Goal: Task Accomplishment & Management: Manage account settings

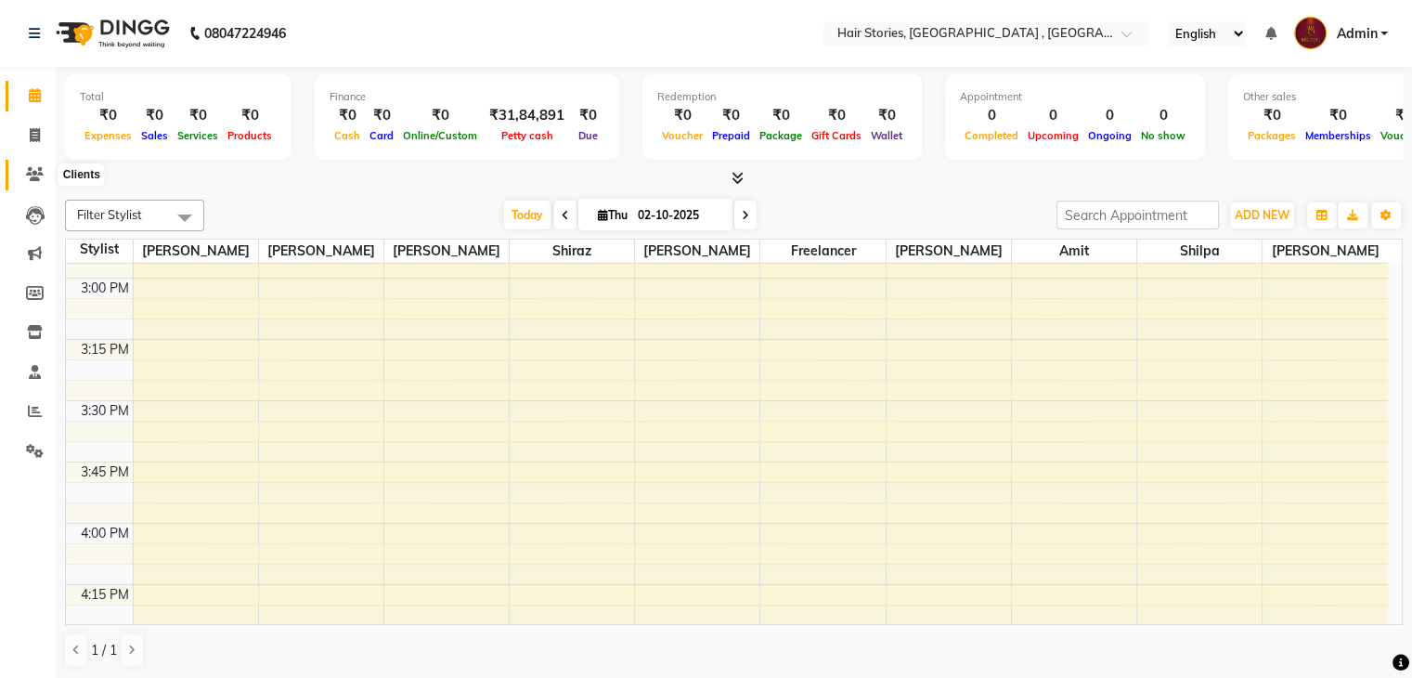
click at [32, 164] on span at bounding box center [35, 174] width 32 height 21
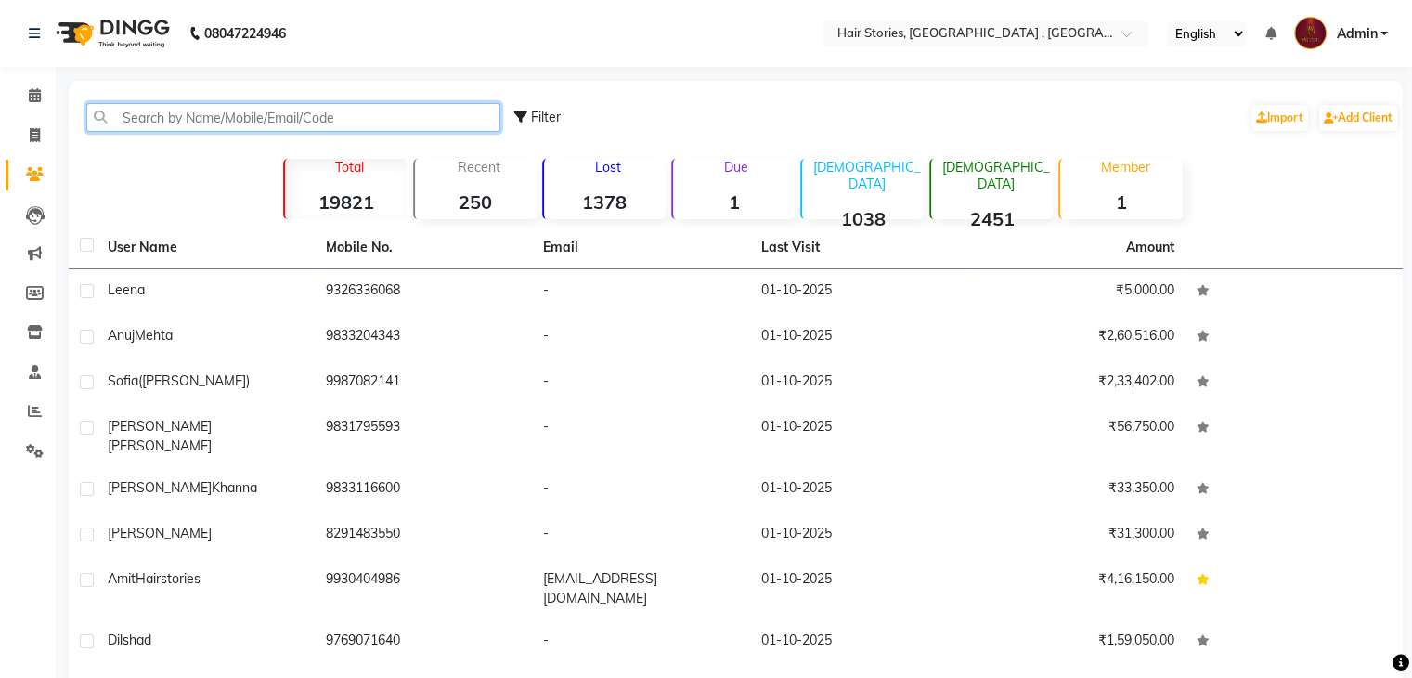
click at [197, 122] on input "text" at bounding box center [293, 117] width 414 height 29
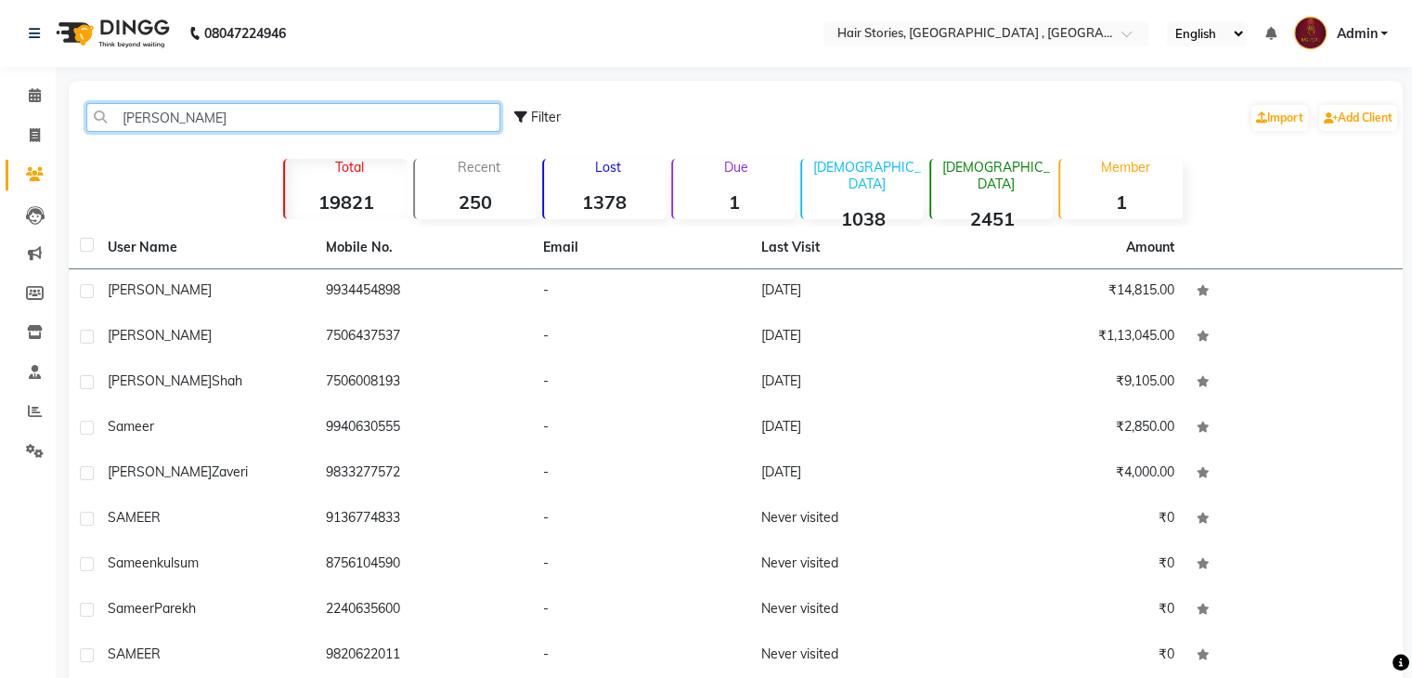
drag, startPoint x: 253, startPoint y: 130, endPoint x: 7, endPoint y: 164, distance: 248.3
click at [7, 164] on app-home "08047224946 Select Location × Hair Stories, Oshiwara , Andheri West English ENG…" at bounding box center [706, 402] width 1412 height 804
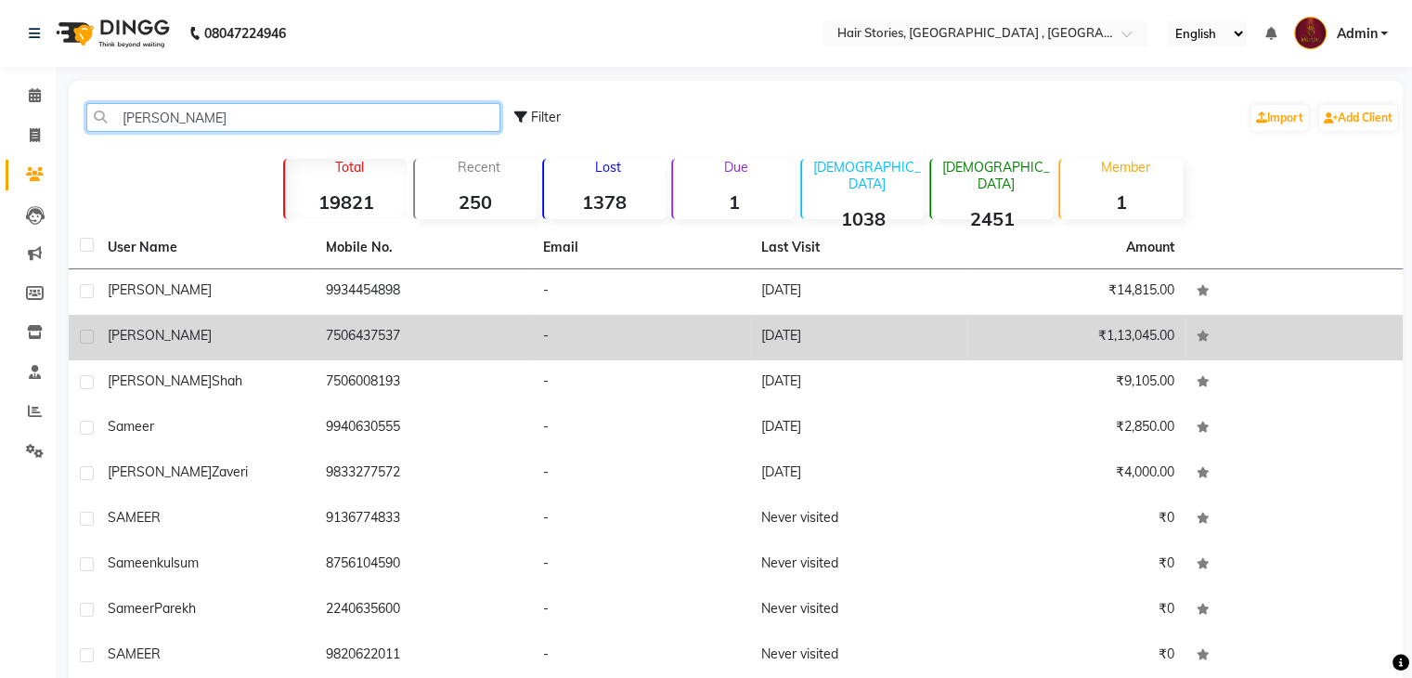
type input "[PERSON_NAME]"
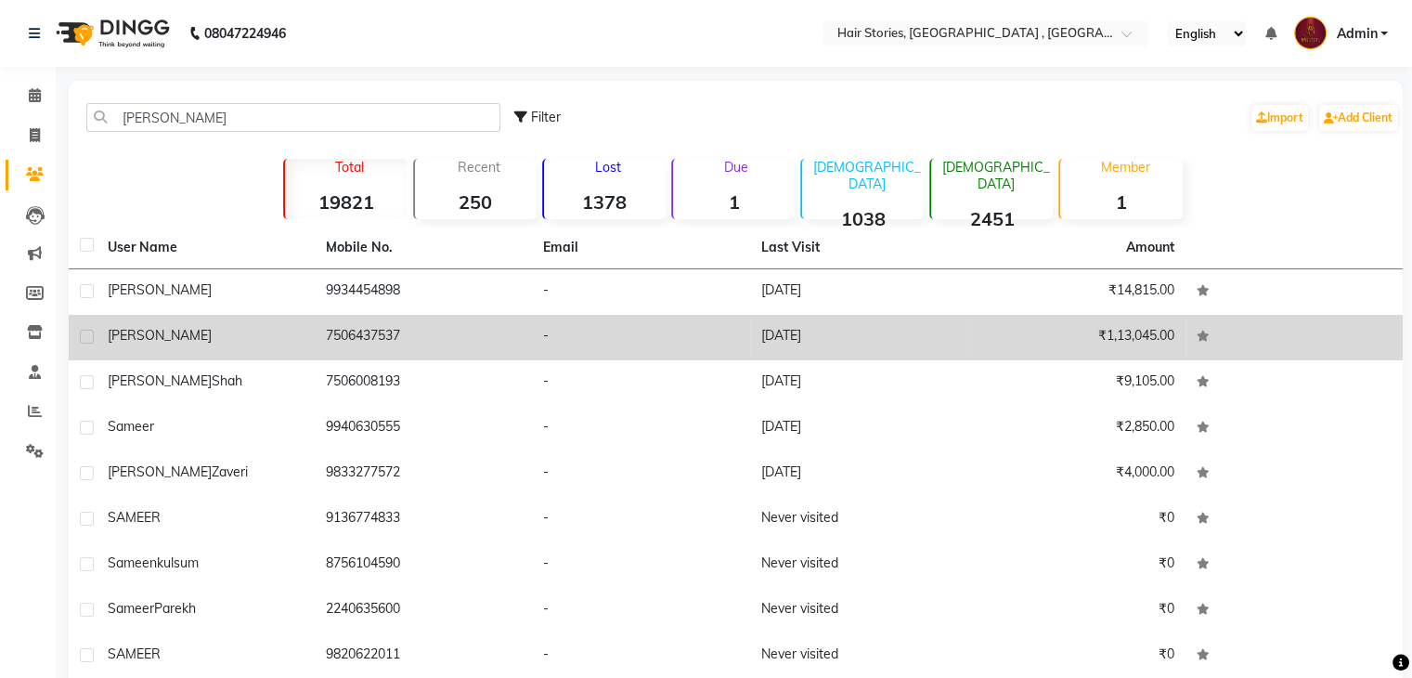
click at [304, 346] on td "[PERSON_NAME]" at bounding box center [206, 337] width 218 height 45
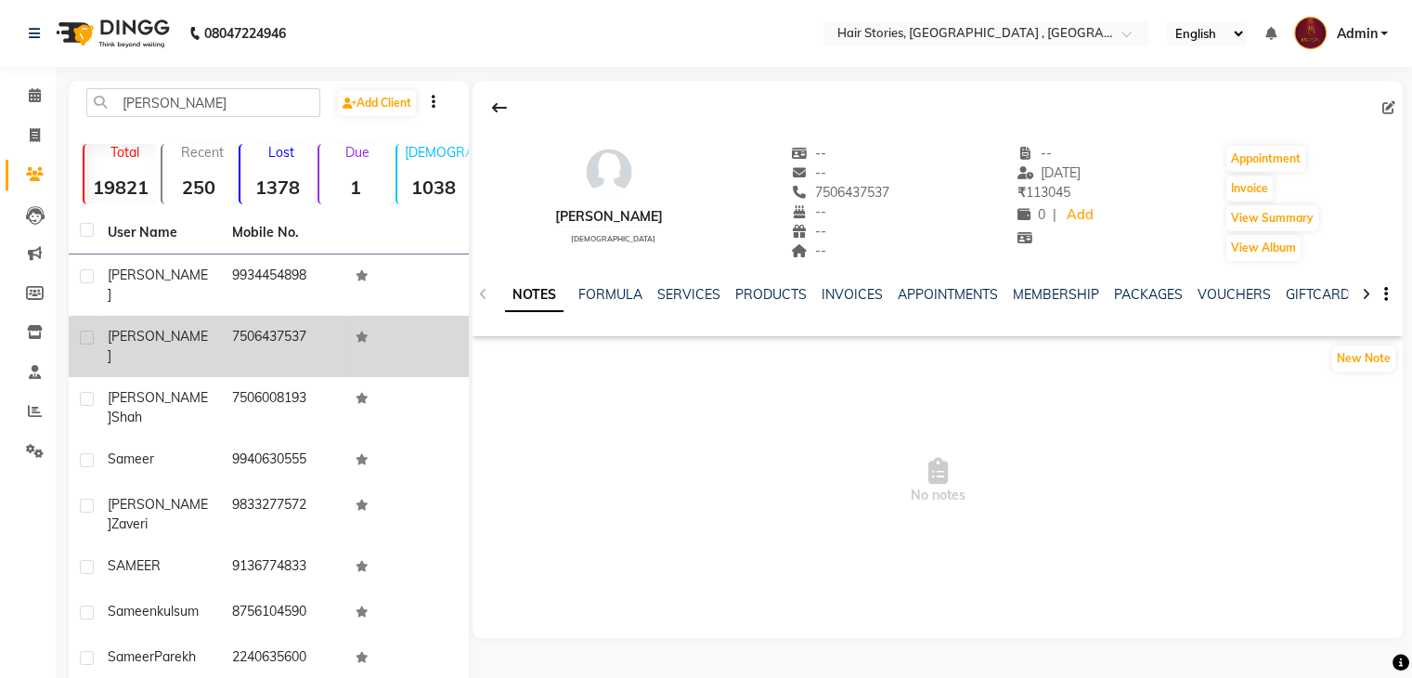
click at [293, 321] on td "7506437537" at bounding box center [283, 346] width 124 height 61
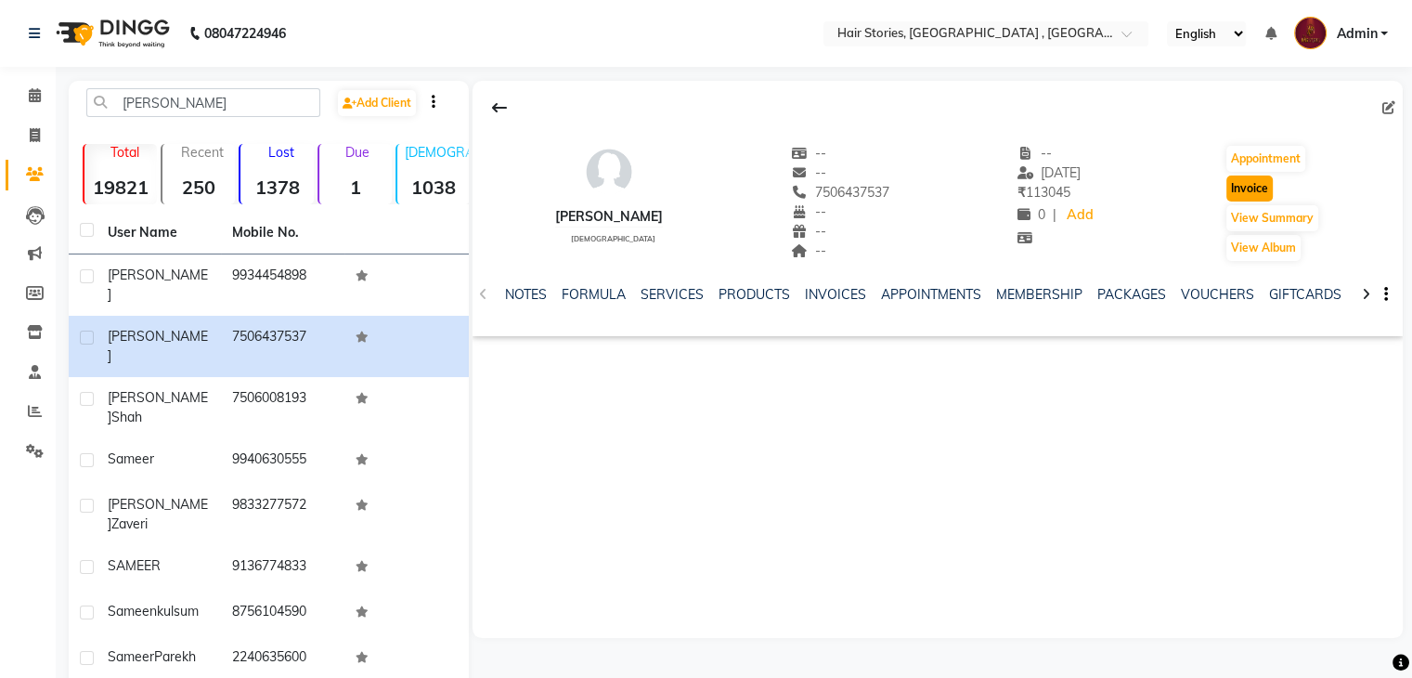
click at [1233, 190] on button "Invoice" at bounding box center [1249, 188] width 46 height 26
select select "service"
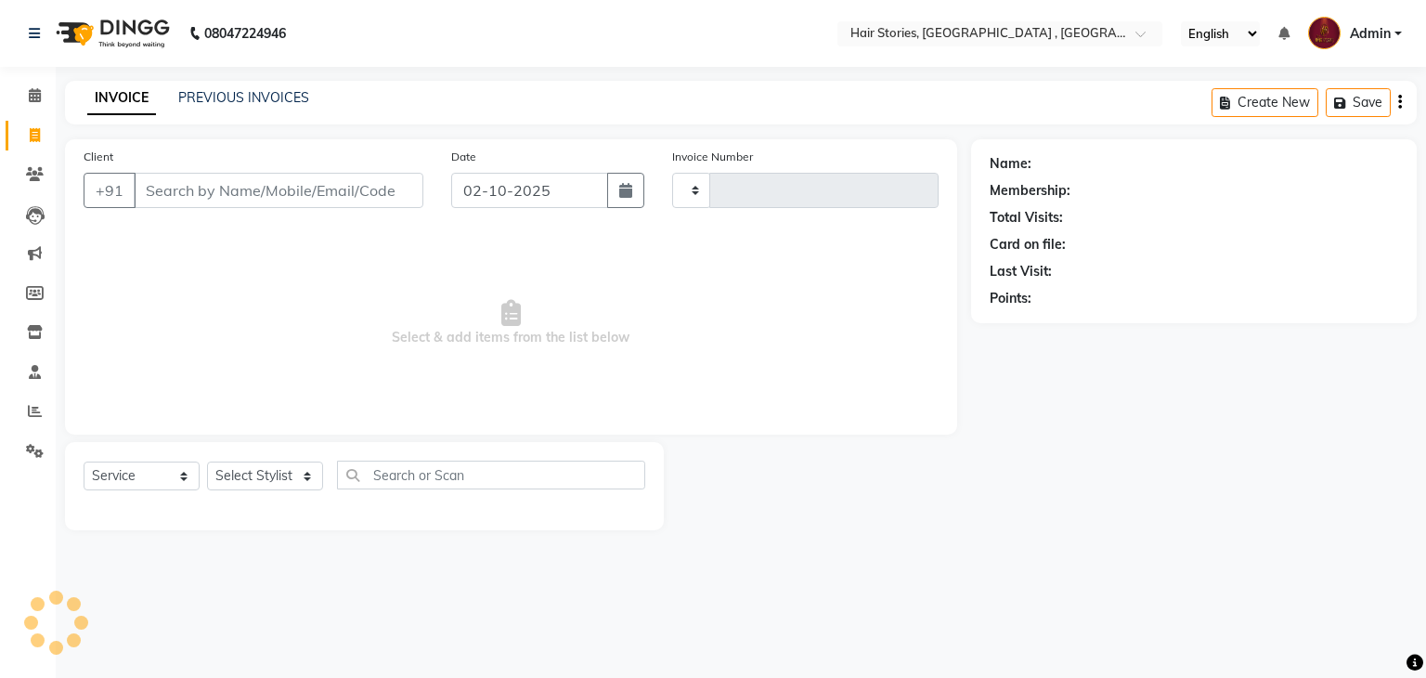
type input "1245"
select select "550"
type input "7506437537"
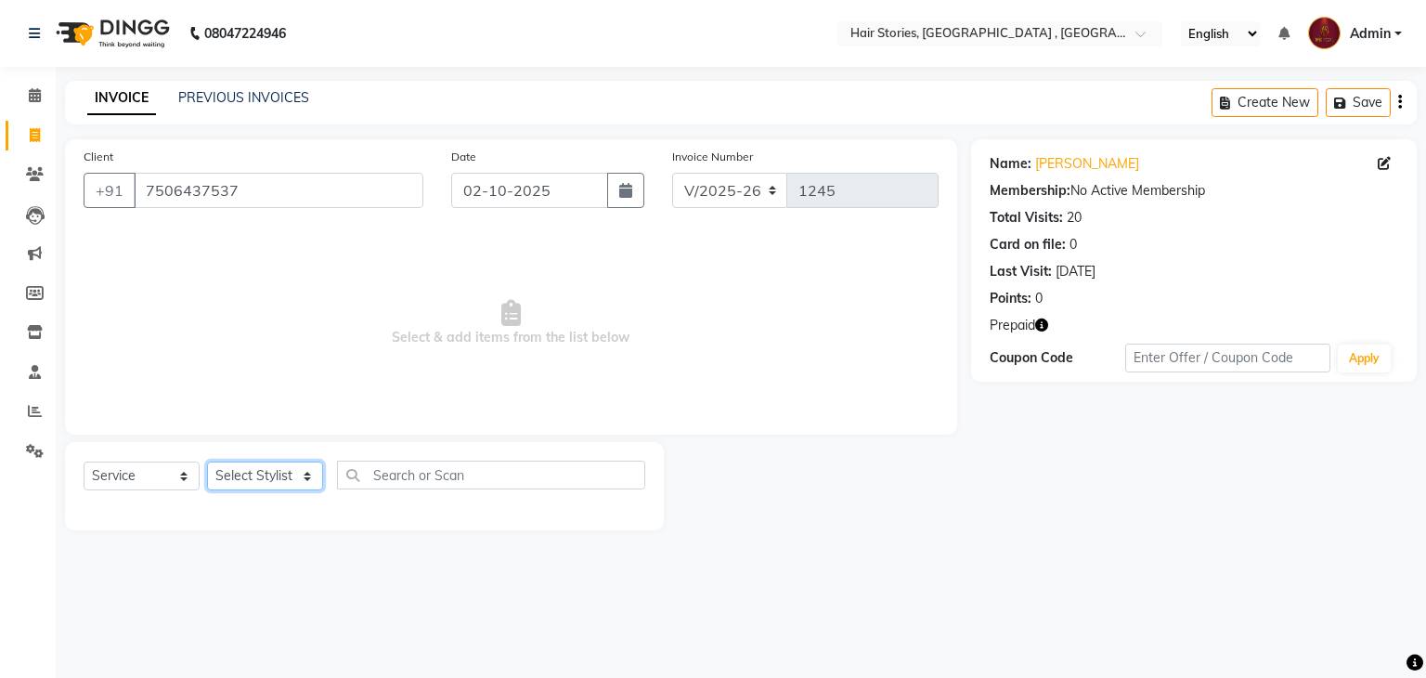
click at [275, 467] on select "Select Stylist [PERSON_NAME] [PERSON_NAME] Freelancer [PERSON_NAME] Neha [PERSO…" at bounding box center [265, 475] width 116 height 29
select select "7131"
click at [207, 462] on select "Select Stylist [PERSON_NAME] [PERSON_NAME] Freelancer [PERSON_NAME] Neha [PERSO…" at bounding box center [265, 475] width 116 height 29
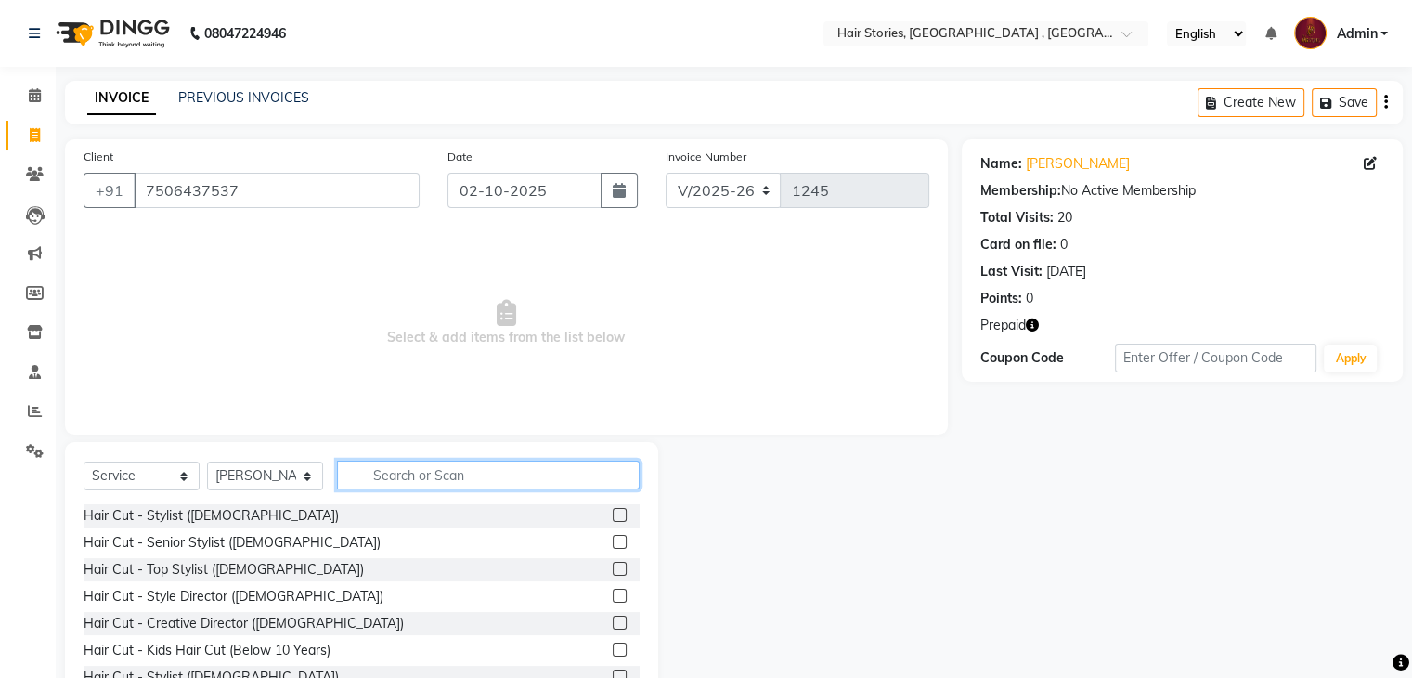
click at [368, 469] on input "text" at bounding box center [488, 474] width 303 height 29
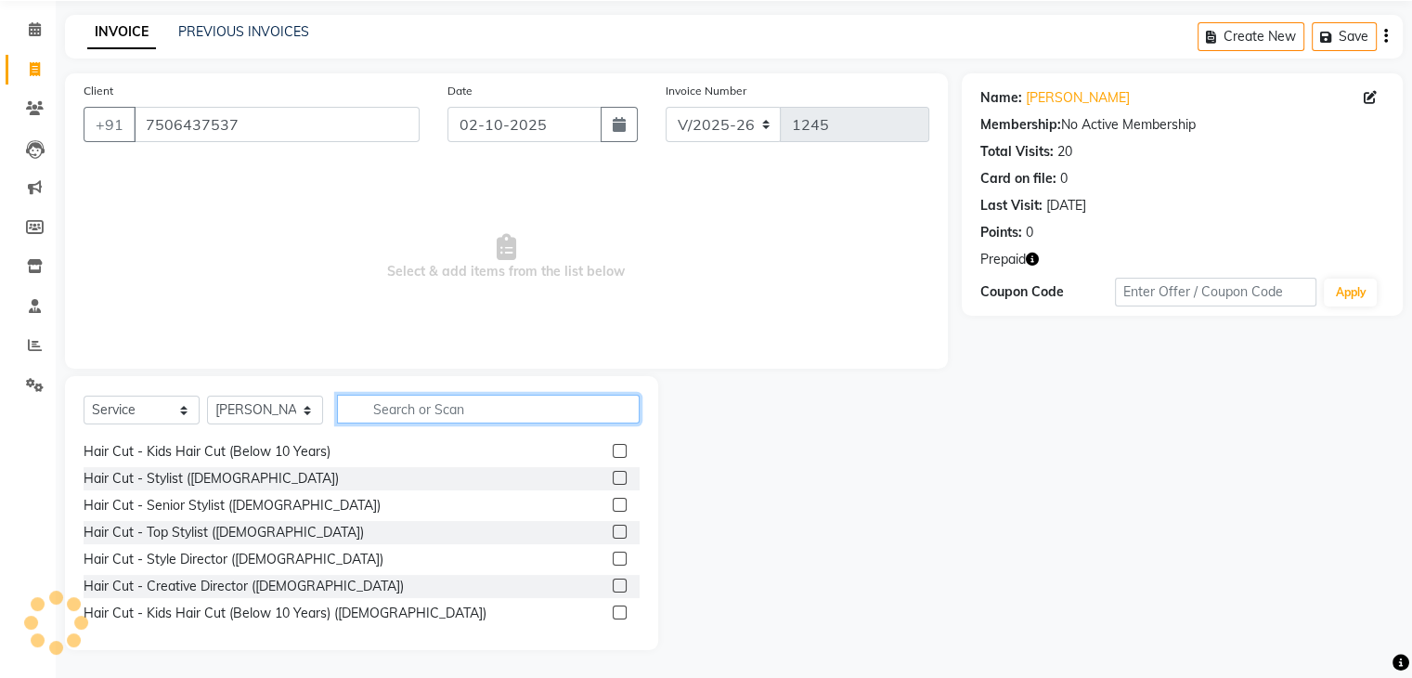
scroll to position [149, 0]
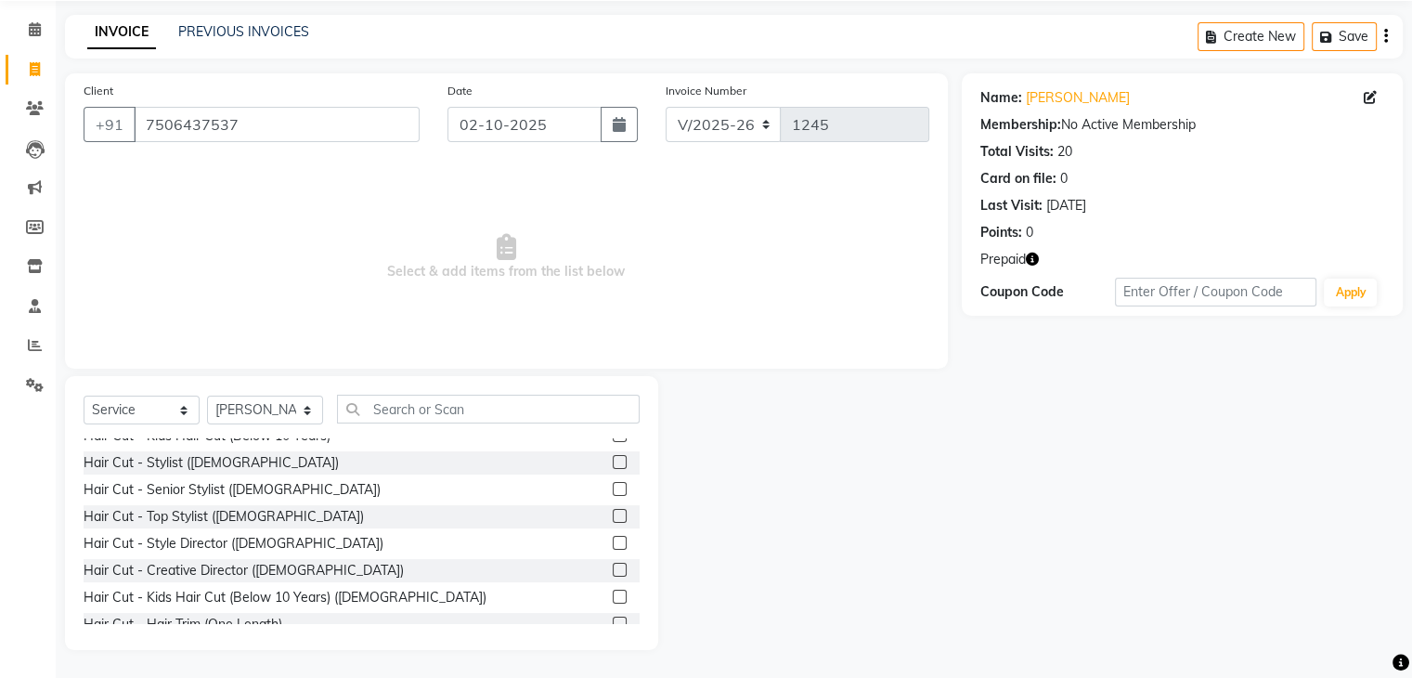
click at [613, 562] on label at bounding box center [620, 569] width 14 height 14
click at [613, 564] on input "checkbox" at bounding box center [619, 570] width 12 height 12
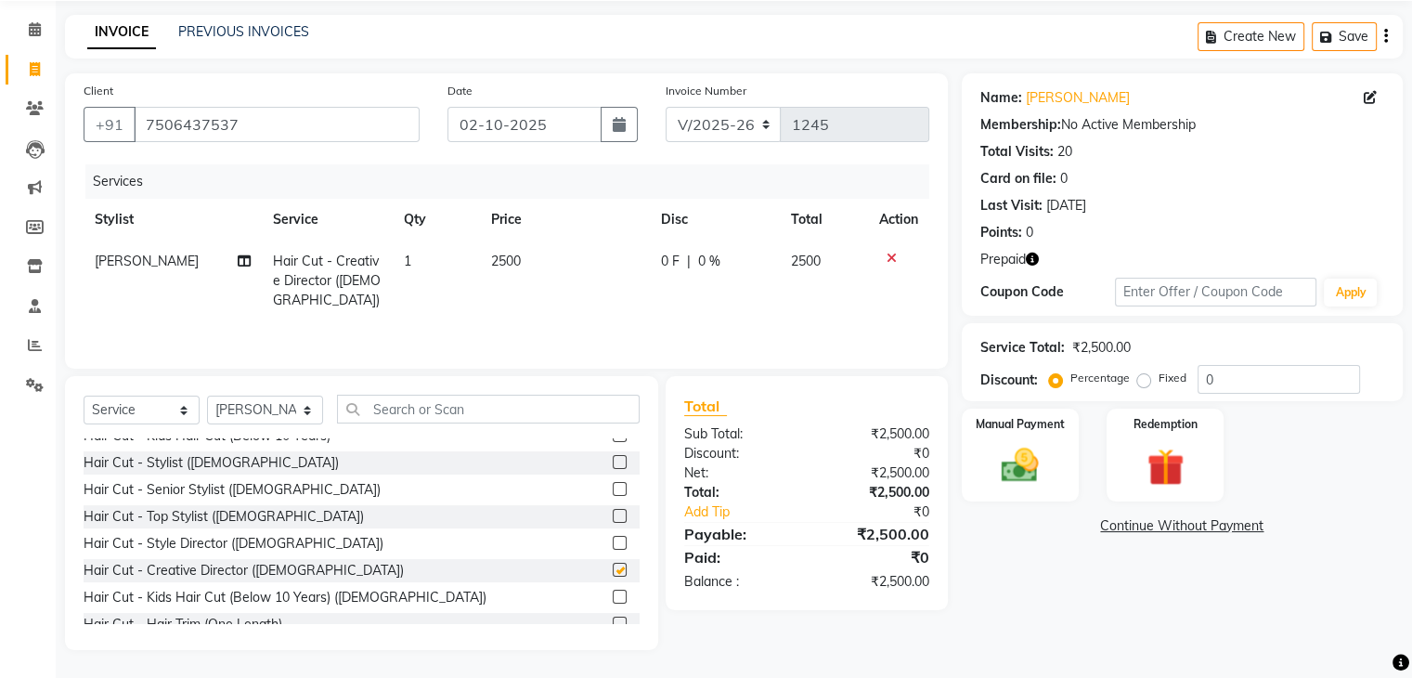
checkbox input "false"
click at [680, 270] on div "0 F | 0 %" at bounding box center [715, 261] width 108 height 19
select select "7131"
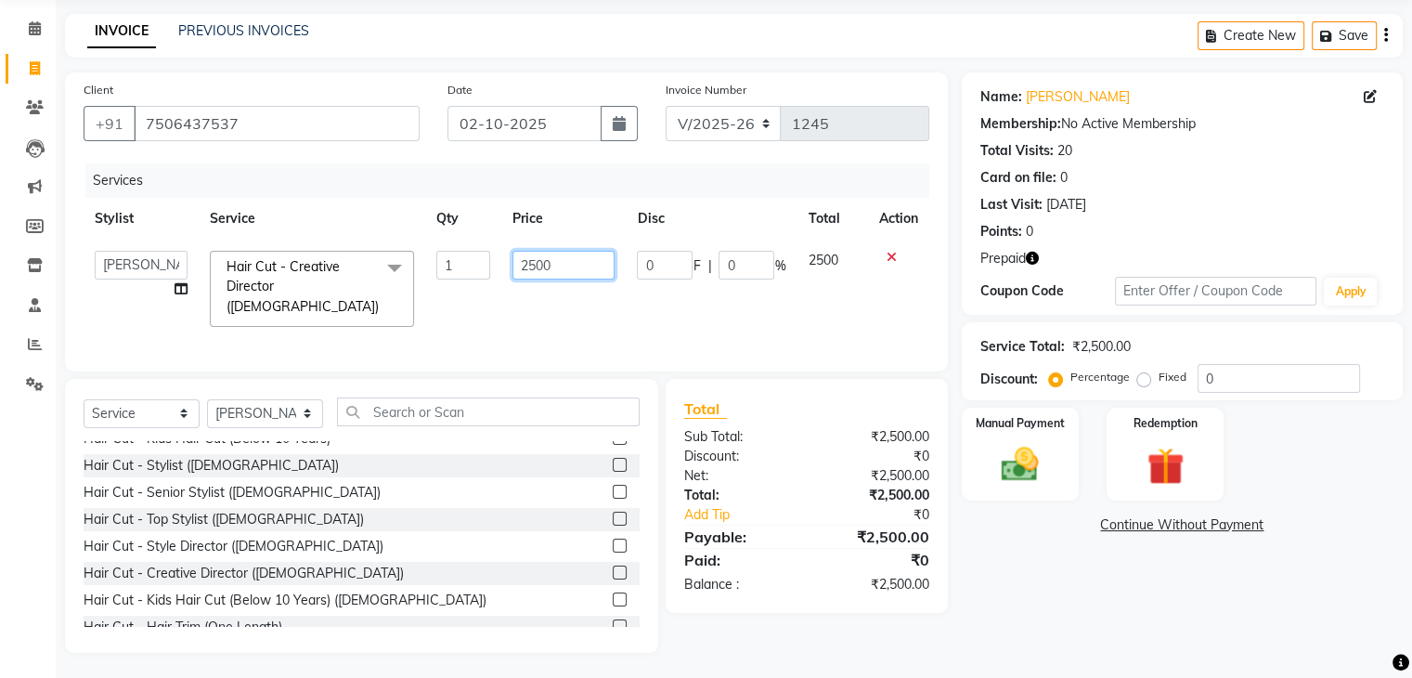
drag, startPoint x: 554, startPoint y: 276, endPoint x: 485, endPoint y: 292, distance: 70.7
click at [485, 292] on tr "[PERSON_NAME] [PERSON_NAME] Freelancer [PERSON_NAME] Neha [PERSON_NAME] [PERSON…" at bounding box center [507, 288] width 846 height 98
type input "3000"
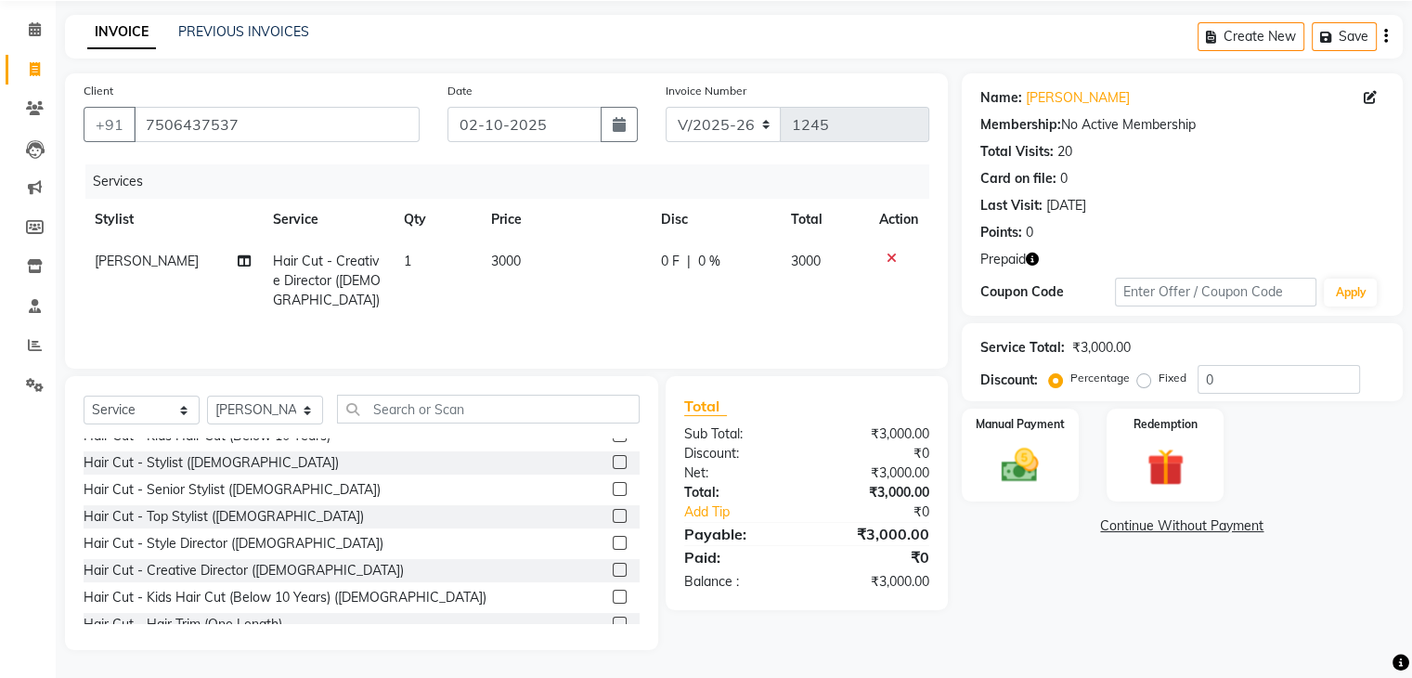
click at [596, 310] on td "3000" at bounding box center [565, 280] width 170 height 81
select select "7131"
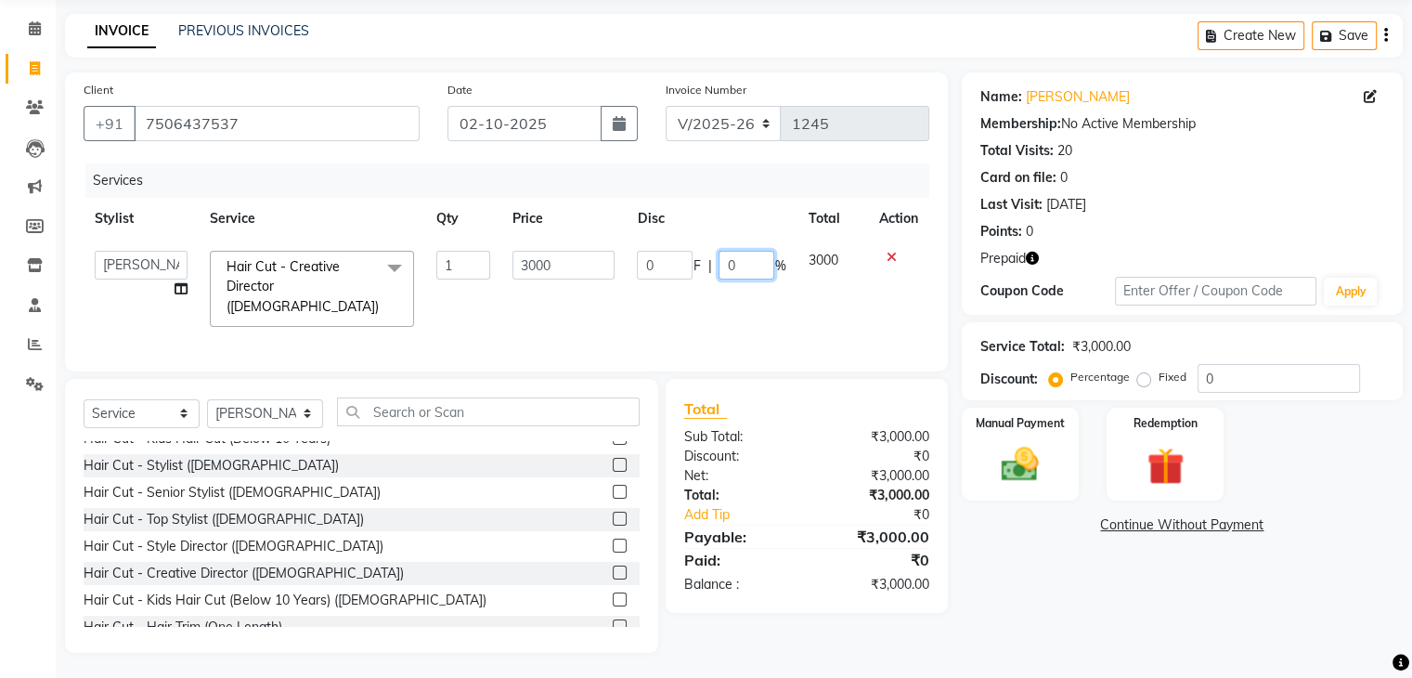
click at [720, 265] on input "0" at bounding box center [746, 265] width 56 height 29
type input "30"
click at [1066, 584] on div "Name: [PERSON_NAME] Membership: No Active Membership Total Visits: 20 Card on f…" at bounding box center [1189, 362] width 455 height 580
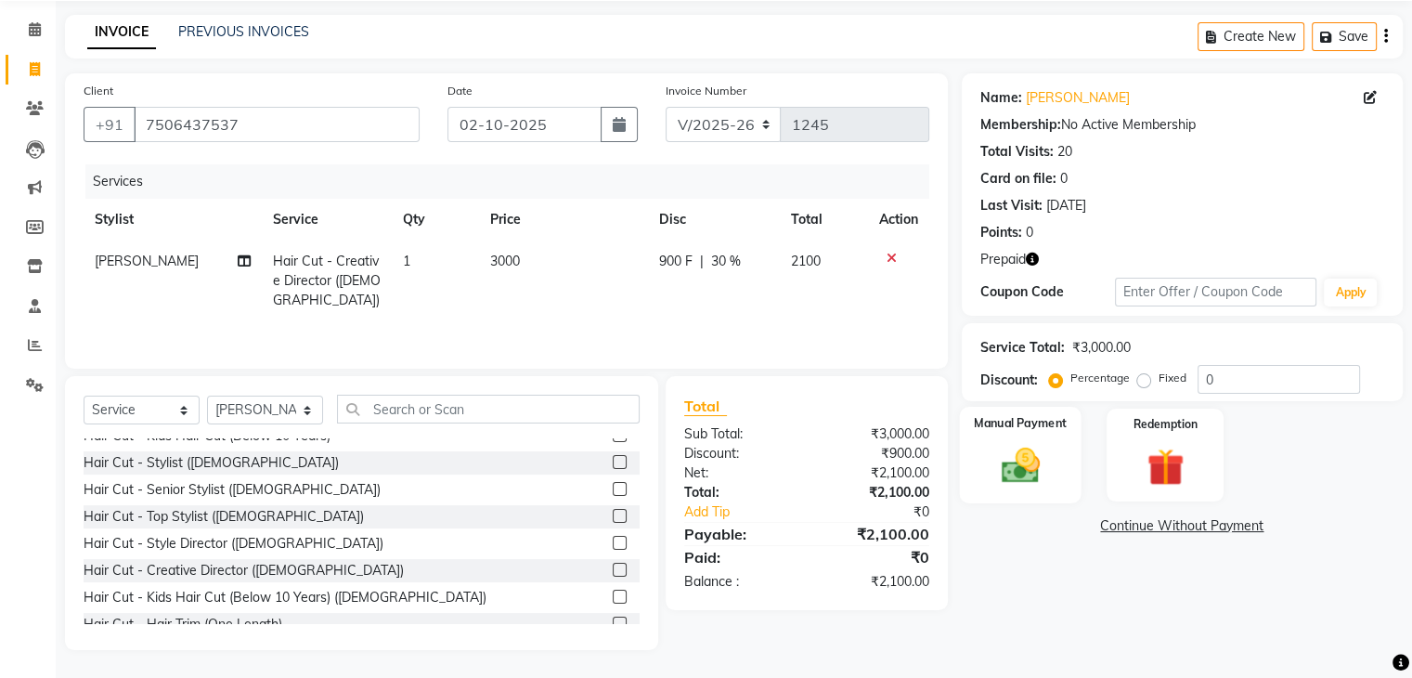
click at [1025, 490] on div "Manual Payment" at bounding box center [1020, 455] width 122 height 96
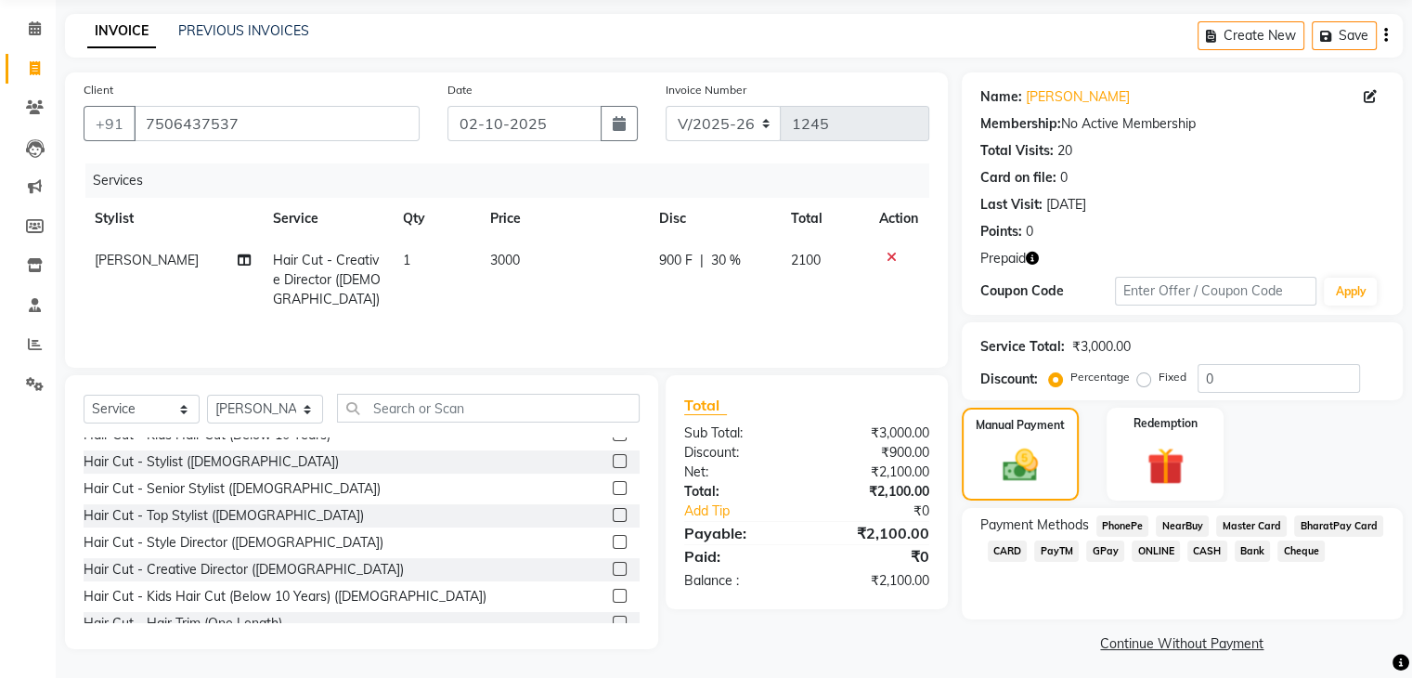
click at [1100, 559] on span "GPay" at bounding box center [1105, 550] width 38 height 21
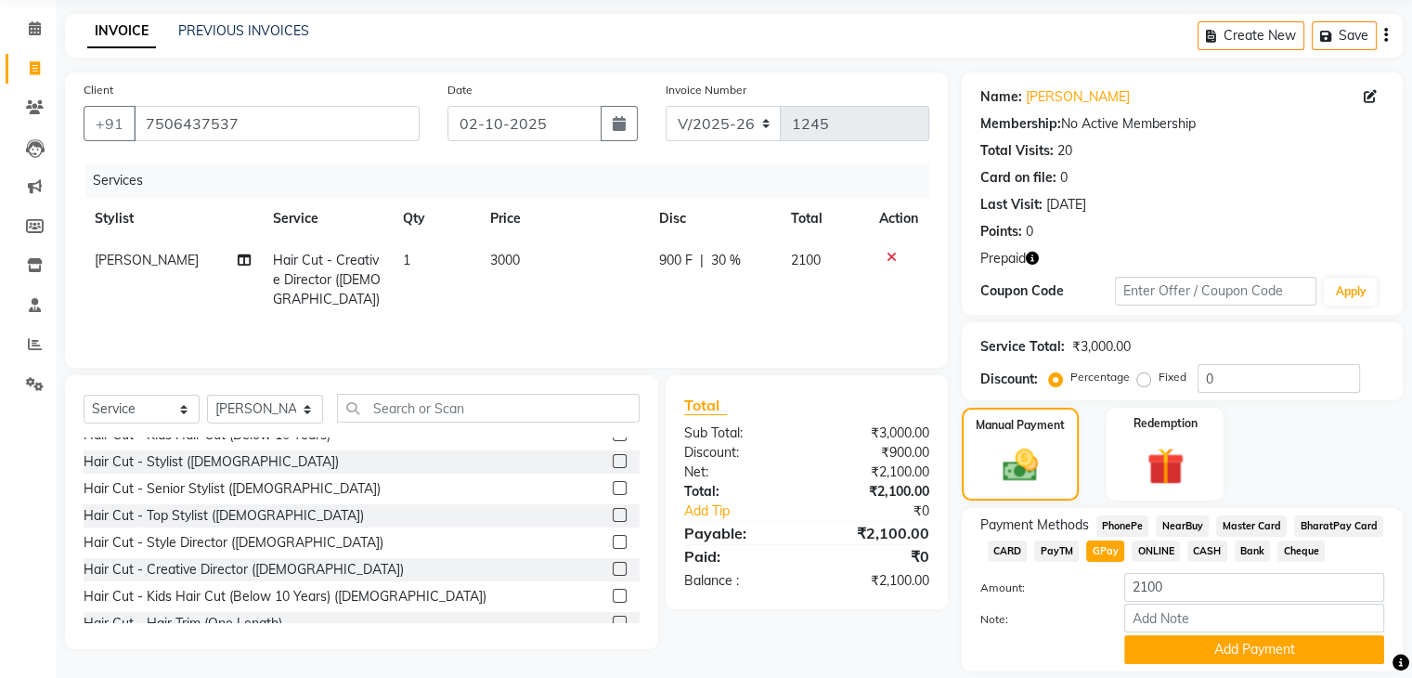
scroll to position [128, 0]
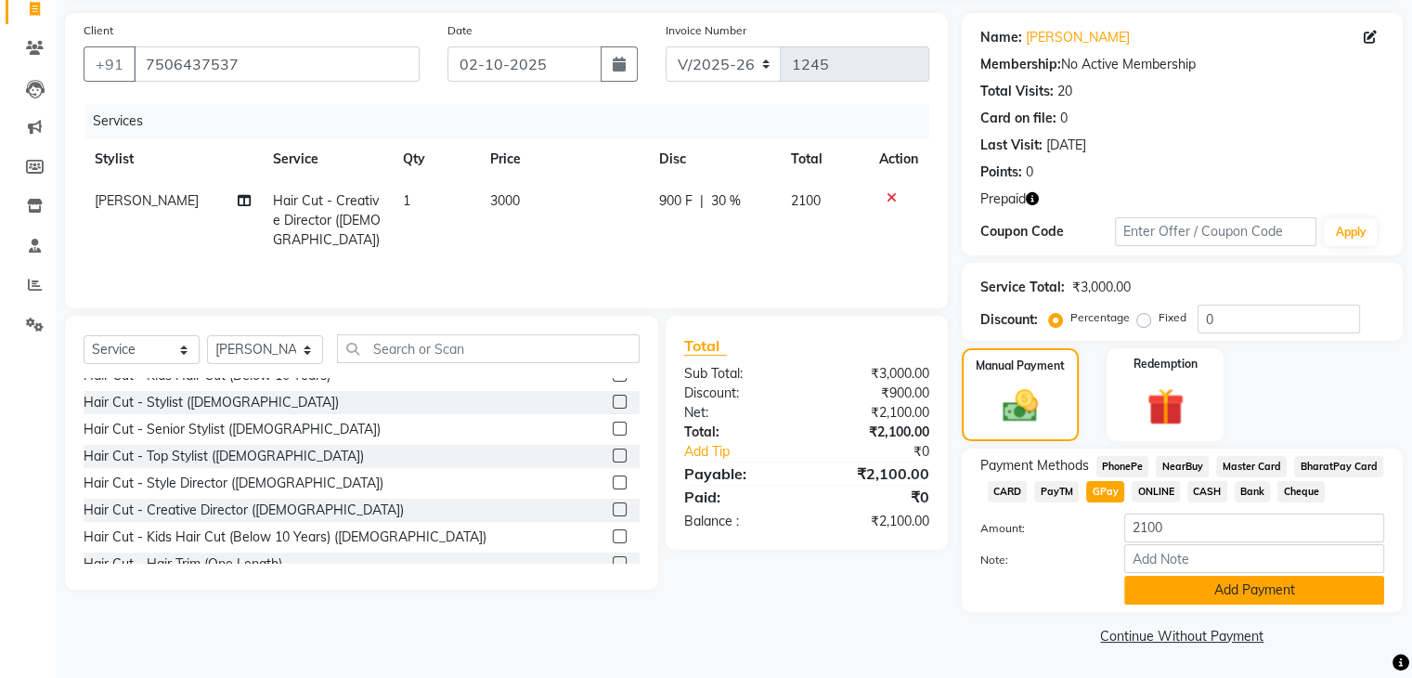
click at [1270, 601] on button "Add Payment" at bounding box center [1254, 589] width 260 height 29
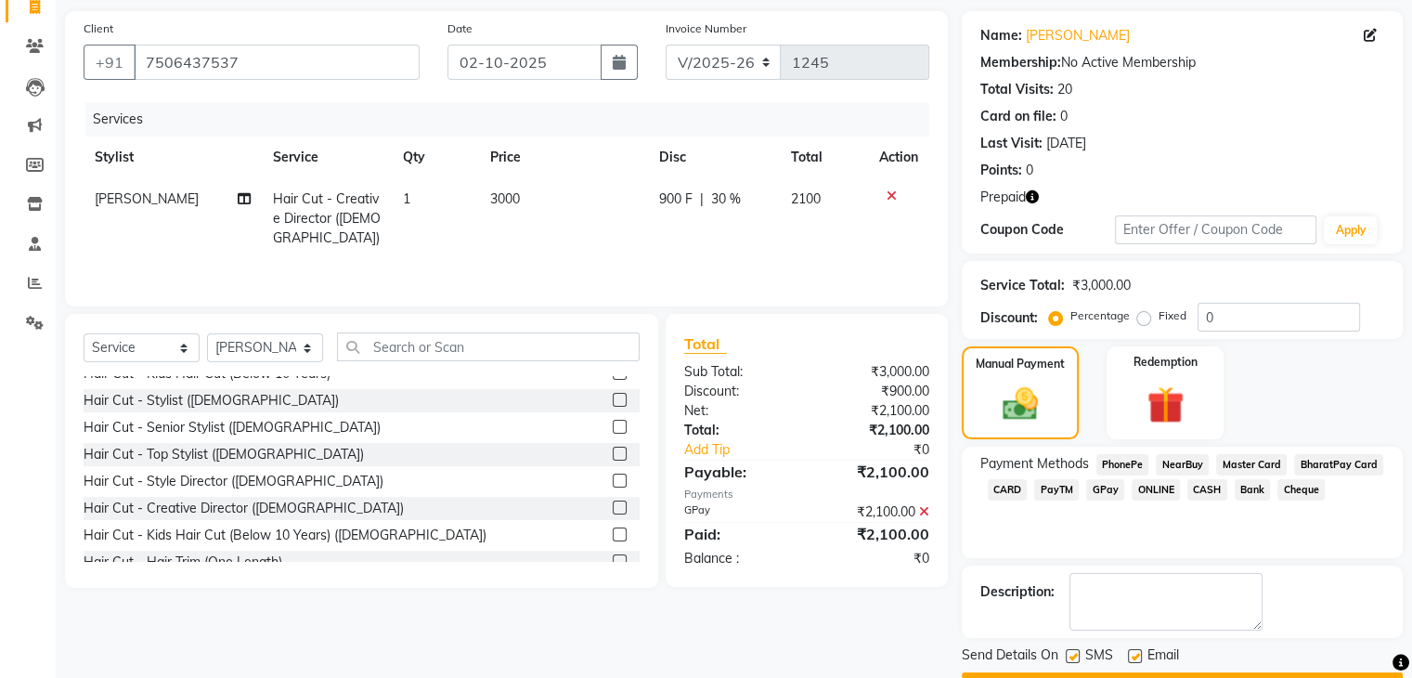
scroll to position [178, 0]
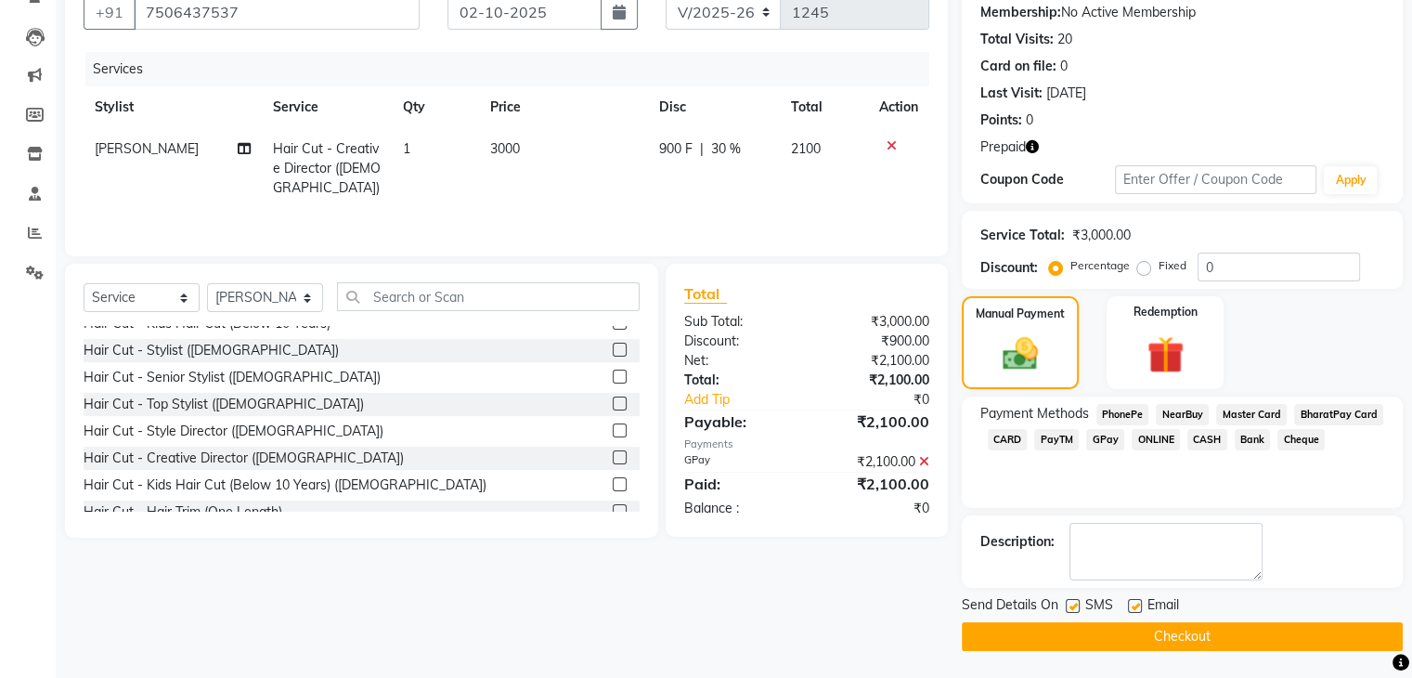
click at [1133, 604] on label at bounding box center [1135, 606] width 14 height 14
click at [1133, 604] on input "checkbox" at bounding box center [1134, 607] width 12 height 12
checkbox input "false"
click at [1070, 603] on label at bounding box center [1072, 606] width 14 height 14
click at [1070, 603] on input "checkbox" at bounding box center [1071, 607] width 12 height 12
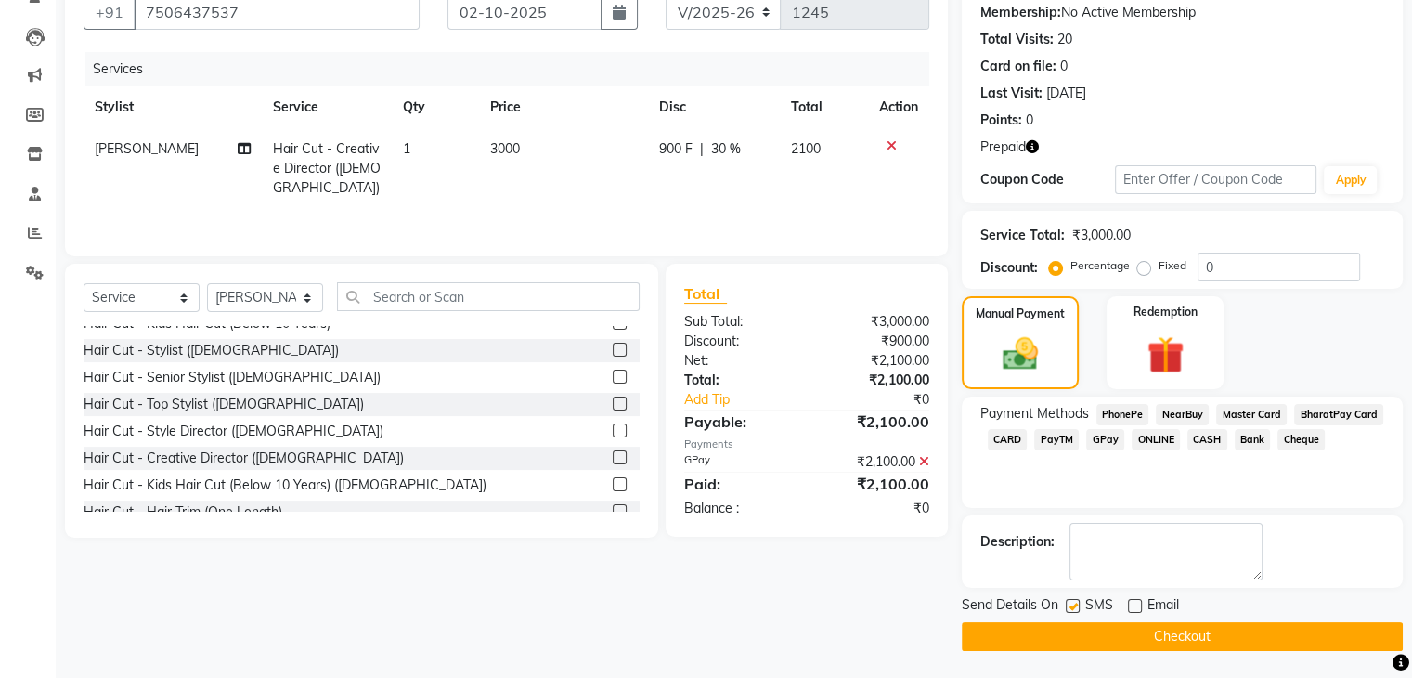
checkbox input "false"
click at [1094, 650] on main "INVOICE PREVIOUS INVOICES Create New Save Client [PHONE_NUMBER] Date [DATE] Inv…" at bounding box center [734, 291] width 1356 height 776
click at [1088, 633] on button "Checkout" at bounding box center [1182, 636] width 441 height 29
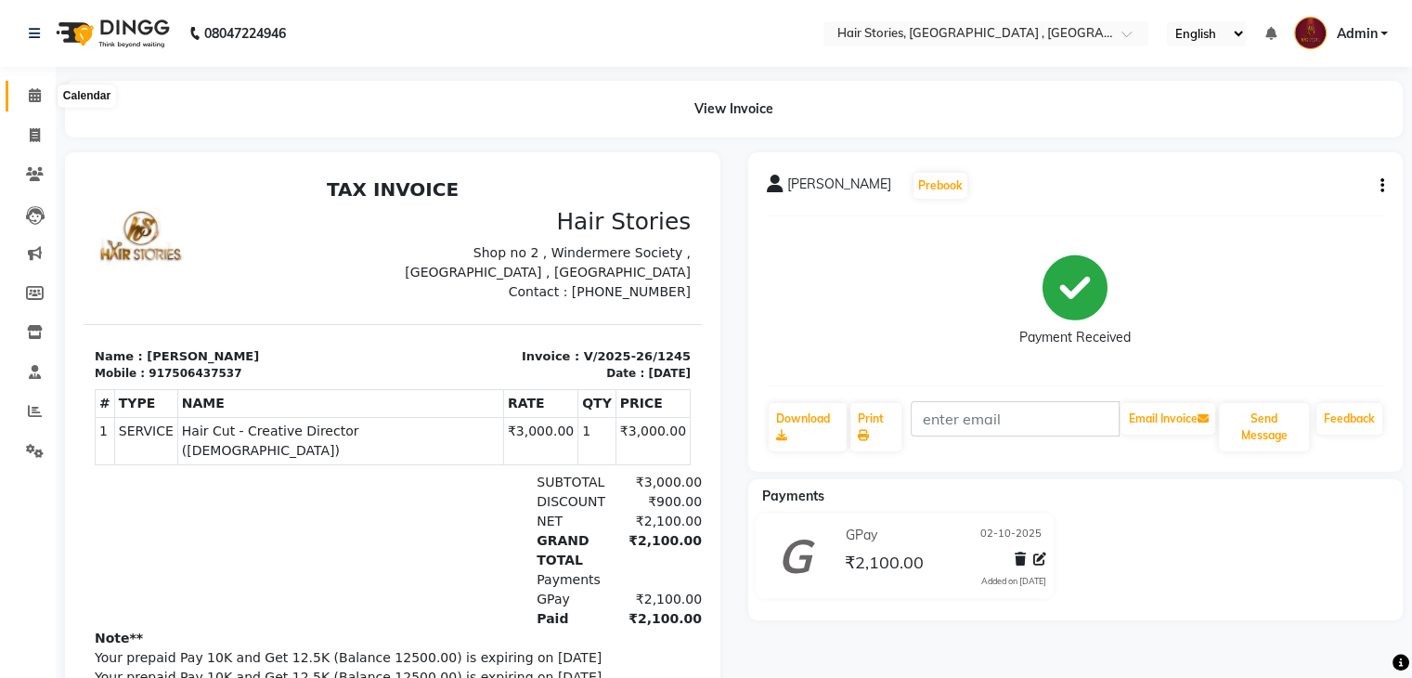
click at [32, 97] on icon at bounding box center [35, 95] width 12 height 14
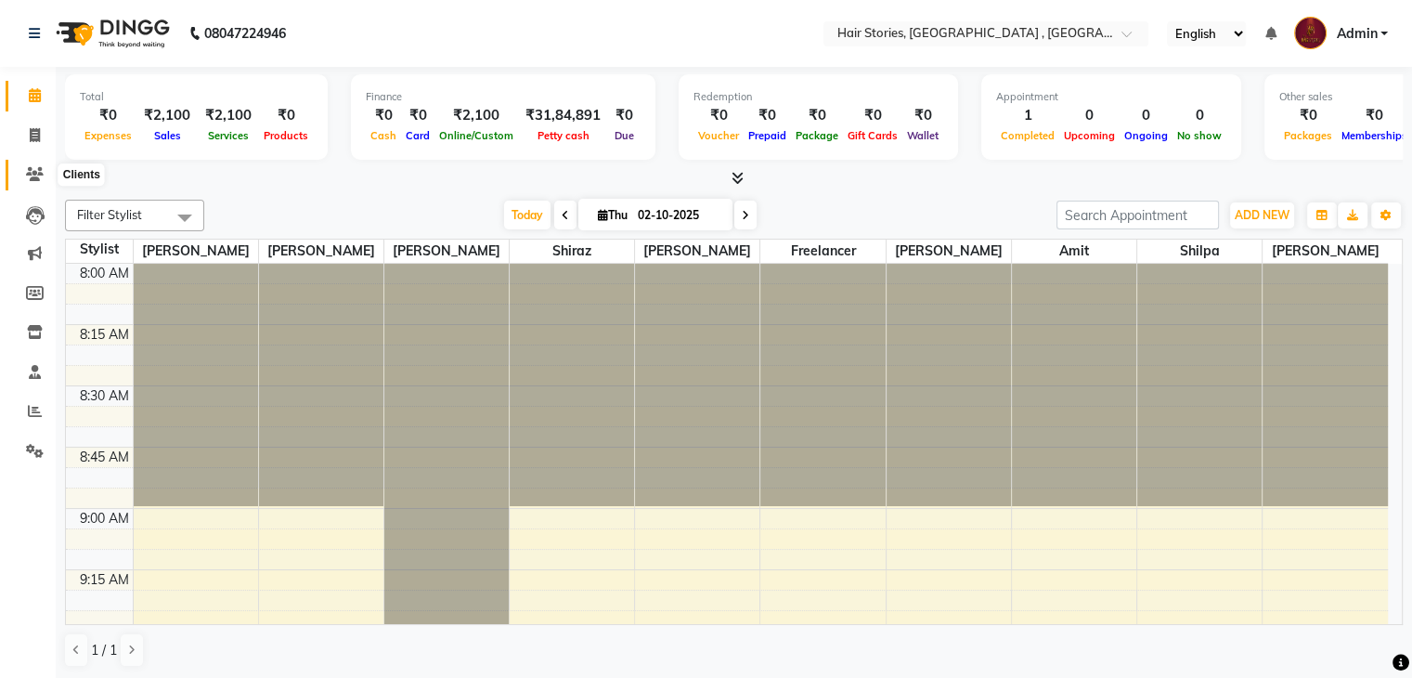
click at [29, 168] on icon at bounding box center [35, 174] width 18 height 14
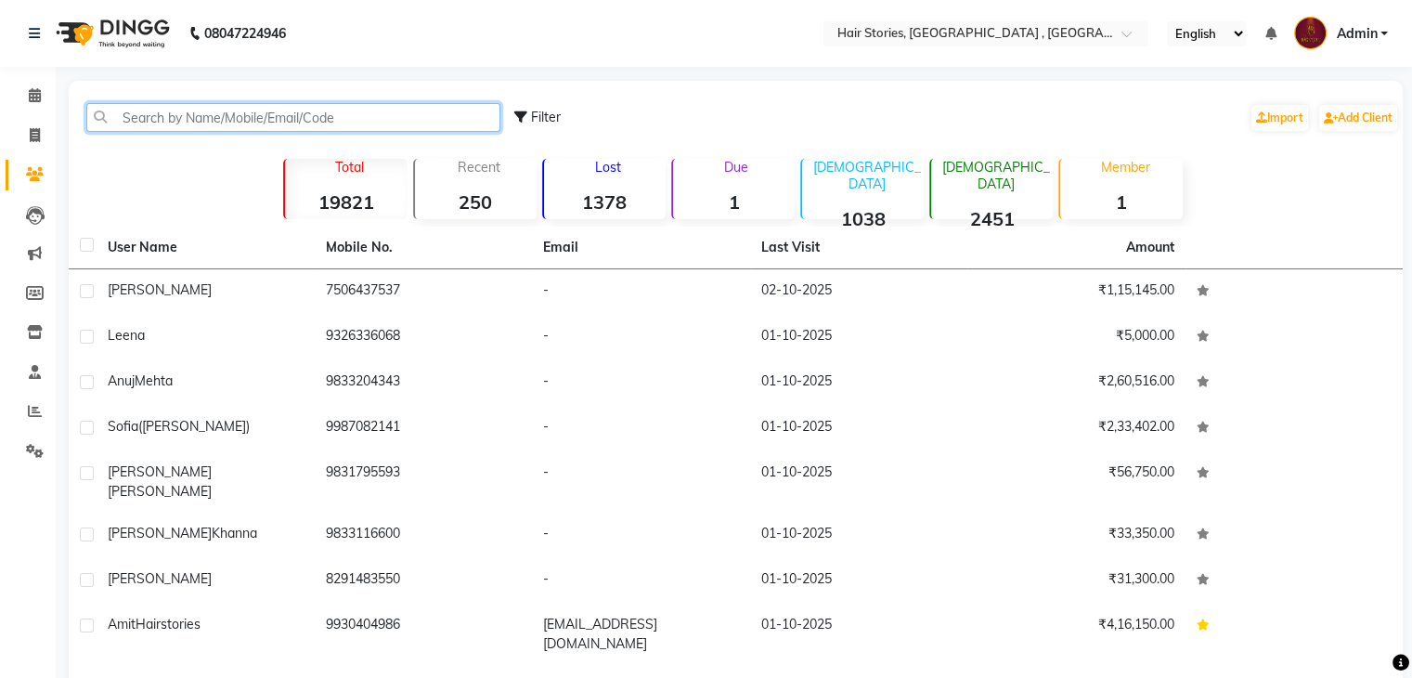
click at [111, 110] on input "text" at bounding box center [293, 117] width 414 height 29
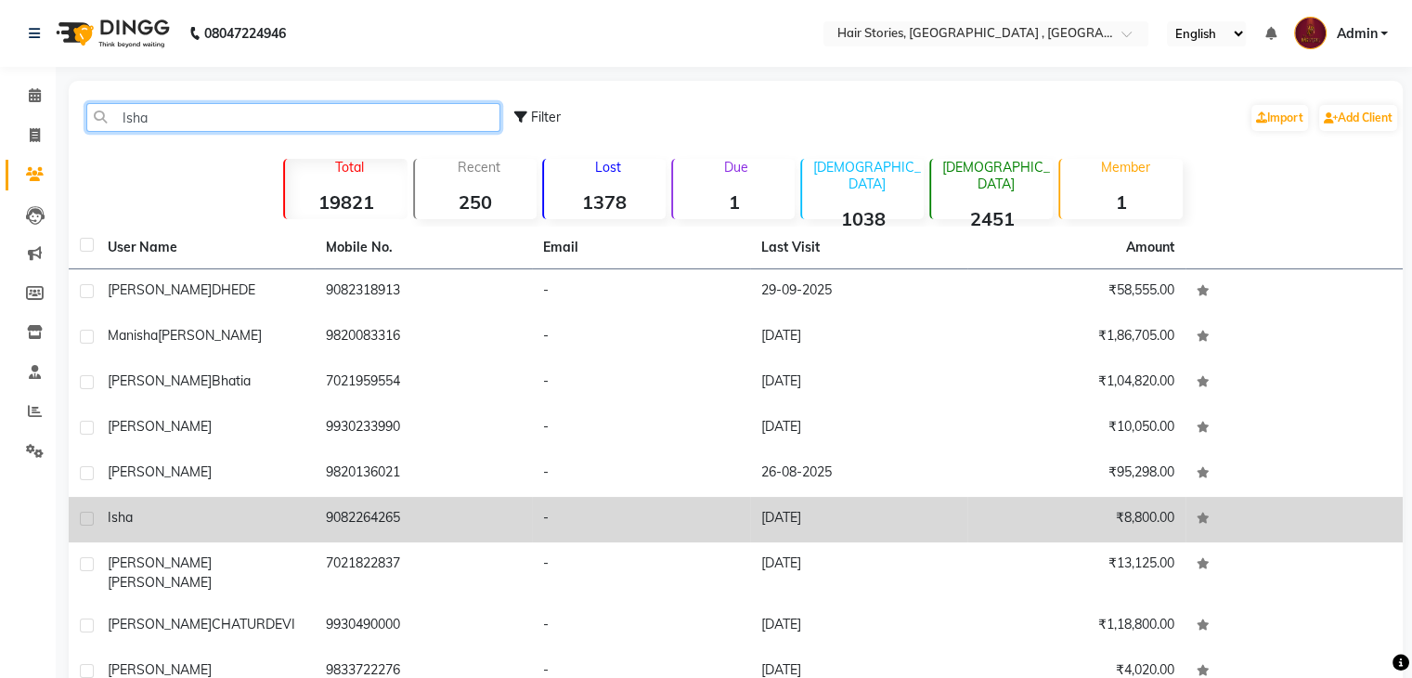
type input "Isha"
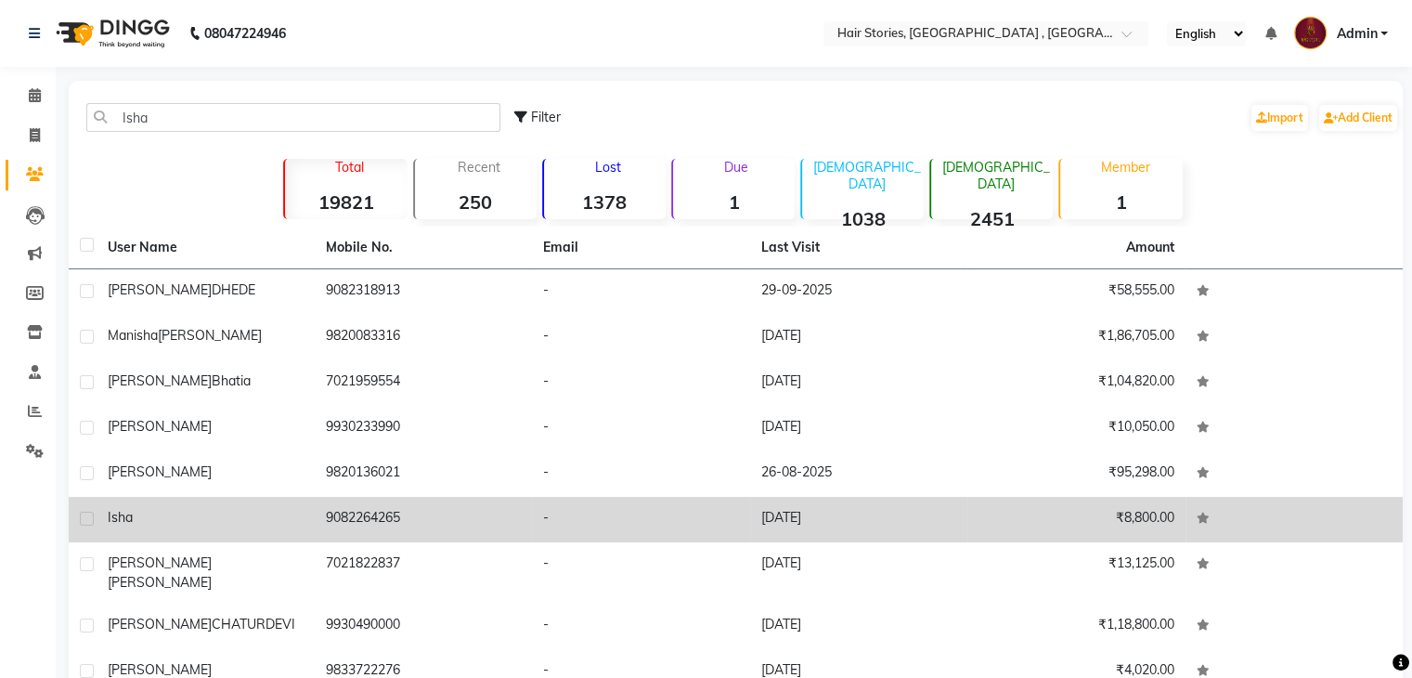
click at [166, 515] on div "Isha" at bounding box center [206, 517] width 196 height 19
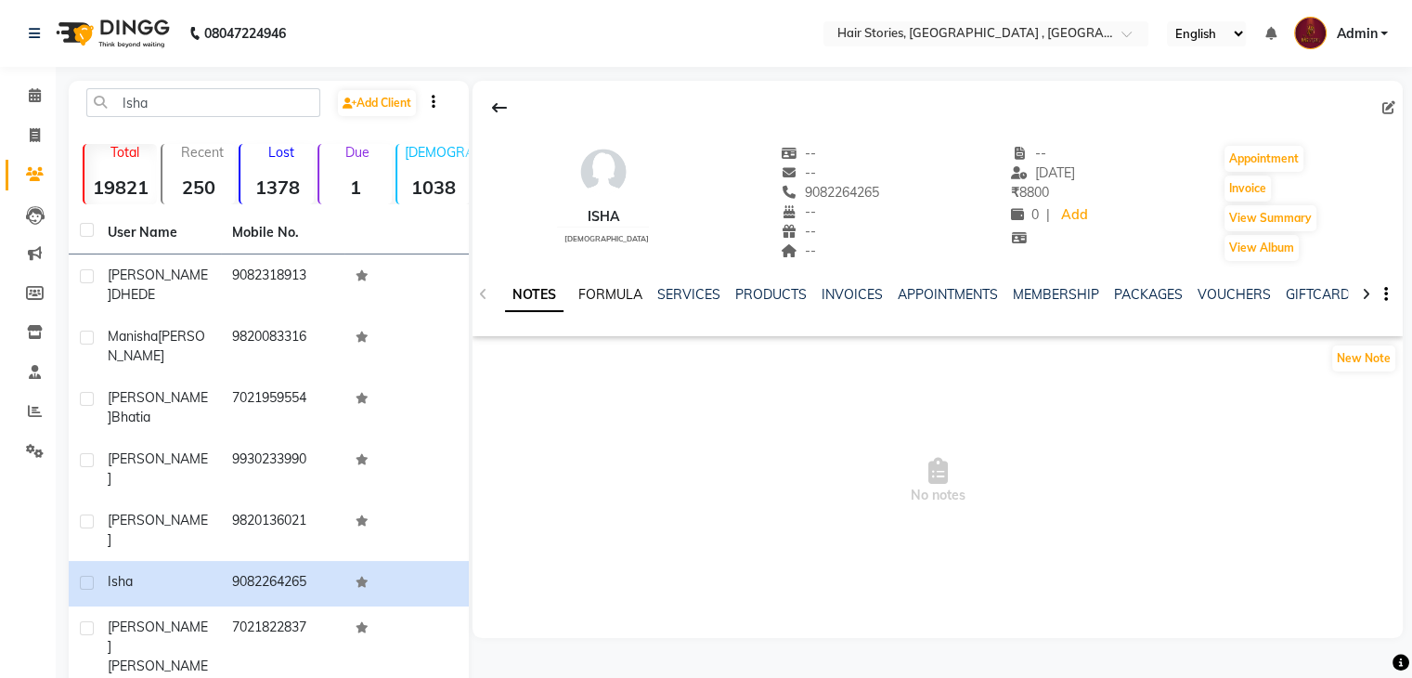
click at [625, 297] on link "FORMULA" at bounding box center [610, 294] width 64 height 17
click at [708, 287] on link "SERVICES" at bounding box center [686, 294] width 63 height 17
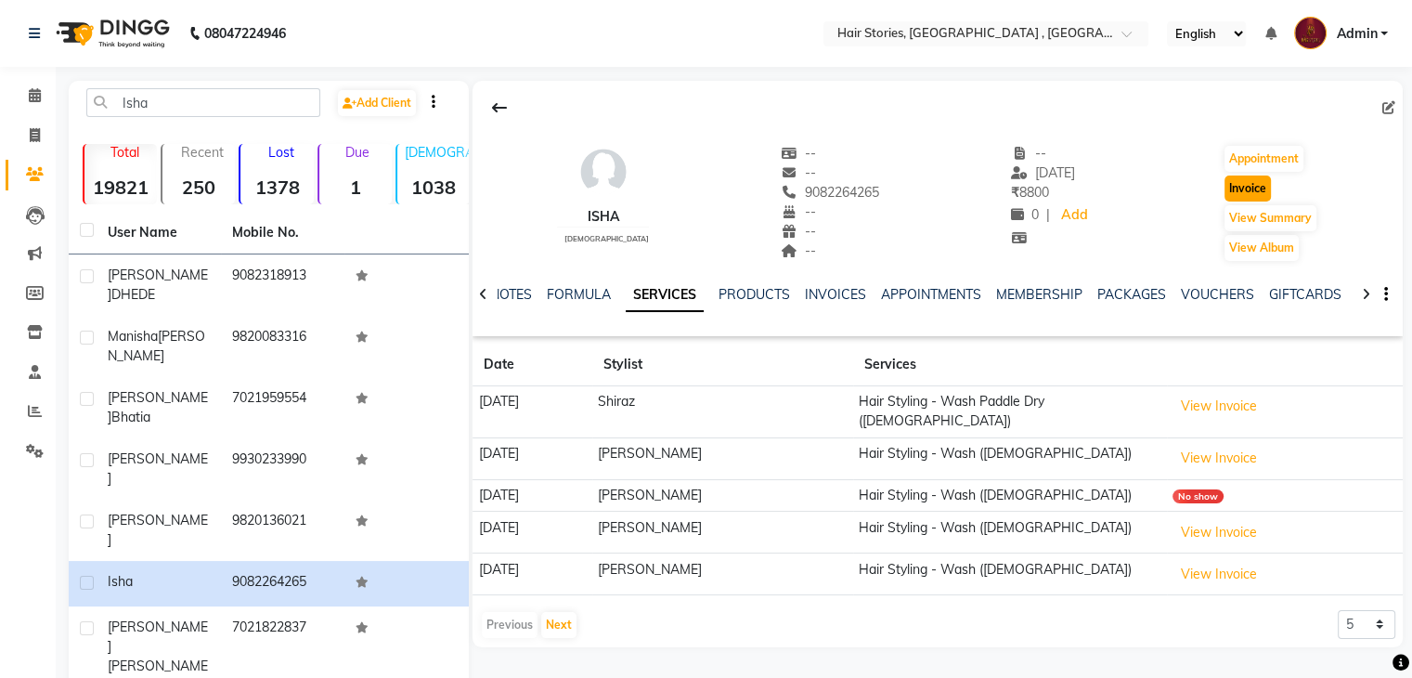
click at [1244, 177] on button "Invoice" at bounding box center [1247, 188] width 46 height 26
select select "550"
select select "service"
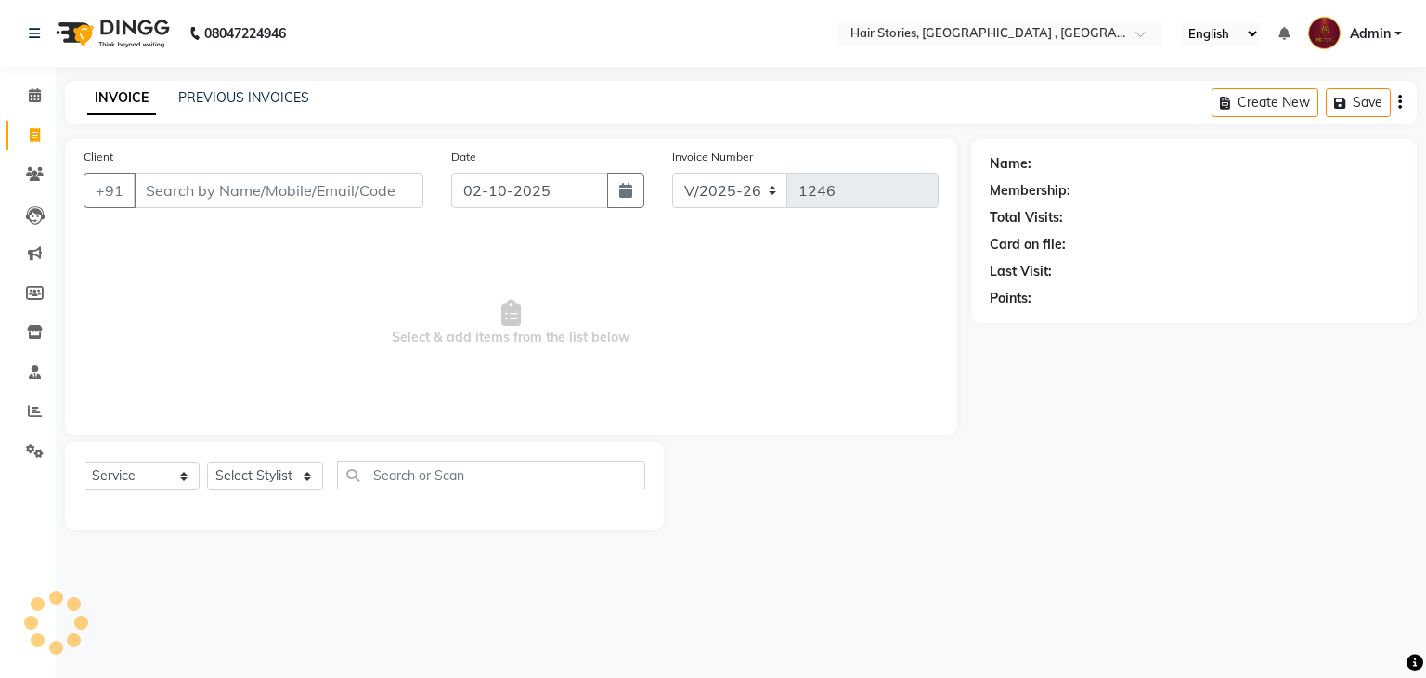
type input "9082264265"
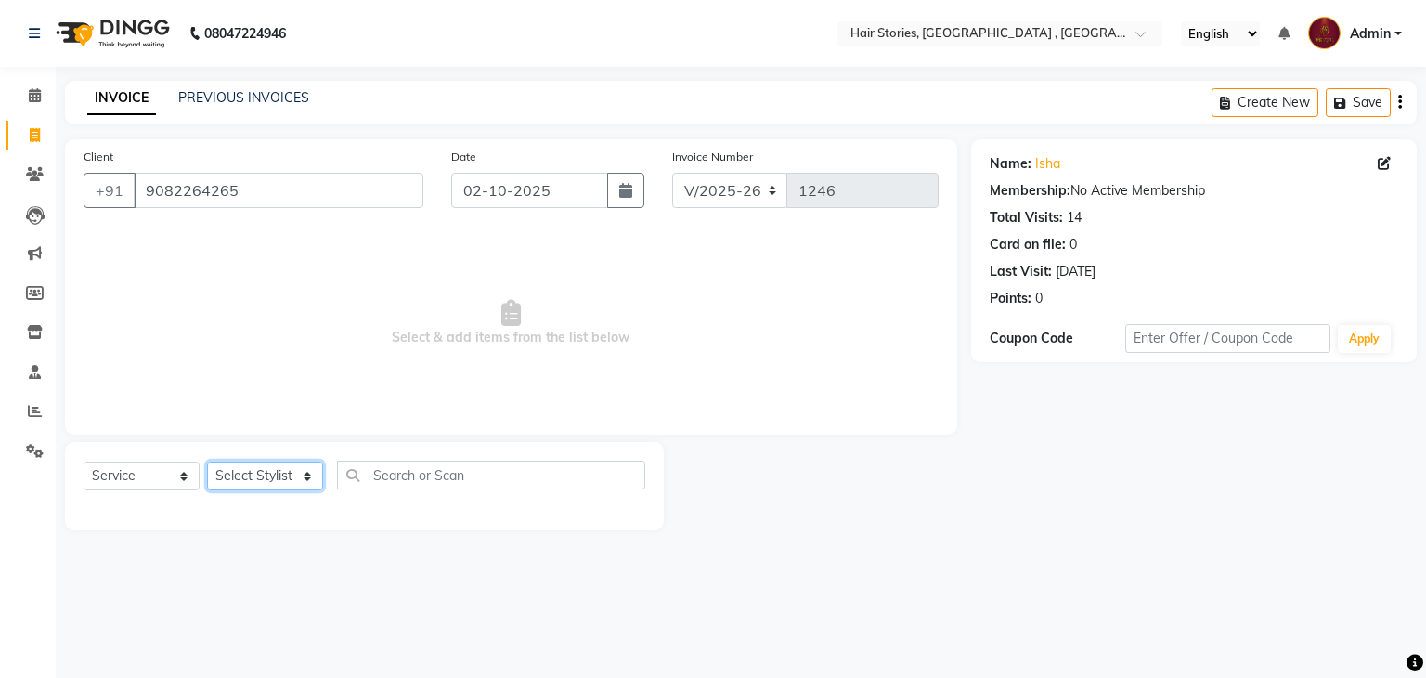
click at [286, 474] on select "Select Stylist [PERSON_NAME] [PERSON_NAME] Freelancer [PERSON_NAME] Neha [PERSO…" at bounding box center [265, 475] width 116 height 29
select select "7169"
click at [207, 462] on select "Select Stylist [PERSON_NAME] [PERSON_NAME] Freelancer [PERSON_NAME] Neha [PERSO…" at bounding box center [265, 475] width 116 height 29
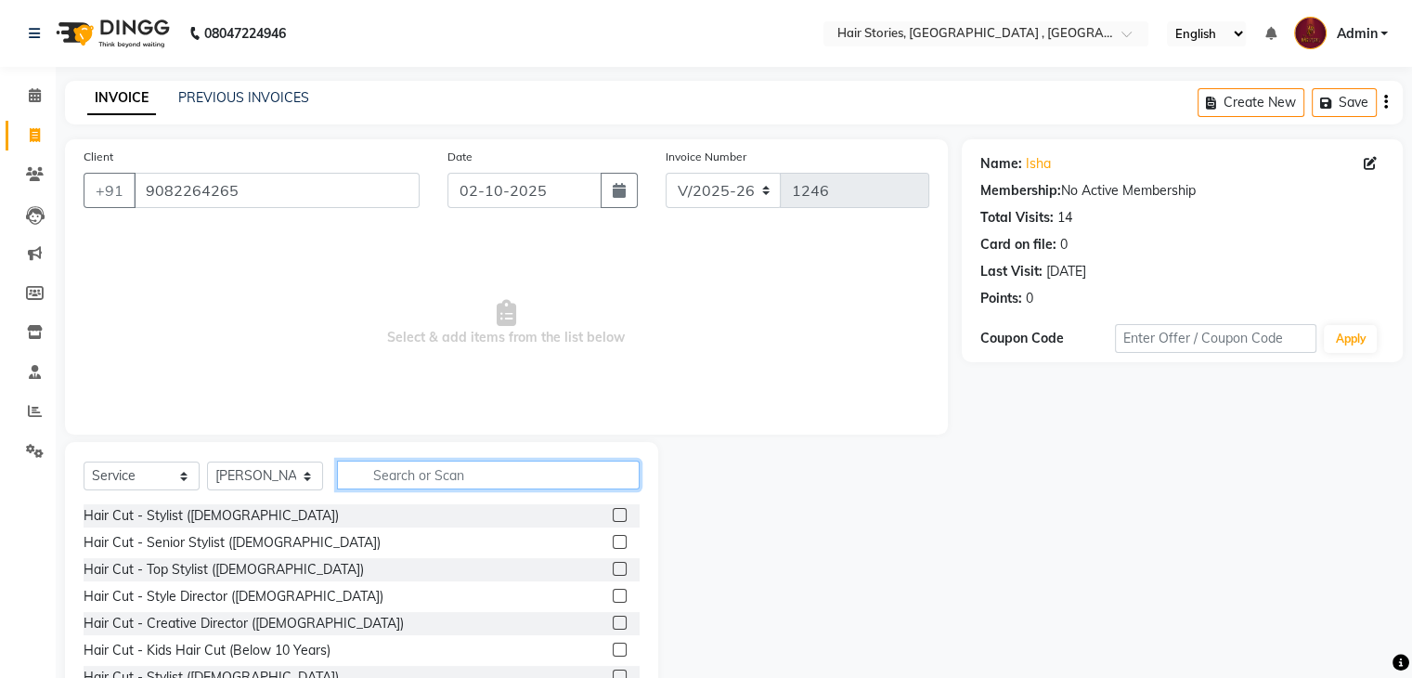
click at [397, 481] on input "text" at bounding box center [488, 474] width 303 height 29
type input "was"
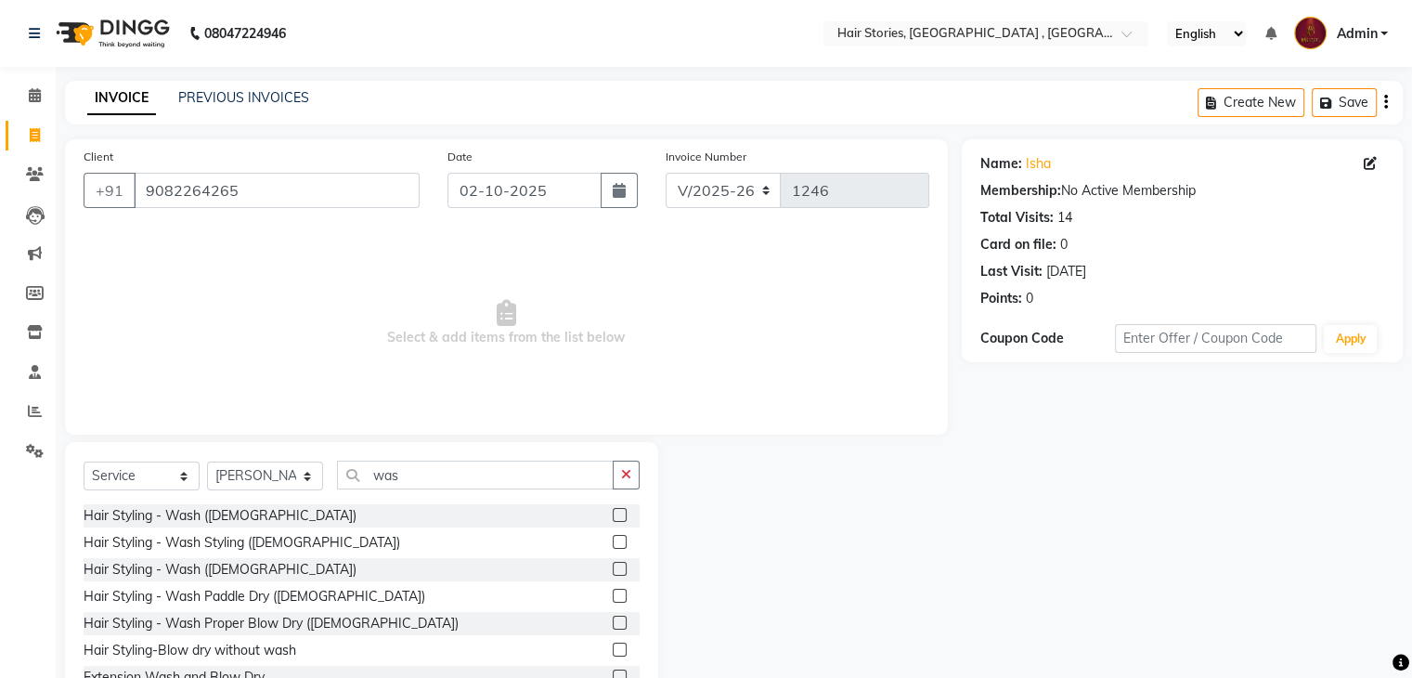
click at [613, 569] on label at bounding box center [620, 569] width 14 height 14
click at [613, 569] on input "checkbox" at bounding box center [619, 569] width 12 height 12
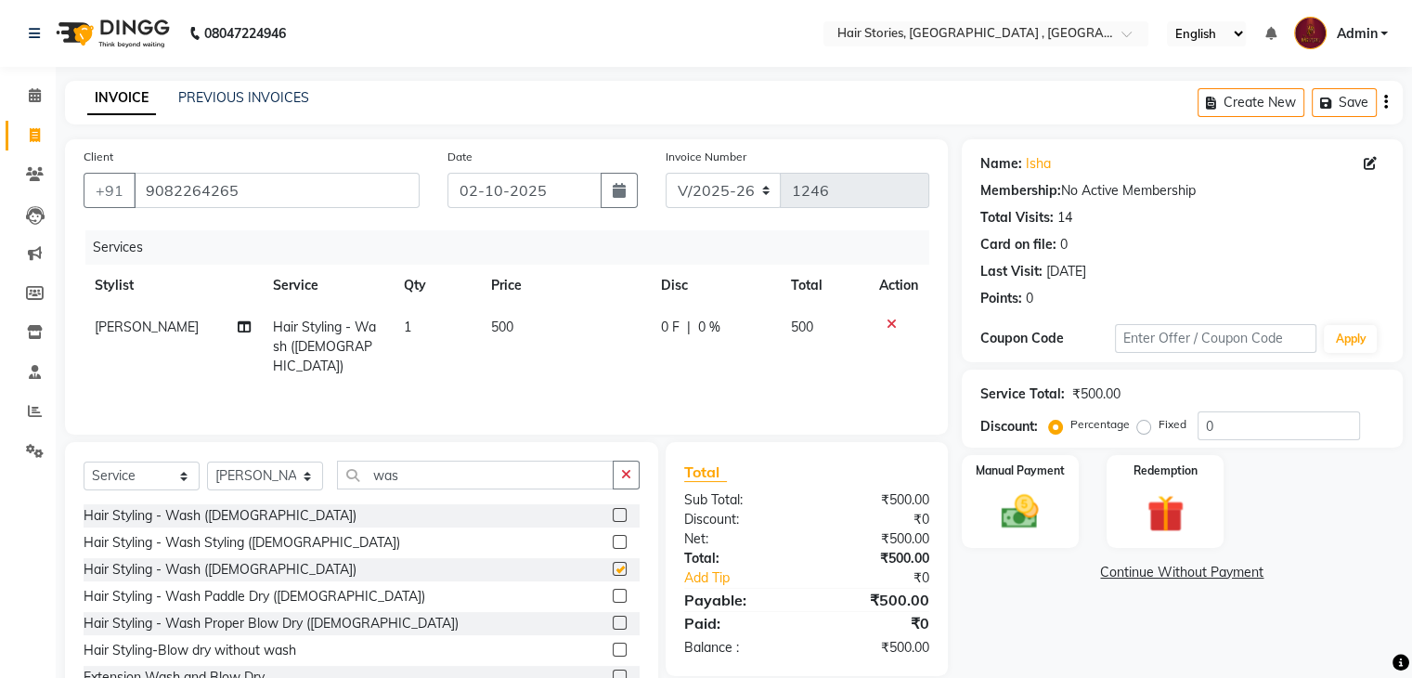
checkbox input "false"
click at [1028, 490] on img at bounding box center [1019, 512] width 62 height 45
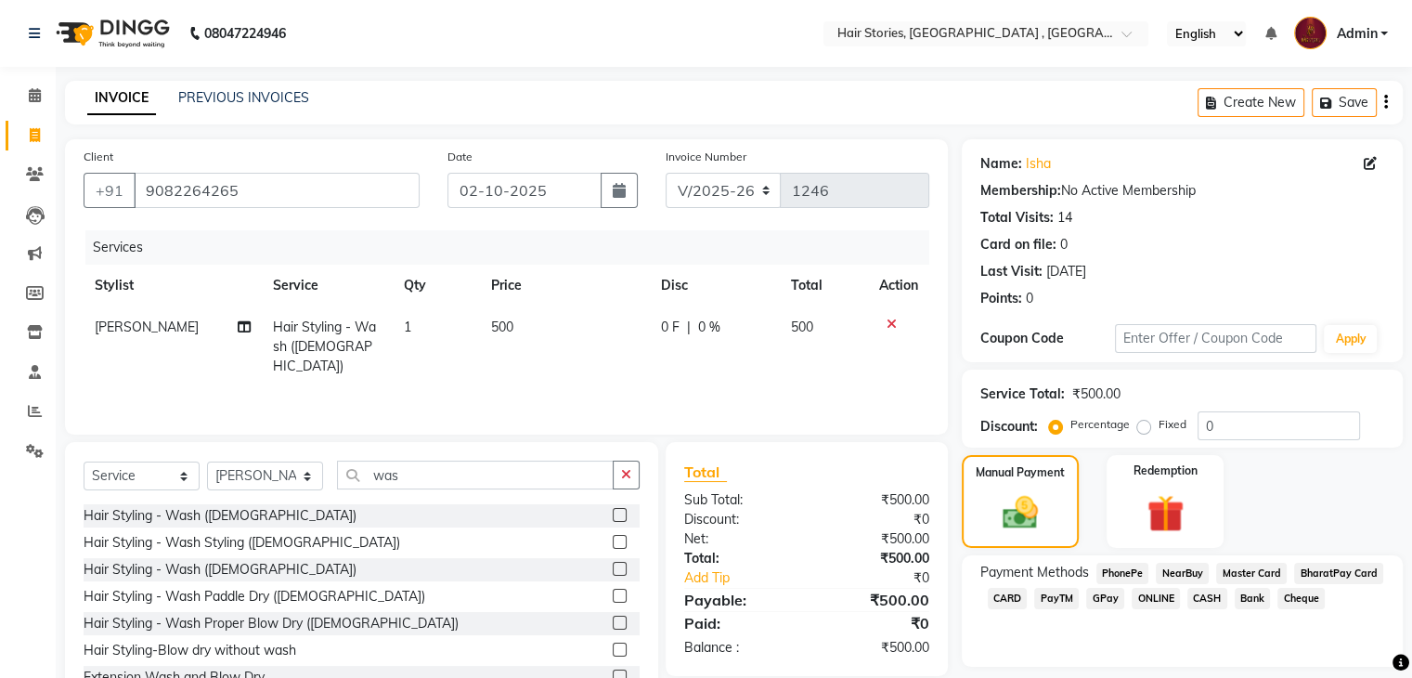
click at [1104, 605] on span "GPay" at bounding box center [1105, 598] width 38 height 21
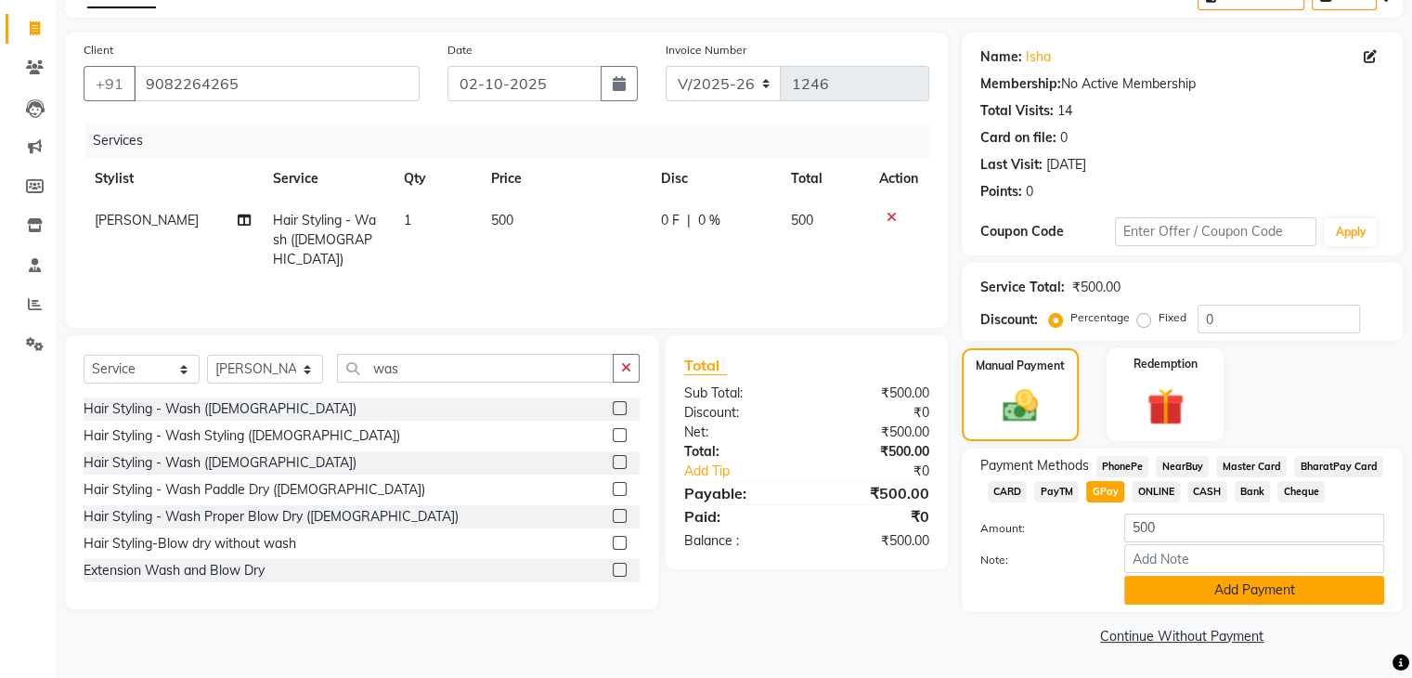
click at [1266, 577] on button "Add Payment" at bounding box center [1254, 589] width 260 height 29
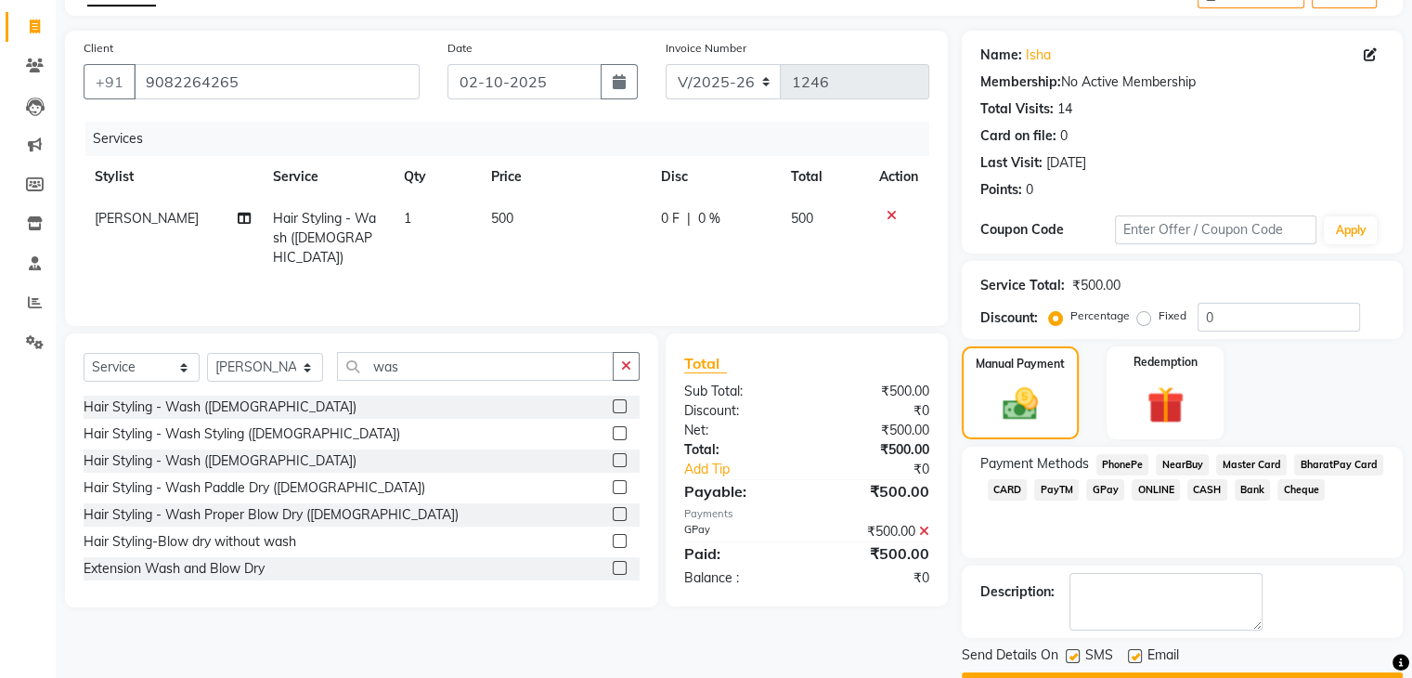
scroll to position [159, 0]
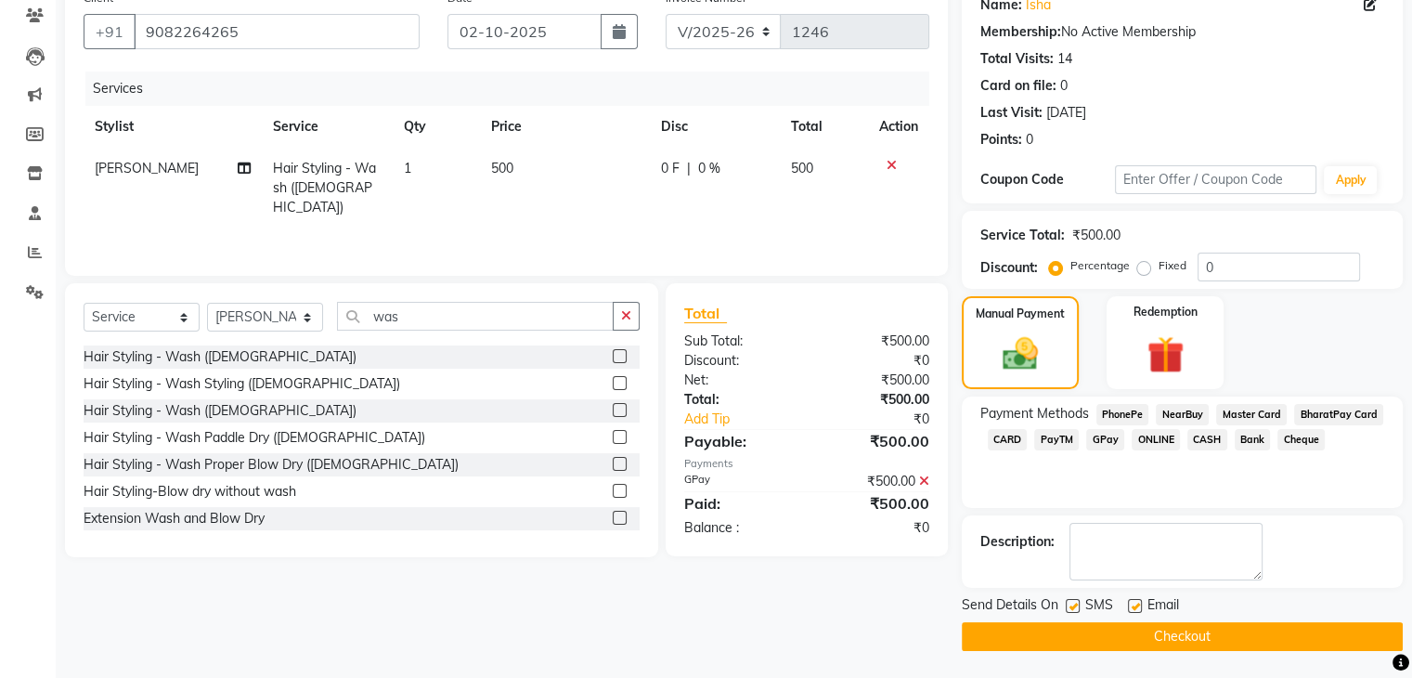
click at [1132, 608] on label at bounding box center [1135, 606] width 14 height 14
click at [1132, 608] on input "checkbox" at bounding box center [1134, 607] width 12 height 12
checkbox input "false"
click at [1075, 605] on label at bounding box center [1072, 606] width 14 height 14
click at [1075, 605] on input "checkbox" at bounding box center [1071, 607] width 12 height 12
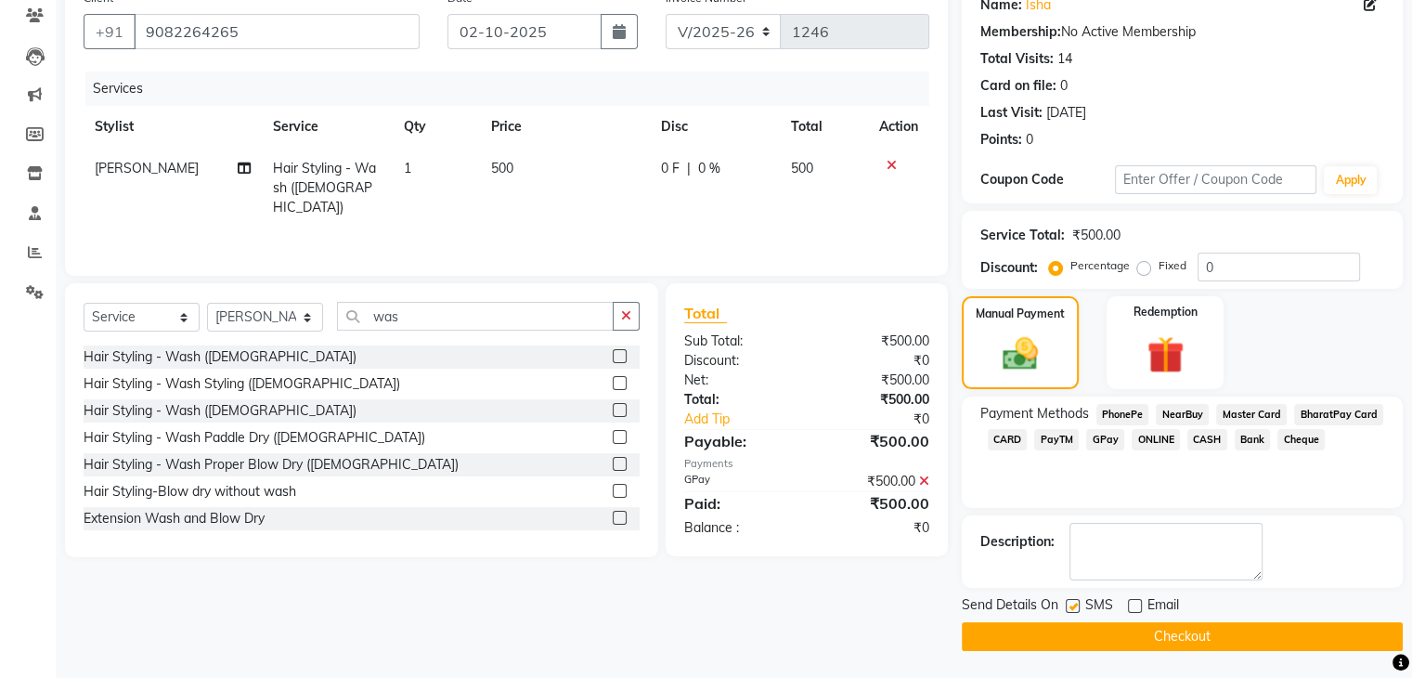
checkbox input "false"
click at [1079, 625] on button "Checkout" at bounding box center [1182, 636] width 441 height 29
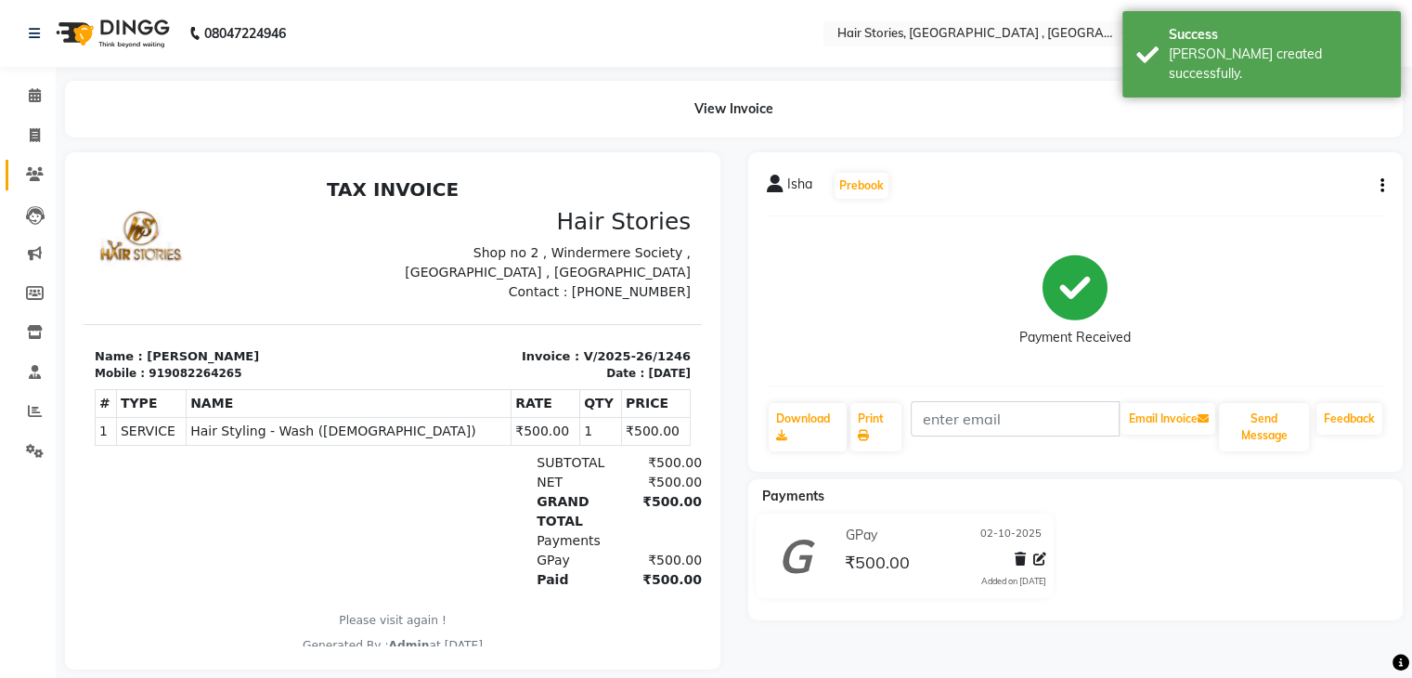
click at [35, 165] on span at bounding box center [35, 174] width 32 height 21
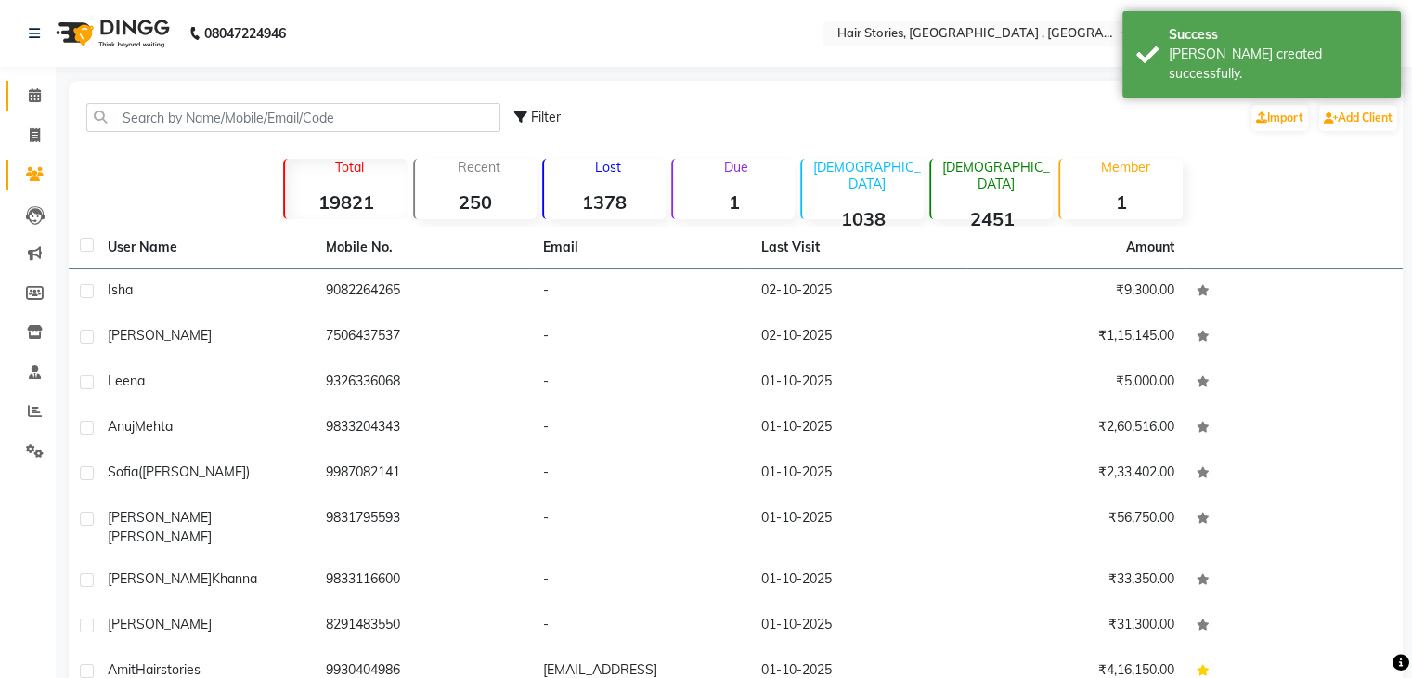
click at [33, 101] on icon at bounding box center [35, 95] width 12 height 14
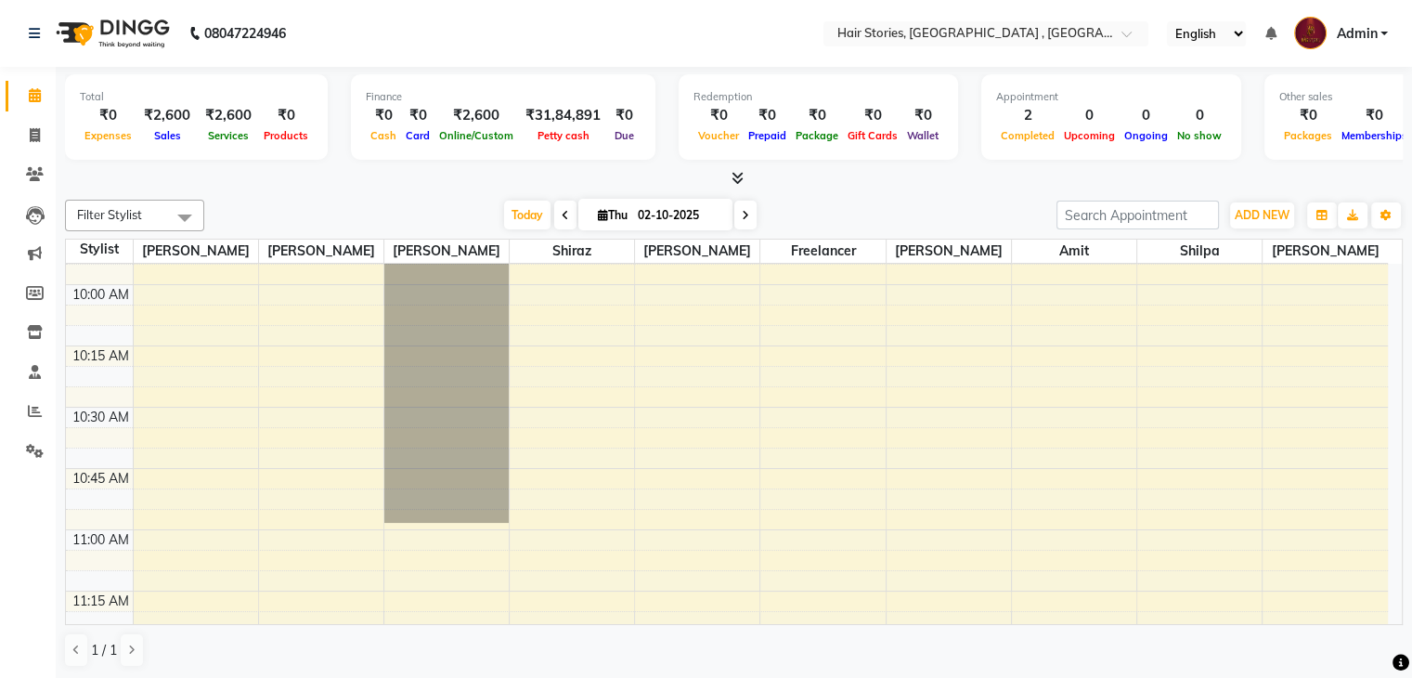
scroll to position [485, 0]
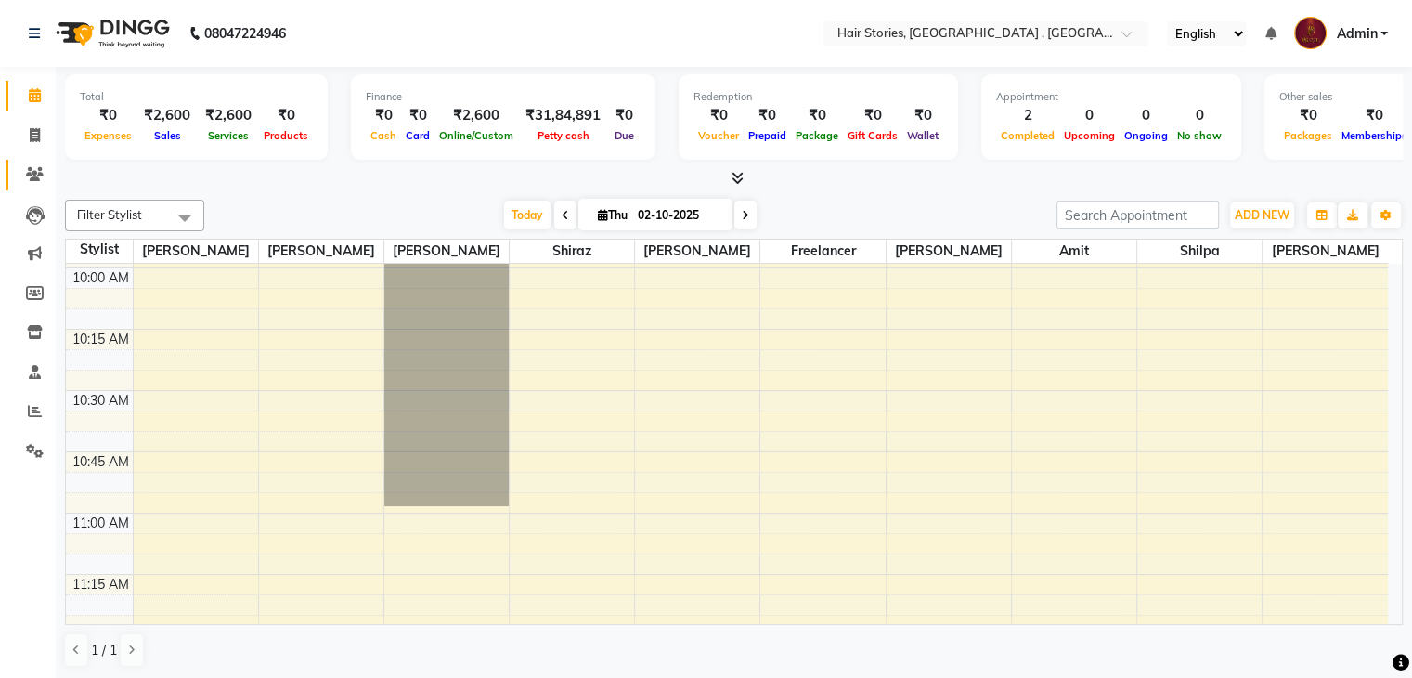
click at [27, 180] on icon at bounding box center [35, 174] width 18 height 14
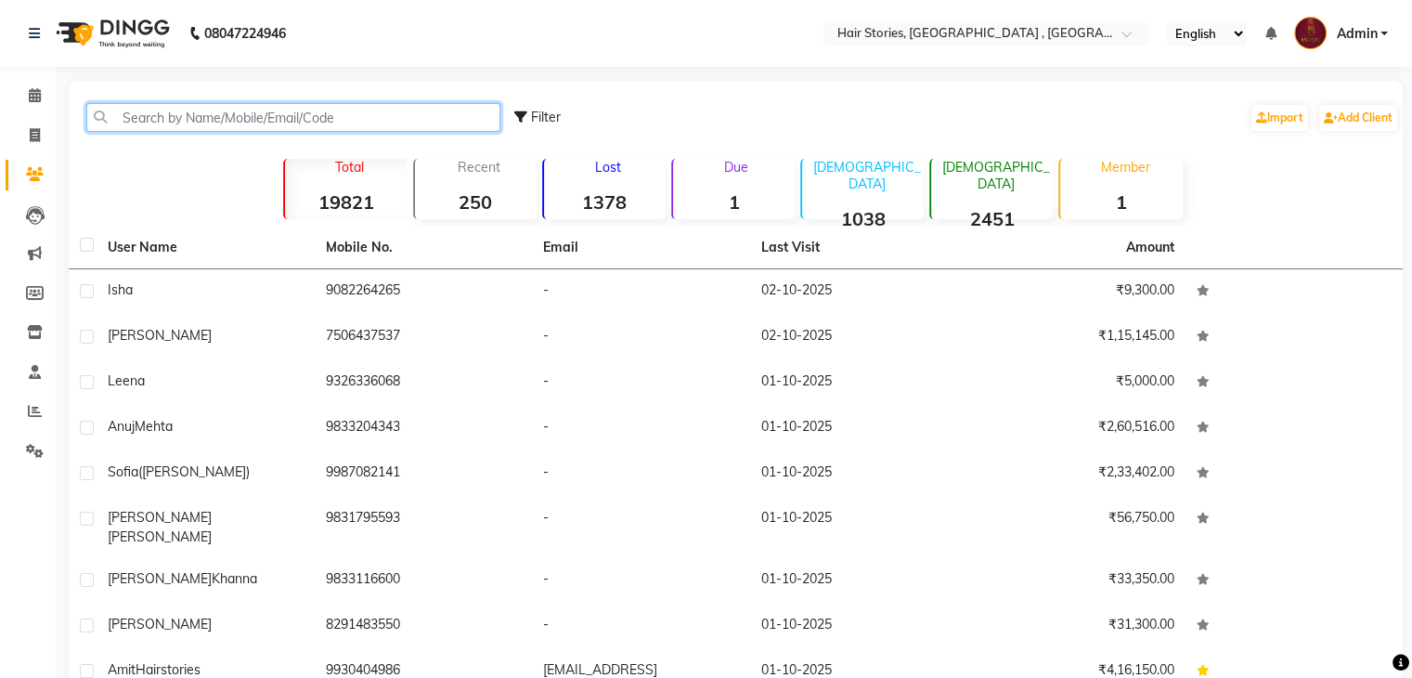
click at [174, 122] on input "text" at bounding box center [293, 117] width 414 height 29
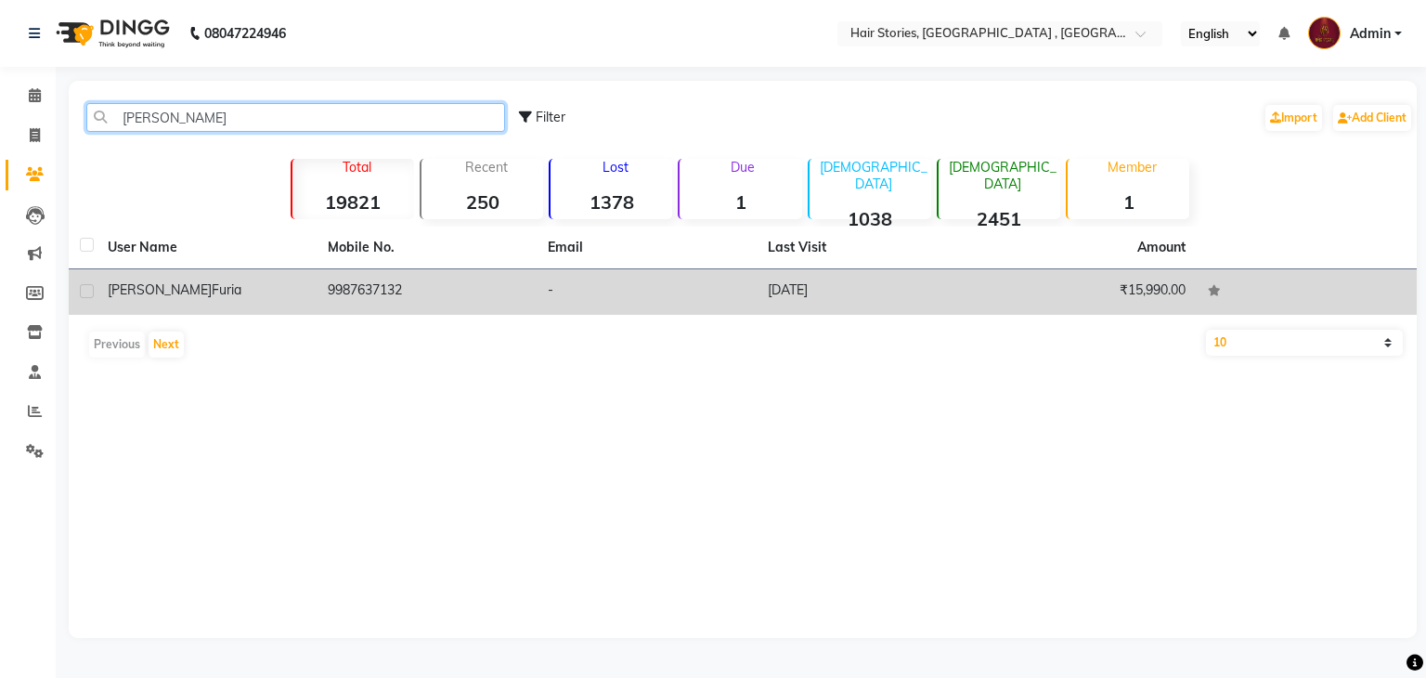
type input "[PERSON_NAME]"
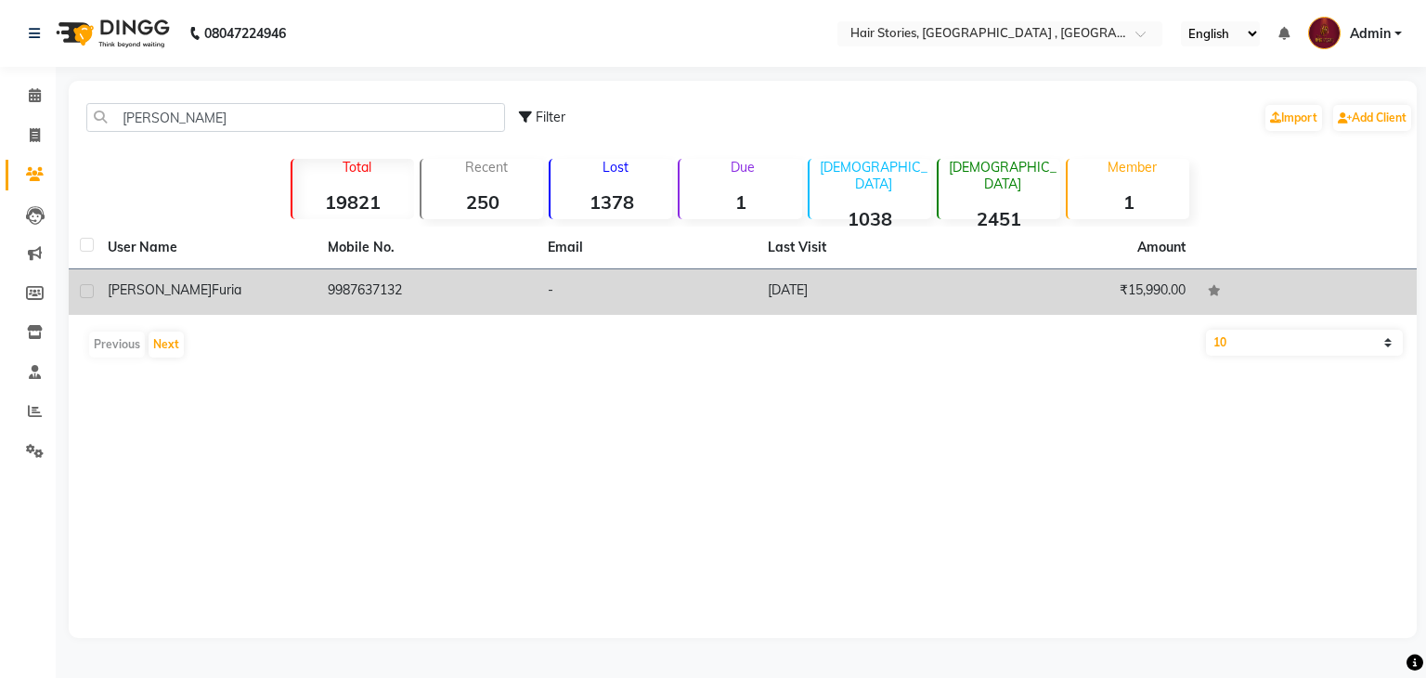
click at [212, 297] on span "Furia" at bounding box center [227, 289] width 30 height 17
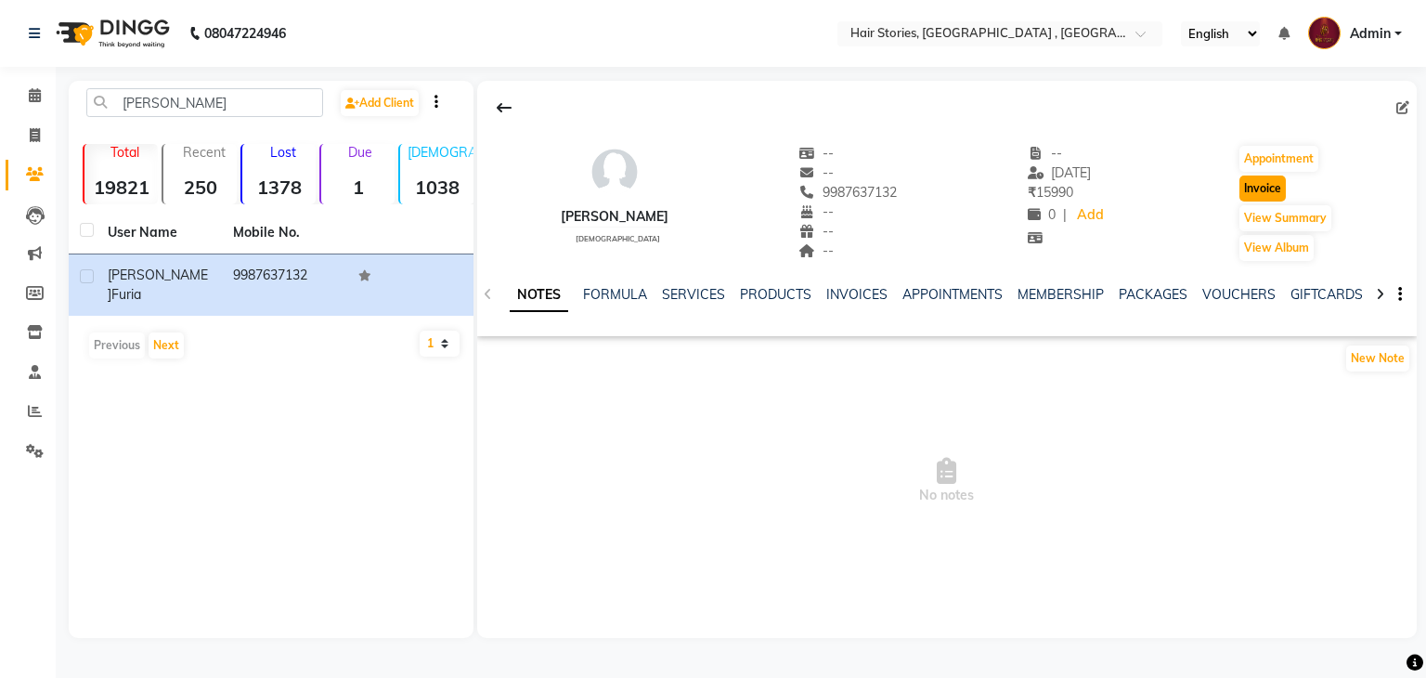
click at [1259, 189] on button "Invoice" at bounding box center [1262, 188] width 46 height 26
select select "service"
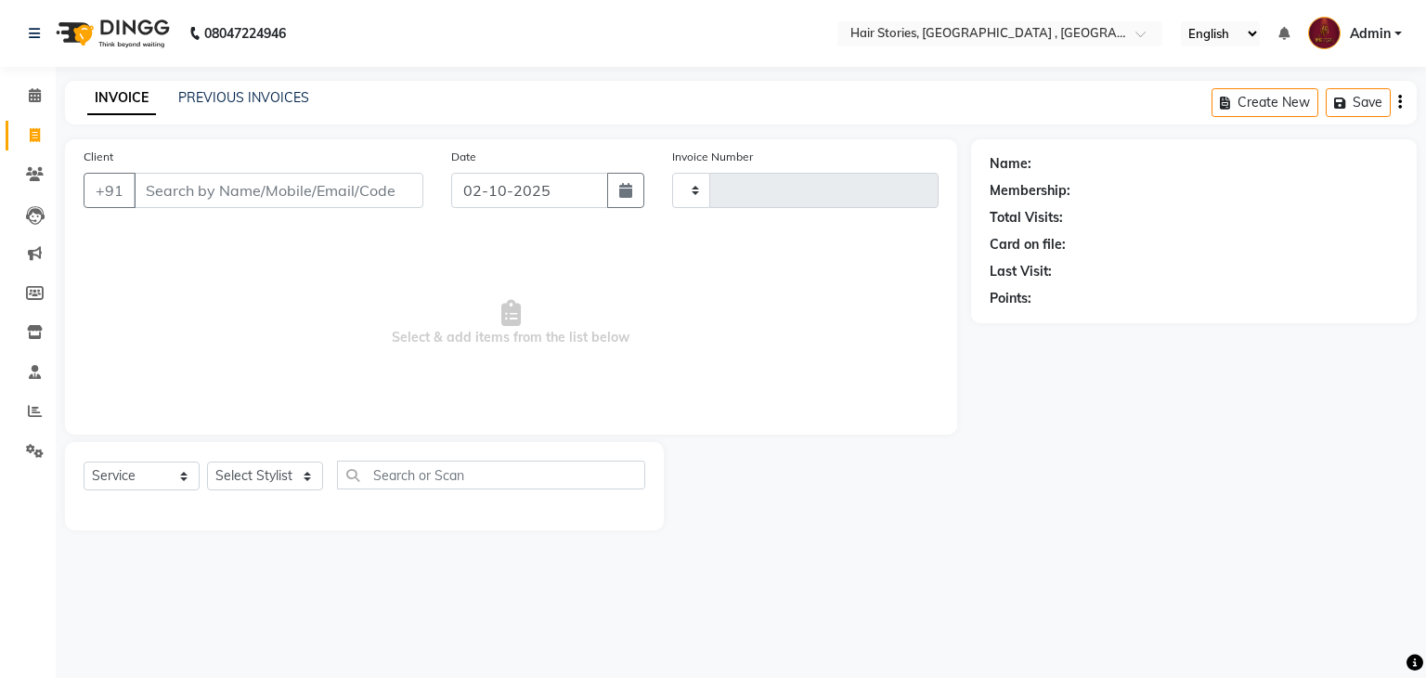
type input "1247"
select select "550"
type input "9987637132"
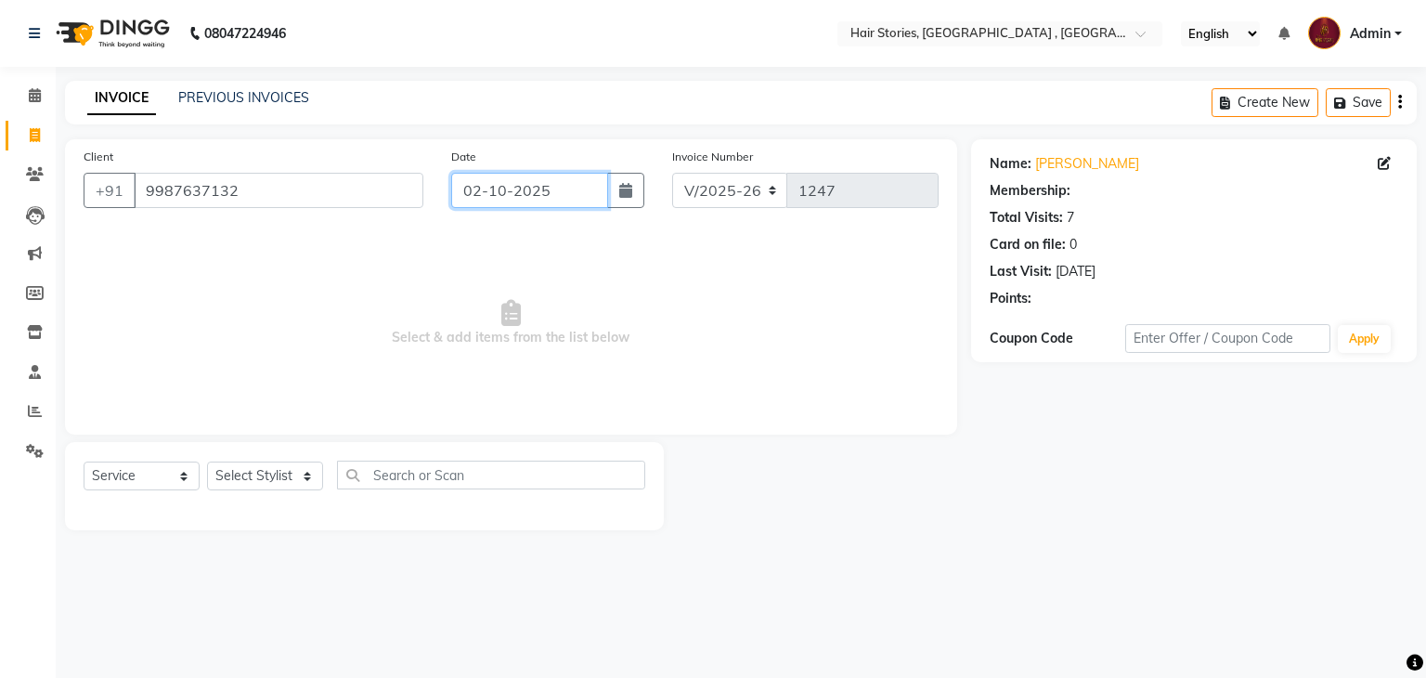
click at [600, 192] on input "02-10-2025" at bounding box center [529, 190] width 157 height 35
select select "10"
select select "2025"
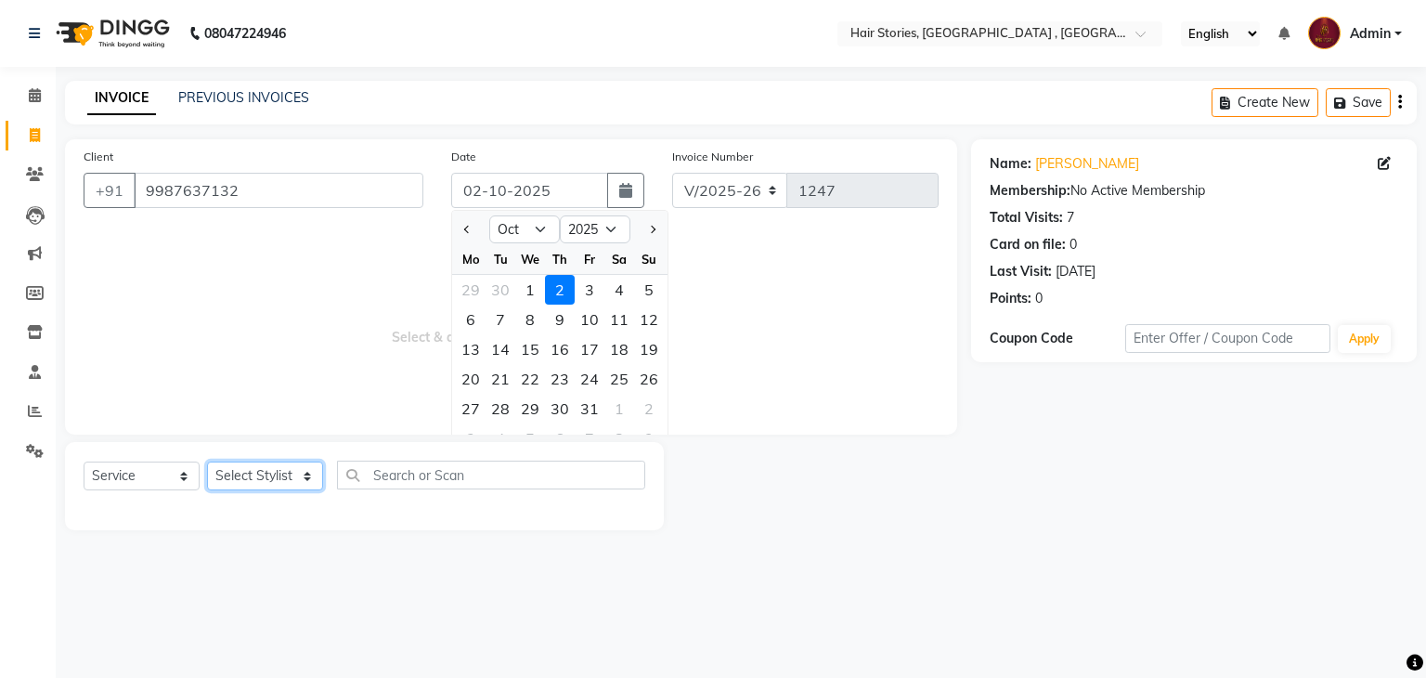
click at [288, 483] on select "Select Stylist [PERSON_NAME] [PERSON_NAME] Freelancer [PERSON_NAME] Neha [PERSO…" at bounding box center [265, 475] width 116 height 29
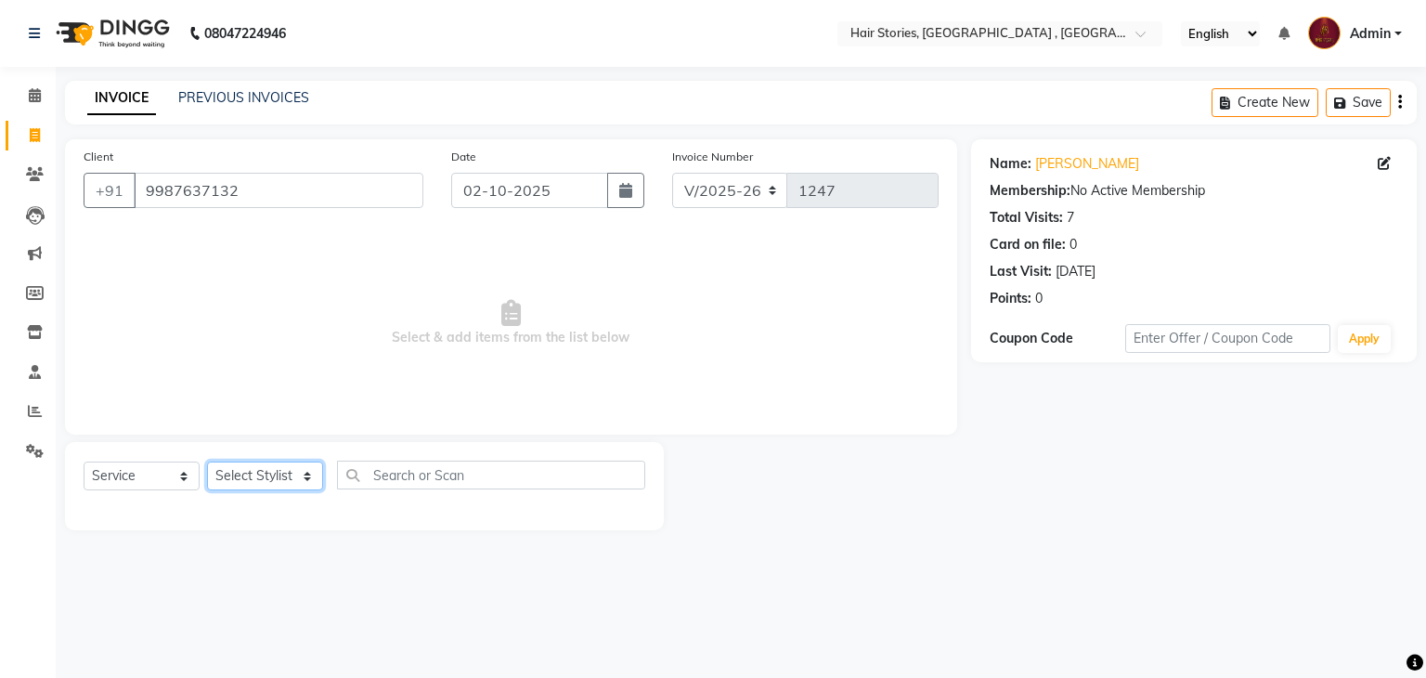
click at [288, 483] on select "Select Stylist [PERSON_NAME] [PERSON_NAME] Freelancer [PERSON_NAME] Neha [PERSO…" at bounding box center [265, 475] width 116 height 29
select select "7169"
click at [207, 462] on select "Select Stylist [PERSON_NAME] [PERSON_NAME] Freelancer [PERSON_NAME] Neha [PERSO…" at bounding box center [265, 475] width 116 height 29
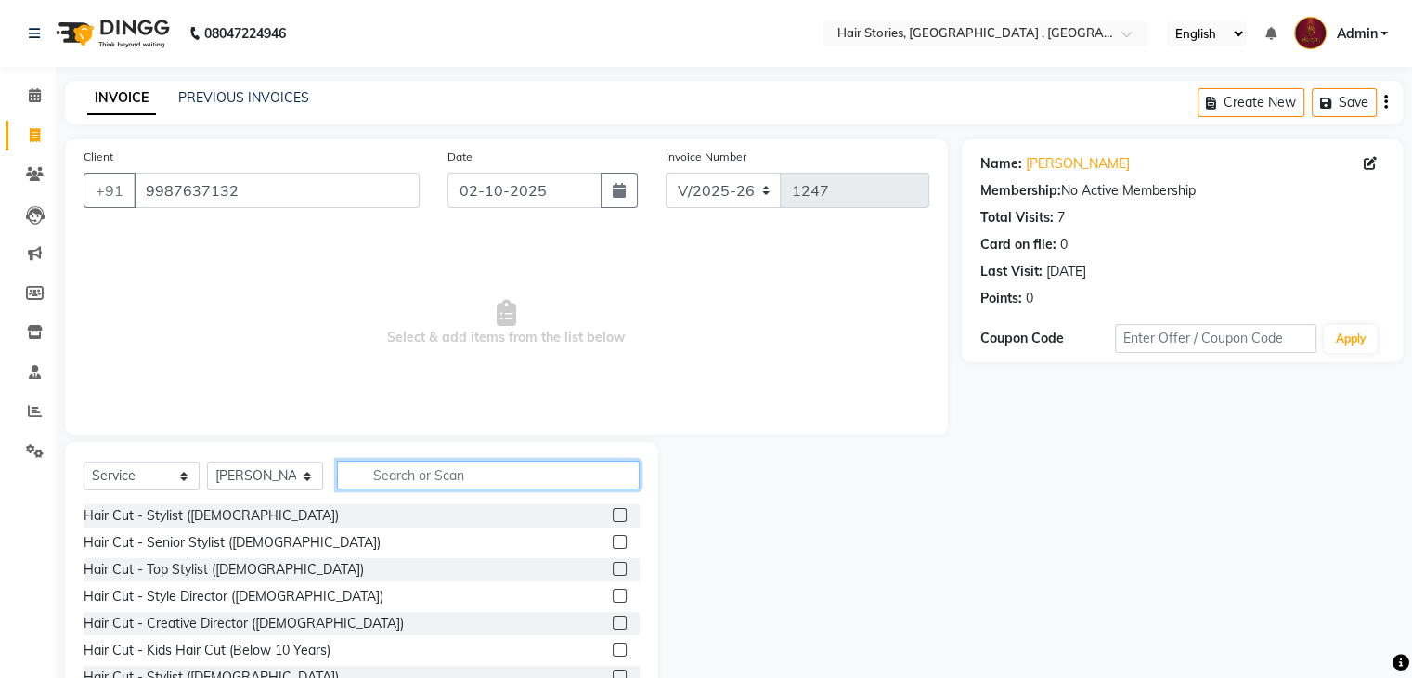
click at [421, 466] on input "text" at bounding box center [488, 474] width 303 height 29
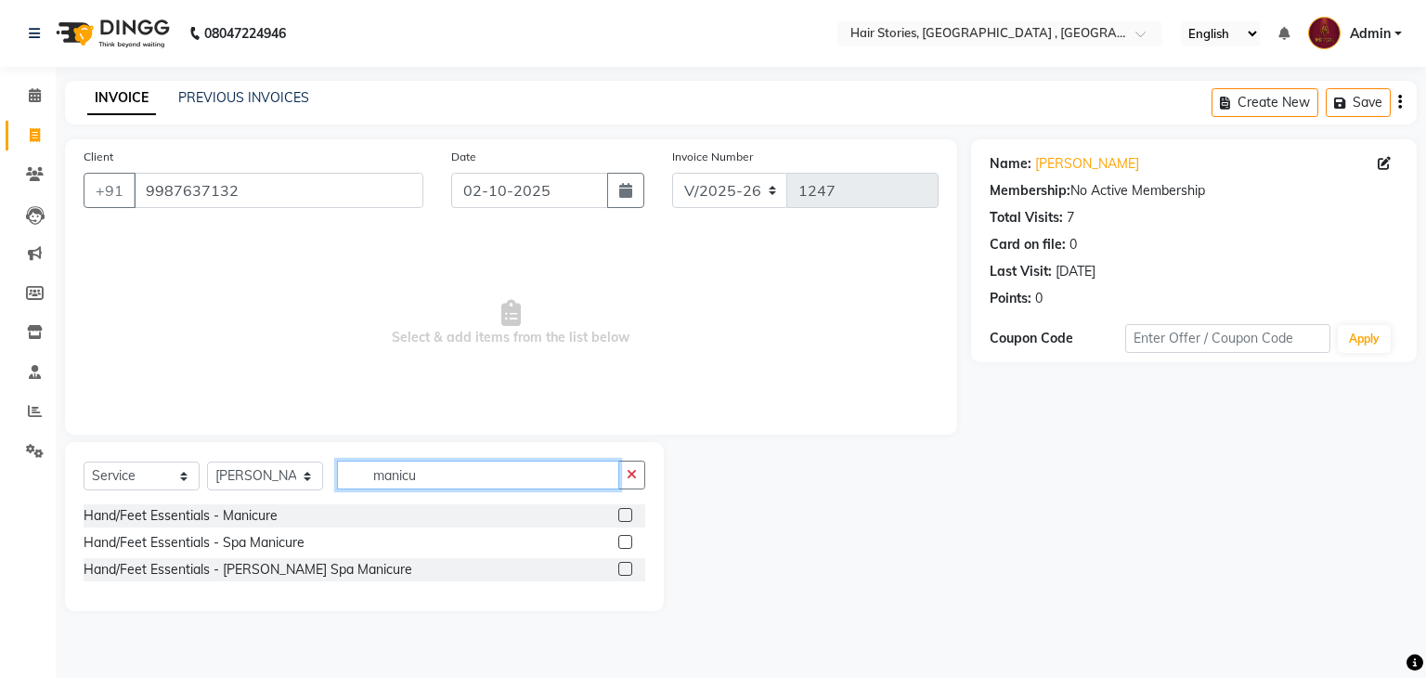
type input "manicu"
click at [625, 514] on label at bounding box center [625, 515] width 14 height 14
click at [625, 514] on input "checkbox" at bounding box center [624, 516] width 12 height 12
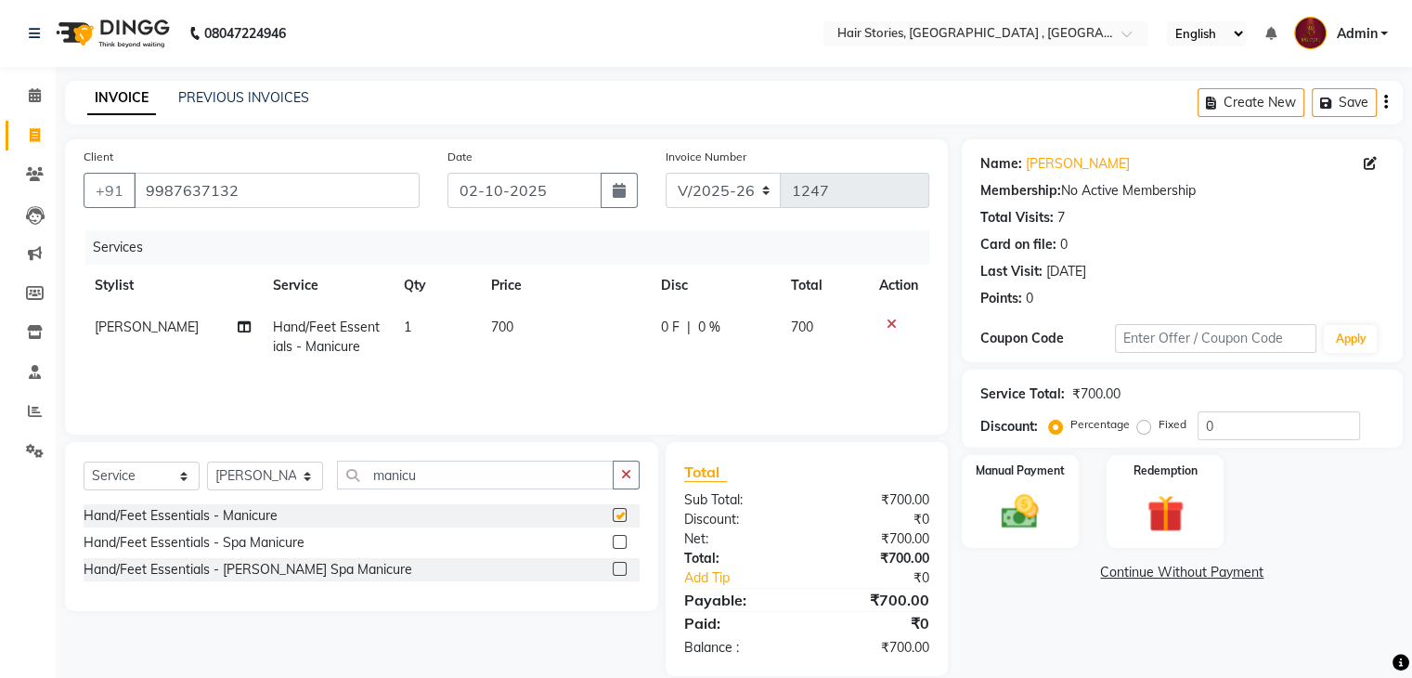
checkbox input "false"
click at [665, 350] on td "0 F | 0 %" at bounding box center [715, 336] width 130 height 61
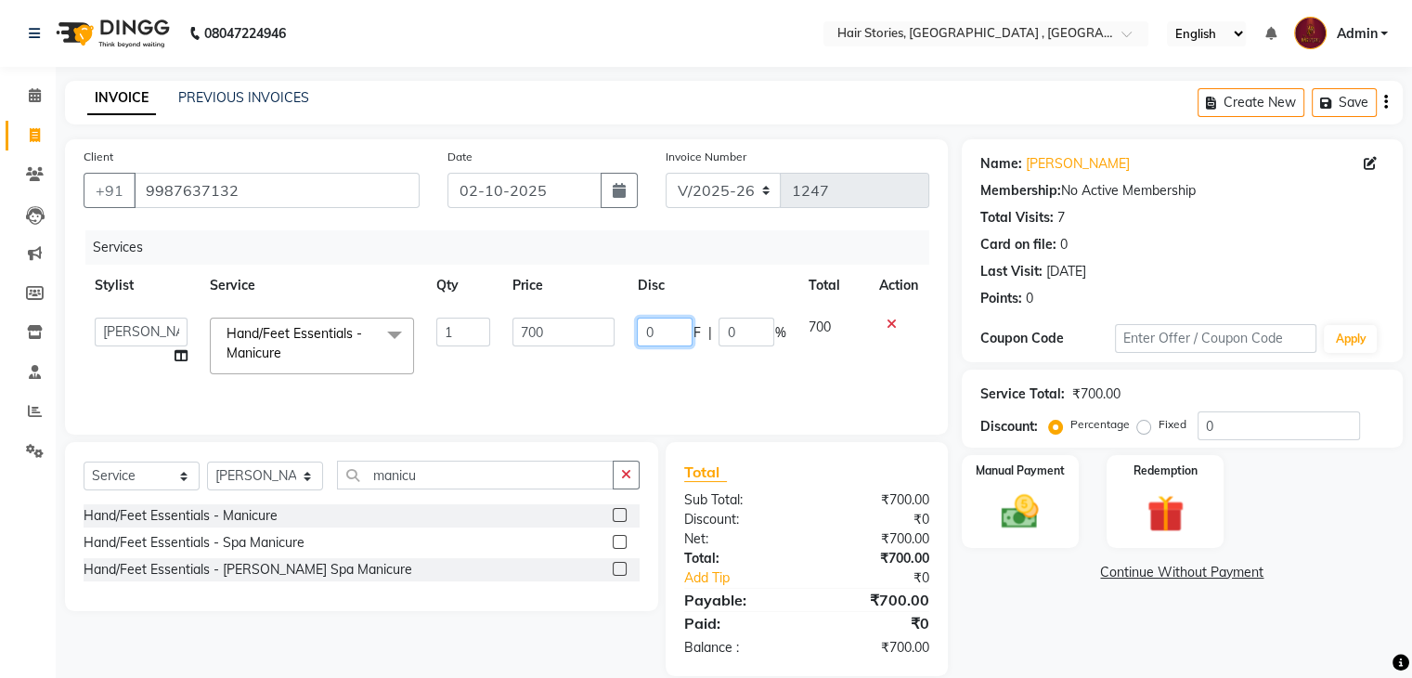
click at [648, 335] on input "0" at bounding box center [665, 331] width 56 height 29
type input "100"
click at [1028, 601] on div "Name: [PERSON_NAME] Membership: No Active Membership Total Visits: 7 Card on fi…" at bounding box center [1189, 407] width 455 height 536
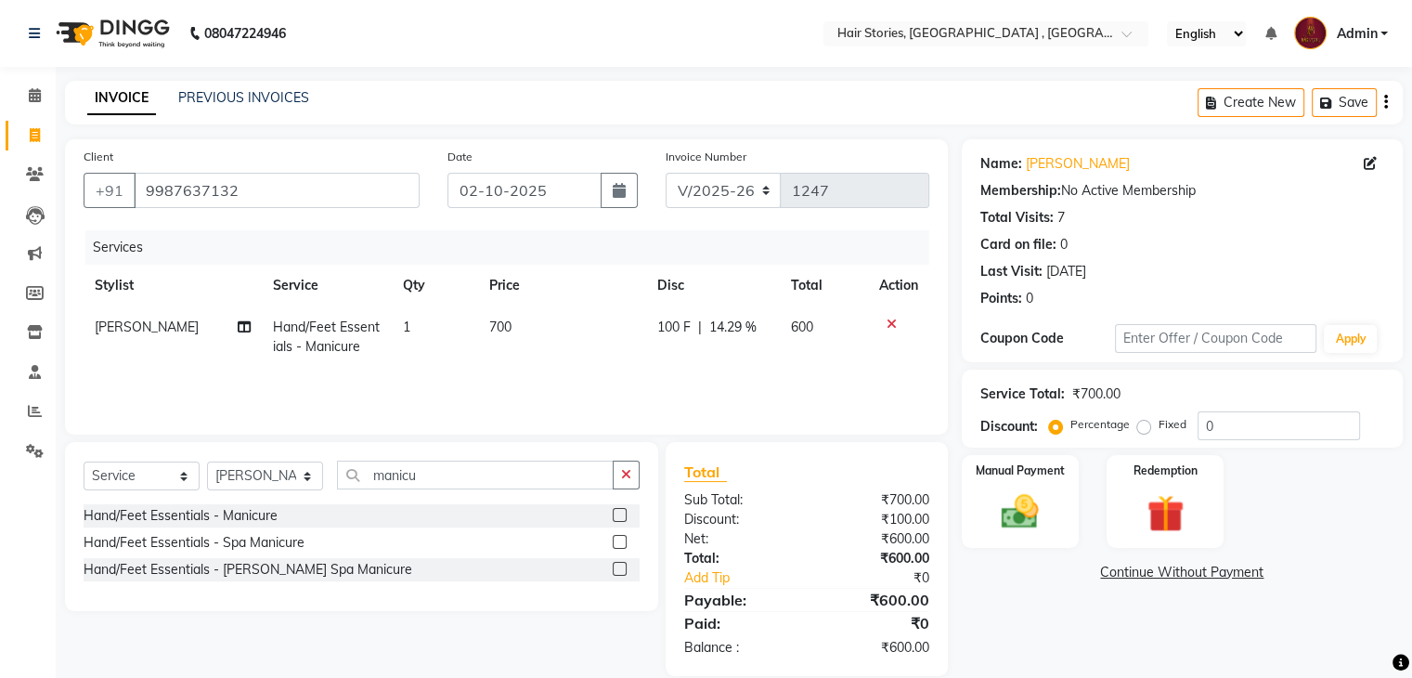
click at [1021, 547] on div "Manual Payment" at bounding box center [1020, 501] width 117 height 93
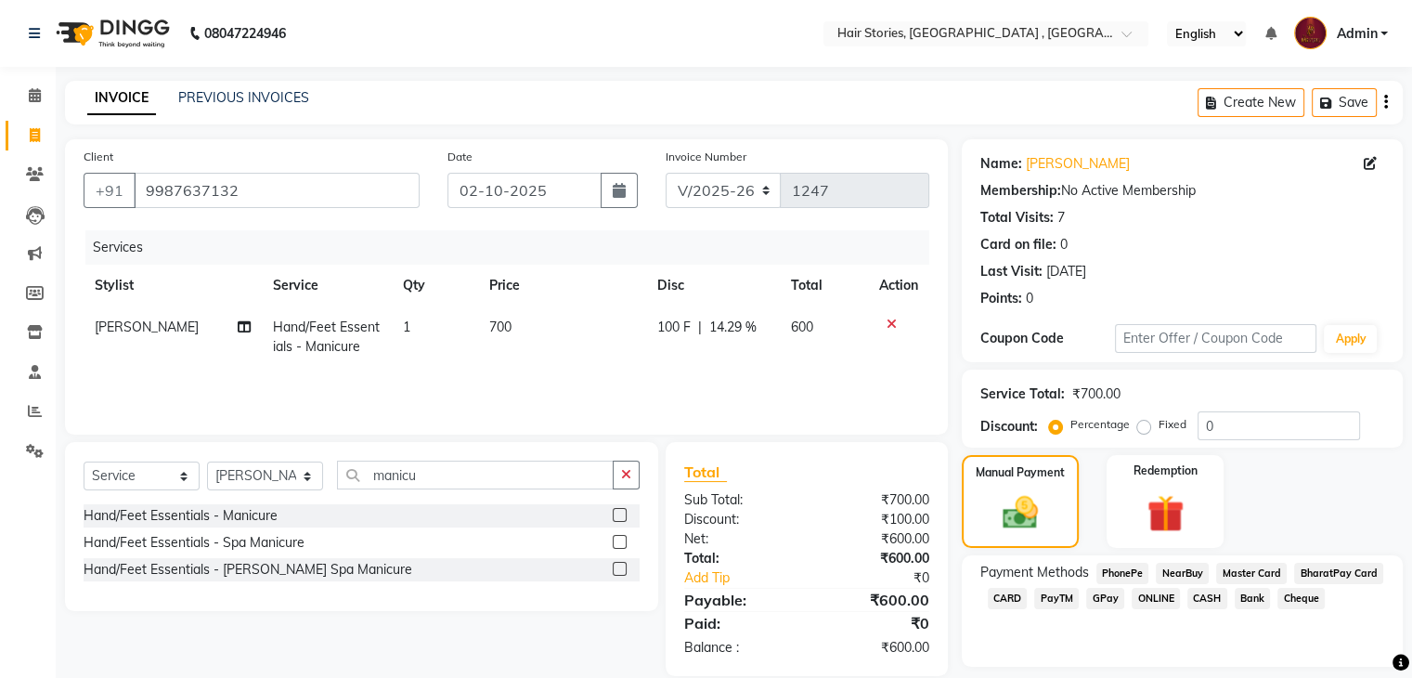
click at [1217, 599] on span "CASH" at bounding box center [1207, 598] width 40 height 21
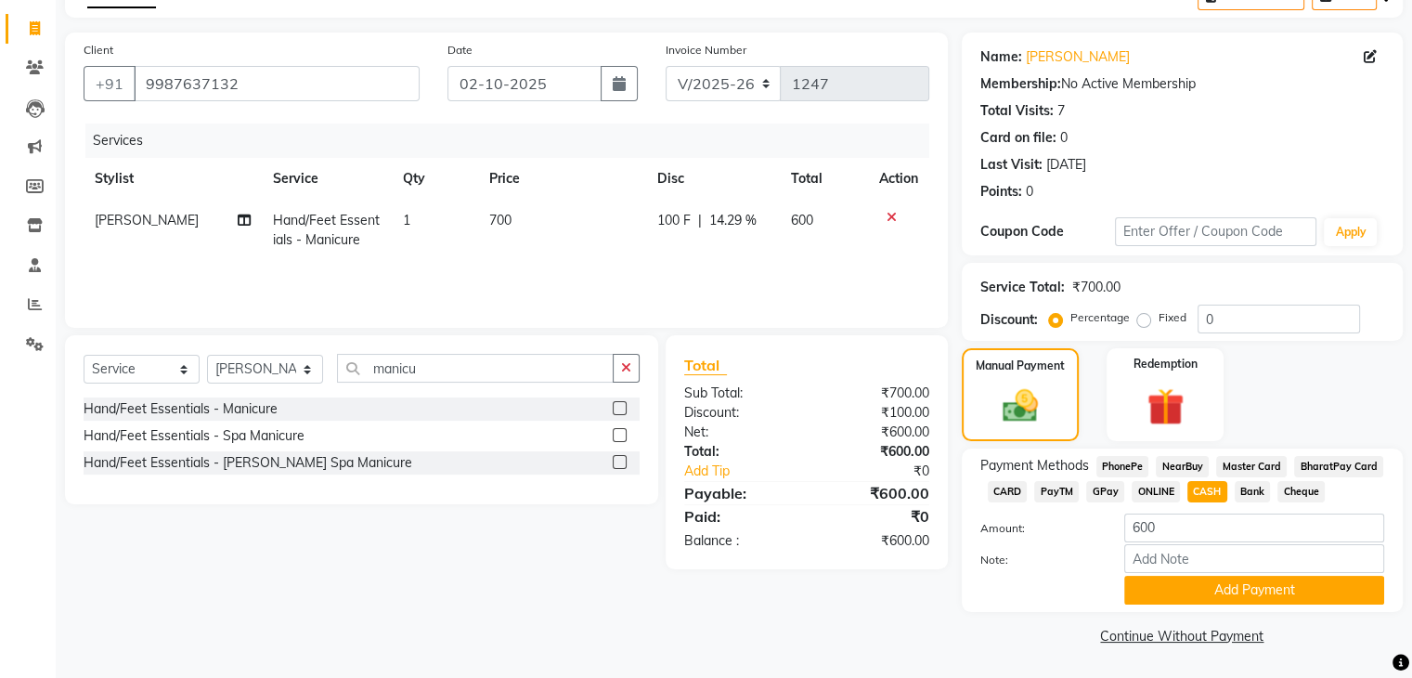
click at [1249, 573] on div "Note:" at bounding box center [1182, 560] width 432 height 32
click at [1249, 580] on button "Add Payment" at bounding box center [1254, 589] width 260 height 29
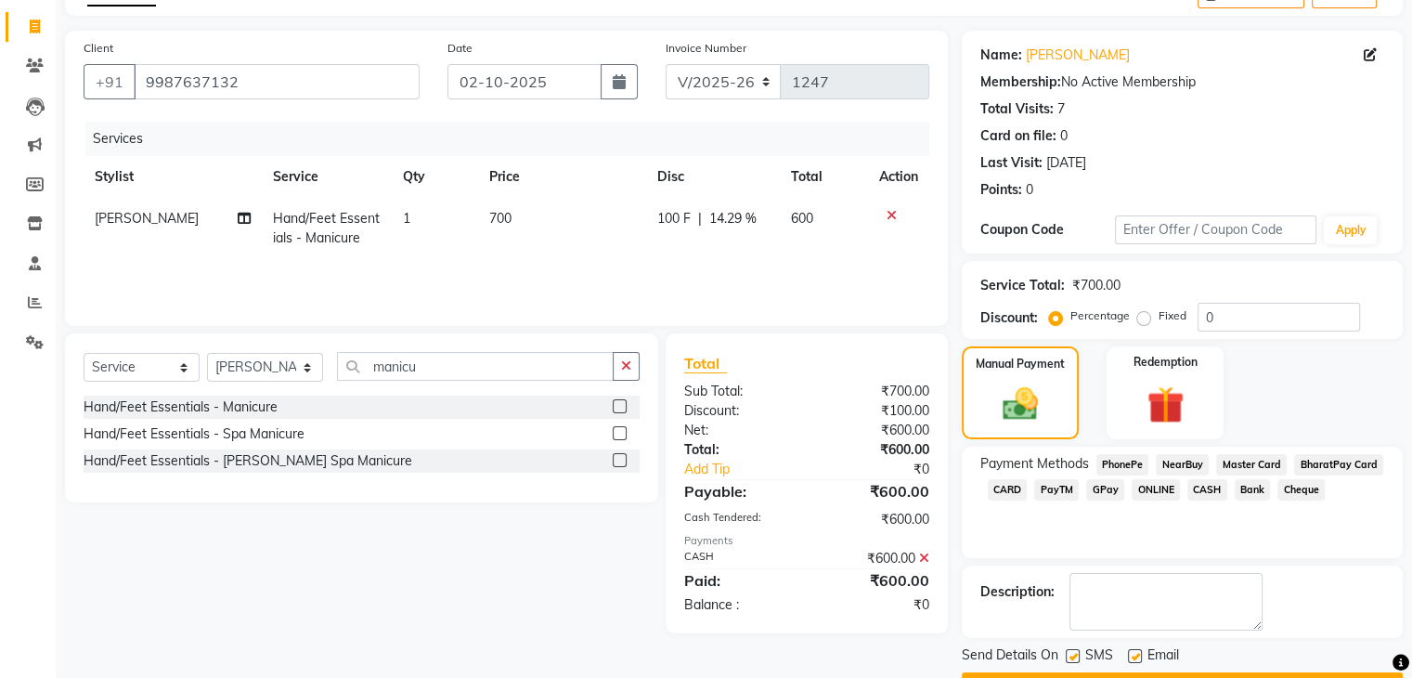
scroll to position [159, 0]
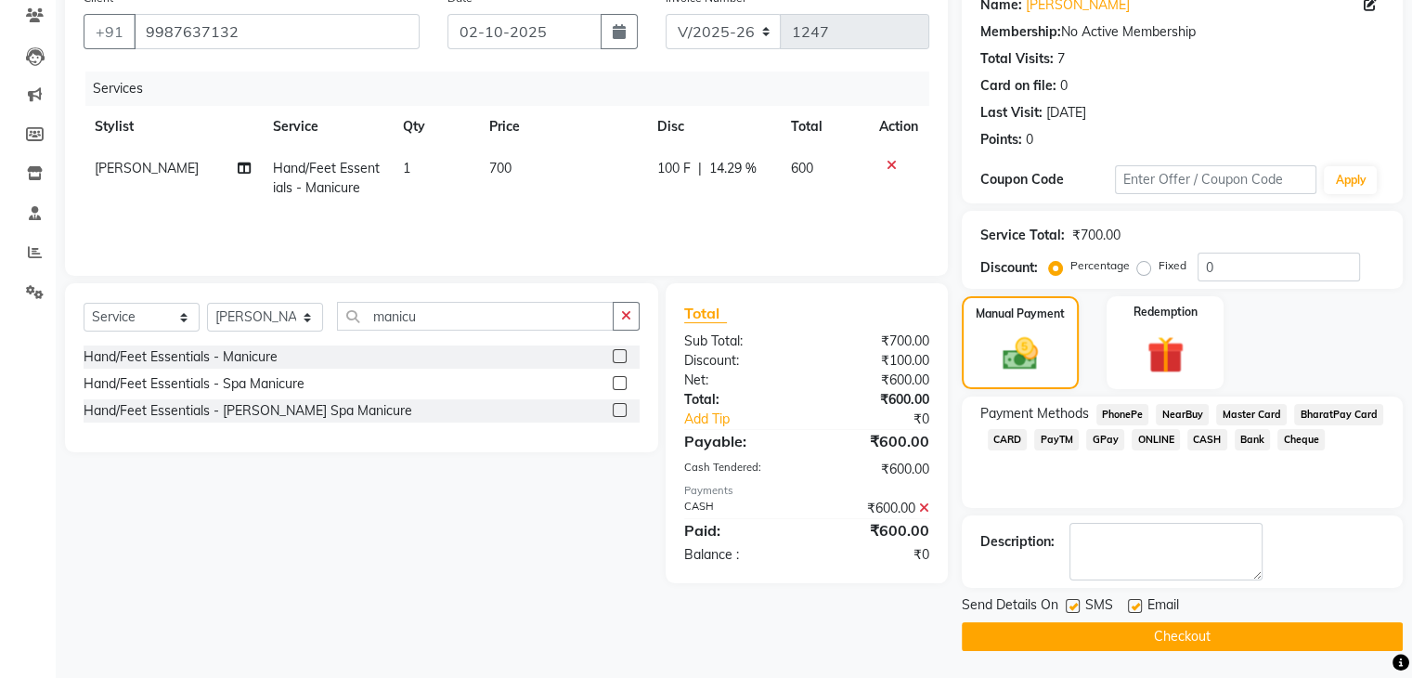
click at [1133, 607] on label at bounding box center [1135, 606] width 14 height 14
click at [1133, 607] on input "checkbox" at bounding box center [1134, 607] width 12 height 12
checkbox input "false"
click at [1076, 605] on label at bounding box center [1072, 606] width 14 height 14
click at [1076, 605] on input "checkbox" at bounding box center [1071, 607] width 12 height 12
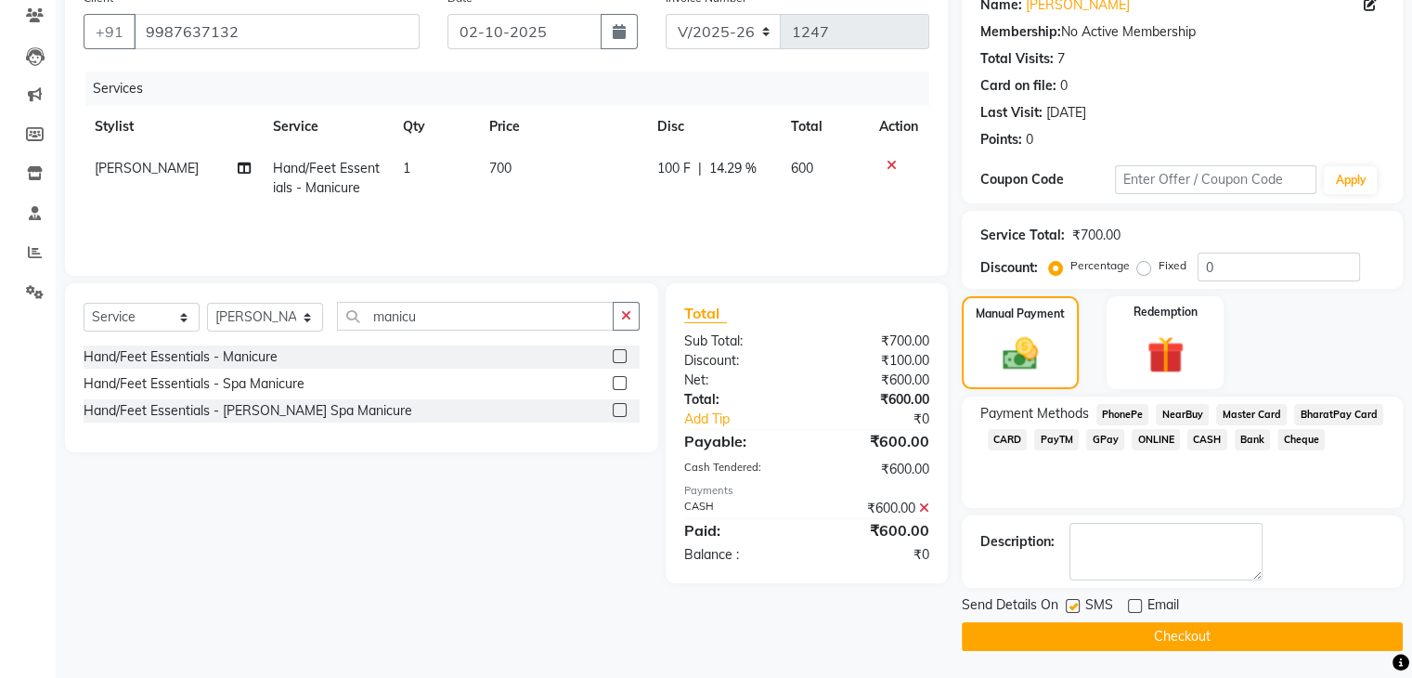
checkbox input "false"
click at [1080, 632] on button "Checkout" at bounding box center [1182, 636] width 441 height 29
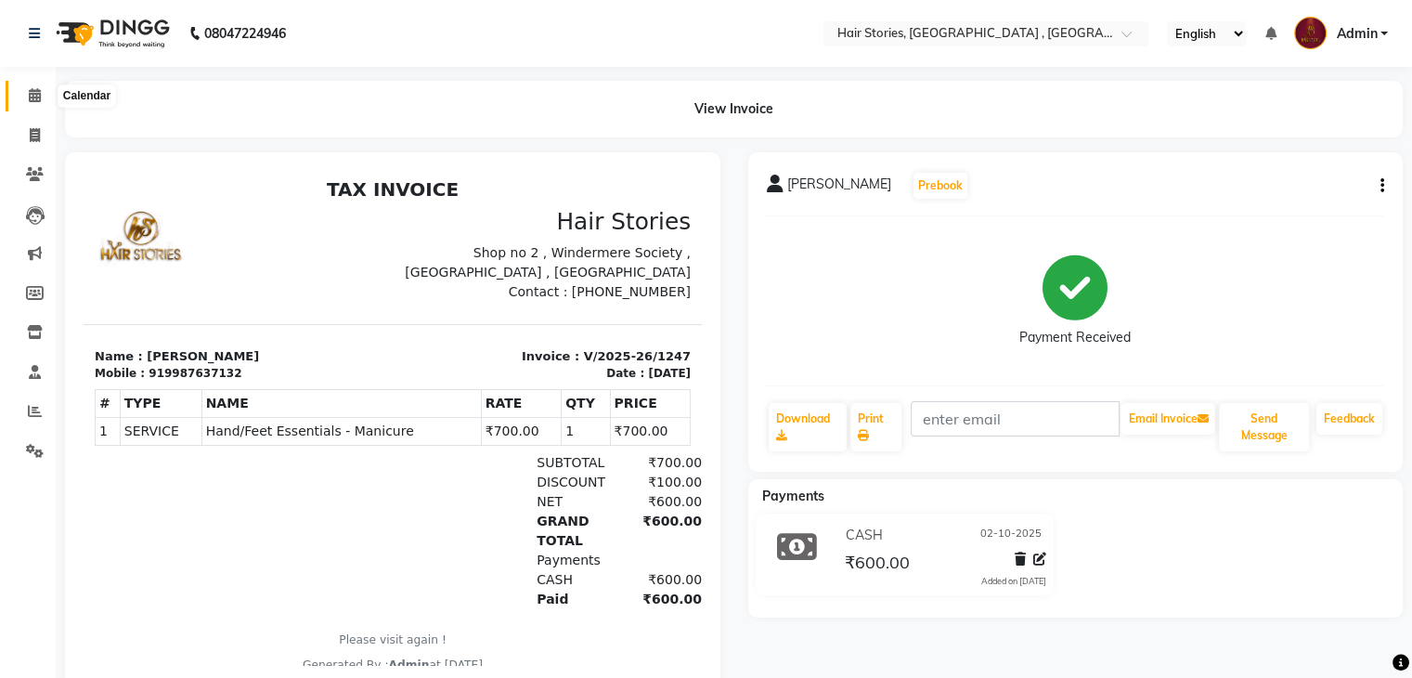
click at [33, 97] on icon at bounding box center [35, 95] width 12 height 14
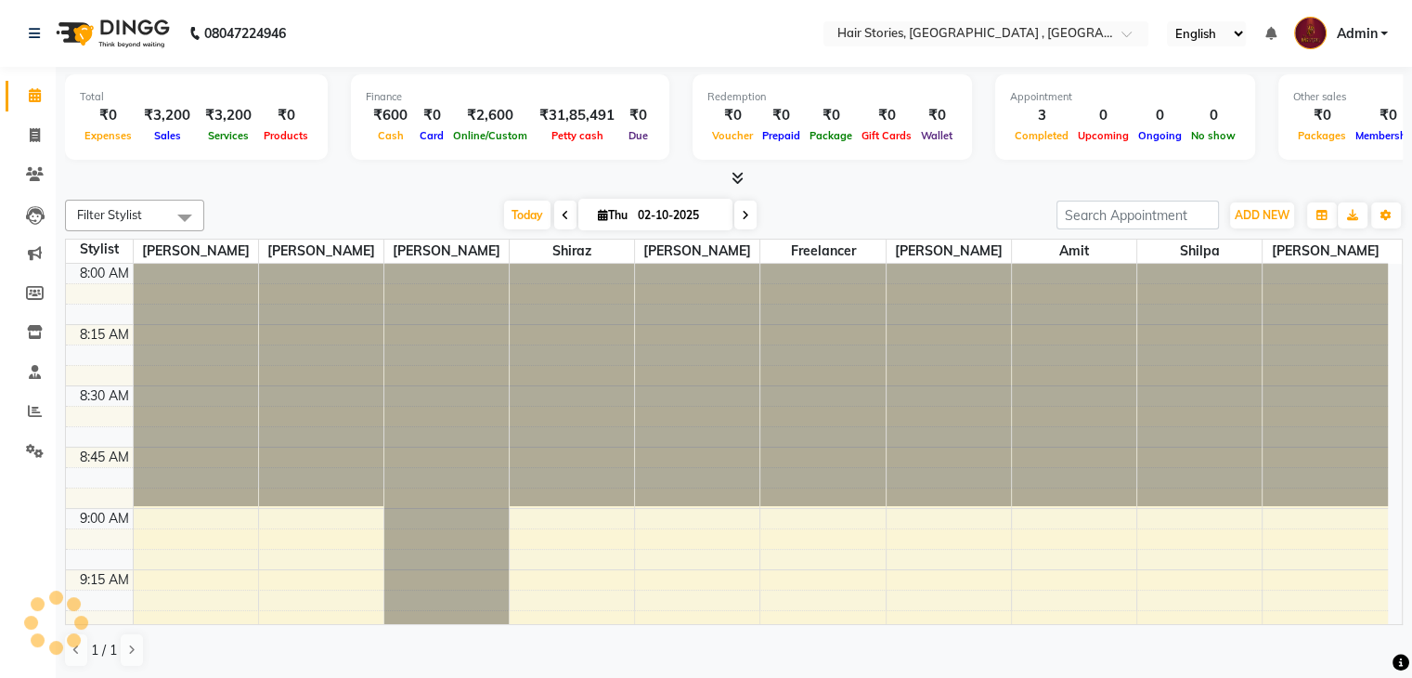
scroll to position [2186, 0]
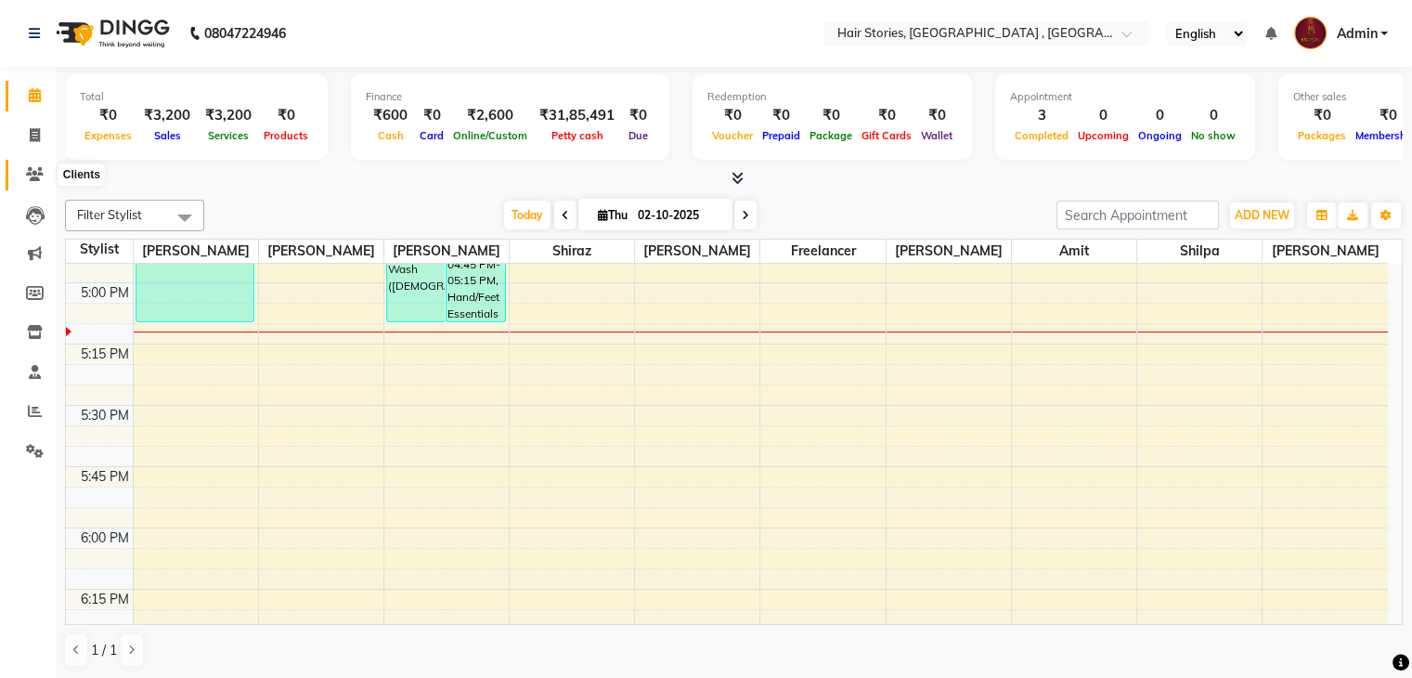
click at [36, 182] on span at bounding box center [35, 174] width 32 height 21
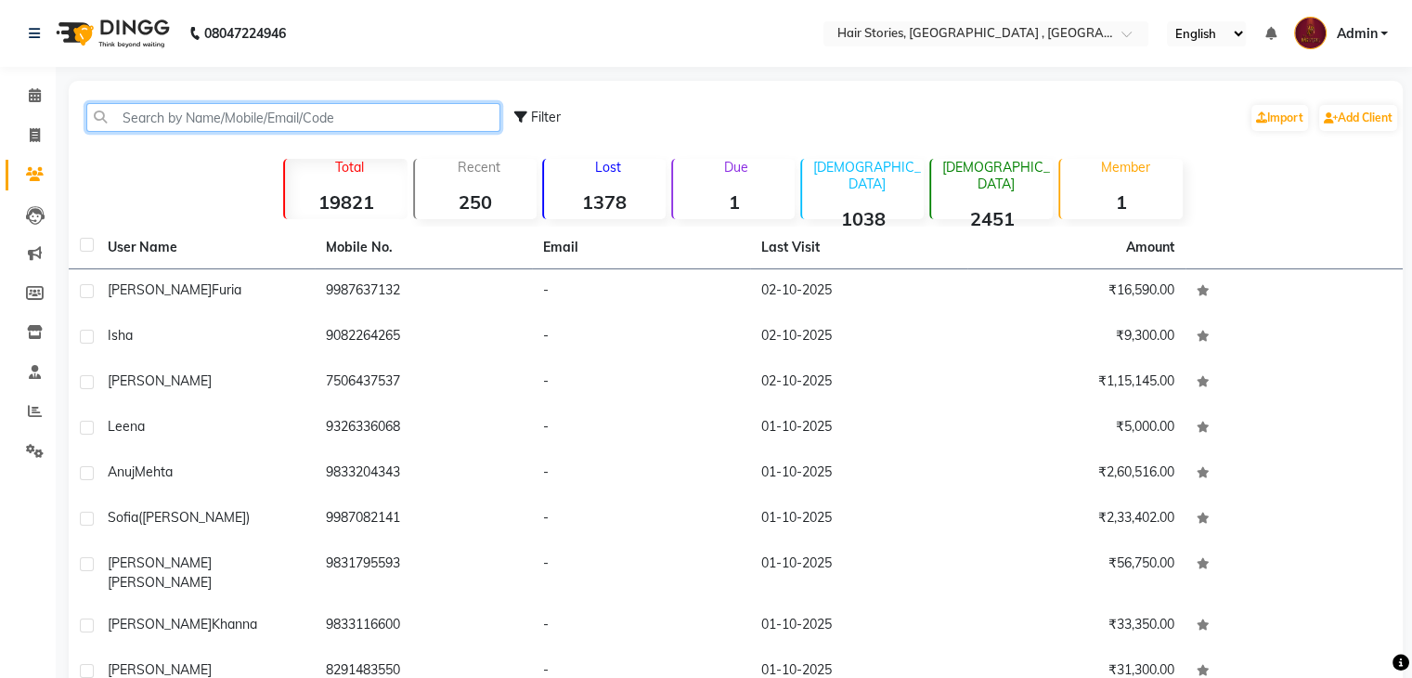
click at [163, 129] on input "text" at bounding box center [293, 117] width 414 height 29
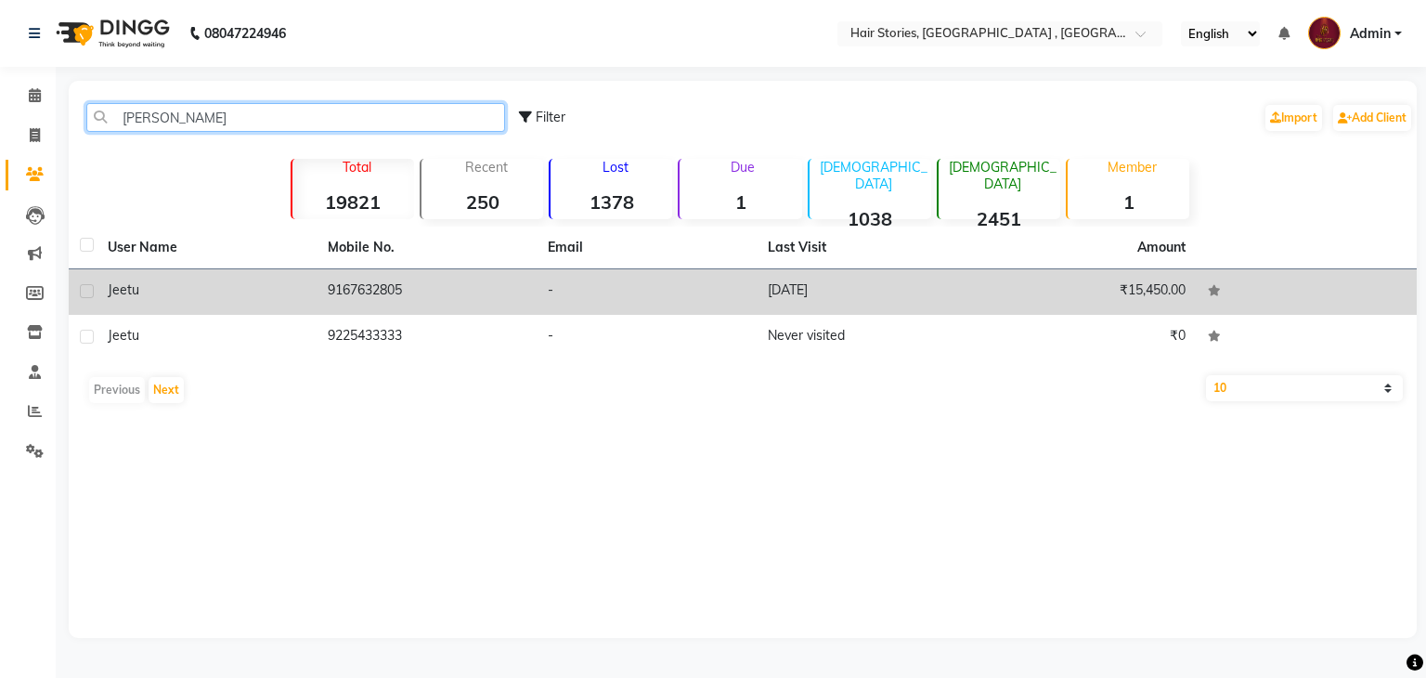
type input "[PERSON_NAME]"
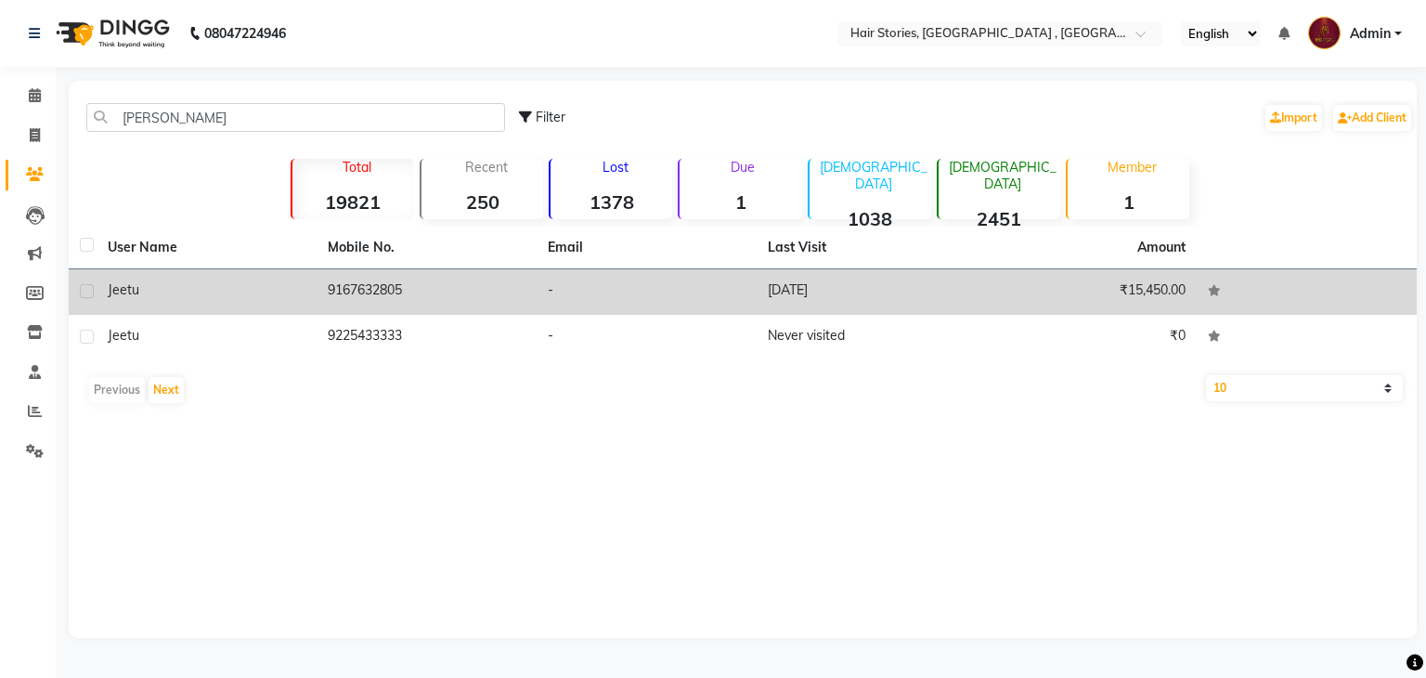
click at [213, 291] on div "Jeetu" at bounding box center [207, 289] width 198 height 19
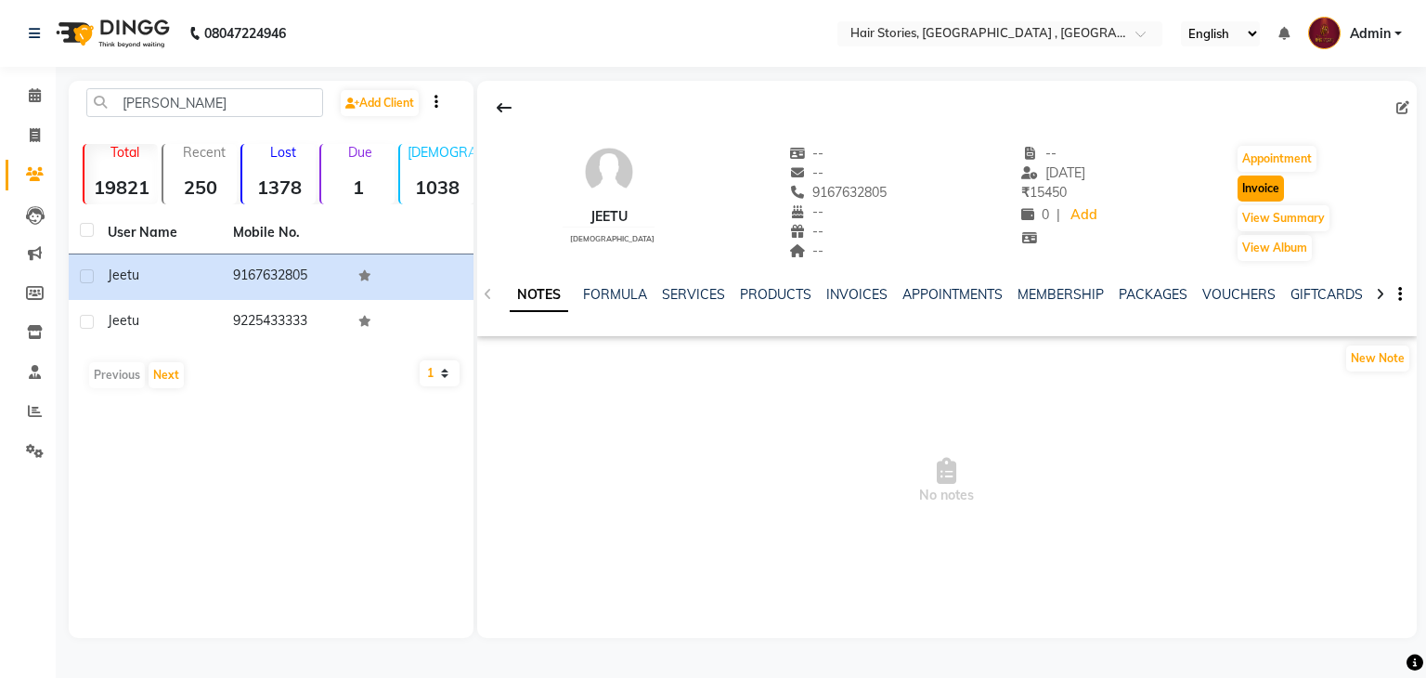
click at [1247, 182] on button "Invoice" at bounding box center [1260, 188] width 46 height 26
select select "service"
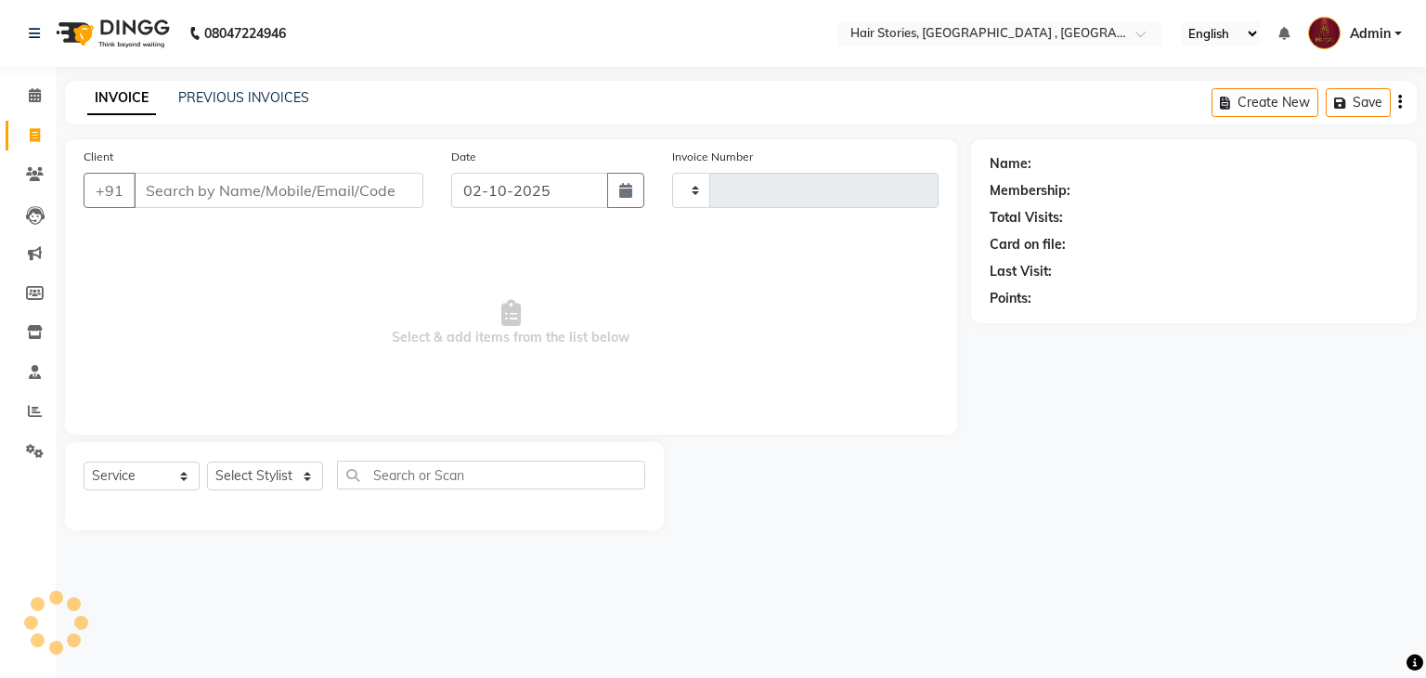
type input "1248"
select select "550"
type input "9167632805"
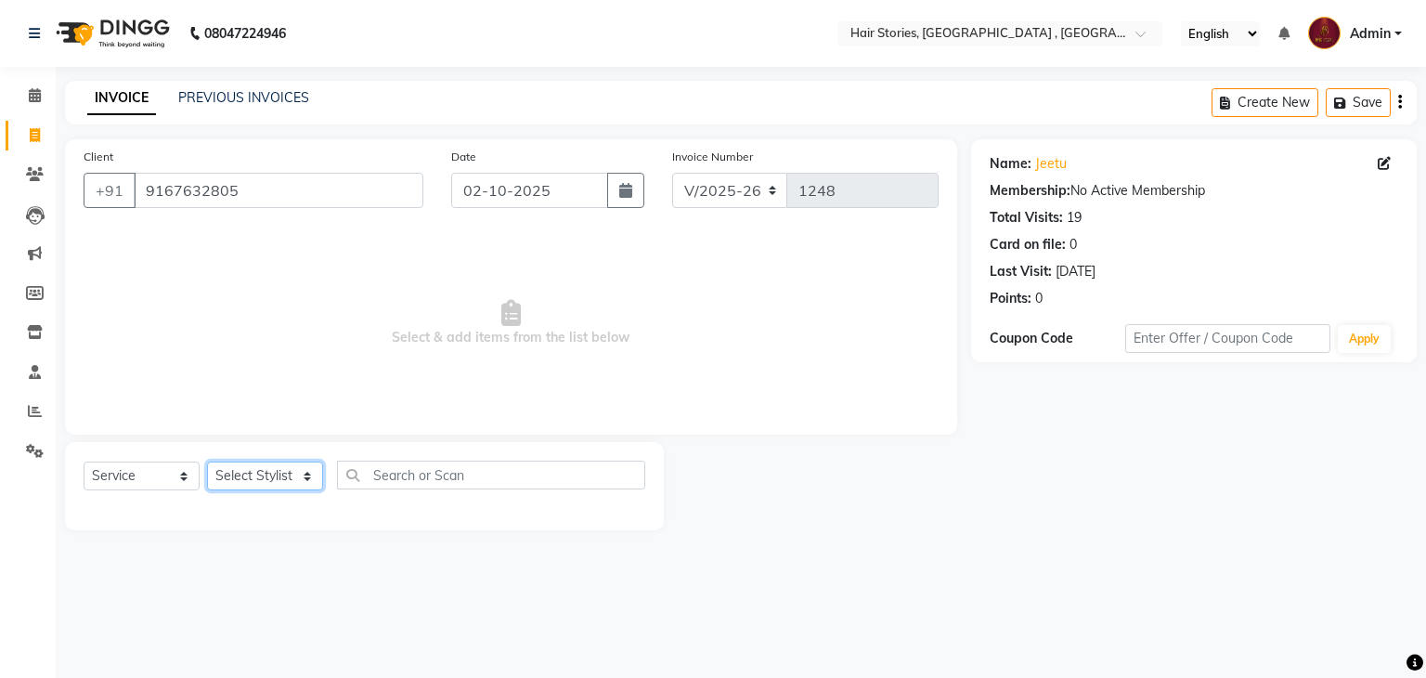
click at [286, 471] on select "Select Stylist [PERSON_NAME] [PERSON_NAME] Freelancer [PERSON_NAME] Neha [PERSO…" at bounding box center [265, 475] width 116 height 29
select select "7131"
click at [207, 462] on select "Select Stylist [PERSON_NAME] [PERSON_NAME] Freelancer [PERSON_NAME] Neha [PERSO…" at bounding box center [265, 475] width 116 height 29
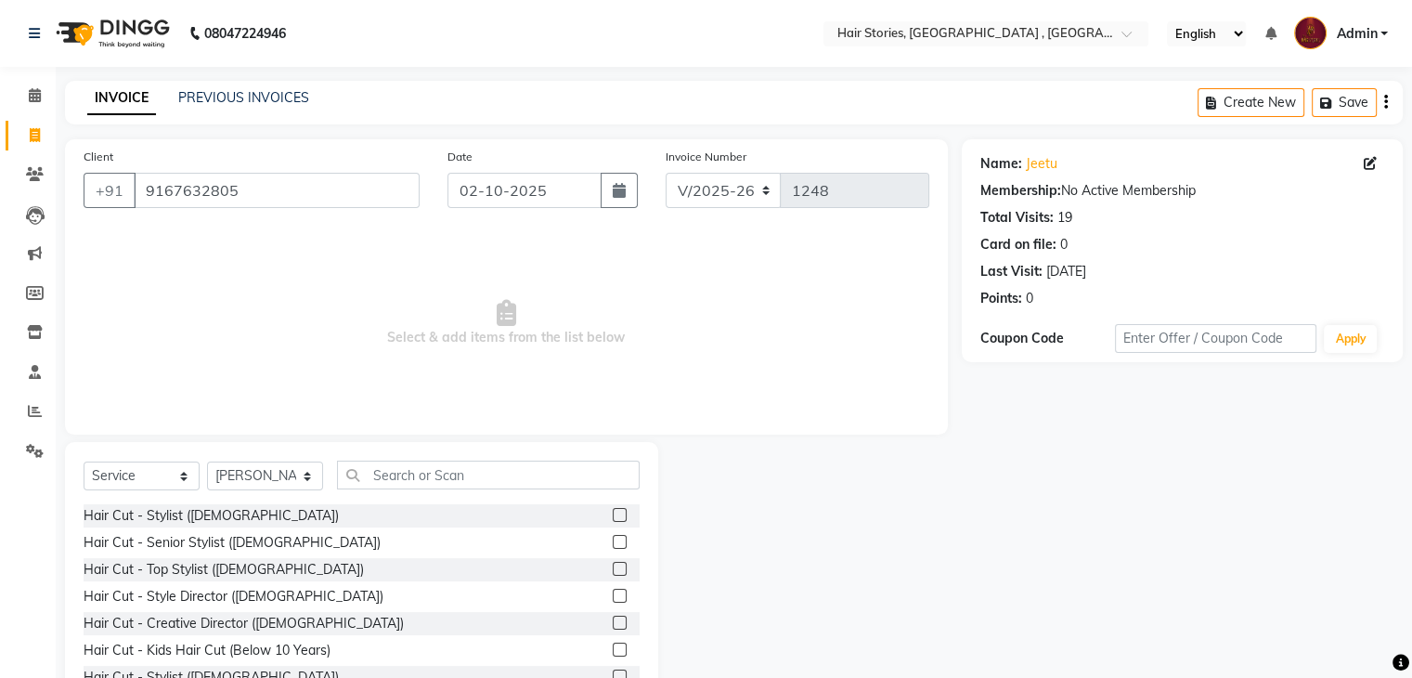
click at [613, 623] on label at bounding box center [620, 622] width 14 height 14
click at [613, 623] on input "checkbox" at bounding box center [619, 623] width 12 height 12
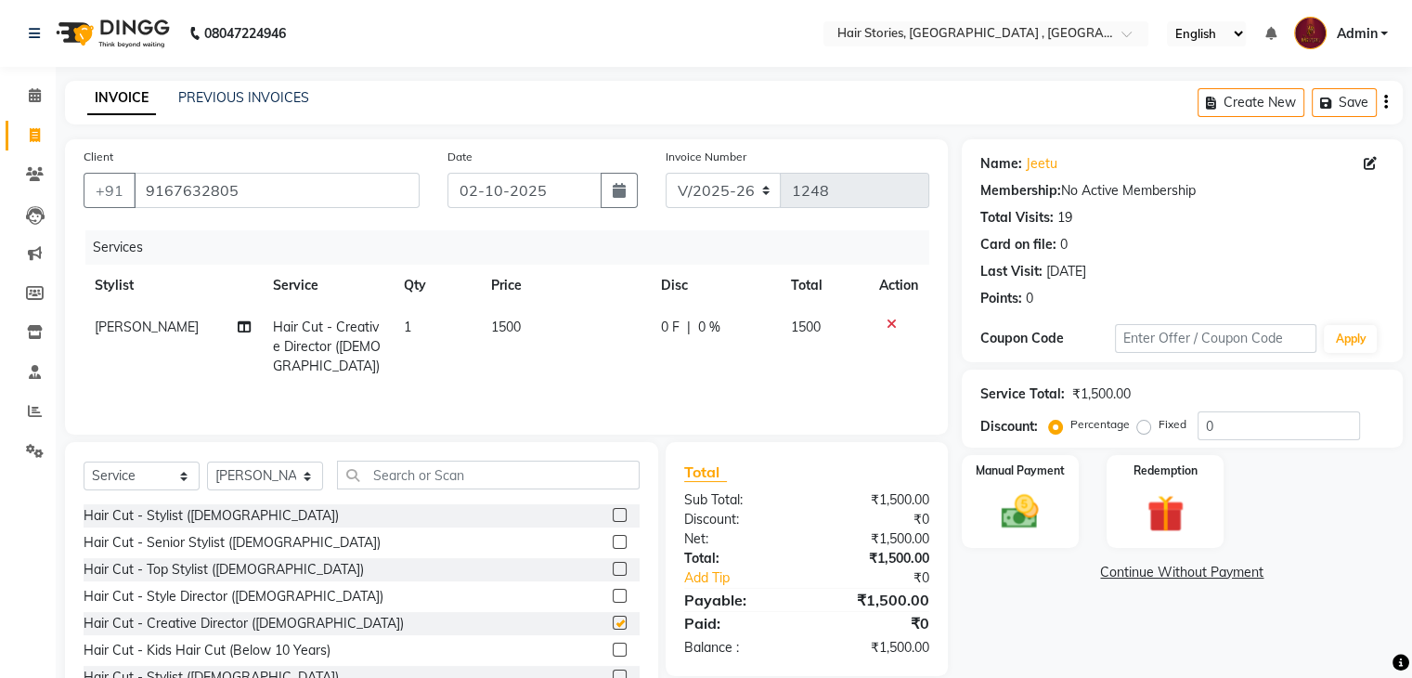
checkbox input "false"
click at [633, 350] on td "1500" at bounding box center [565, 346] width 170 height 81
select select "7131"
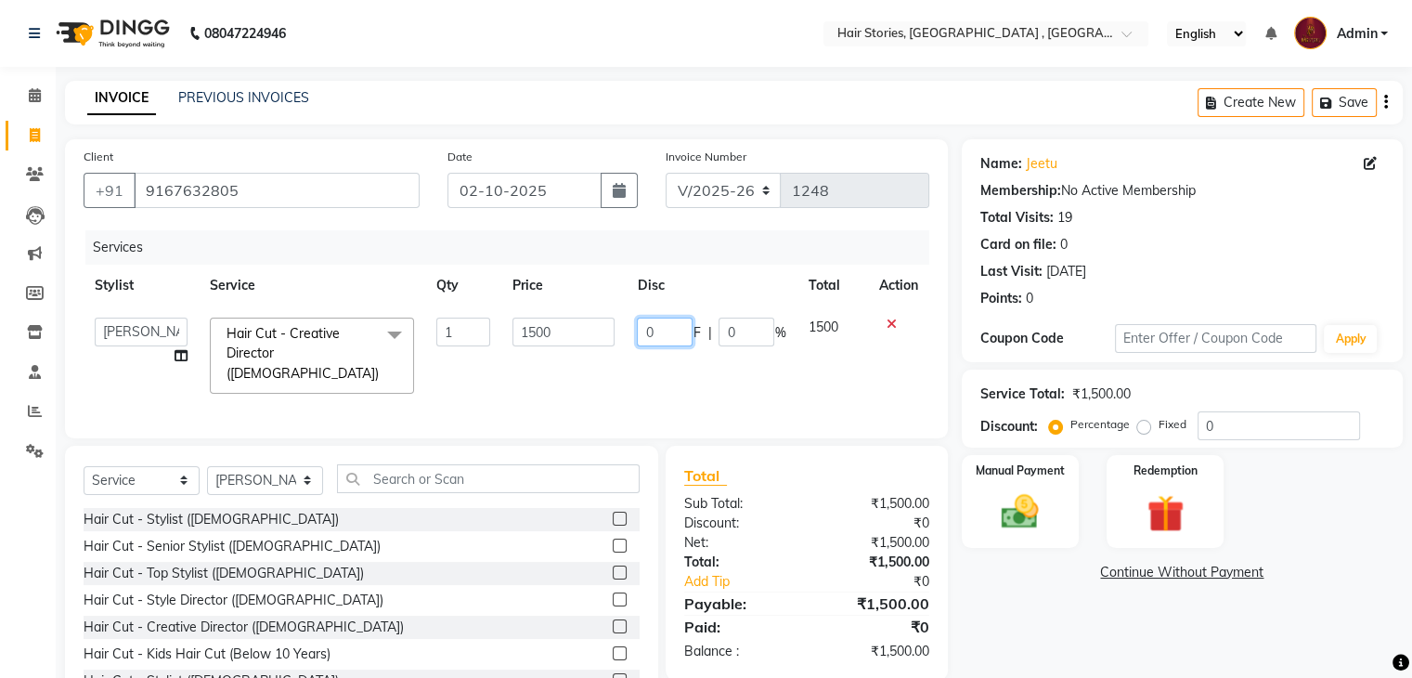
click at [639, 339] on input "0" at bounding box center [665, 331] width 56 height 29
type input "700"
click at [1035, 620] on div "Name: [PERSON_NAME] Membership: No Active Membership Total Visits: 19 Card on f…" at bounding box center [1189, 429] width 455 height 580
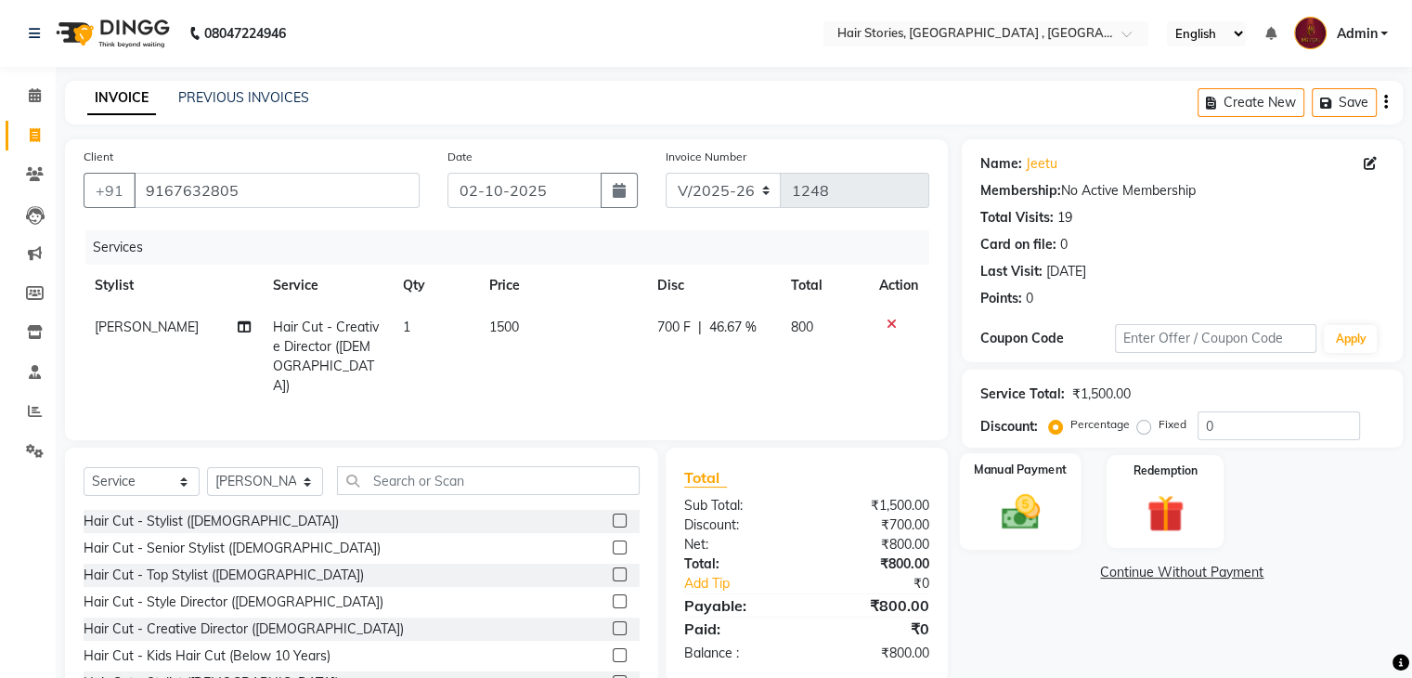
click at [1003, 501] on img at bounding box center [1019, 512] width 62 height 45
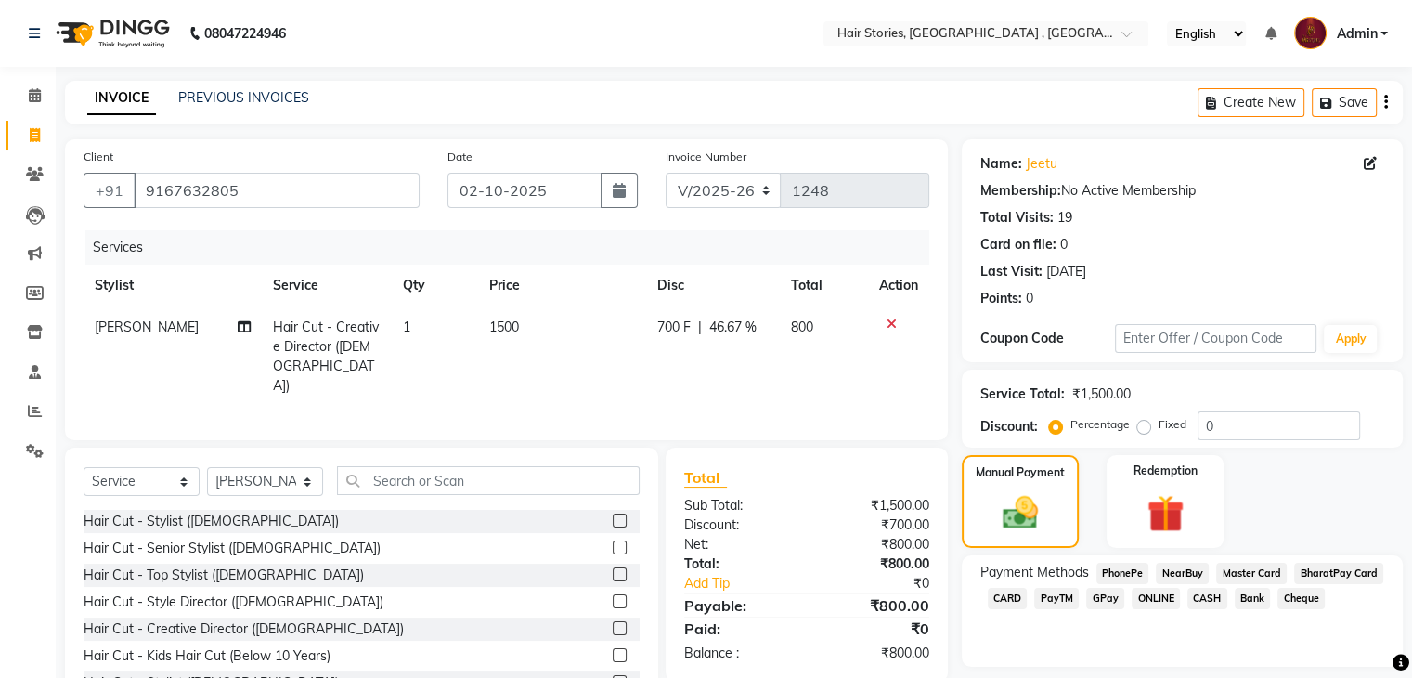
click at [1100, 597] on span "GPay" at bounding box center [1105, 598] width 38 height 21
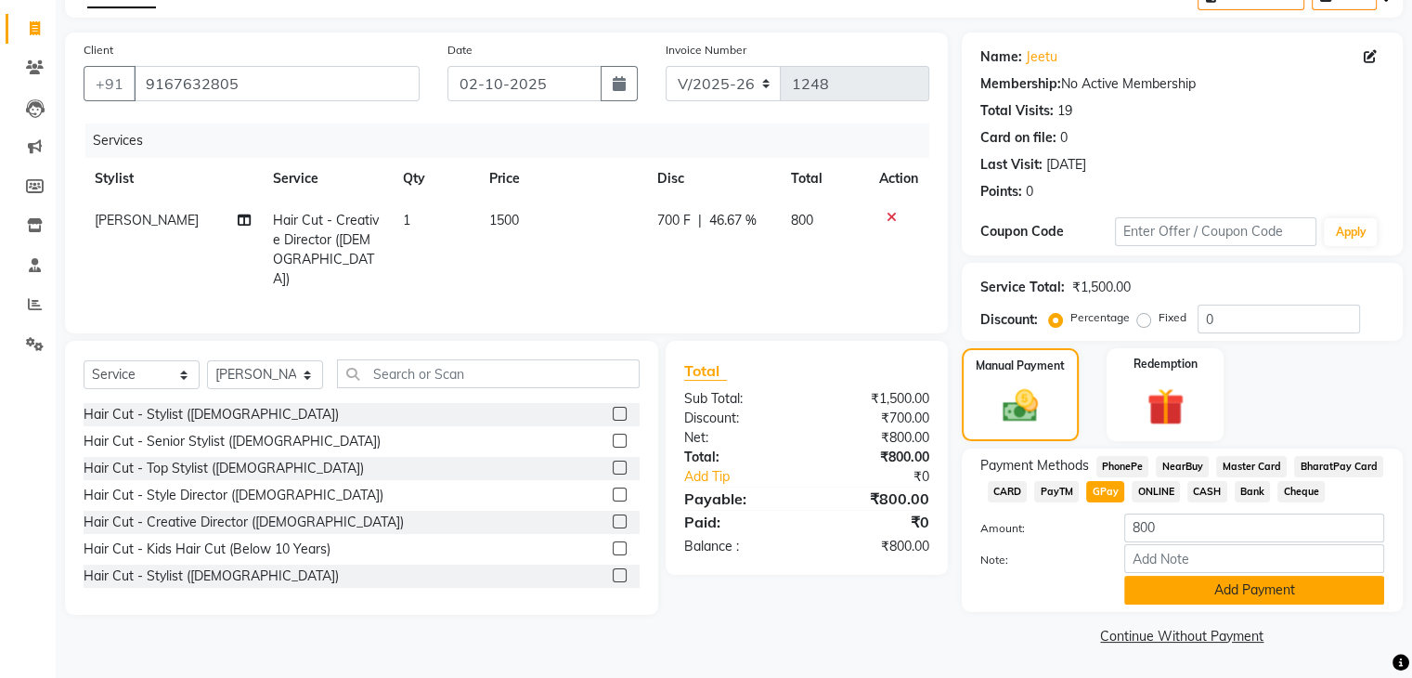
click at [1239, 599] on button "Add Payment" at bounding box center [1254, 589] width 260 height 29
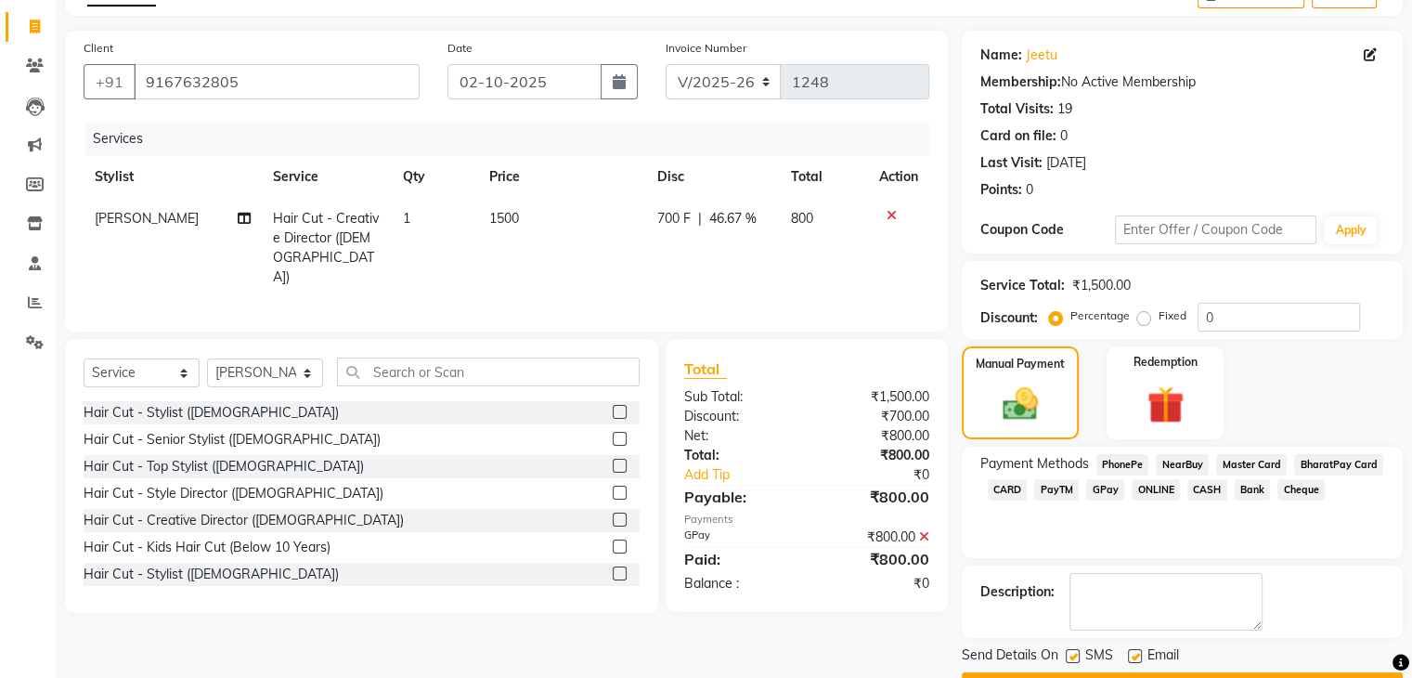
scroll to position [159, 0]
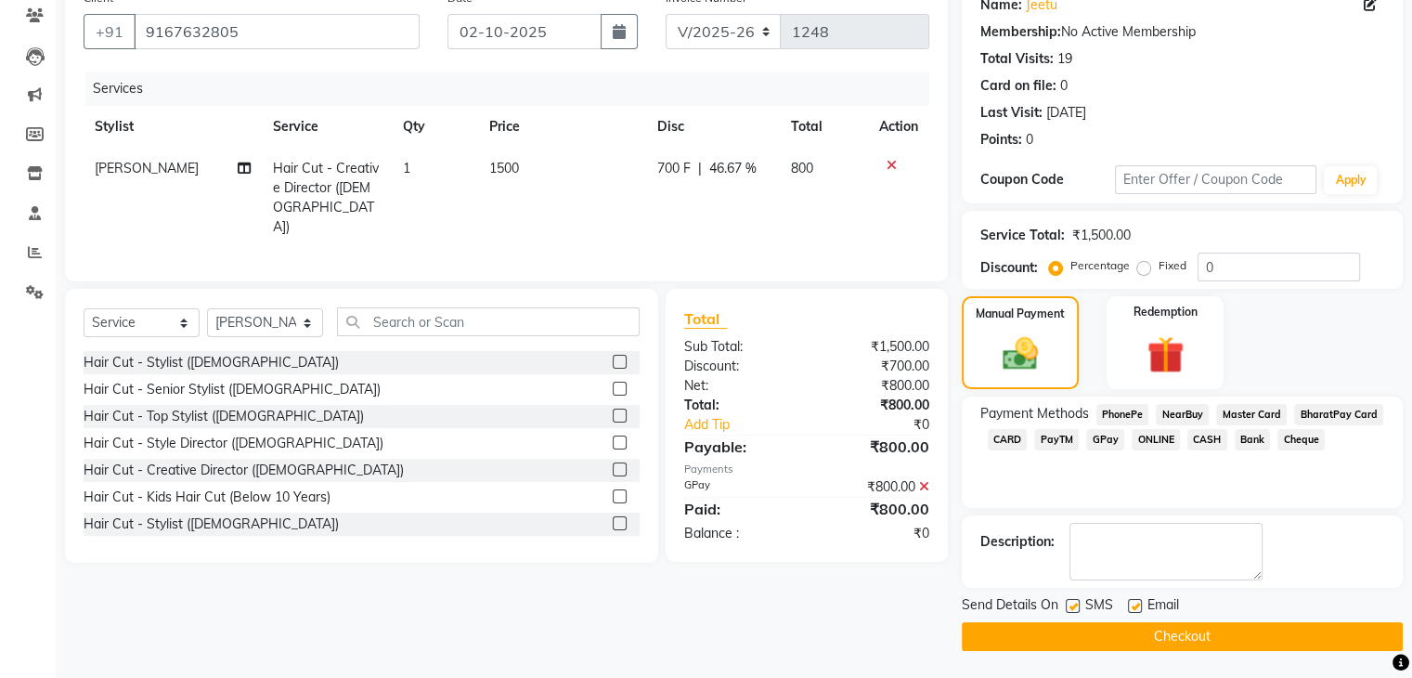
click at [1133, 603] on label at bounding box center [1135, 606] width 14 height 14
click at [1133, 603] on input "checkbox" at bounding box center [1134, 607] width 12 height 12
checkbox input "false"
click at [1070, 601] on label at bounding box center [1072, 606] width 14 height 14
click at [1070, 601] on input "checkbox" at bounding box center [1071, 607] width 12 height 12
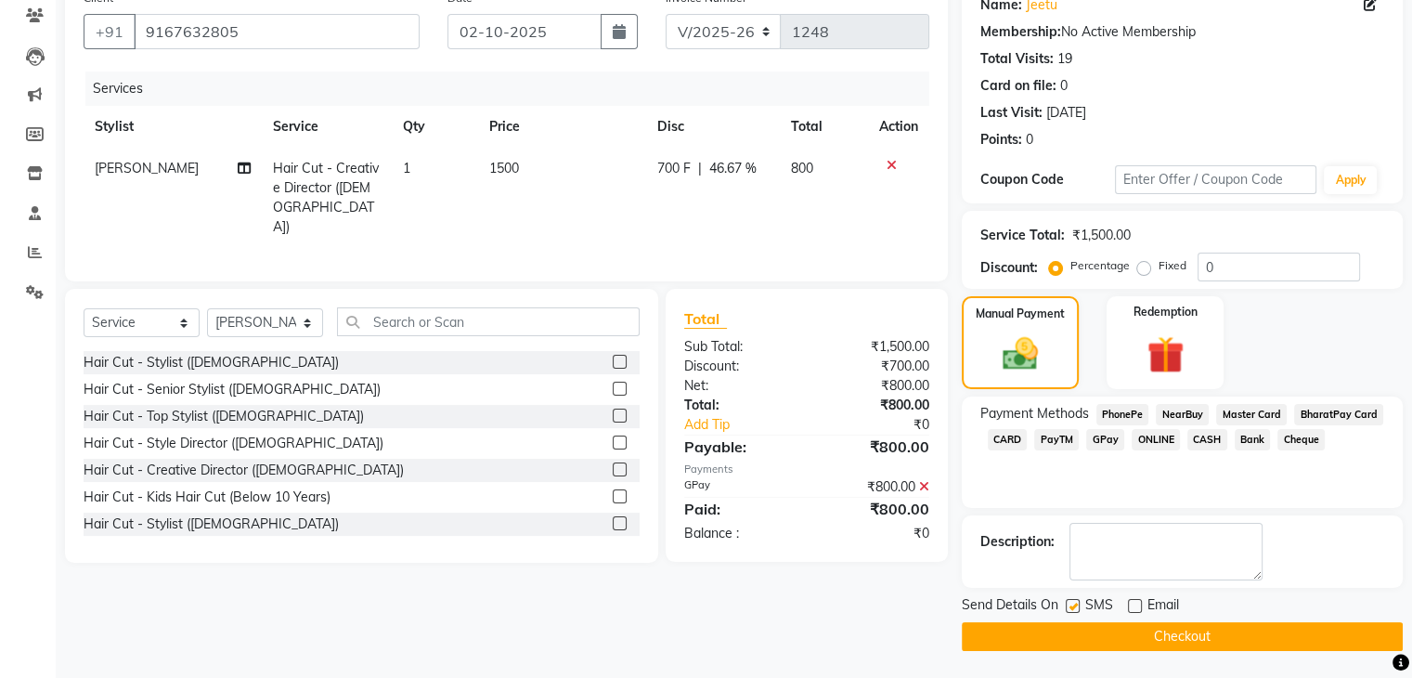
checkbox input "false"
click at [1077, 639] on button "Checkout" at bounding box center [1182, 636] width 441 height 29
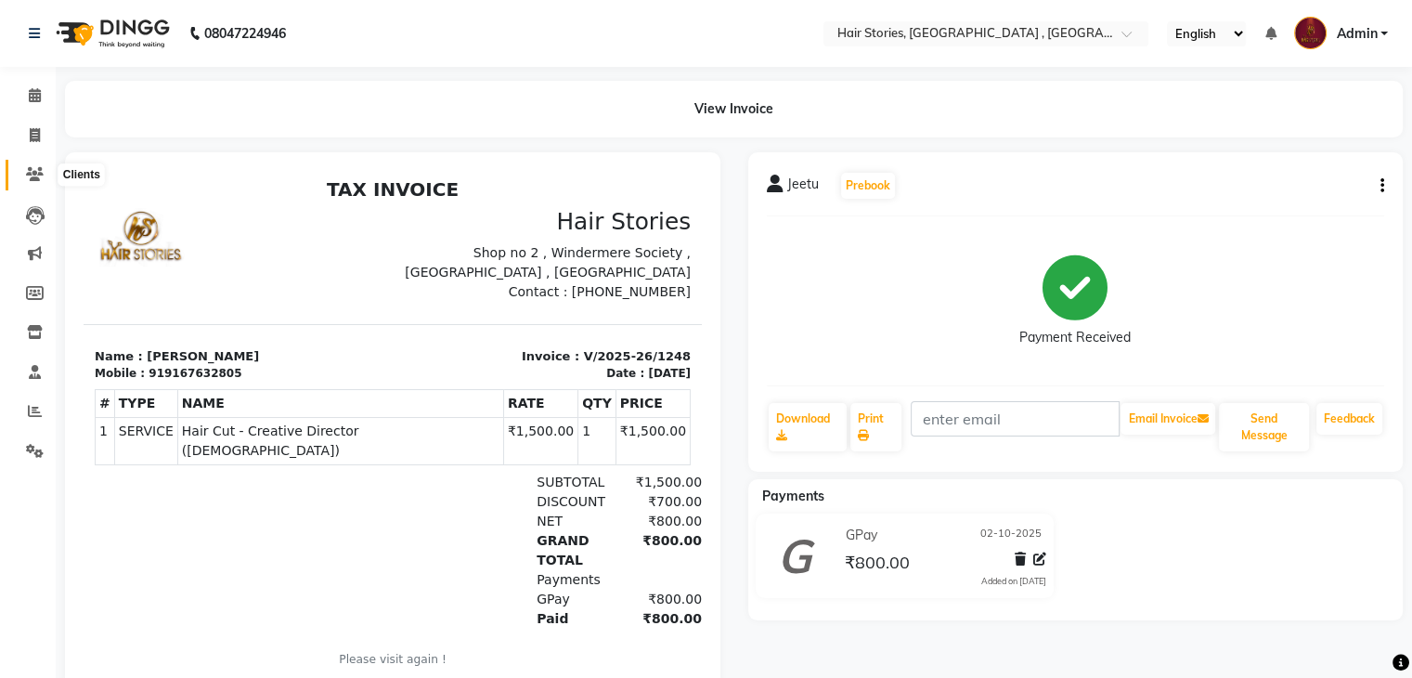
click at [20, 175] on span at bounding box center [35, 174] width 32 height 21
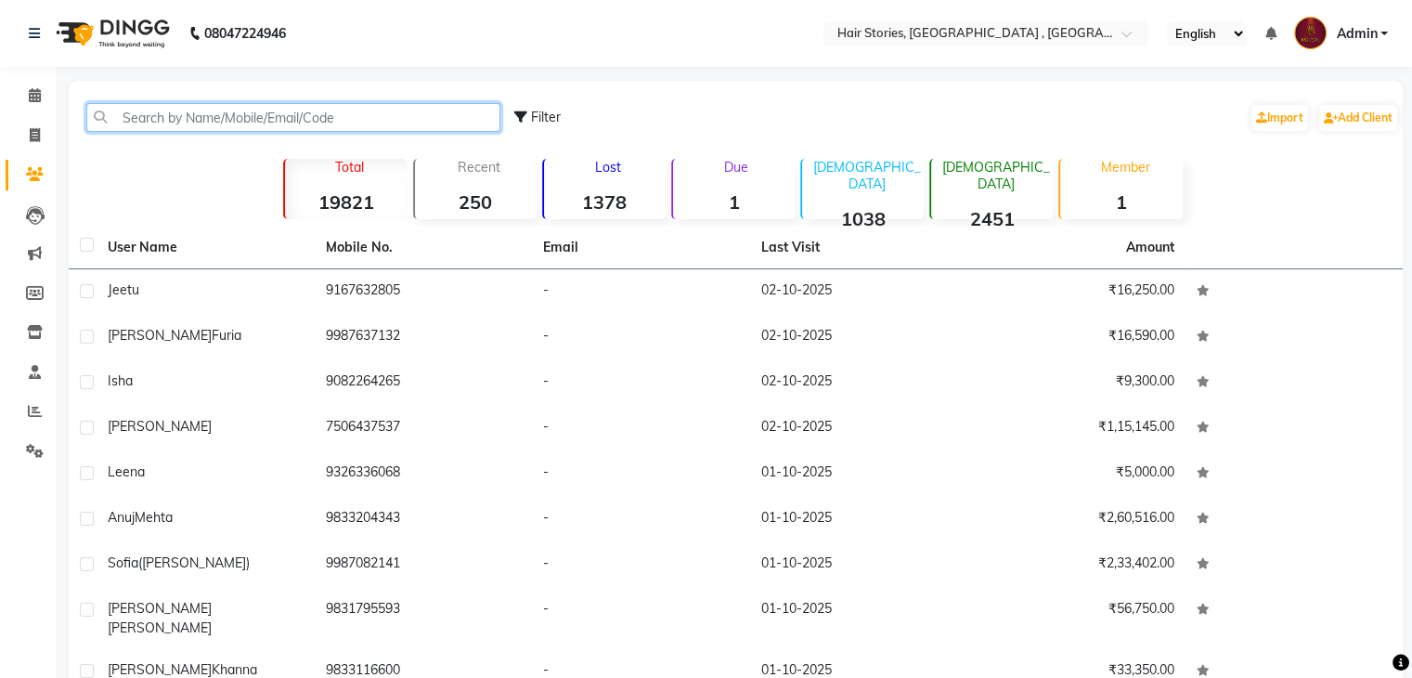
click at [153, 128] on input "text" at bounding box center [293, 117] width 414 height 29
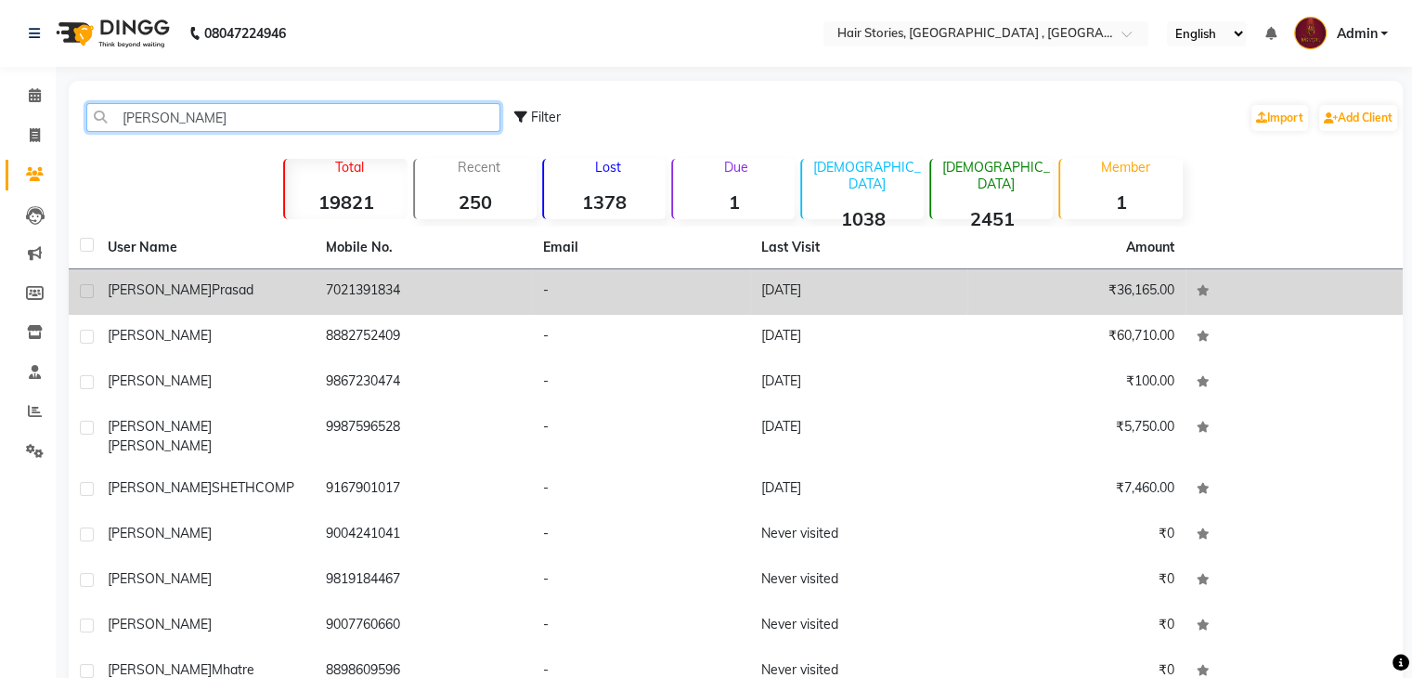
type input "[PERSON_NAME]"
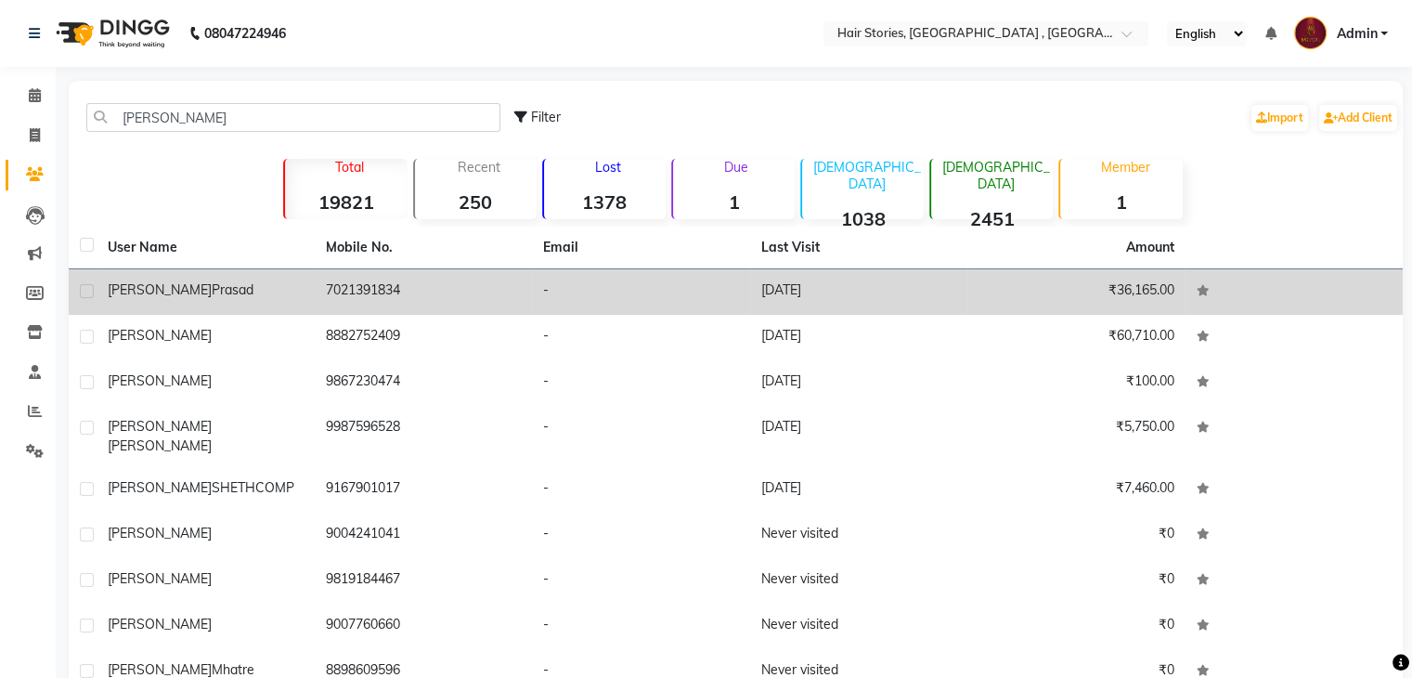
click at [212, 287] on span "Prasad" at bounding box center [233, 289] width 42 height 17
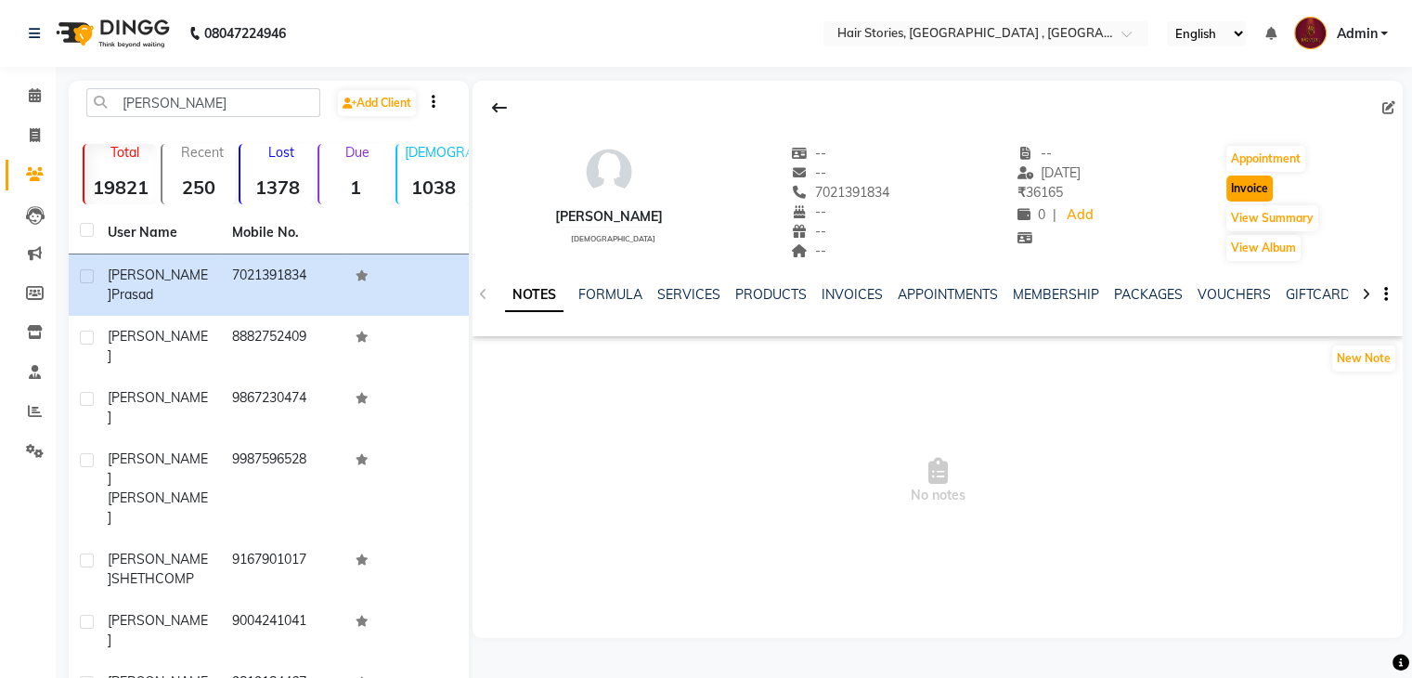
click at [1250, 186] on button "Invoice" at bounding box center [1249, 188] width 46 height 26
select select "550"
select select "service"
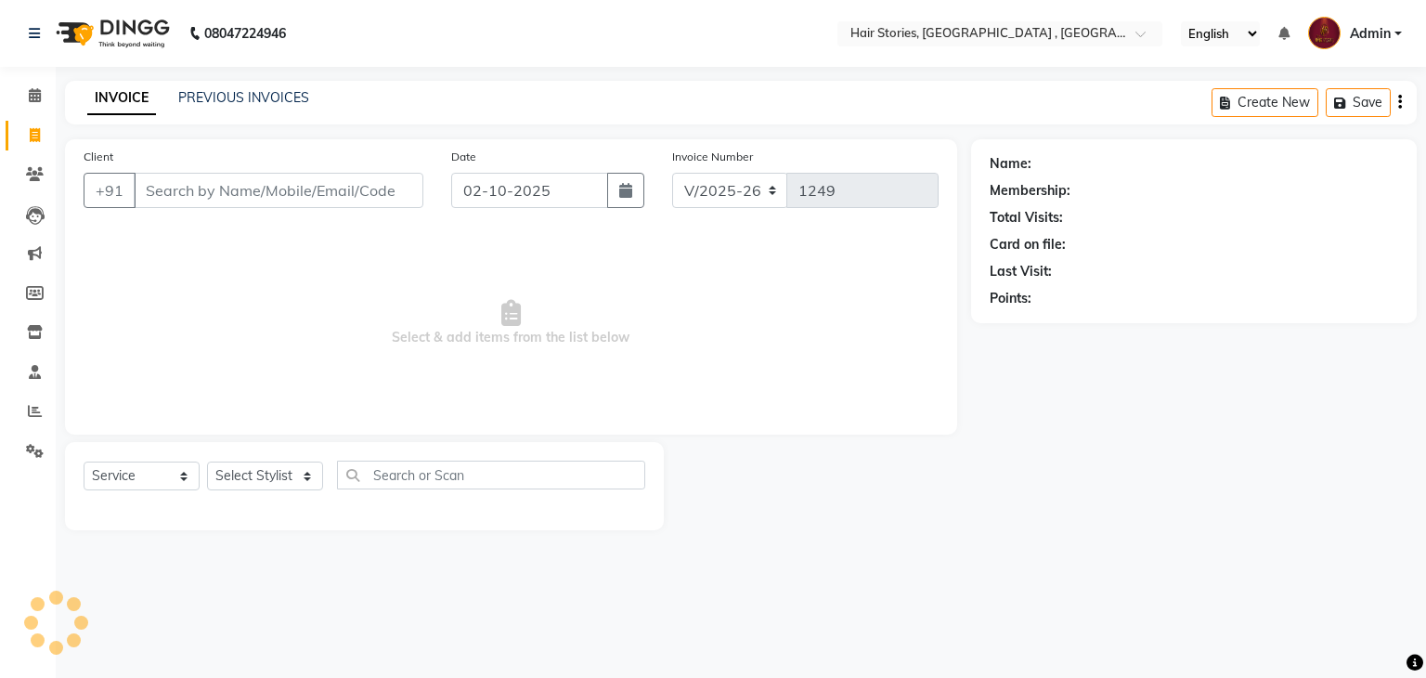
type input "7021391834"
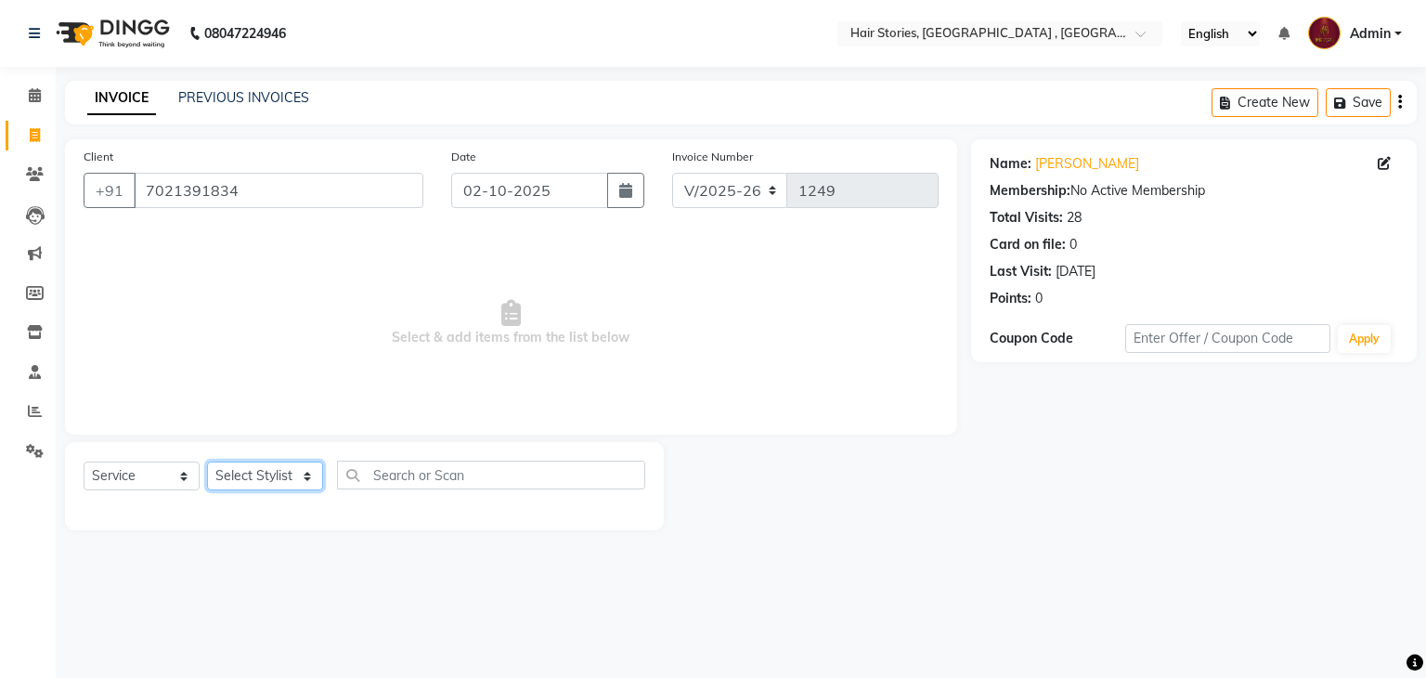
click at [301, 469] on select "Select Stylist [PERSON_NAME] [PERSON_NAME] Freelancer [PERSON_NAME] Neha [PERSO…" at bounding box center [265, 475] width 116 height 29
select select "12002"
click at [207, 462] on select "Select Stylist [PERSON_NAME] [PERSON_NAME] Freelancer [PERSON_NAME] Neha [PERSO…" at bounding box center [265, 475] width 116 height 29
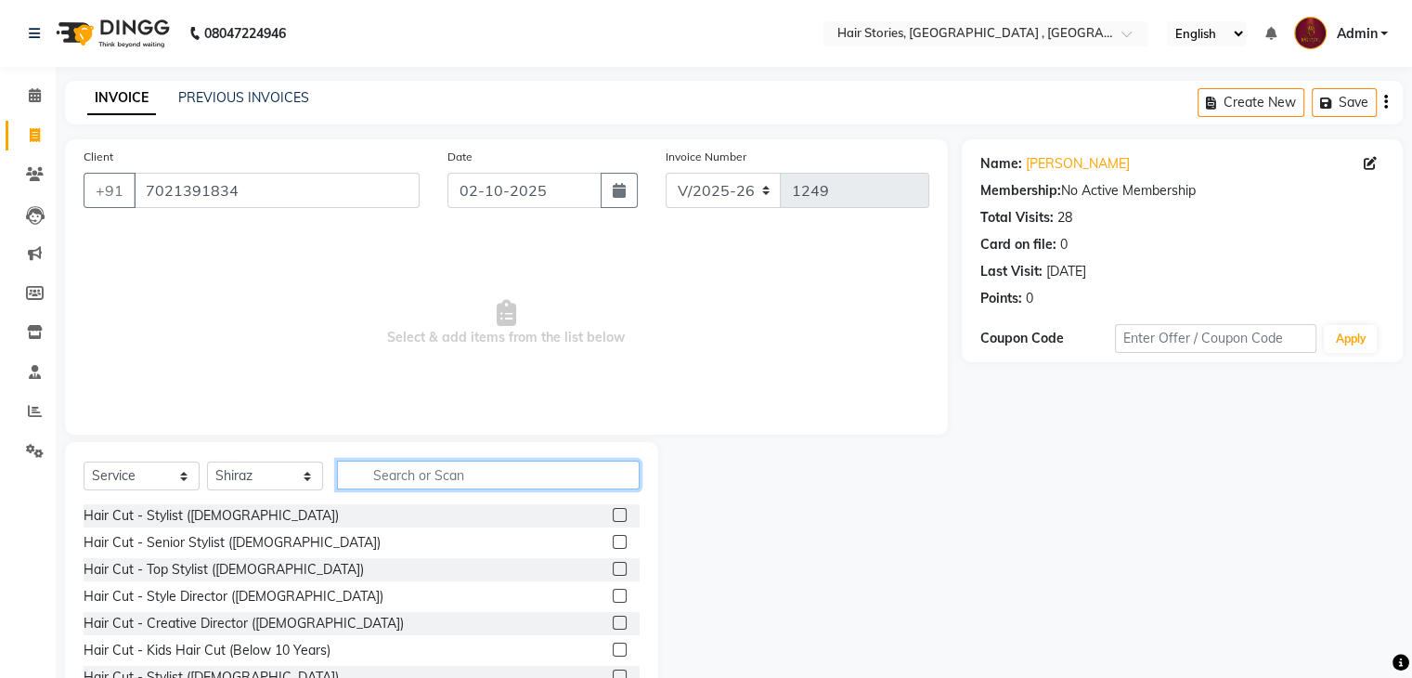
click at [492, 469] on input "text" at bounding box center [488, 474] width 303 height 29
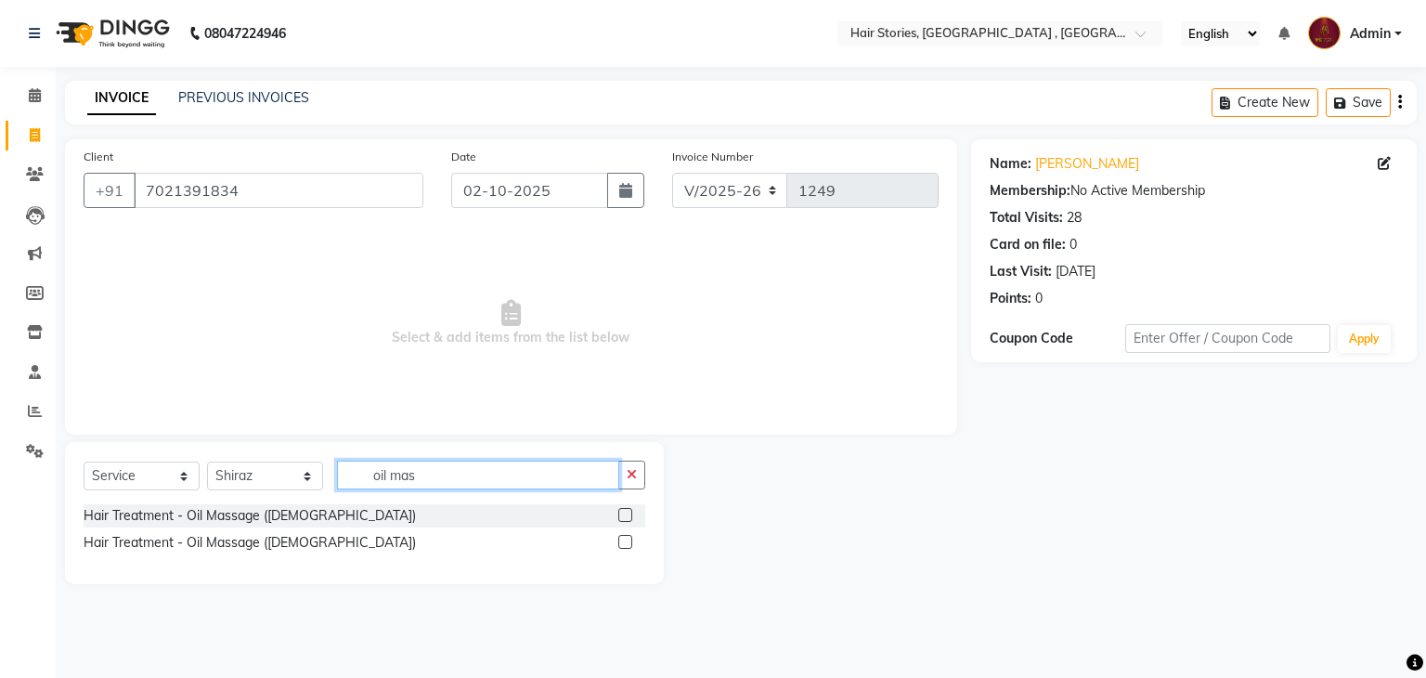
type input "oil mas"
click at [624, 545] on label at bounding box center [625, 542] width 14 height 14
click at [624, 545] on input "checkbox" at bounding box center [624, 542] width 12 height 12
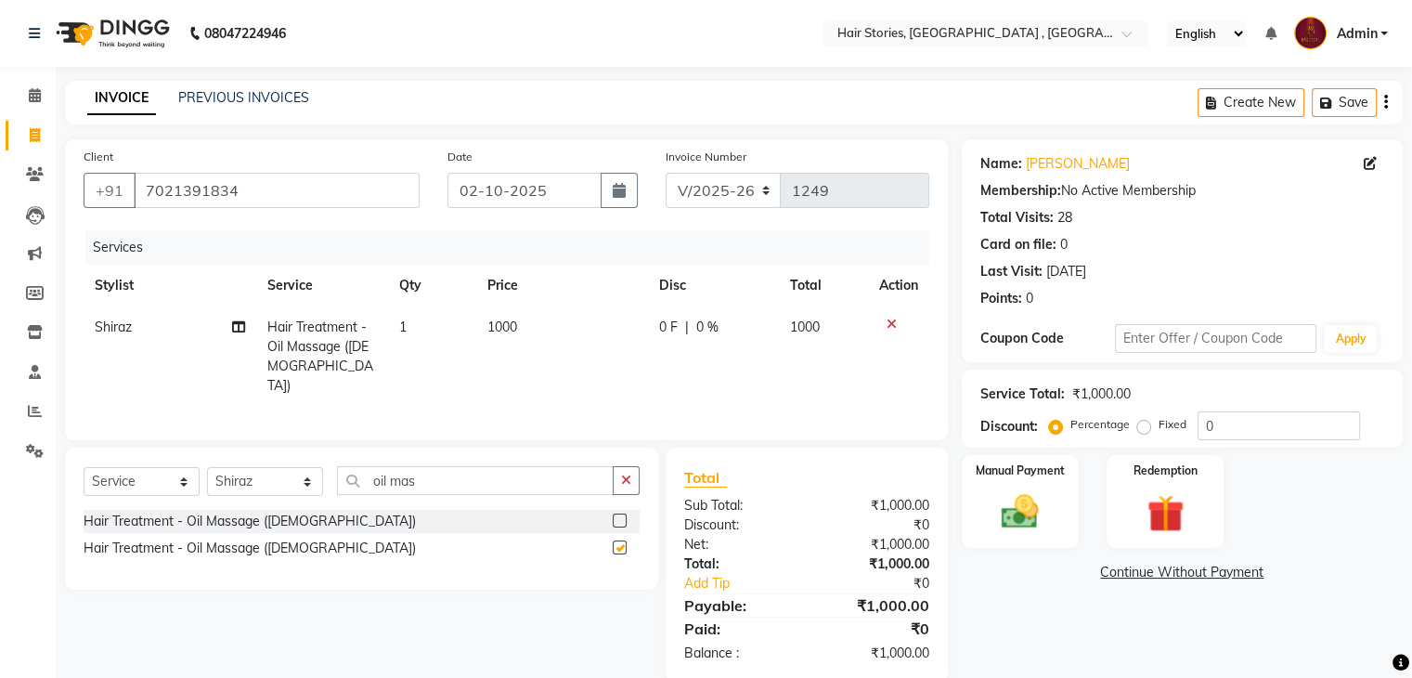
checkbox input "false"
click at [713, 296] on th "Disc" at bounding box center [713, 286] width 131 height 42
click at [711, 324] on span "0 %" at bounding box center [707, 326] width 22 height 19
select select "12002"
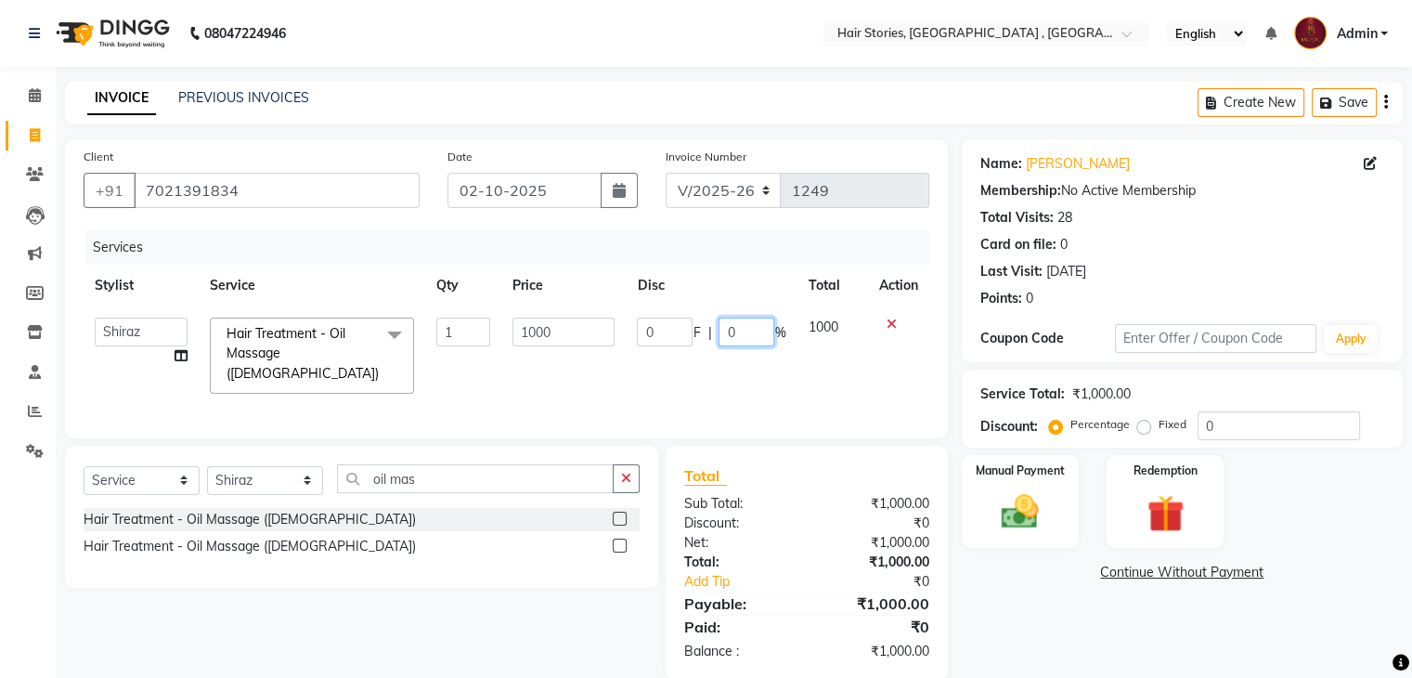
click at [718, 334] on input "0" at bounding box center [746, 331] width 56 height 29
type input "20"
click at [988, 643] on div "Name: [PERSON_NAME] Membership: No Active Membership Total Visits: 28 Card on f…" at bounding box center [1189, 409] width 455 height 540
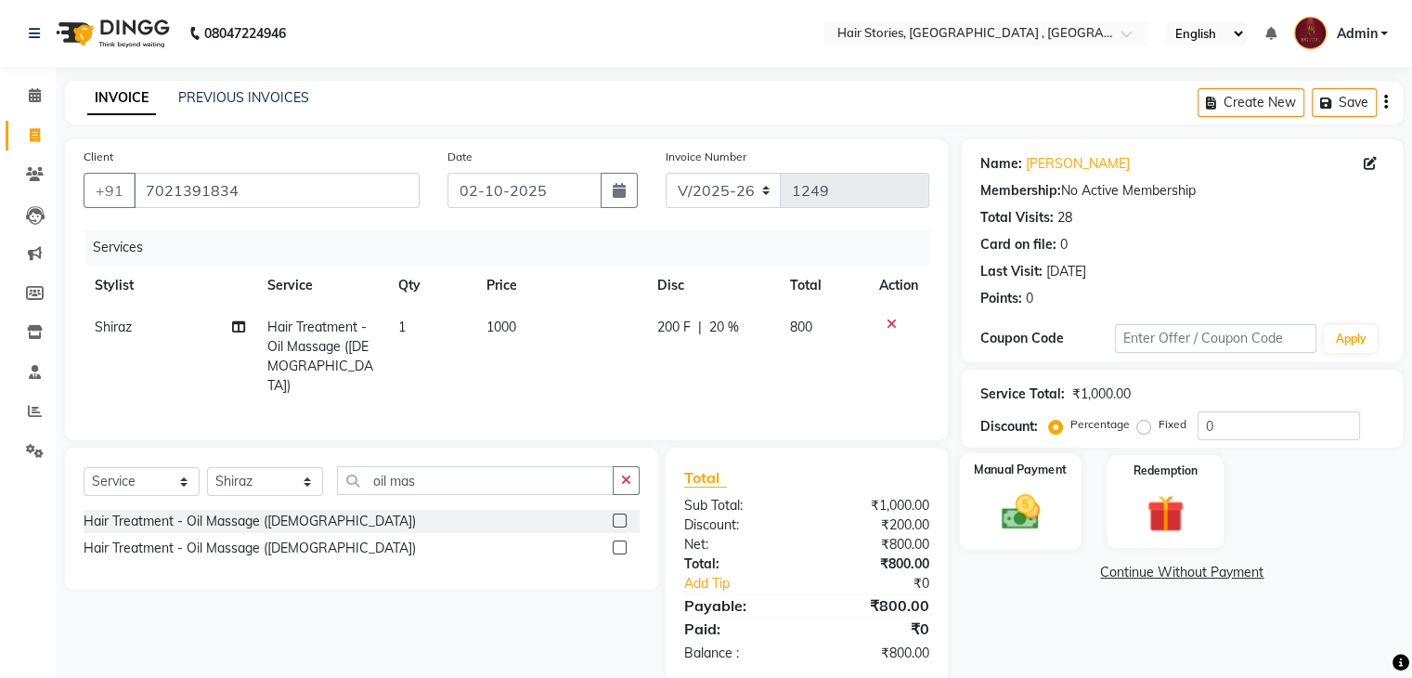
click at [1020, 524] on img at bounding box center [1019, 512] width 62 height 45
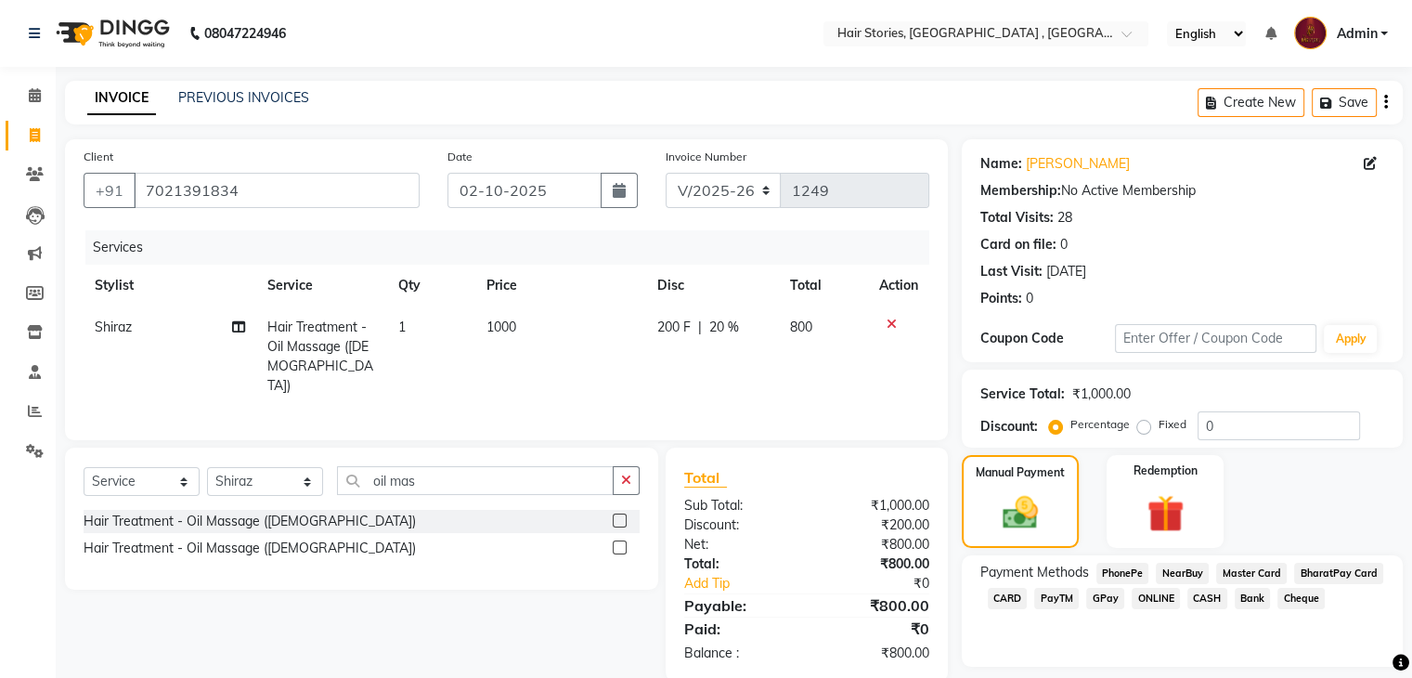
click at [1092, 599] on span "GPay" at bounding box center [1105, 598] width 38 height 21
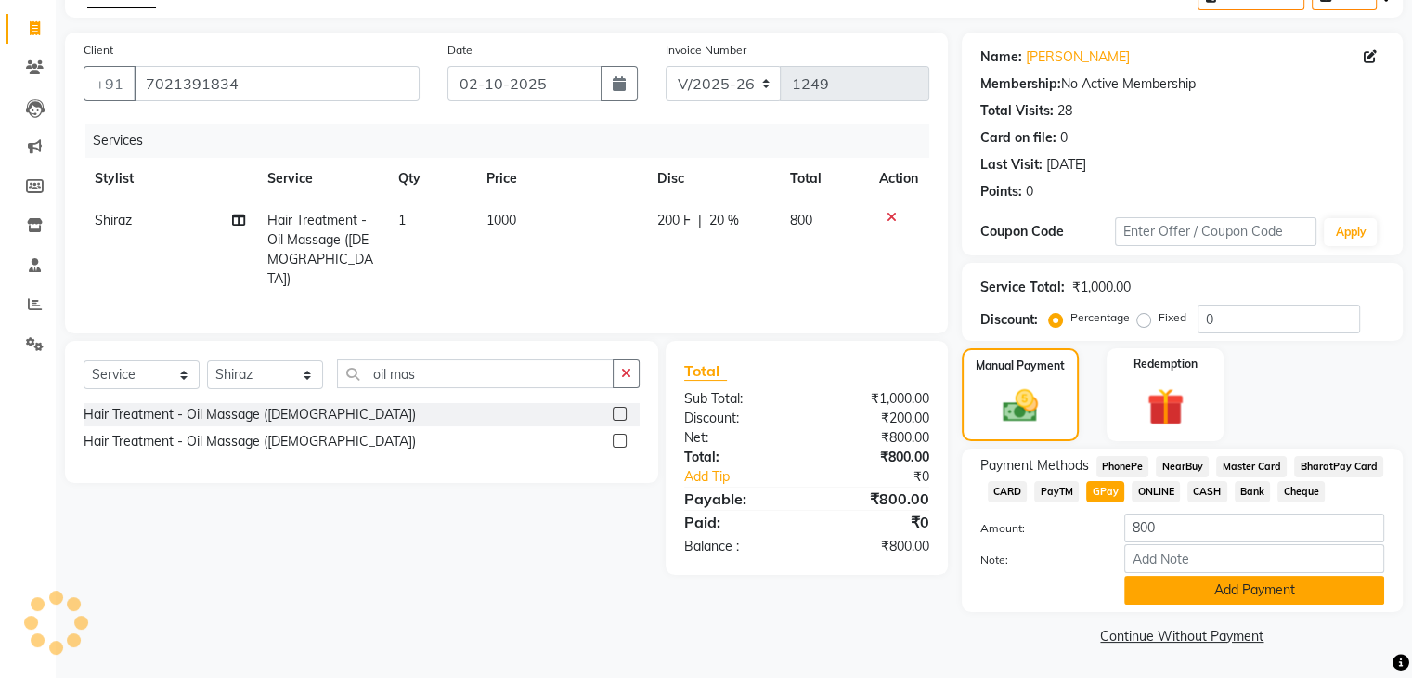
click at [1242, 597] on button "Add Payment" at bounding box center [1254, 589] width 260 height 29
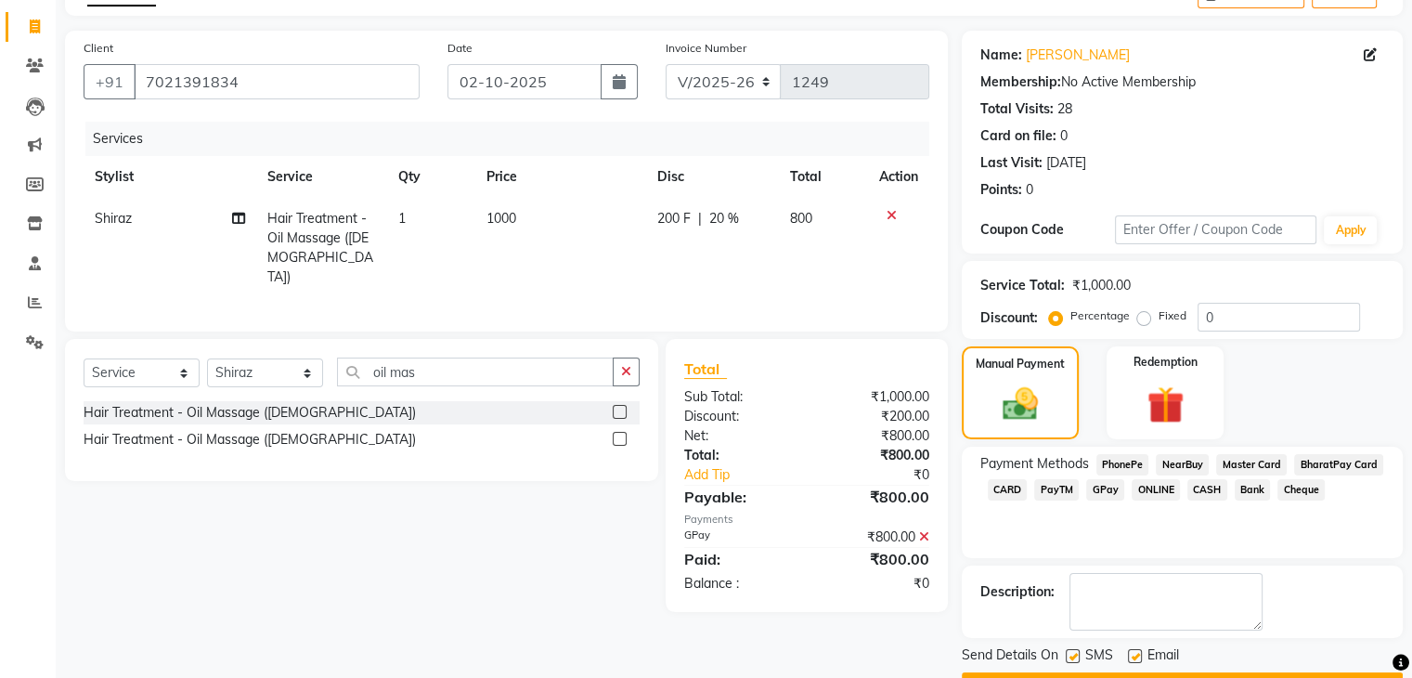
scroll to position [159, 0]
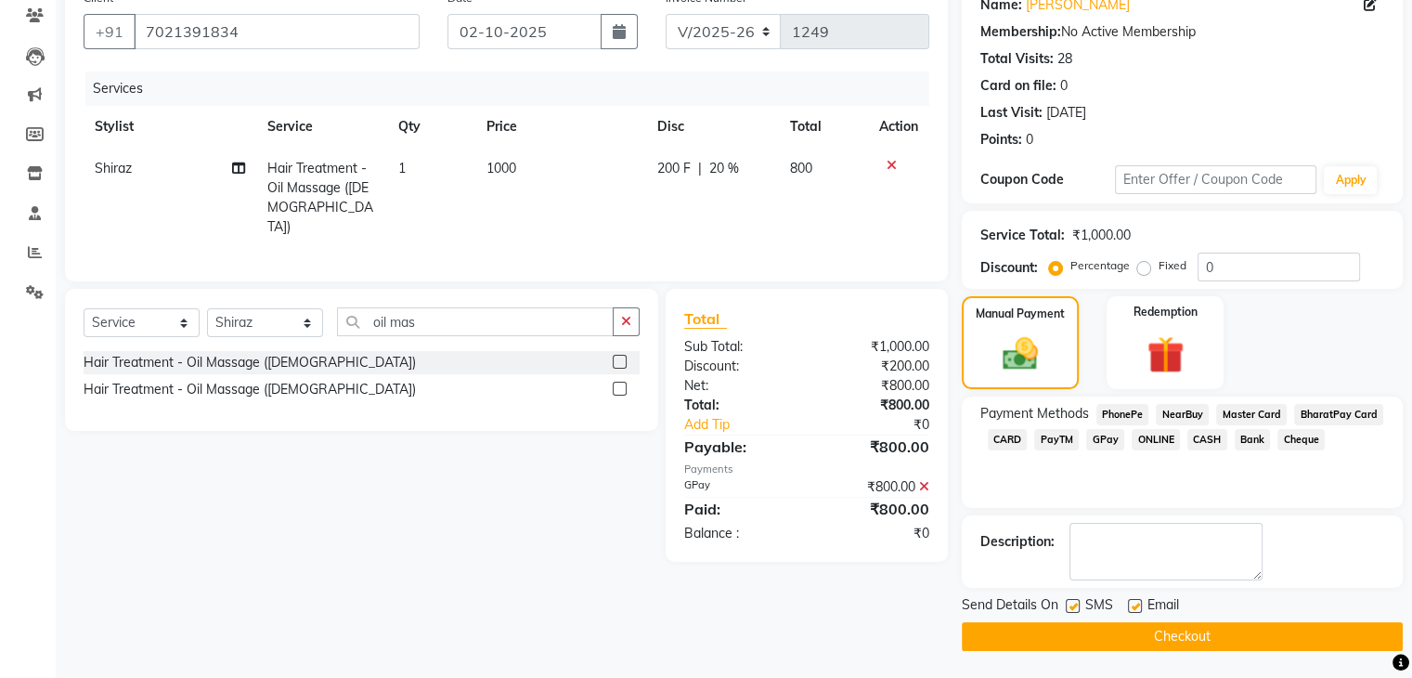
click at [1134, 606] on label at bounding box center [1135, 606] width 14 height 14
click at [1134, 606] on input "checkbox" at bounding box center [1134, 607] width 12 height 12
checkbox input "false"
click at [1072, 608] on label at bounding box center [1072, 606] width 14 height 14
click at [1072, 608] on input "checkbox" at bounding box center [1071, 607] width 12 height 12
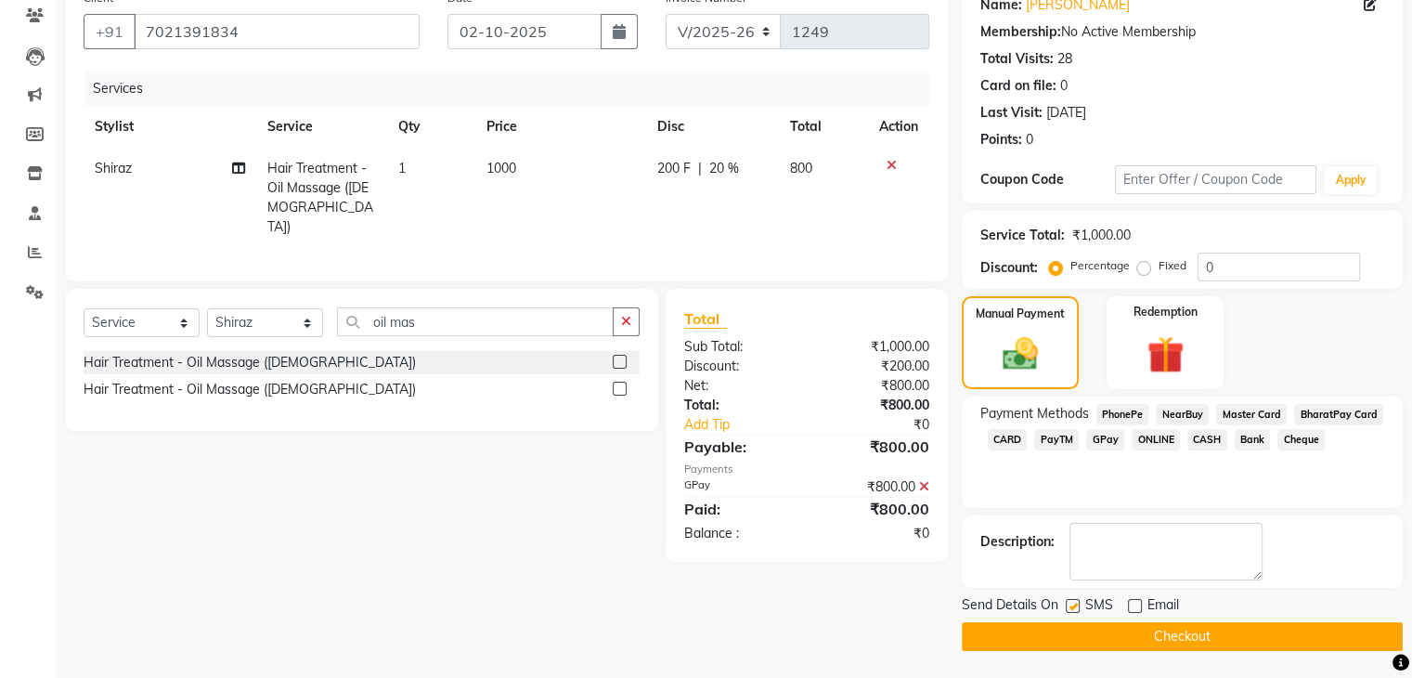
checkbox input "false"
click at [1085, 657] on main "INVOICE PREVIOUS INVOICES Create New Save Client [PHONE_NUMBER] Date [DATE] Inv…" at bounding box center [734, 300] width 1356 height 756
click at [1083, 636] on button "Checkout" at bounding box center [1182, 636] width 441 height 29
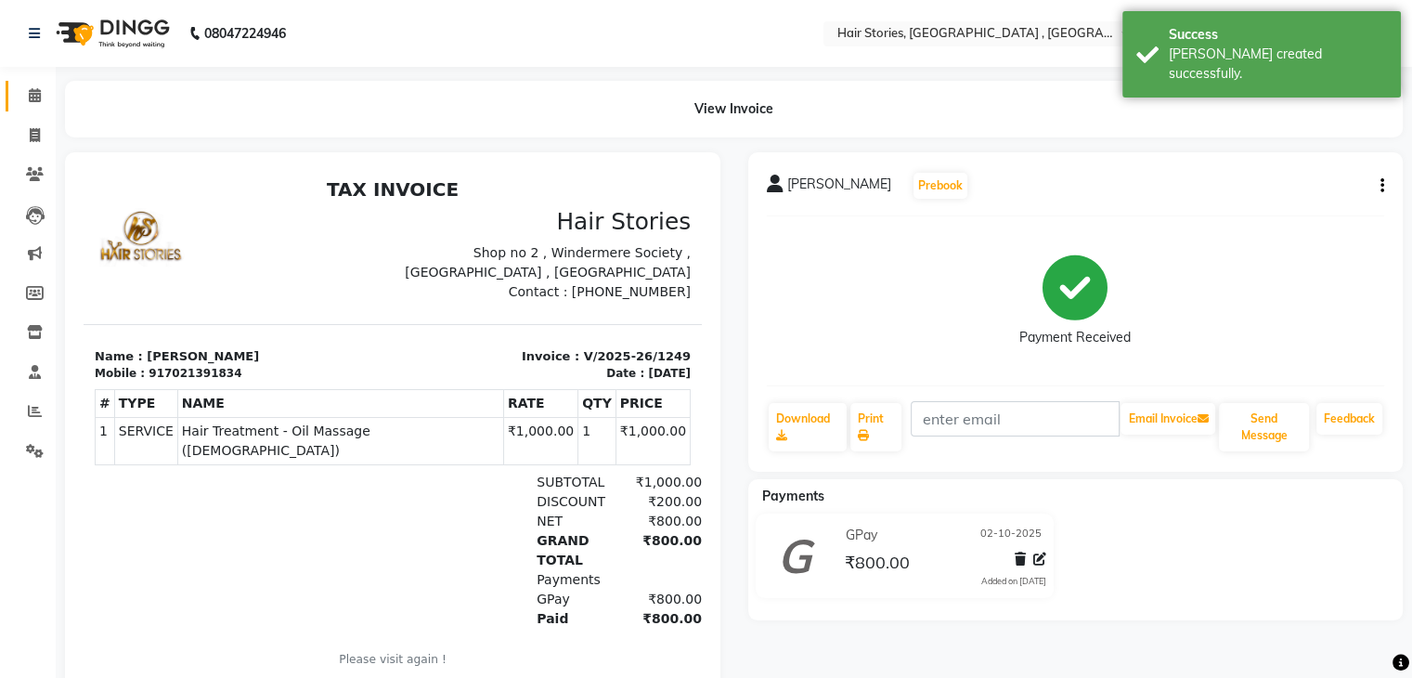
click at [19, 101] on span at bounding box center [35, 95] width 32 height 21
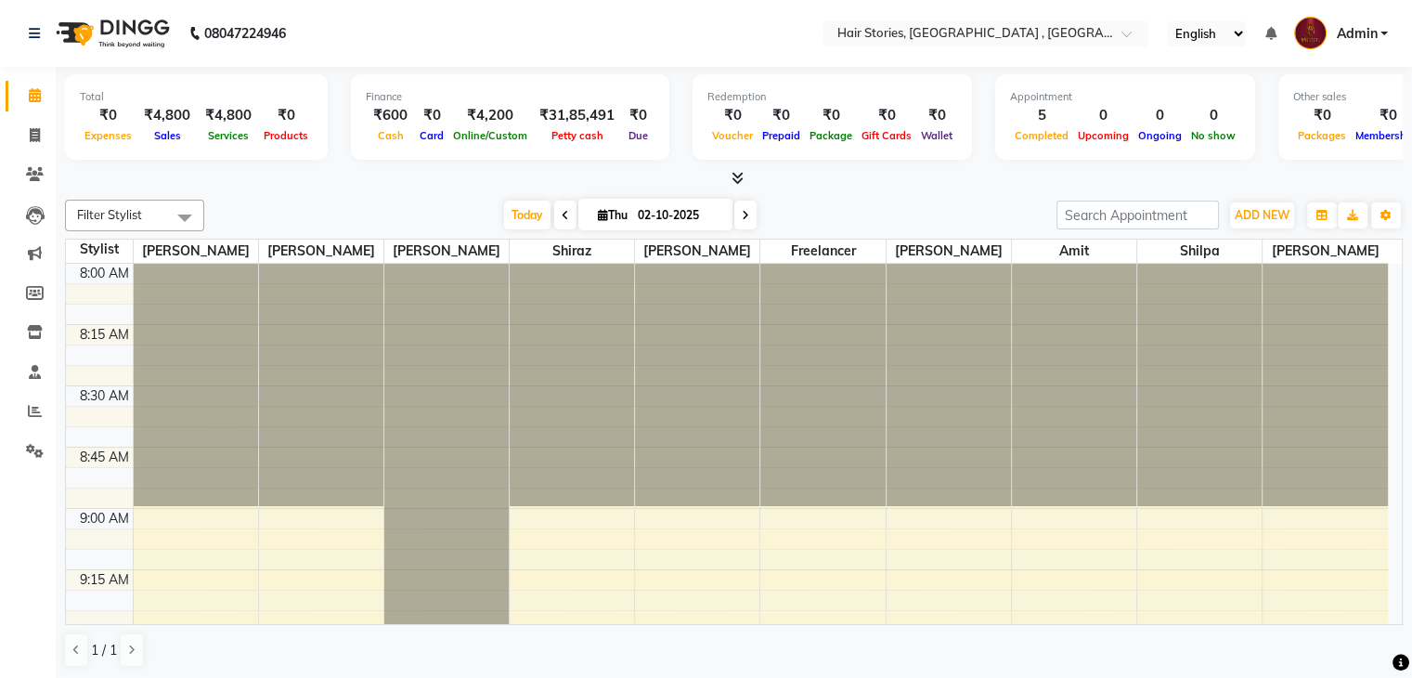
click at [743, 175] on icon at bounding box center [737, 178] width 12 height 14
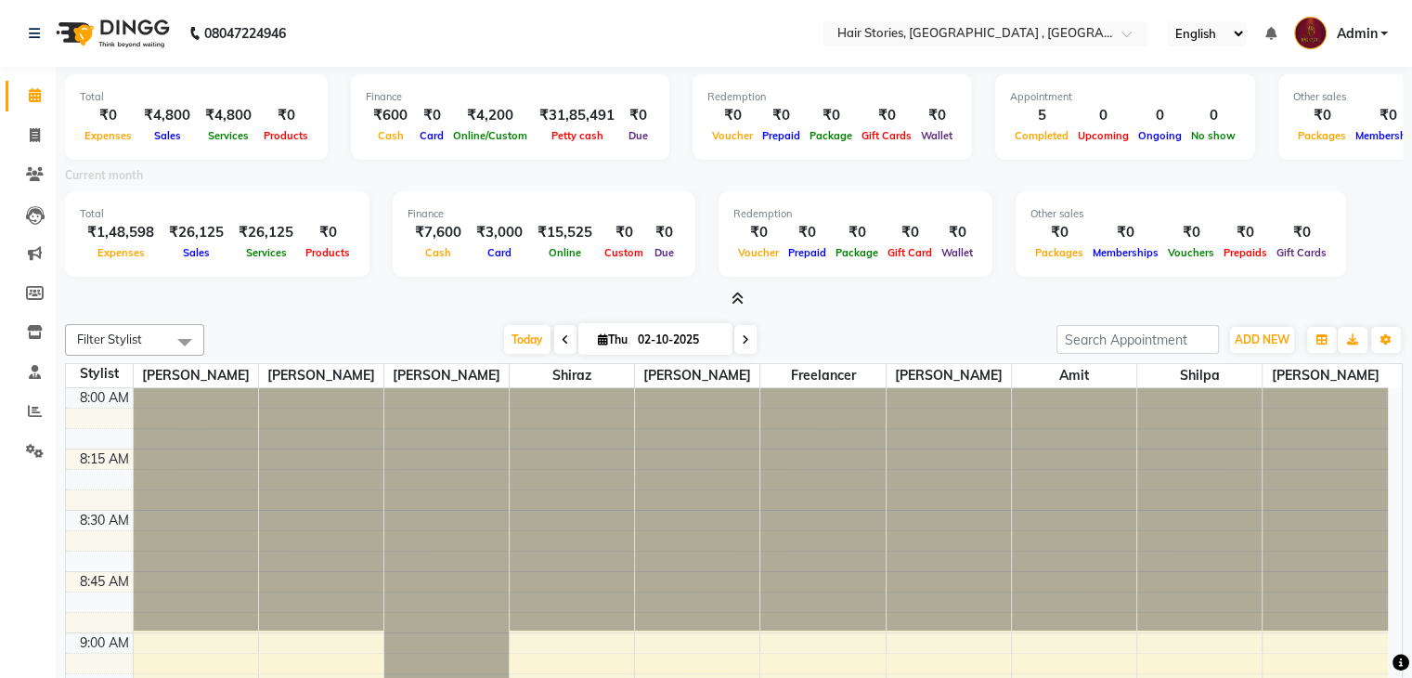
click at [736, 298] on icon at bounding box center [737, 298] width 12 height 14
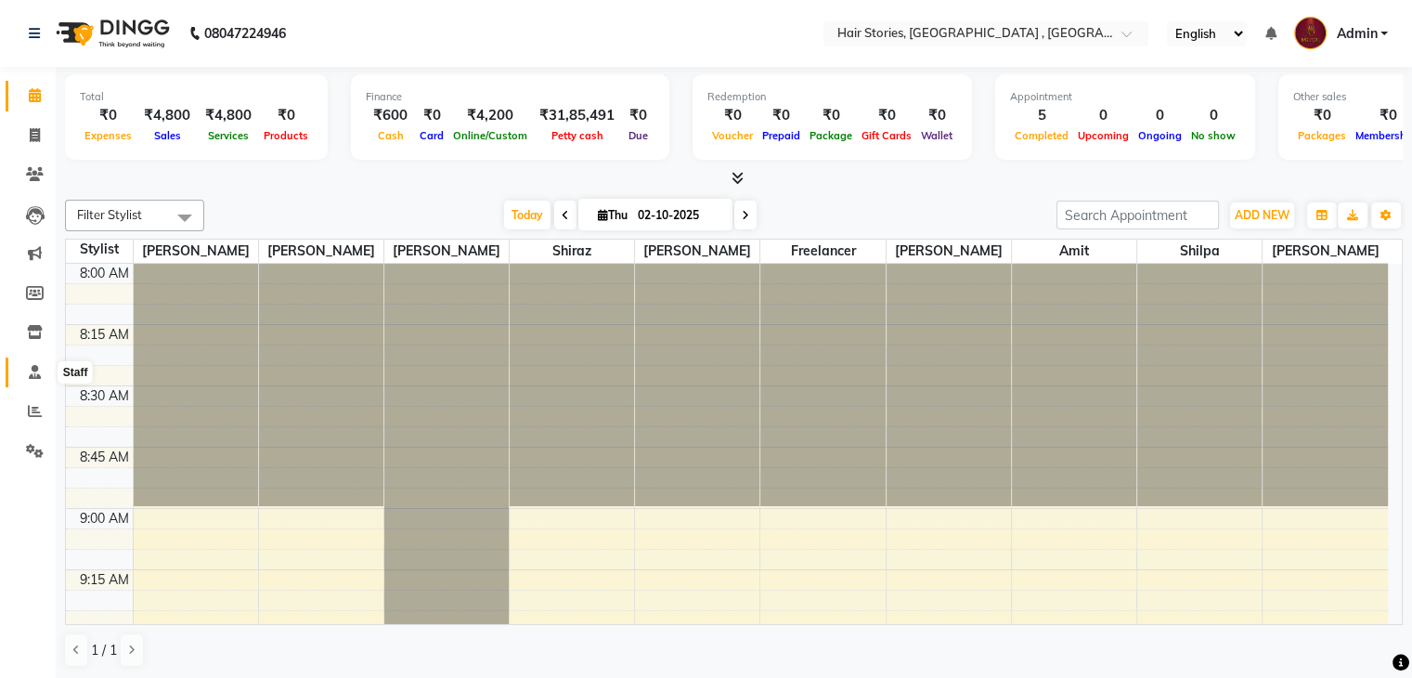
click at [24, 376] on span at bounding box center [35, 372] width 32 height 21
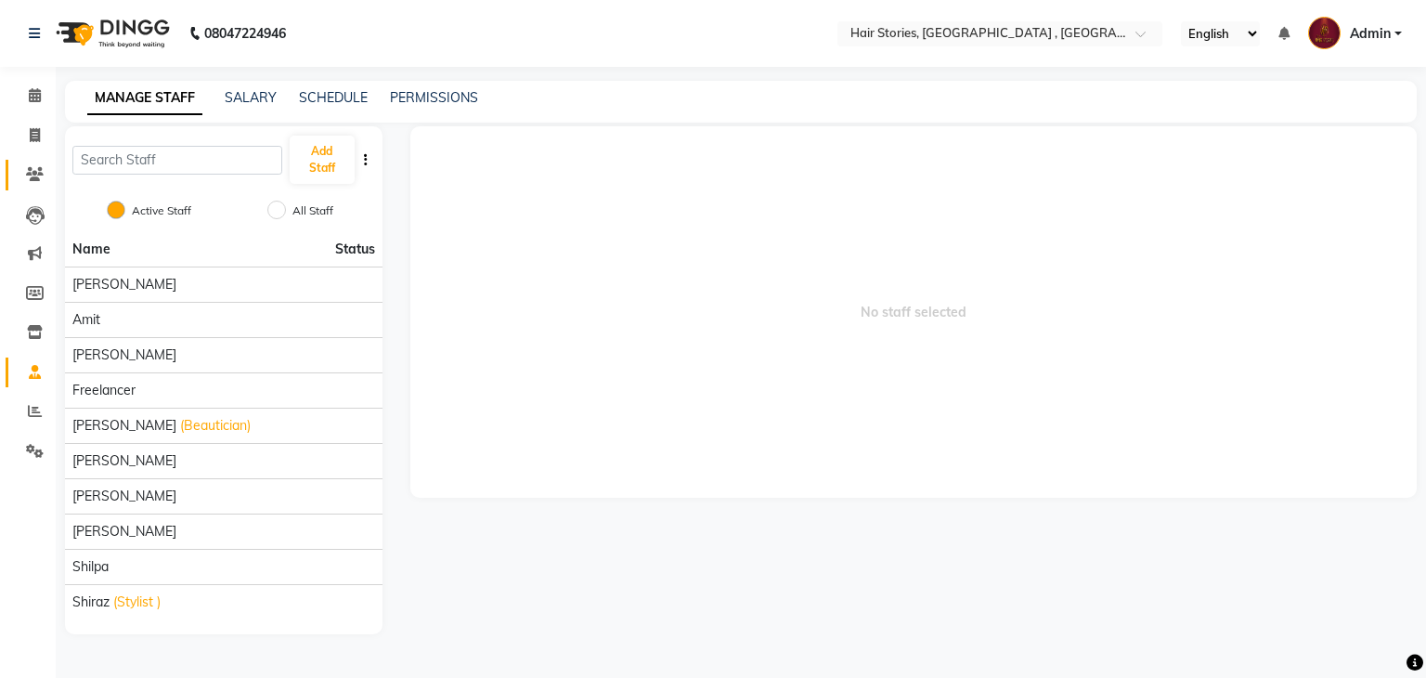
click at [15, 172] on link "Clients" at bounding box center [28, 175] width 45 height 31
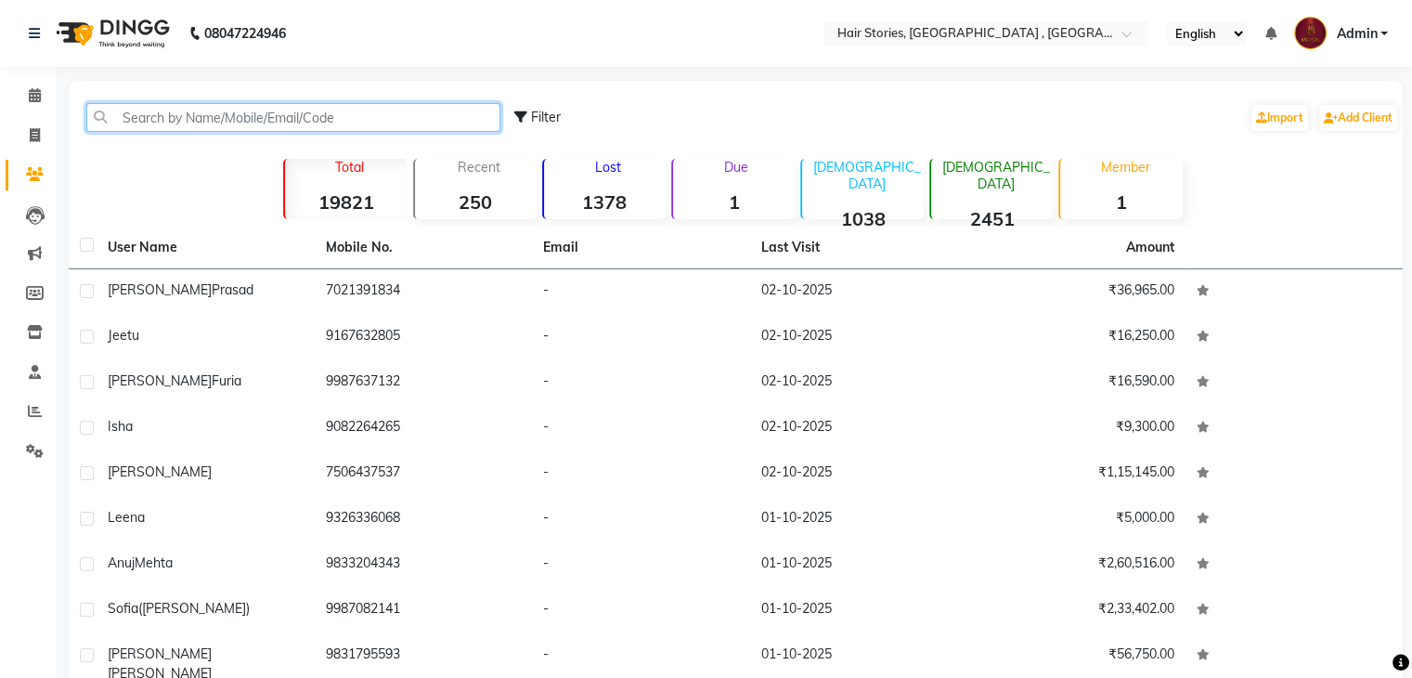
click at [197, 113] on input "text" at bounding box center [293, 117] width 414 height 29
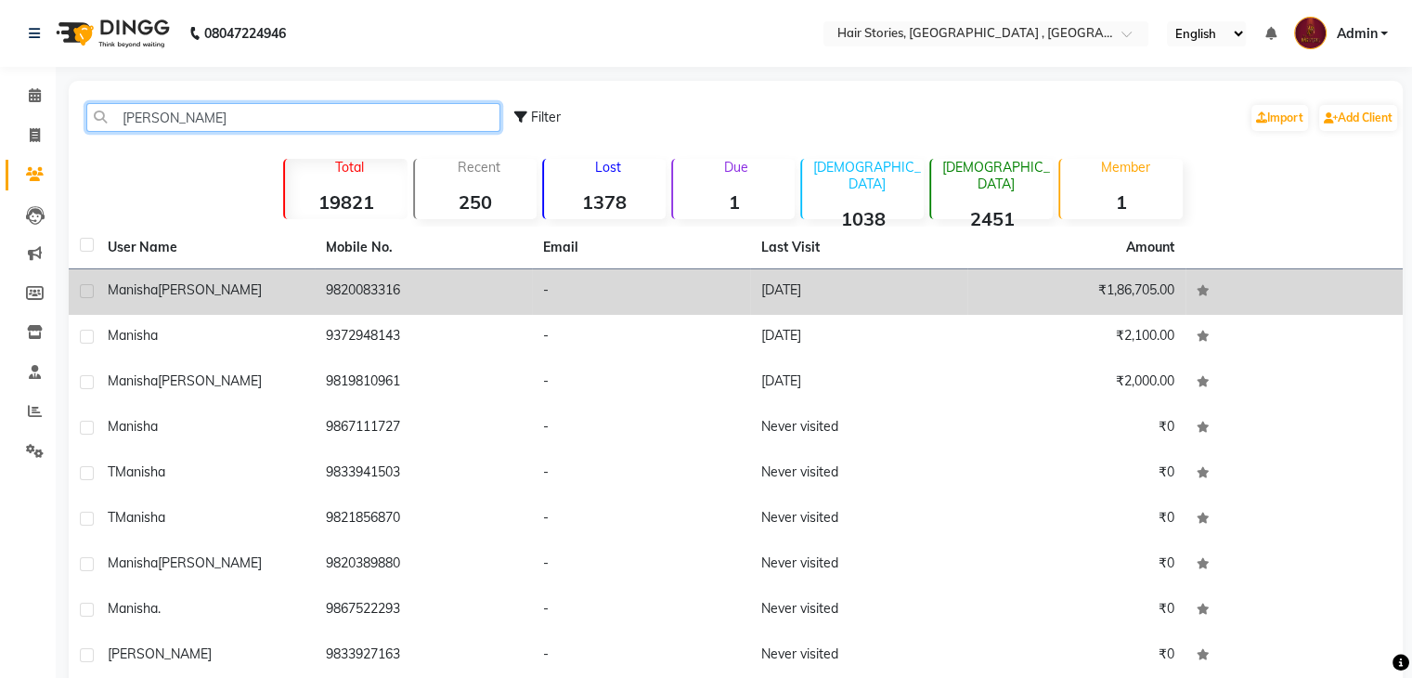
type input "[PERSON_NAME]"
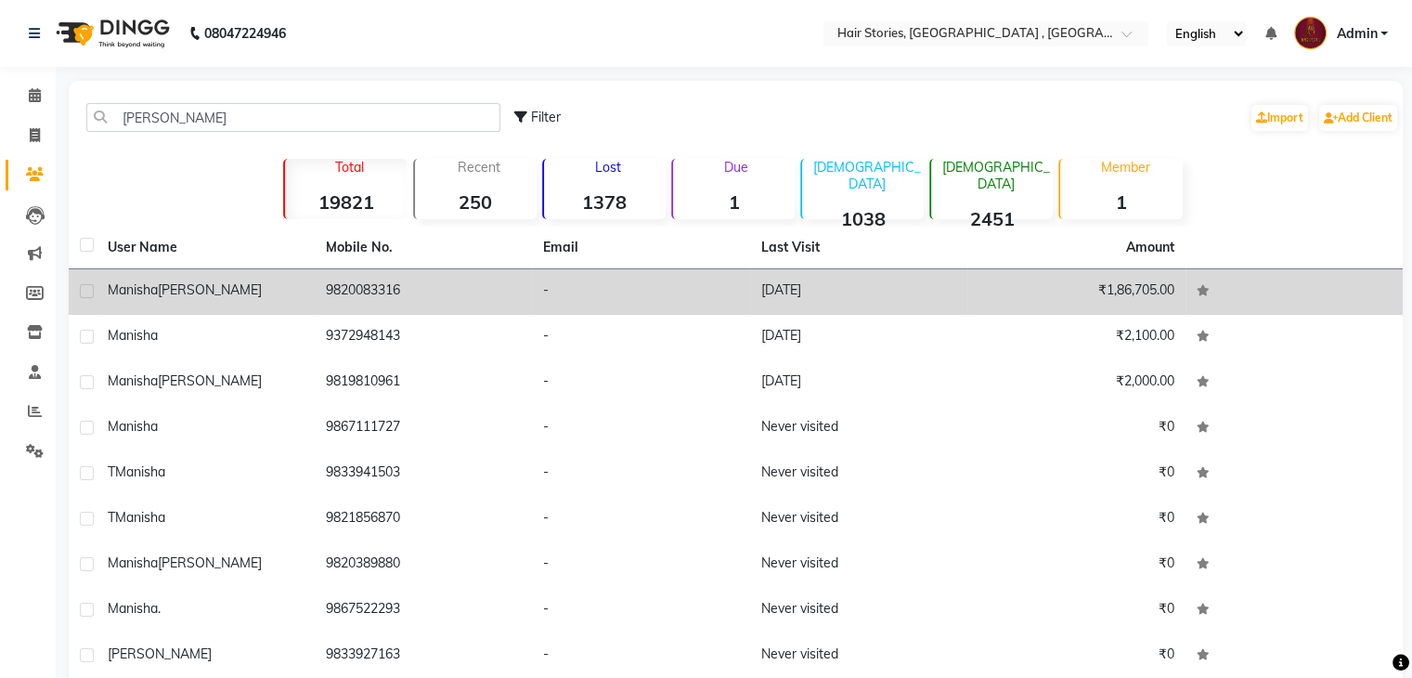
click at [218, 280] on div "[PERSON_NAME]" at bounding box center [206, 289] width 196 height 19
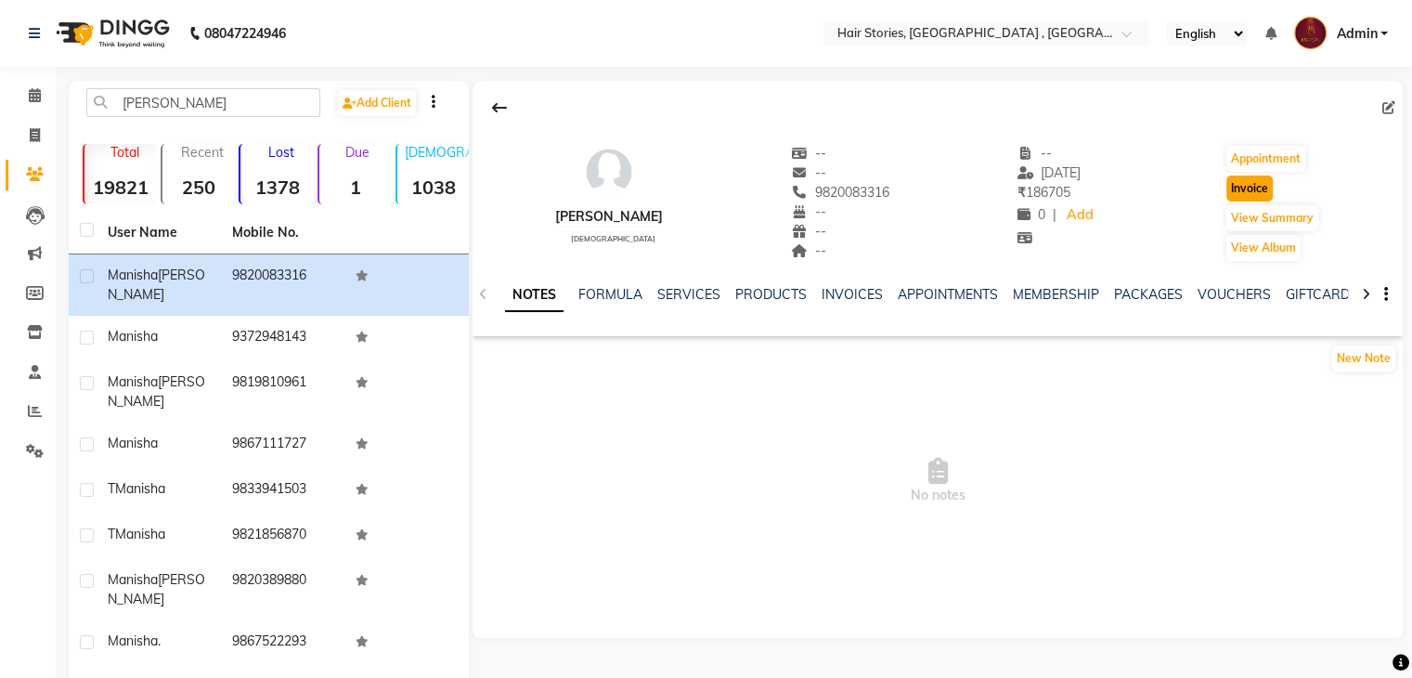
click at [1272, 175] on button "Invoice" at bounding box center [1249, 188] width 46 height 26
select select "service"
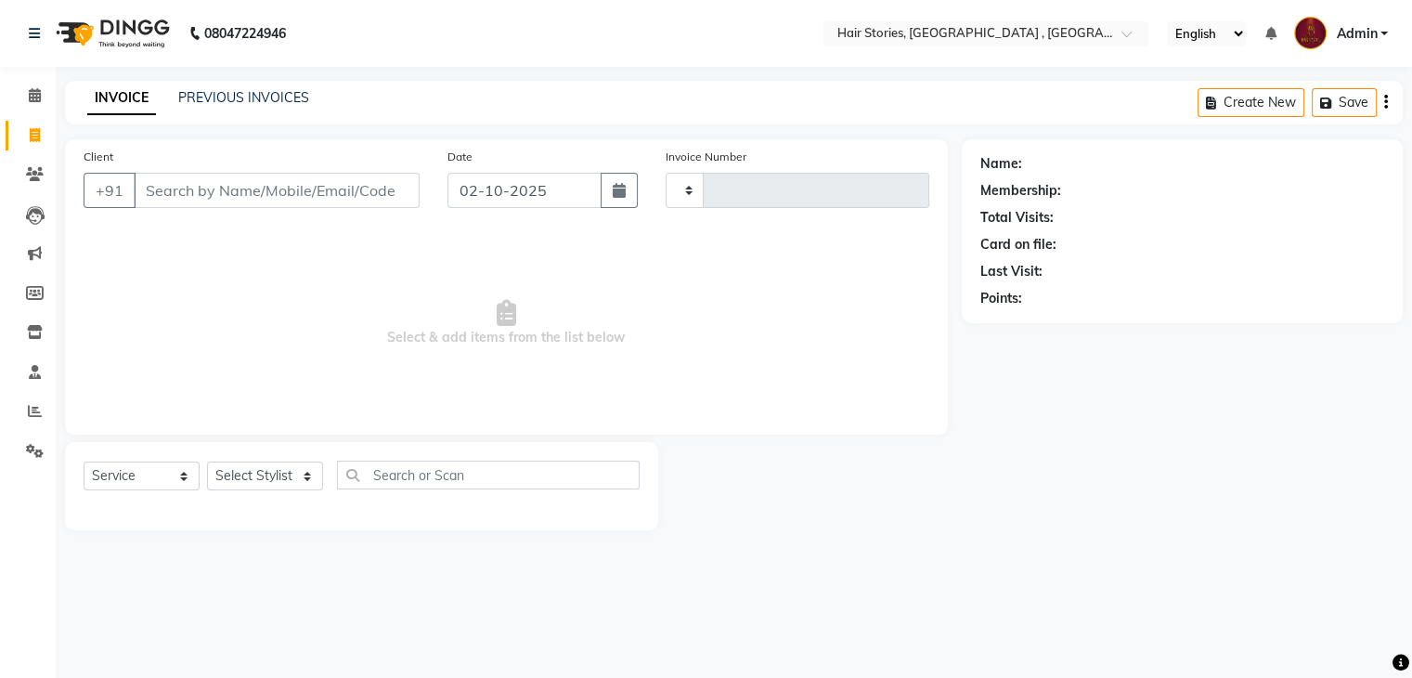
type input "1250"
select select "550"
type input "9820083316"
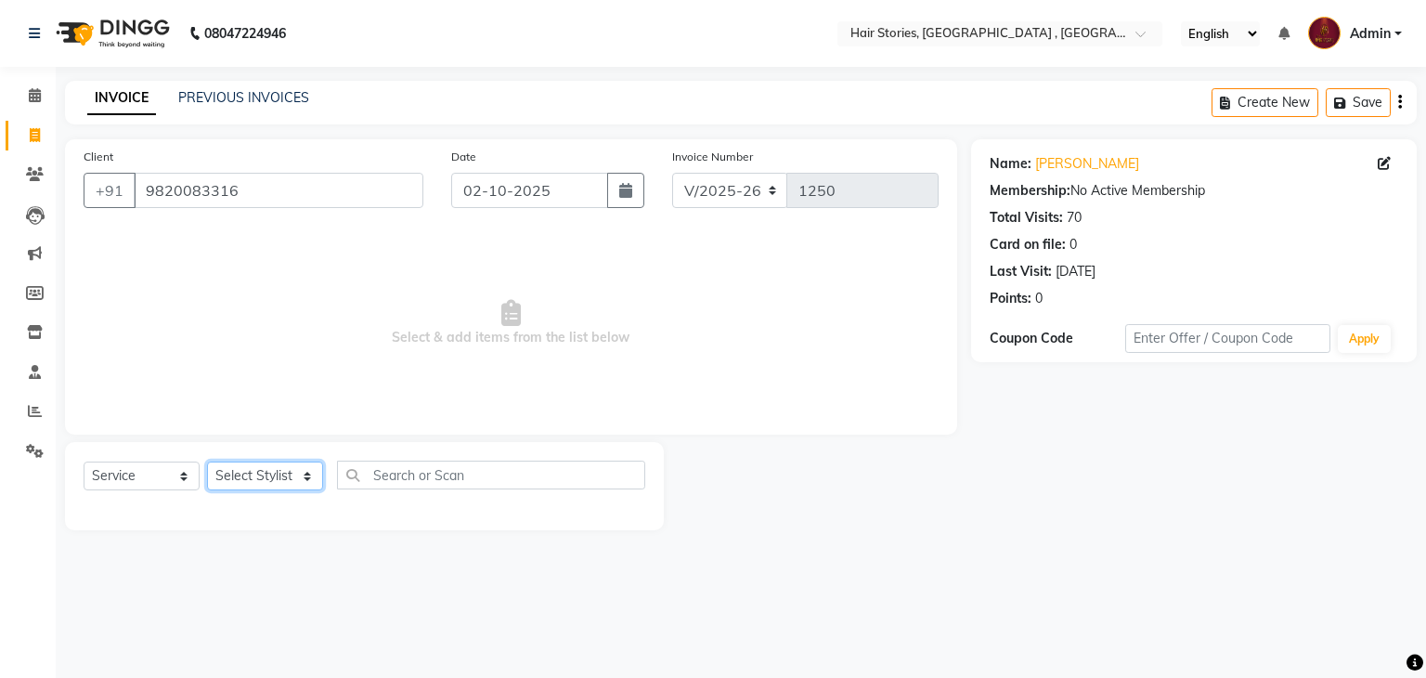
click at [302, 484] on select "Select Stylist [PERSON_NAME] [PERSON_NAME] Freelancer [PERSON_NAME] Neha [PERSO…" at bounding box center [265, 475] width 116 height 29
select select "7131"
click at [207, 462] on select "Select Stylist [PERSON_NAME] [PERSON_NAME] Freelancer [PERSON_NAME] Neha [PERSO…" at bounding box center [265, 475] width 116 height 29
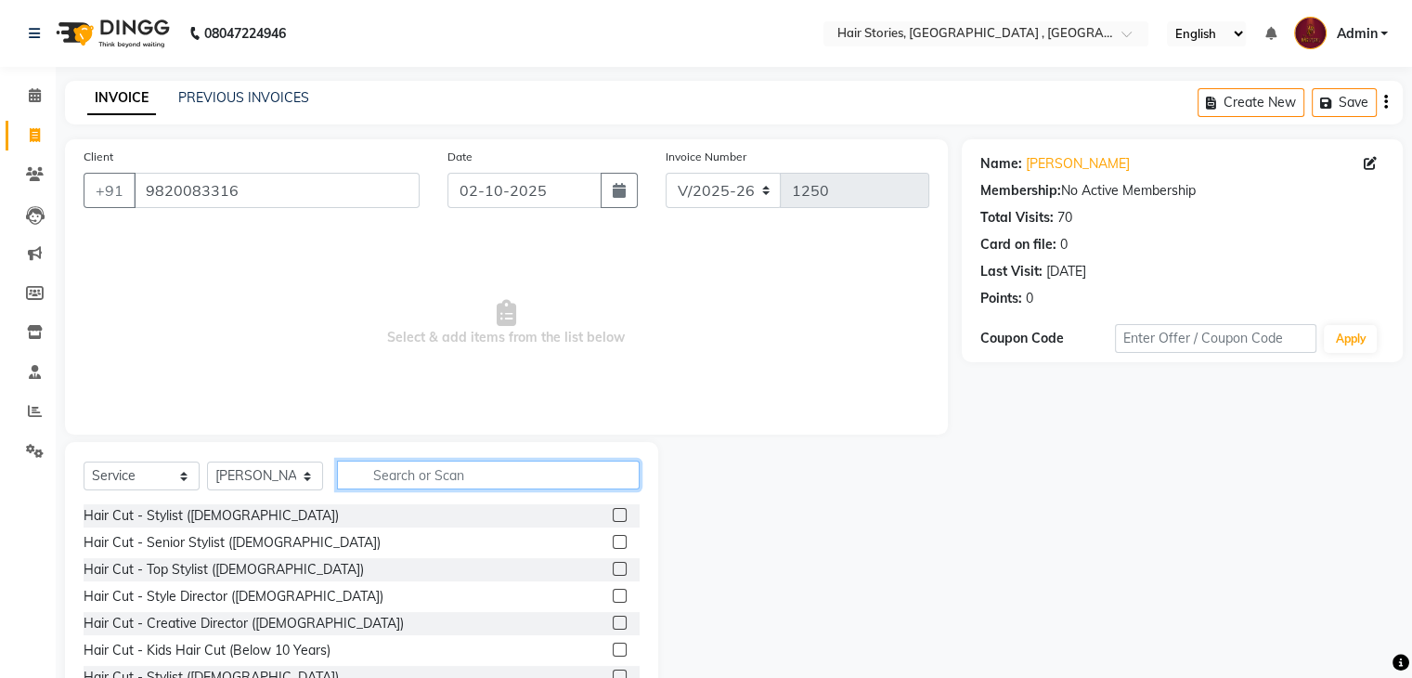
click at [375, 475] on input "text" at bounding box center [488, 474] width 303 height 29
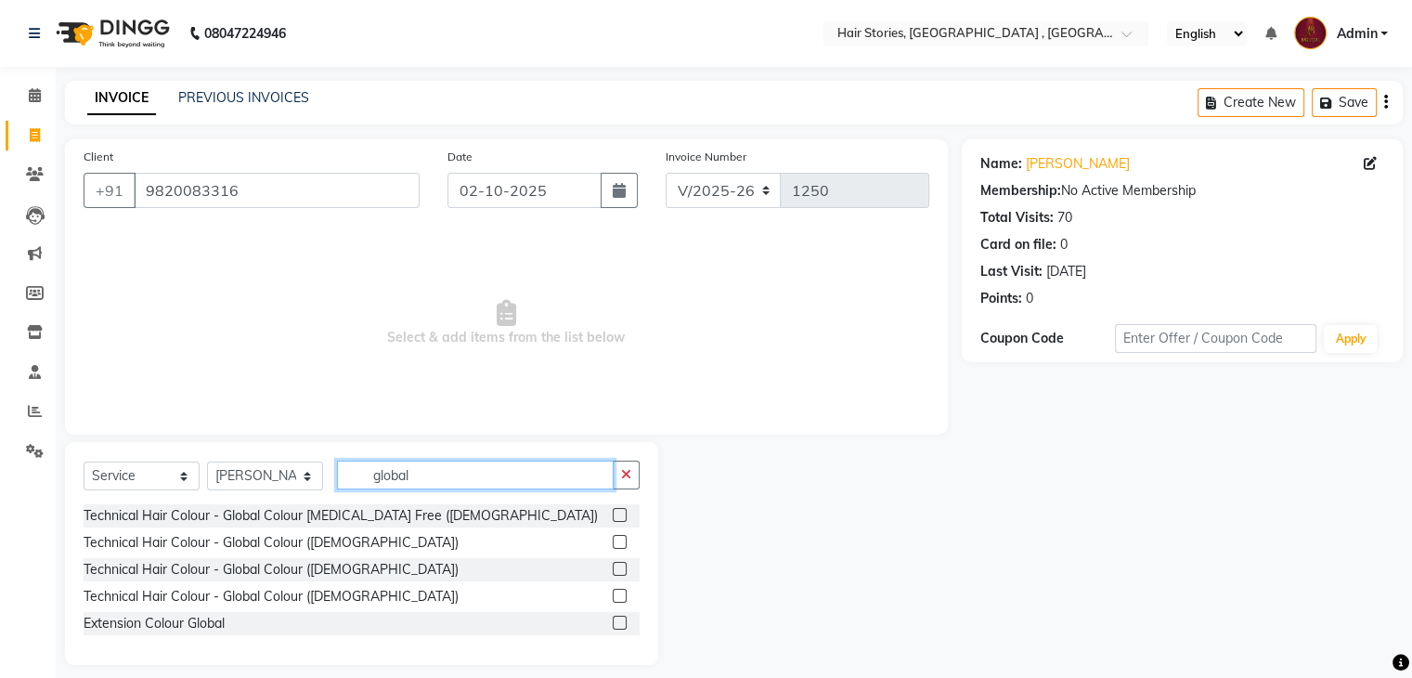
type input "global"
click at [615, 575] on label at bounding box center [620, 569] width 14 height 14
click at [615, 575] on input "checkbox" at bounding box center [619, 569] width 12 height 12
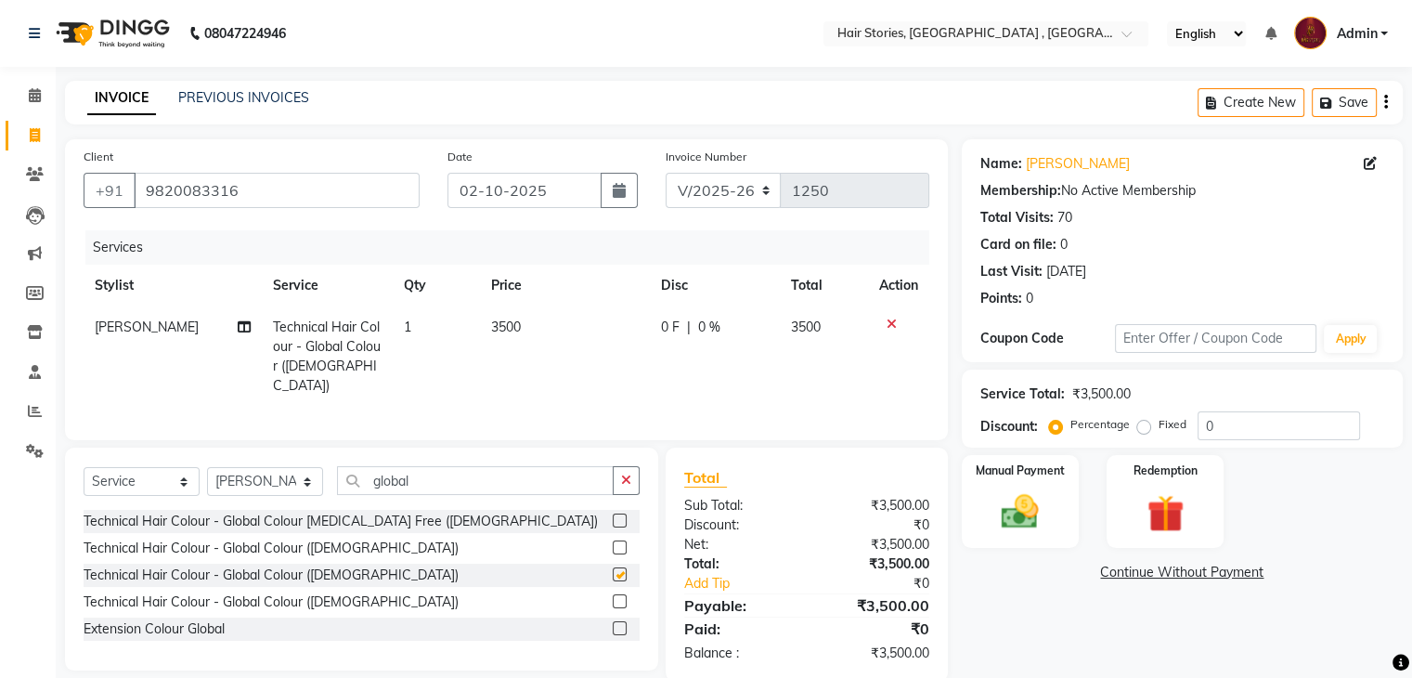
checkbox input "false"
click at [484, 331] on td "3500" at bounding box center [565, 356] width 170 height 100
select select "7131"
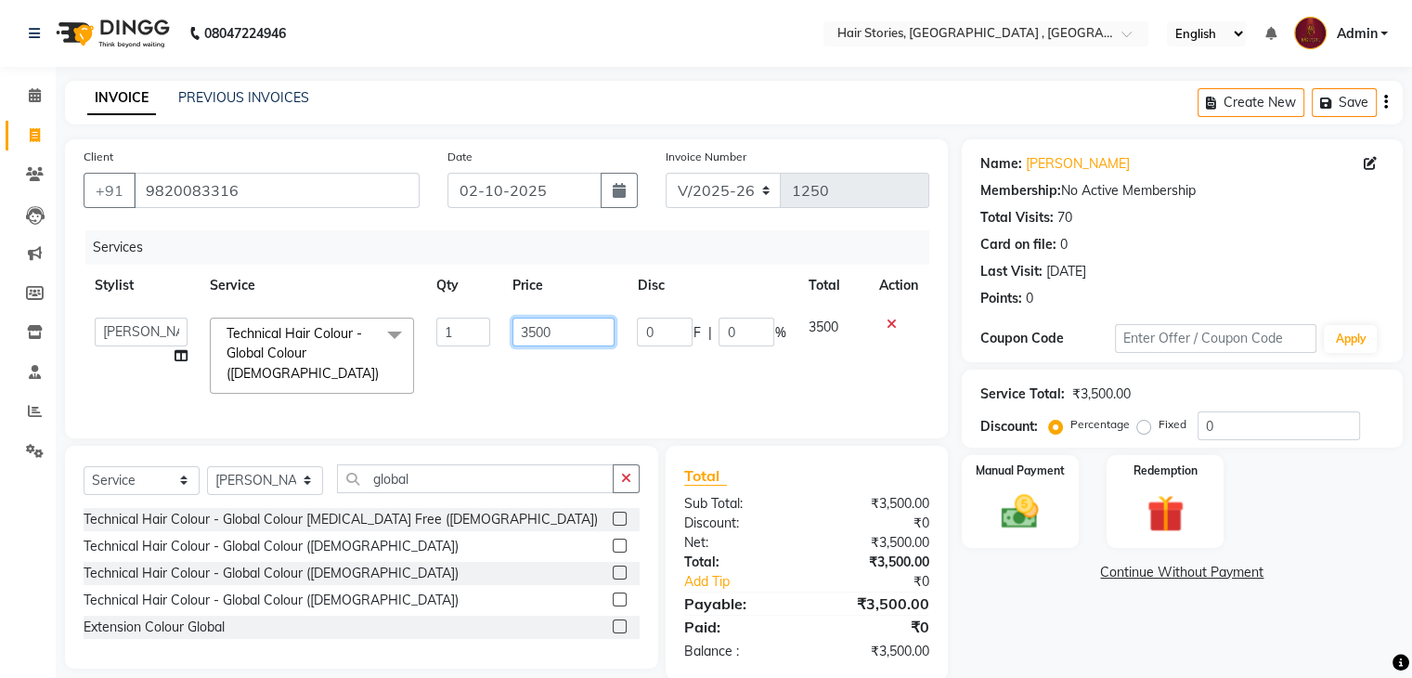
drag, startPoint x: 545, startPoint y: 338, endPoint x: 459, endPoint y: 333, distance: 85.5
click at [459, 333] on tr "[PERSON_NAME] [PERSON_NAME] Freelancer [PERSON_NAME] Neha [PERSON_NAME] [PERSON…" at bounding box center [507, 355] width 846 height 98
type input "8000"
click at [720, 369] on td "0 F | 0 %" at bounding box center [711, 355] width 171 height 98
select select "7131"
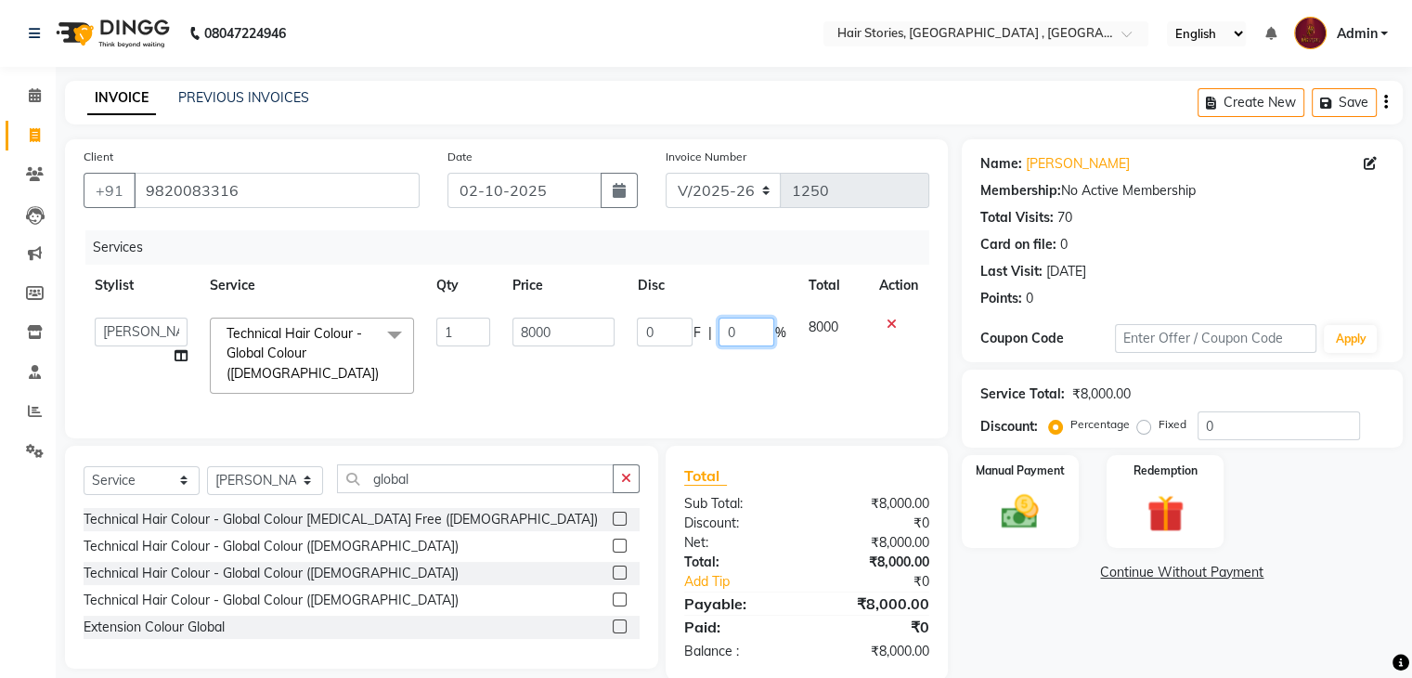
drag, startPoint x: 754, startPoint y: 341, endPoint x: 699, endPoint y: 350, distance: 55.5
click at [699, 350] on td "0 F | 0 %" at bounding box center [711, 355] width 171 height 98
type input "15"
click at [1025, 640] on div "Name: [PERSON_NAME] Membership: No Active Membership Total Visits: 70 Card on f…" at bounding box center [1189, 409] width 455 height 540
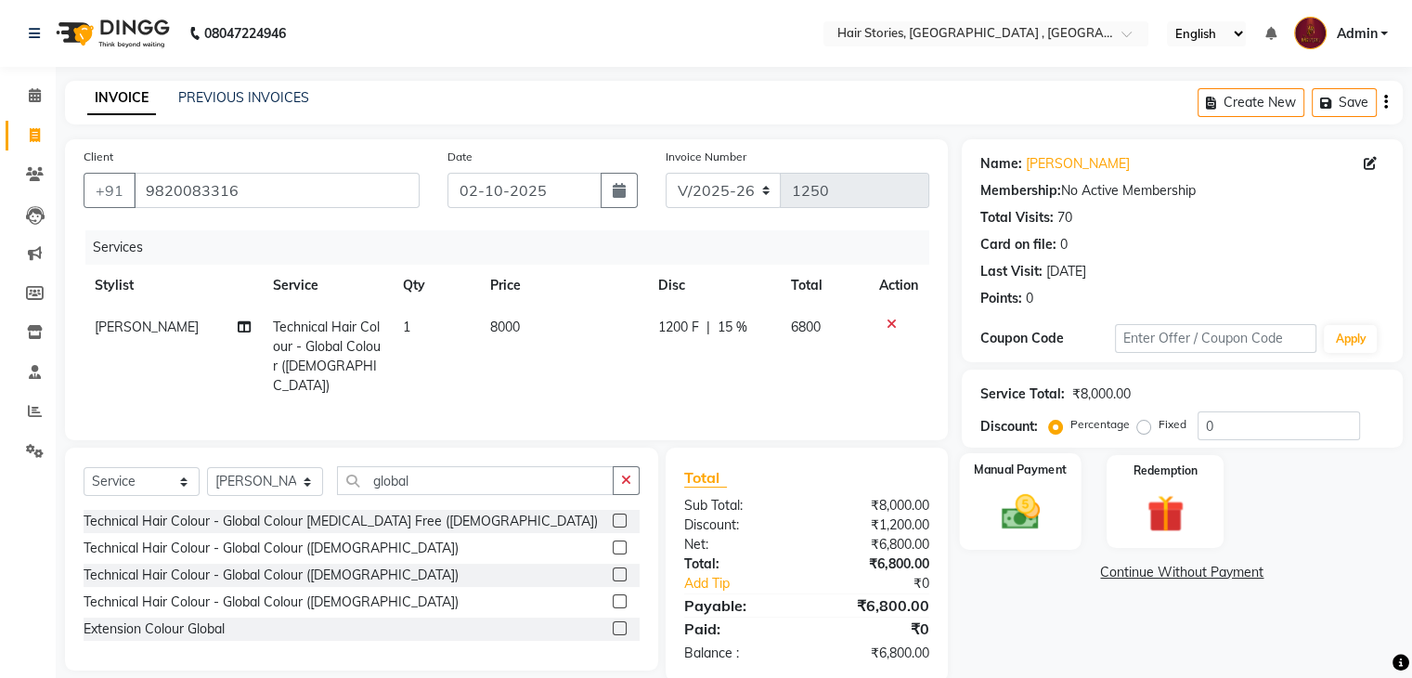
click at [1028, 528] on img at bounding box center [1019, 512] width 62 height 45
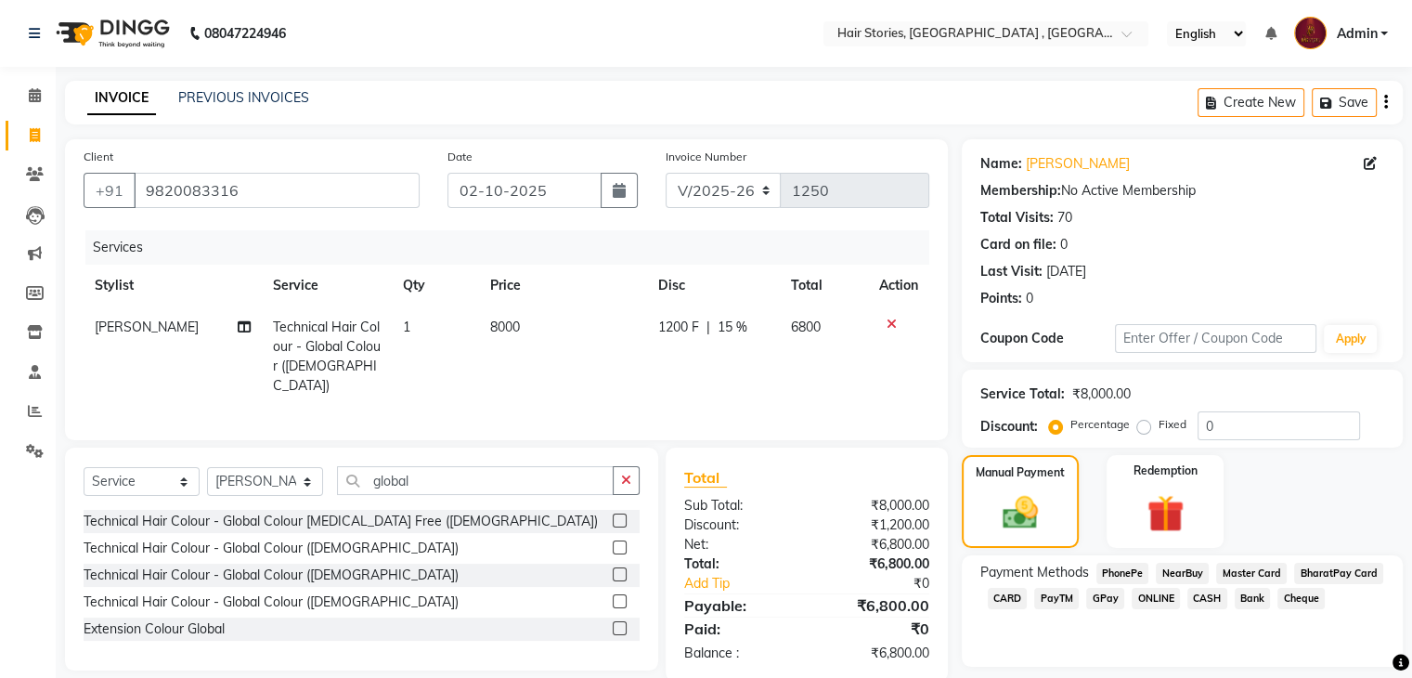
click at [1006, 594] on span "CARD" at bounding box center [1008, 598] width 40 height 21
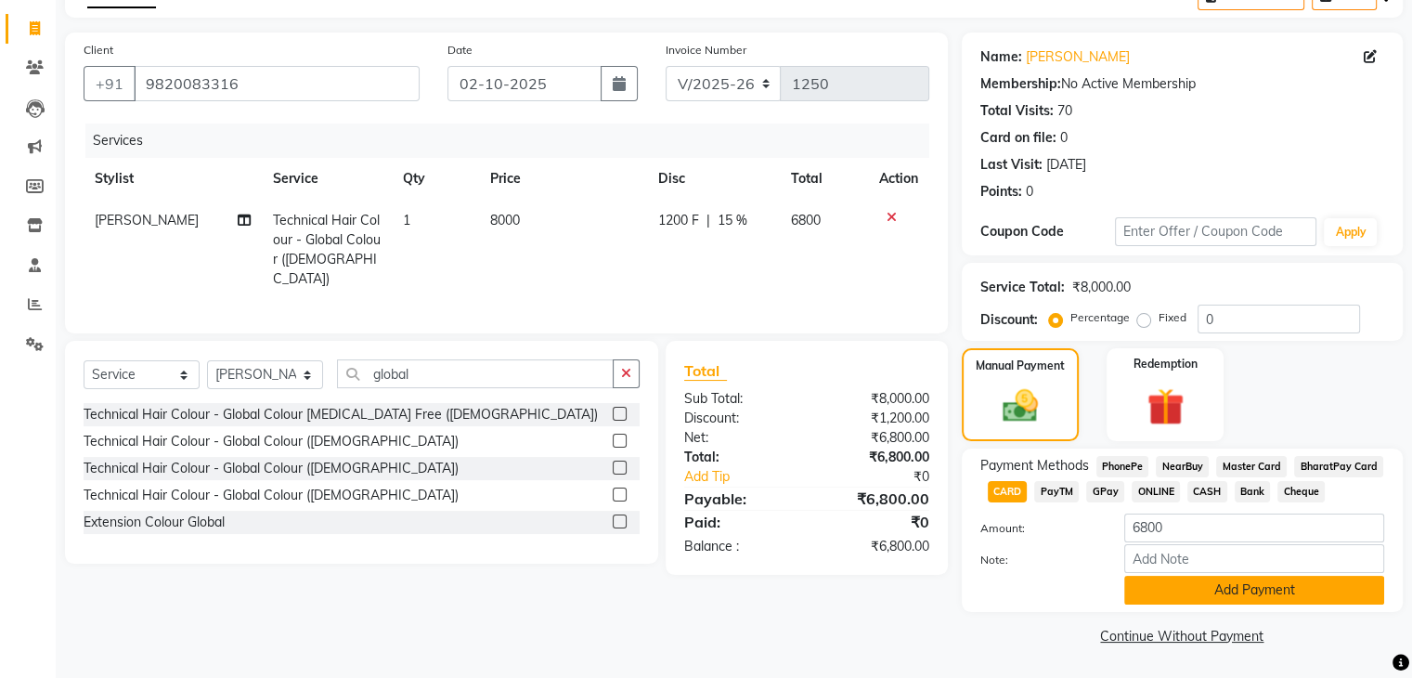
click at [1262, 589] on button "Add Payment" at bounding box center [1254, 589] width 260 height 29
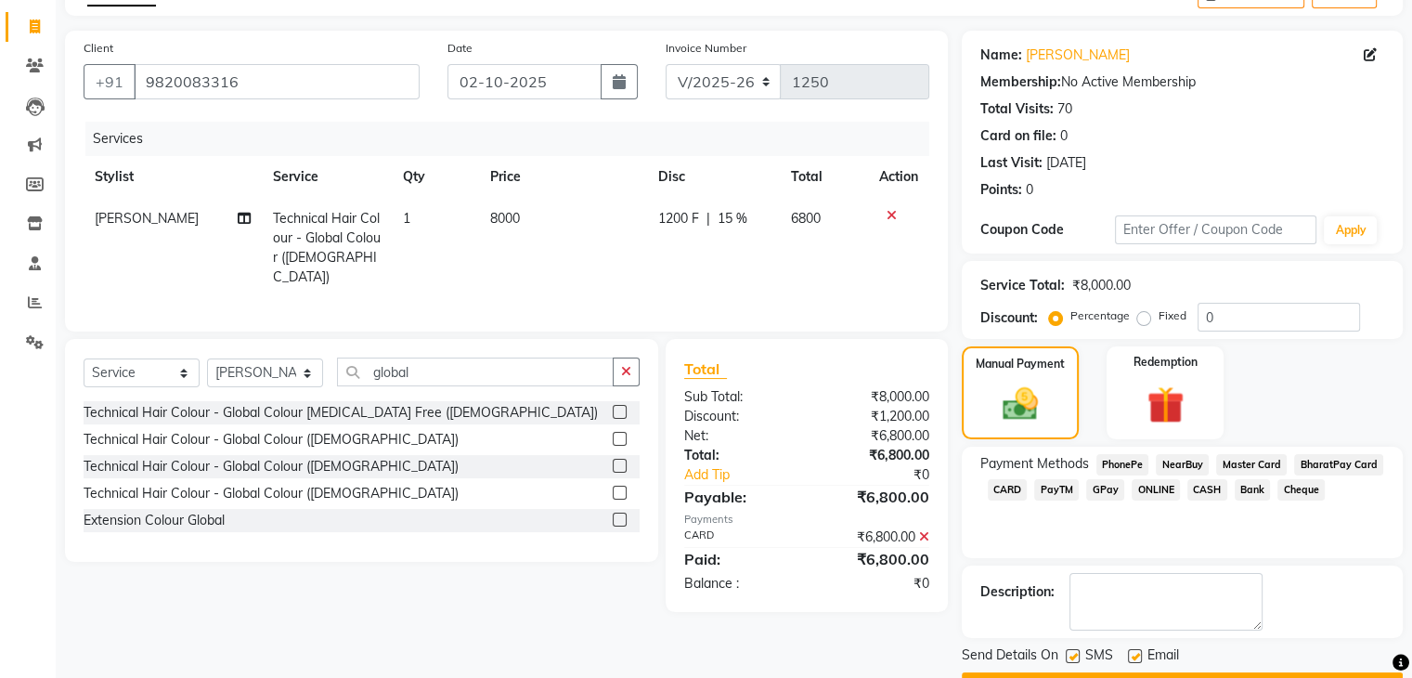
scroll to position [159, 0]
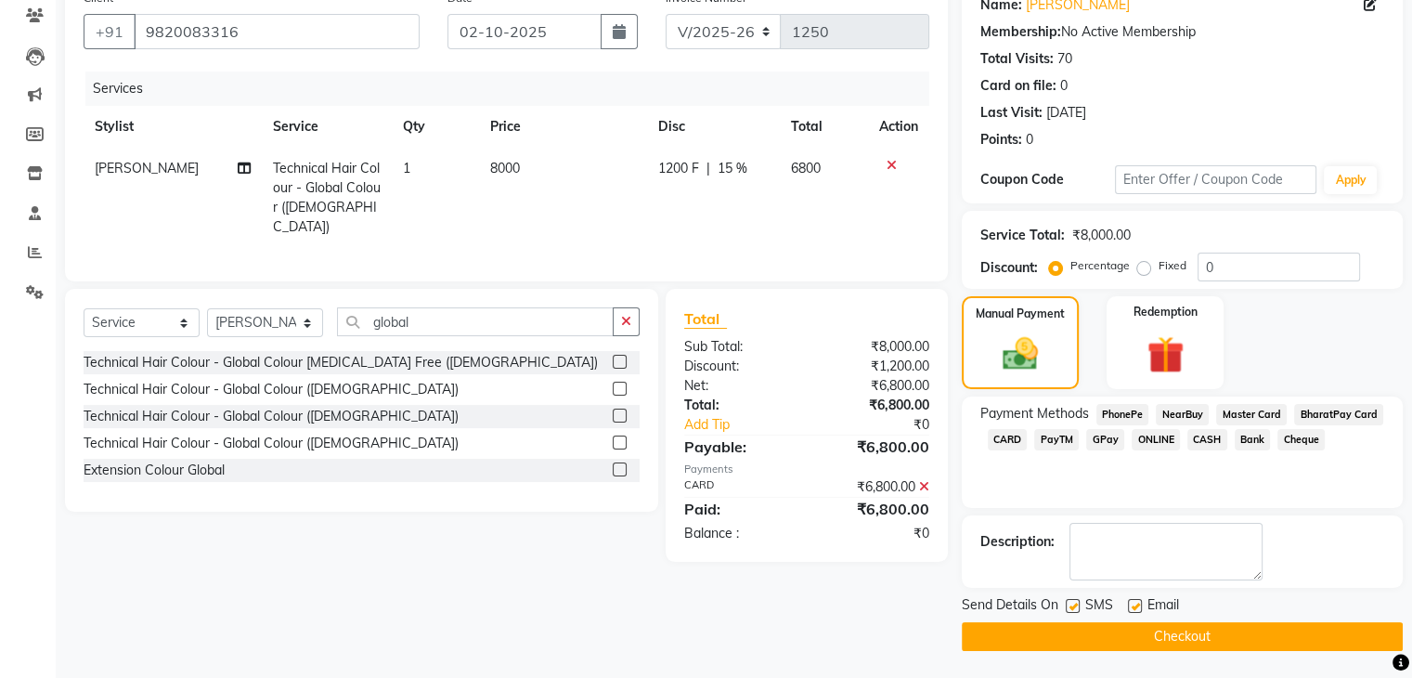
click at [1136, 600] on label at bounding box center [1135, 606] width 14 height 14
click at [1136, 601] on input "checkbox" at bounding box center [1134, 607] width 12 height 12
checkbox input "false"
click at [1066, 602] on label at bounding box center [1072, 606] width 14 height 14
click at [1066, 602] on input "checkbox" at bounding box center [1071, 607] width 12 height 12
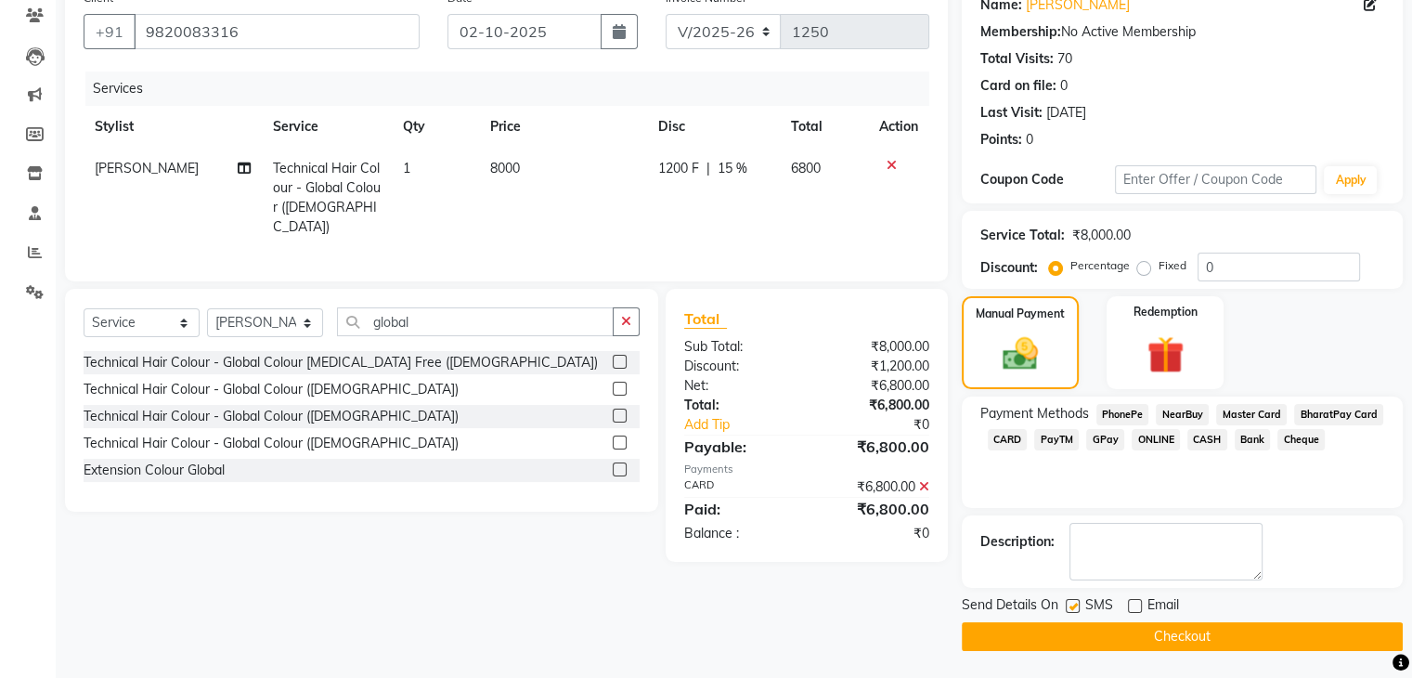
checkbox input "false"
click at [1091, 636] on button "Checkout" at bounding box center [1182, 636] width 441 height 29
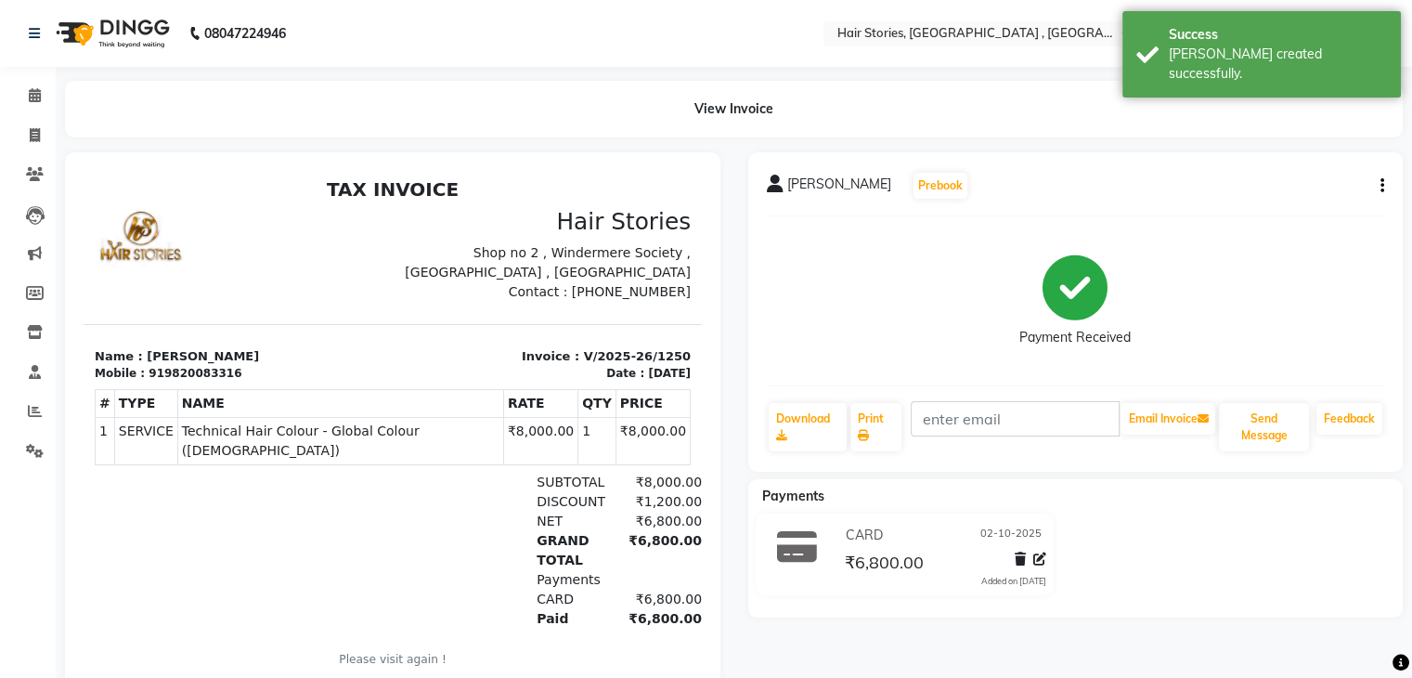
click at [1386, 185] on div "[PERSON_NAME] Prebook Payment Received Download Print Email Invoice Send Messag…" at bounding box center [1075, 311] width 655 height 319
click at [1383, 186] on icon "button" at bounding box center [1382, 186] width 4 height 1
click at [1333, 169] on div "Split Service Amount" at bounding box center [1288, 162] width 127 height 23
select select "7131"
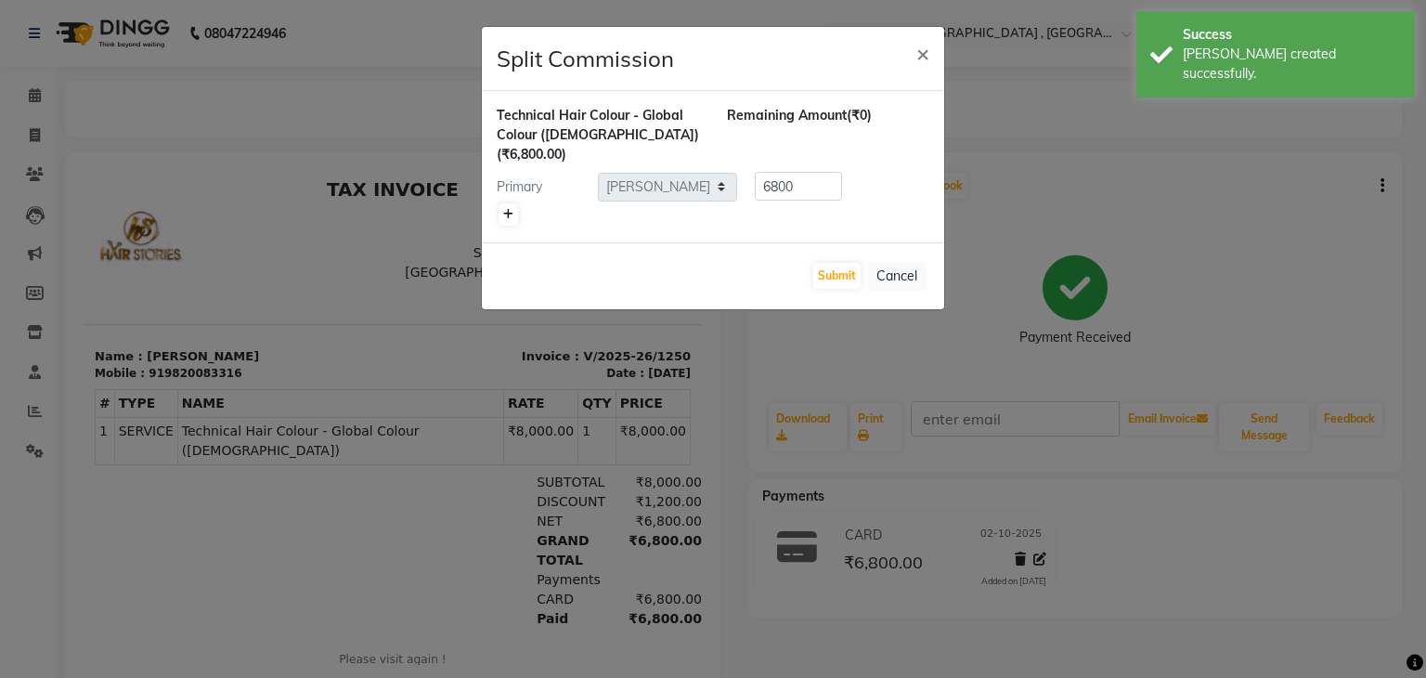
click at [509, 209] on icon at bounding box center [508, 214] width 10 height 11
type input "3400"
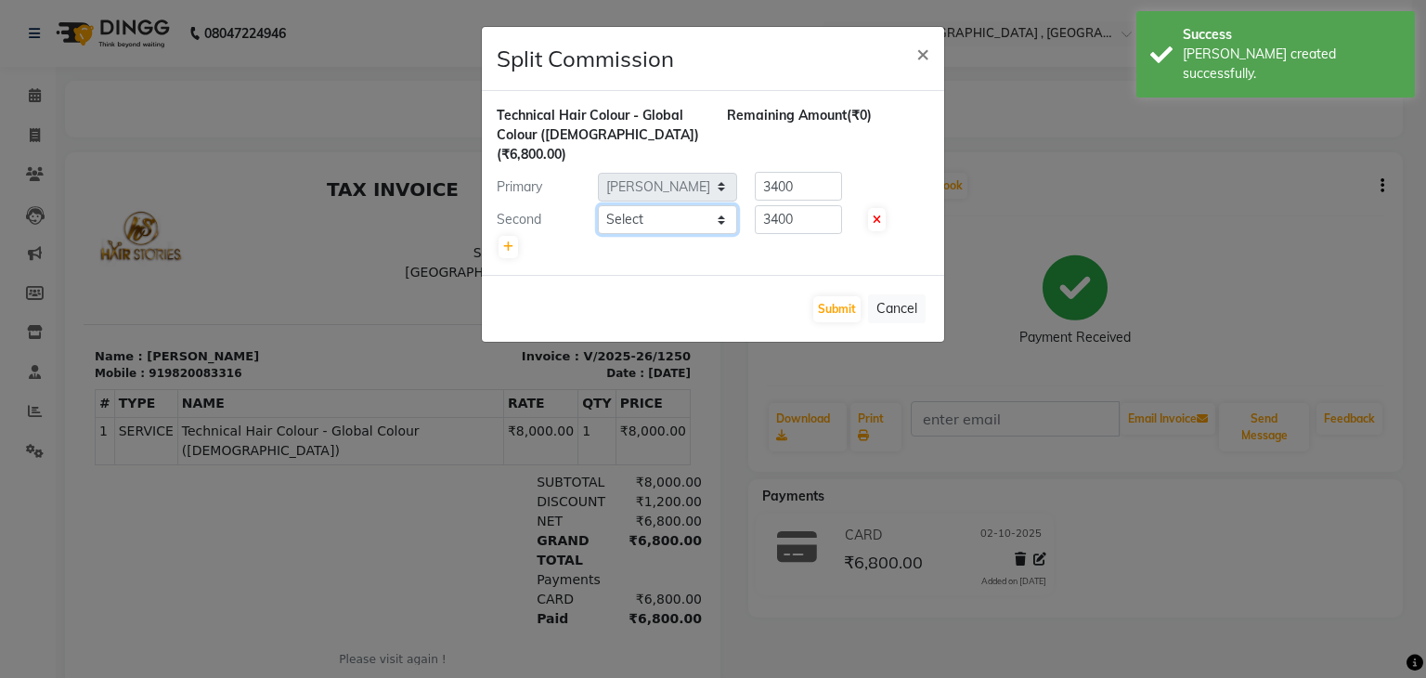
click at [637, 209] on select "Select [PERSON_NAME] [PERSON_NAME] Freelancer [PERSON_NAME] Neha [PERSON_NAME] …" at bounding box center [667, 219] width 139 height 29
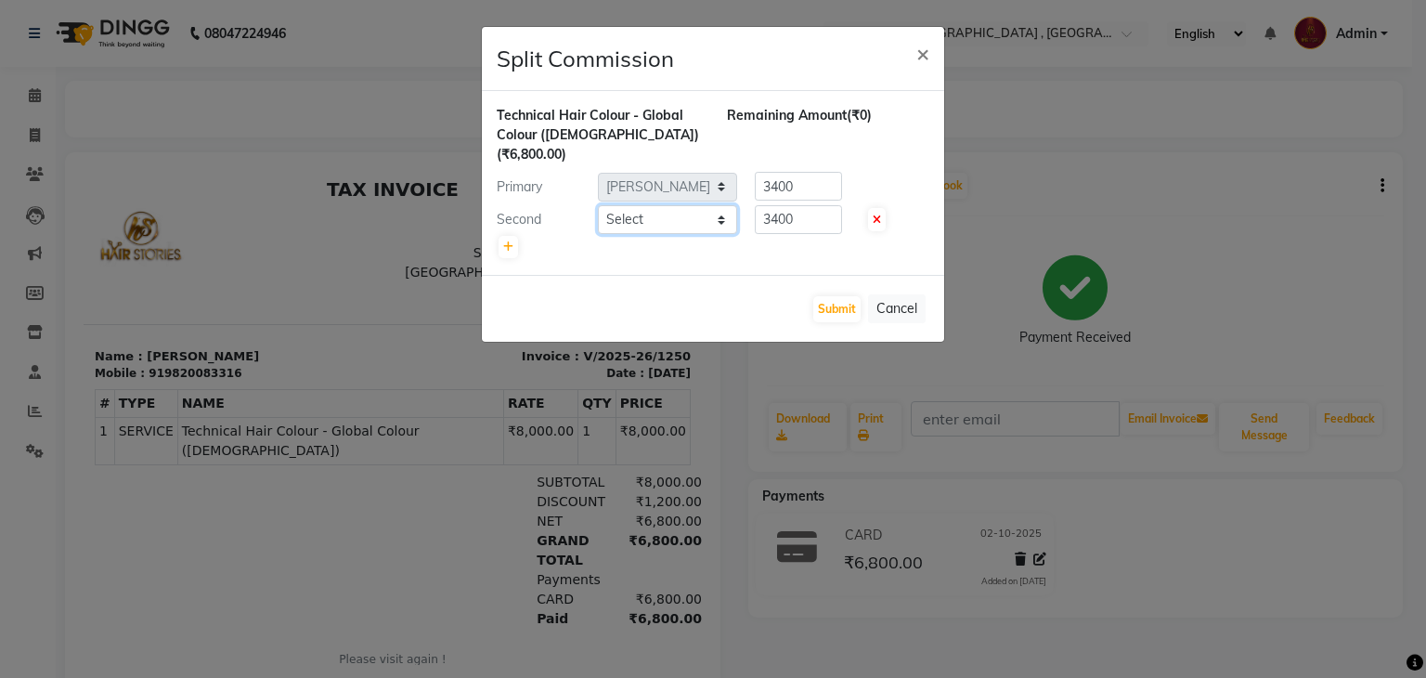
select select "7132"
click at [598, 205] on select "Select [PERSON_NAME] [PERSON_NAME] Freelancer [PERSON_NAME] Neha [PERSON_NAME] …" at bounding box center [667, 219] width 139 height 29
click at [501, 236] on link at bounding box center [507, 247] width 19 height 22
type input "2266.67"
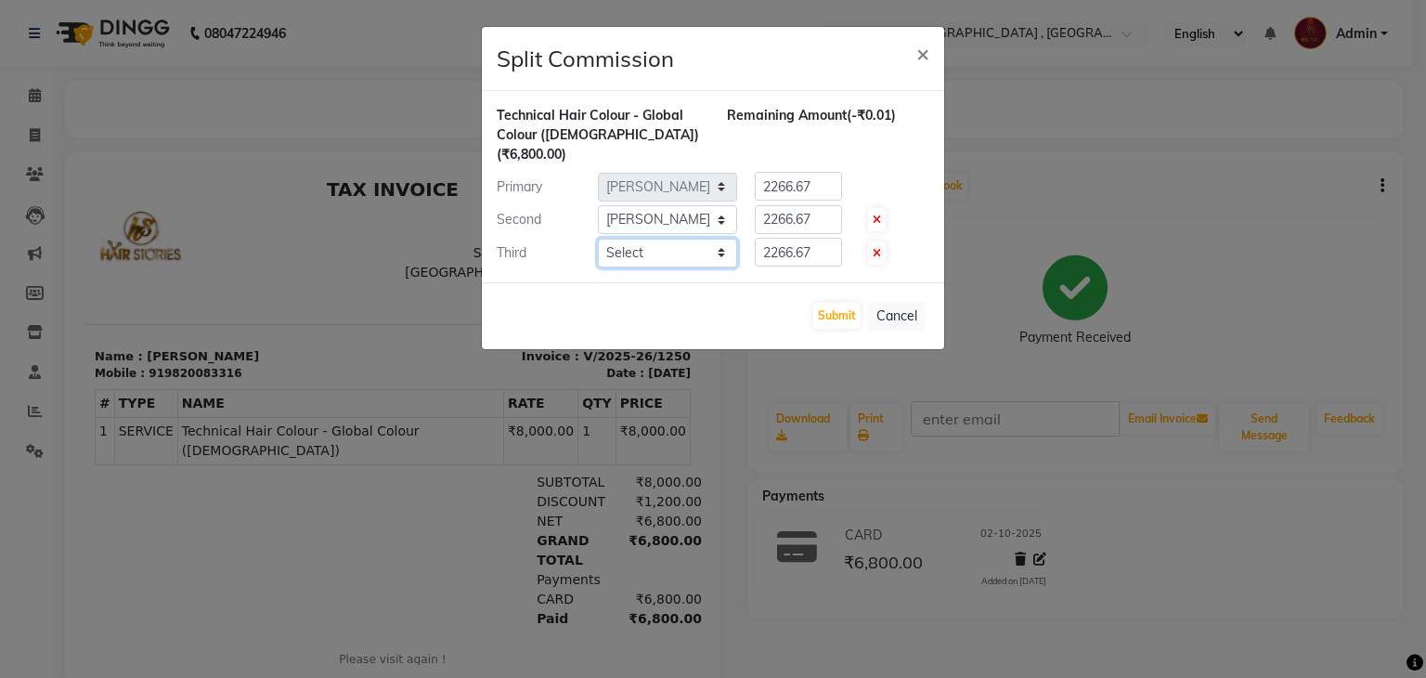
click at [691, 245] on select "Select [PERSON_NAME] [PERSON_NAME] Freelancer [PERSON_NAME] Neha [PERSON_NAME] …" at bounding box center [667, 253] width 139 height 29
select select "82334"
click at [598, 239] on select "Select [PERSON_NAME] [PERSON_NAME] Freelancer [PERSON_NAME] Neha [PERSON_NAME] …" at bounding box center [667, 253] width 139 height 29
drag, startPoint x: 821, startPoint y: 224, endPoint x: 716, endPoint y: 251, distance: 109.2
click at [716, 251] on div "Technical Hair Colour - Global Colour ([DEMOGRAPHIC_DATA]) (₹6,800.00) Remainin…" at bounding box center [713, 186] width 462 height 191
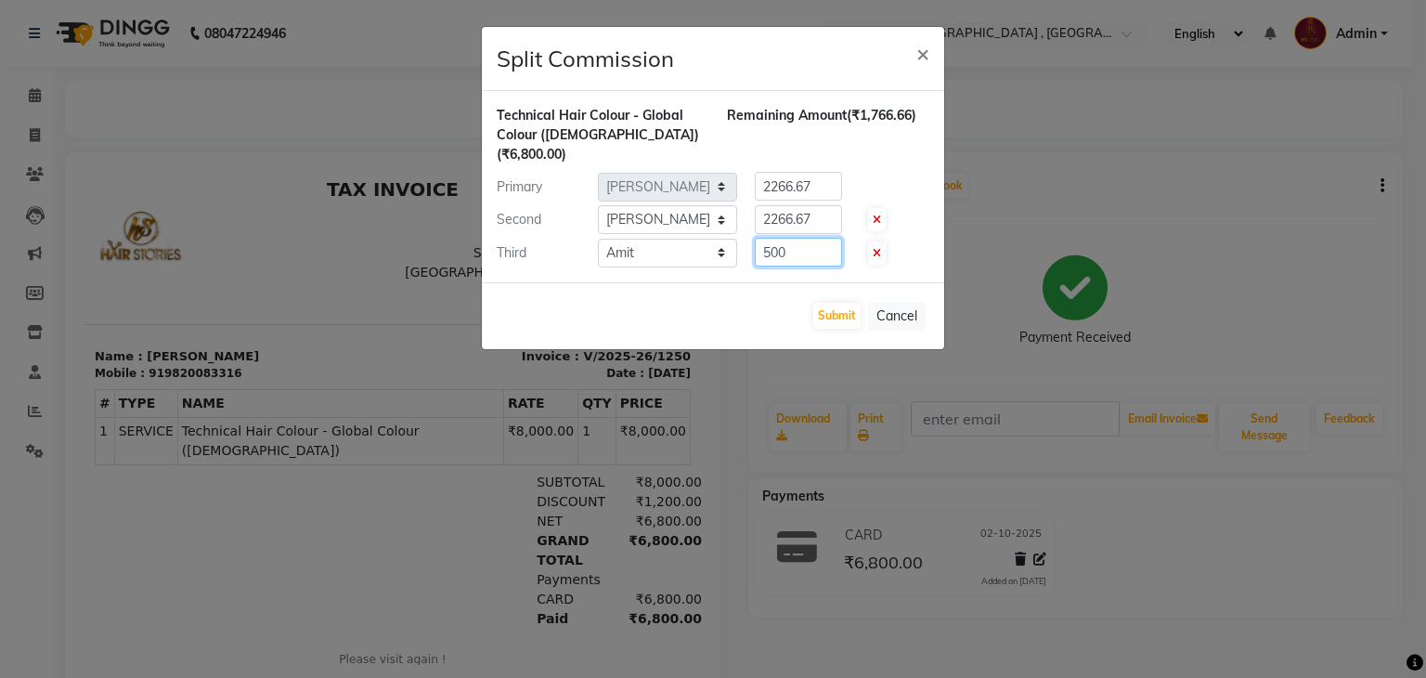
type input "500"
drag, startPoint x: 812, startPoint y: 170, endPoint x: 724, endPoint y: 180, distance: 88.8
click at [724, 180] on div "Primary Select [PERSON_NAME] [PERSON_NAME] Freelancer [PERSON_NAME] Neha [PERSO…" at bounding box center [713, 187] width 460 height 30
type input "3150"
drag, startPoint x: 826, startPoint y: 198, endPoint x: 700, endPoint y: 209, distance: 126.7
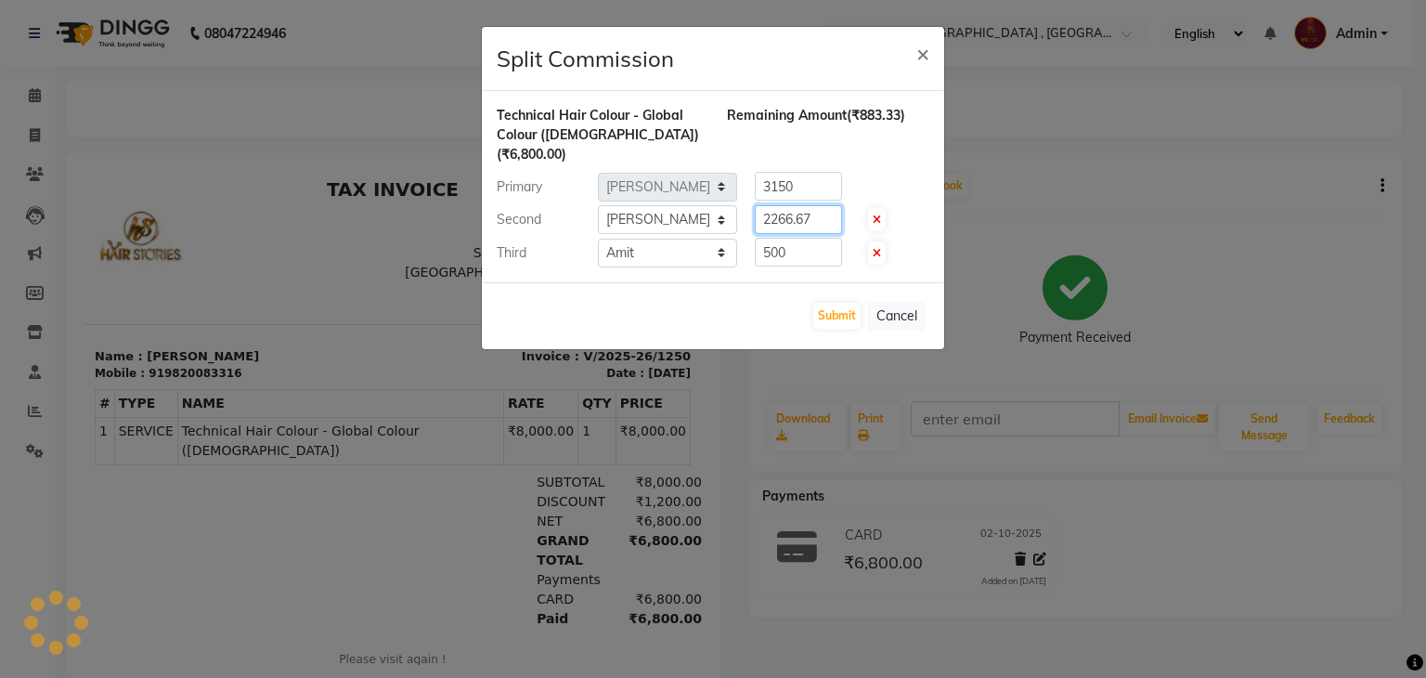
click at [700, 209] on div "Second Select [PERSON_NAME] [PERSON_NAME] Freelancer [PERSON_NAME] Neha [PERSON…" at bounding box center [713, 220] width 460 height 30
type input "3150"
click at [828, 303] on button "Submit" at bounding box center [836, 316] width 47 height 26
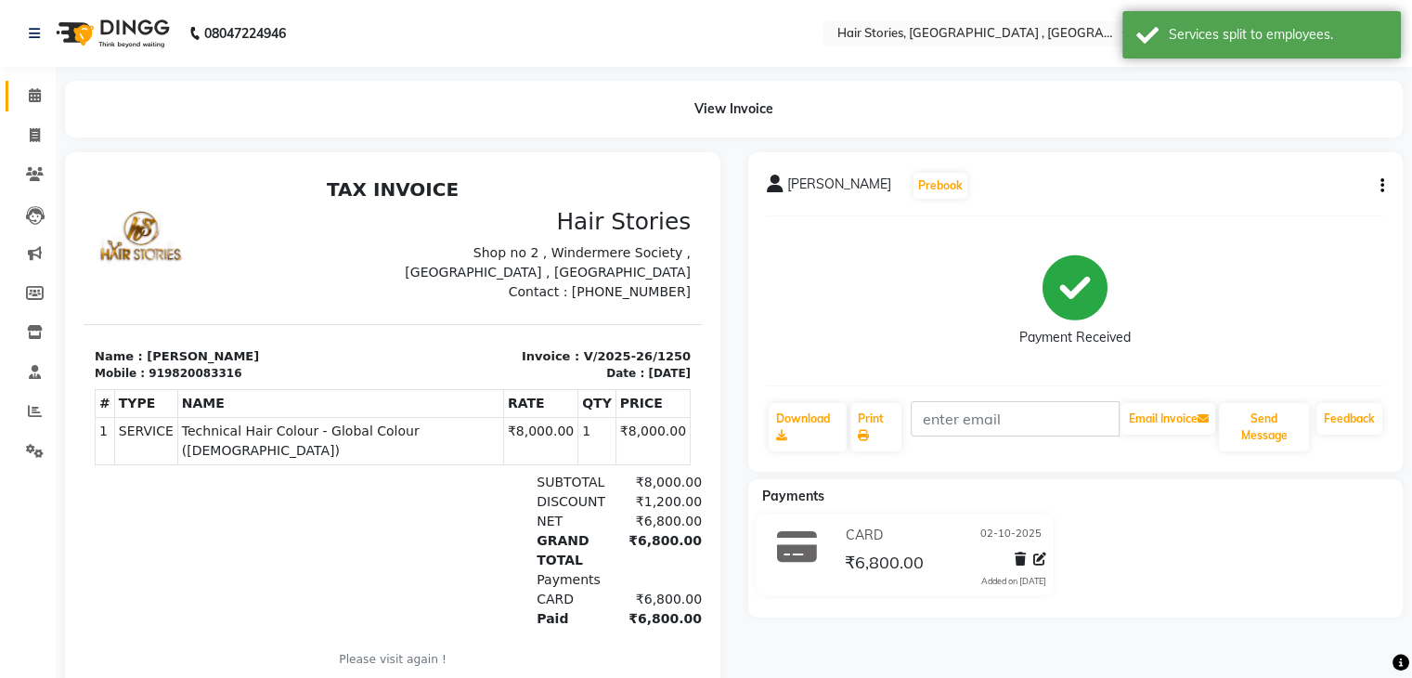
click at [19, 109] on link "Calendar" at bounding box center [28, 96] width 45 height 31
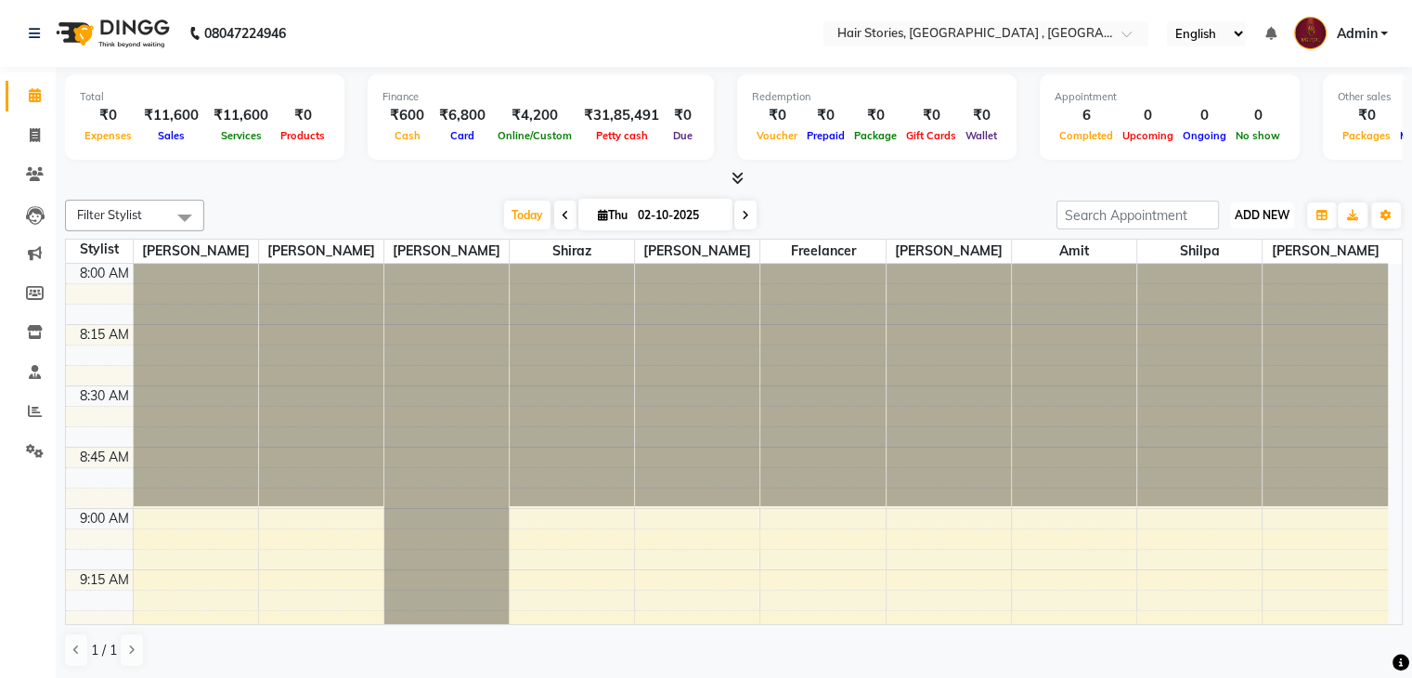
click at [1270, 220] on button "ADD NEW Toggle Dropdown" at bounding box center [1262, 215] width 64 height 26
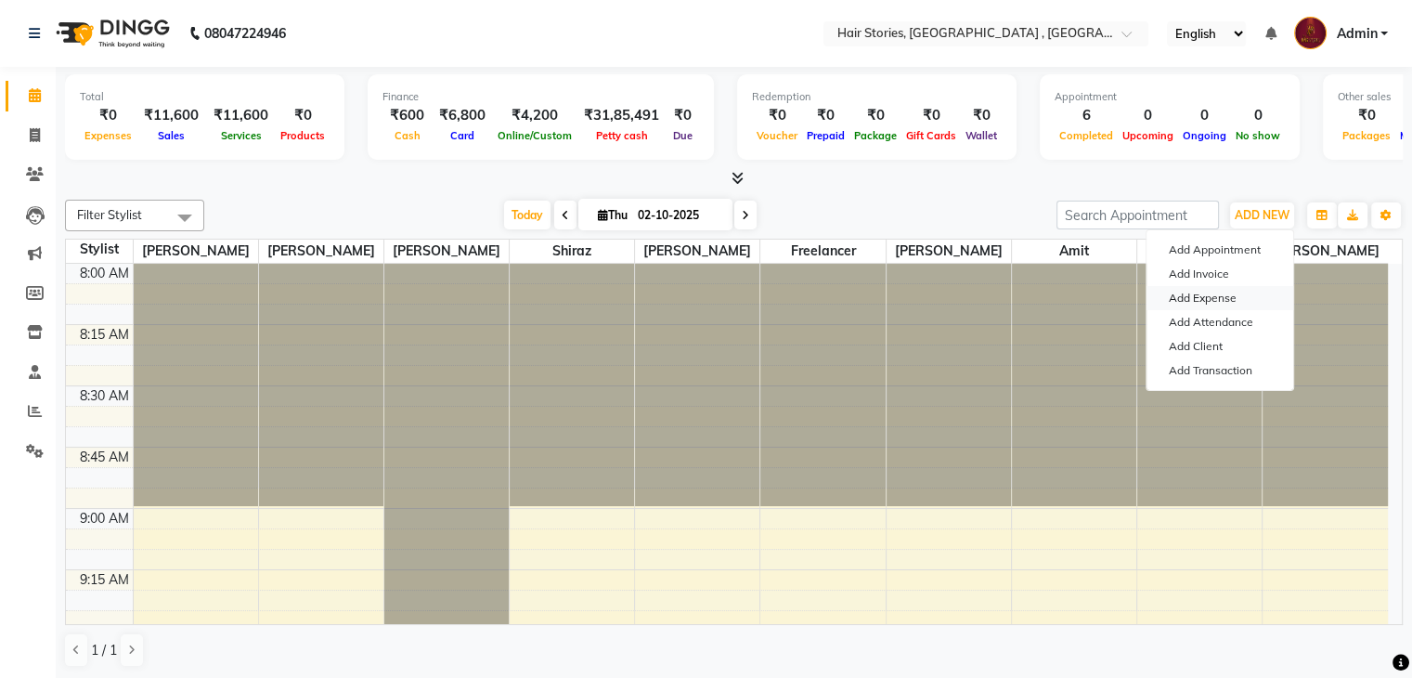
click at [1216, 302] on link "Add Expense" at bounding box center [1219, 298] width 147 height 24
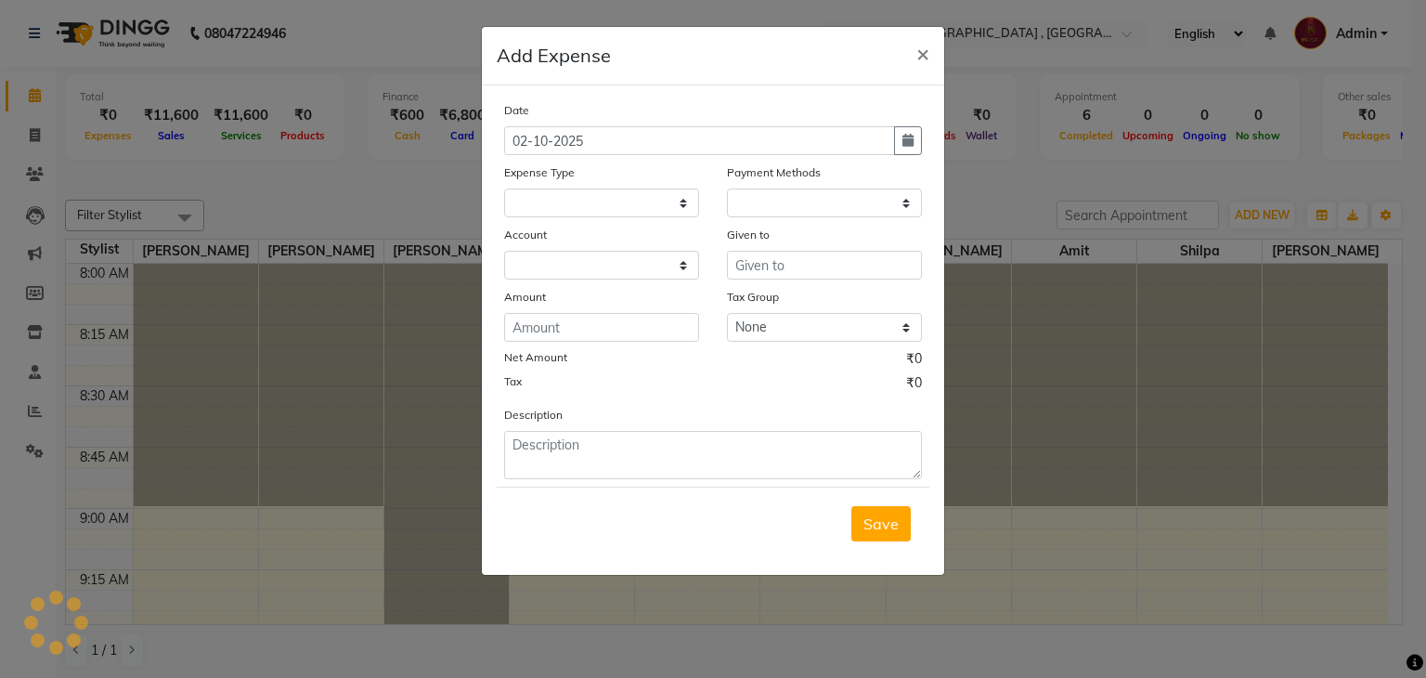
select select
select select "1"
select select "2438"
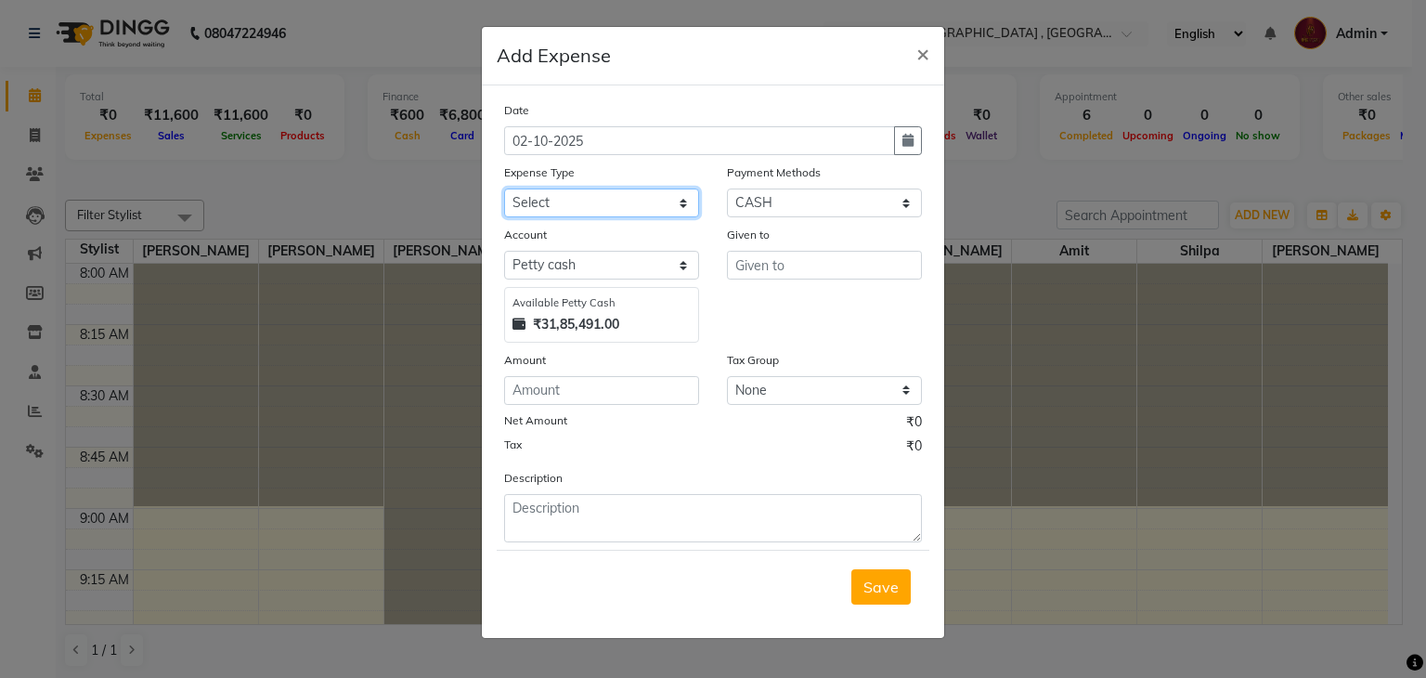
click at [620, 194] on select "Select Advance Salary Amits Expense Bank charges Car maintenance Cash transfer …" at bounding box center [601, 202] width 195 height 29
select select "6017"
click at [504, 190] on select "Select Advance Salary Amits Expense Bank charges Car maintenance Cash transfer …" at bounding box center [601, 202] width 195 height 29
click at [834, 200] on select "Select PhonePe NearBuy Package Master Card BharatPay Card CARD PayTM Prepaid Vo…" at bounding box center [824, 202] width 195 height 29
select select "3"
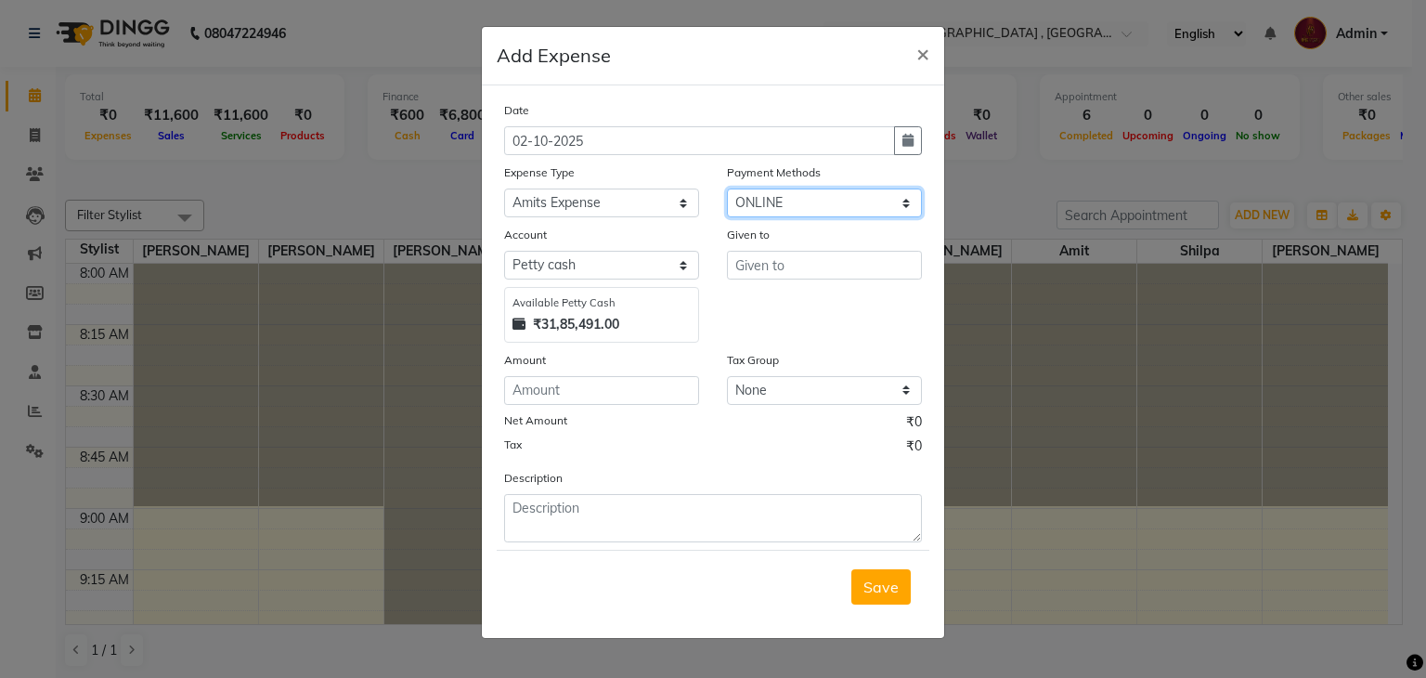
click at [727, 190] on select "Select PhonePe NearBuy Package Master Card BharatPay Card CARD PayTM Prepaid Vo…" at bounding box center [824, 202] width 195 height 29
select select "560"
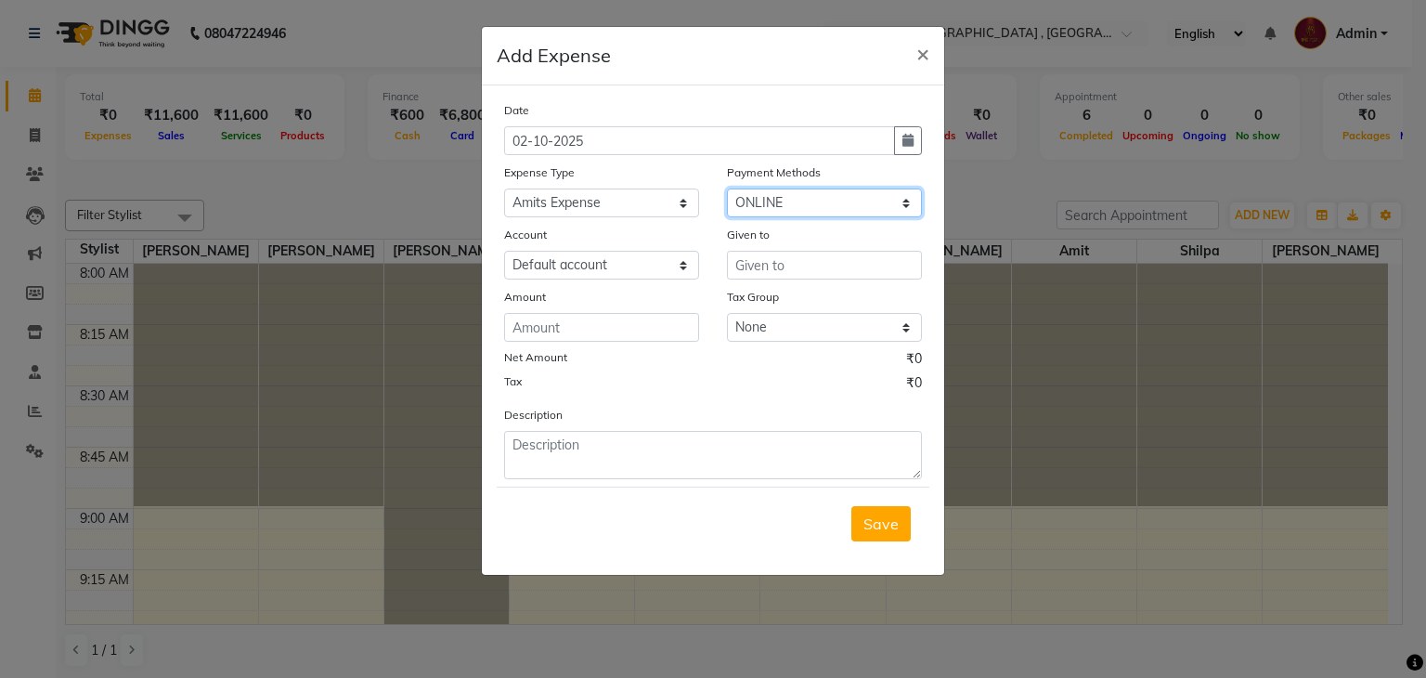
click at [817, 213] on select "Select PhonePe NearBuy Package Master Card BharatPay Card CARD PayTM Prepaid Vo…" at bounding box center [824, 202] width 195 height 29
select select "5"
click at [727, 190] on select "Select PhonePe NearBuy Package Master Card BharatPay Card CARD PayTM Prepaid Vo…" at bounding box center [824, 202] width 195 height 29
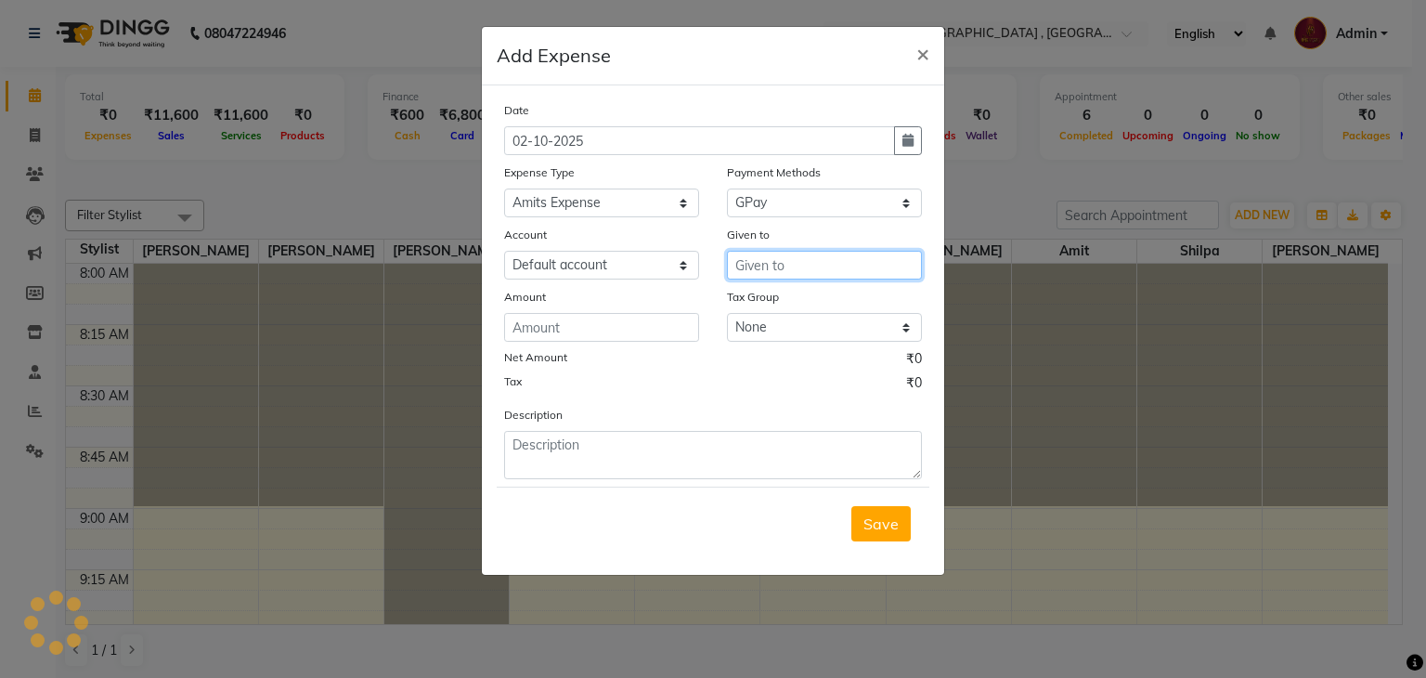
click at [777, 276] on input "text" at bounding box center [824, 265] width 195 height 29
type input "Bandra Worli Sea Link"
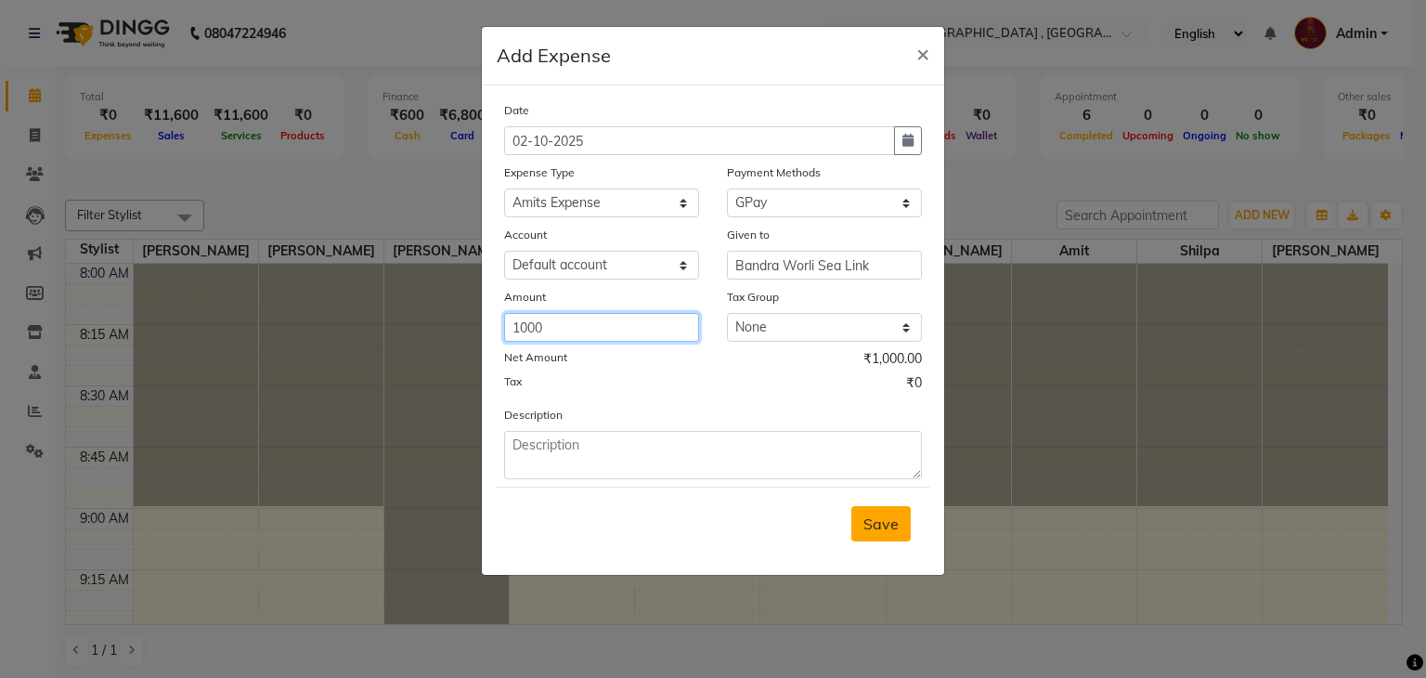
type input "1000"
click at [898, 523] on span "Save" at bounding box center [880, 523] width 35 height 19
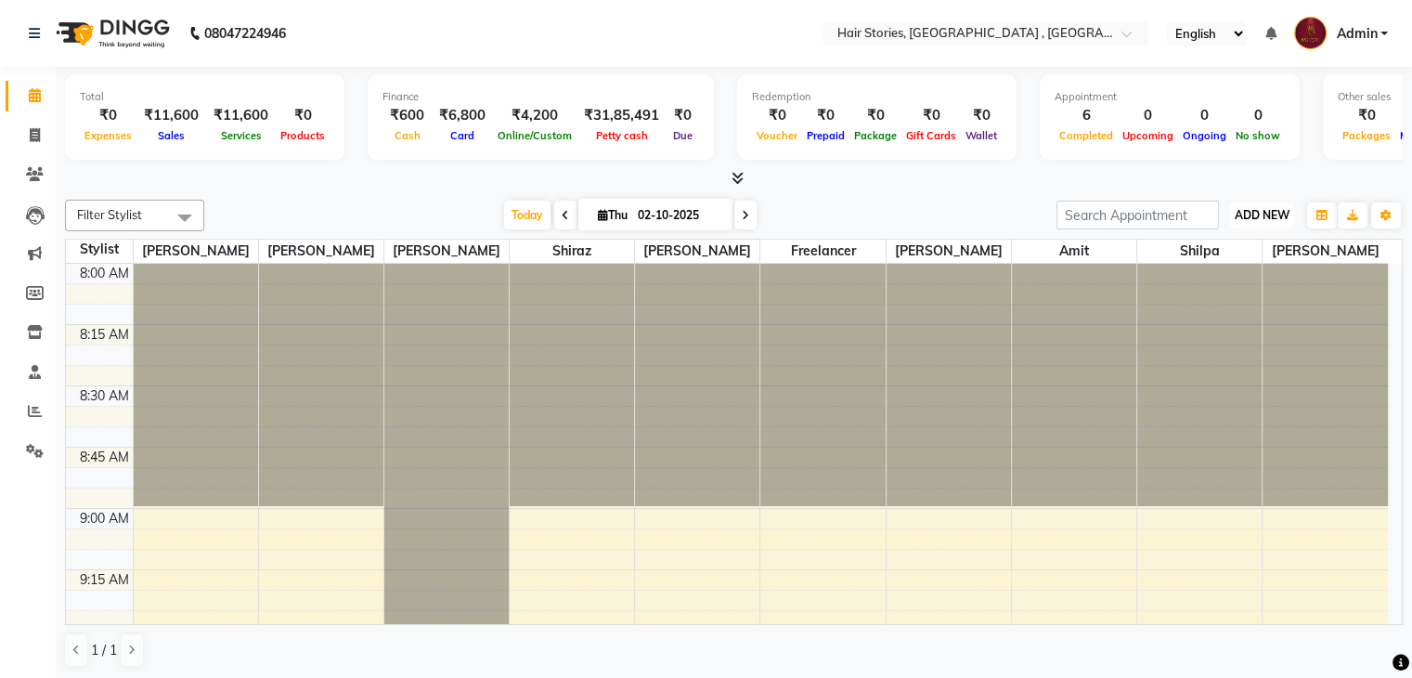
click at [1272, 213] on span "ADD NEW" at bounding box center [1261, 215] width 55 height 14
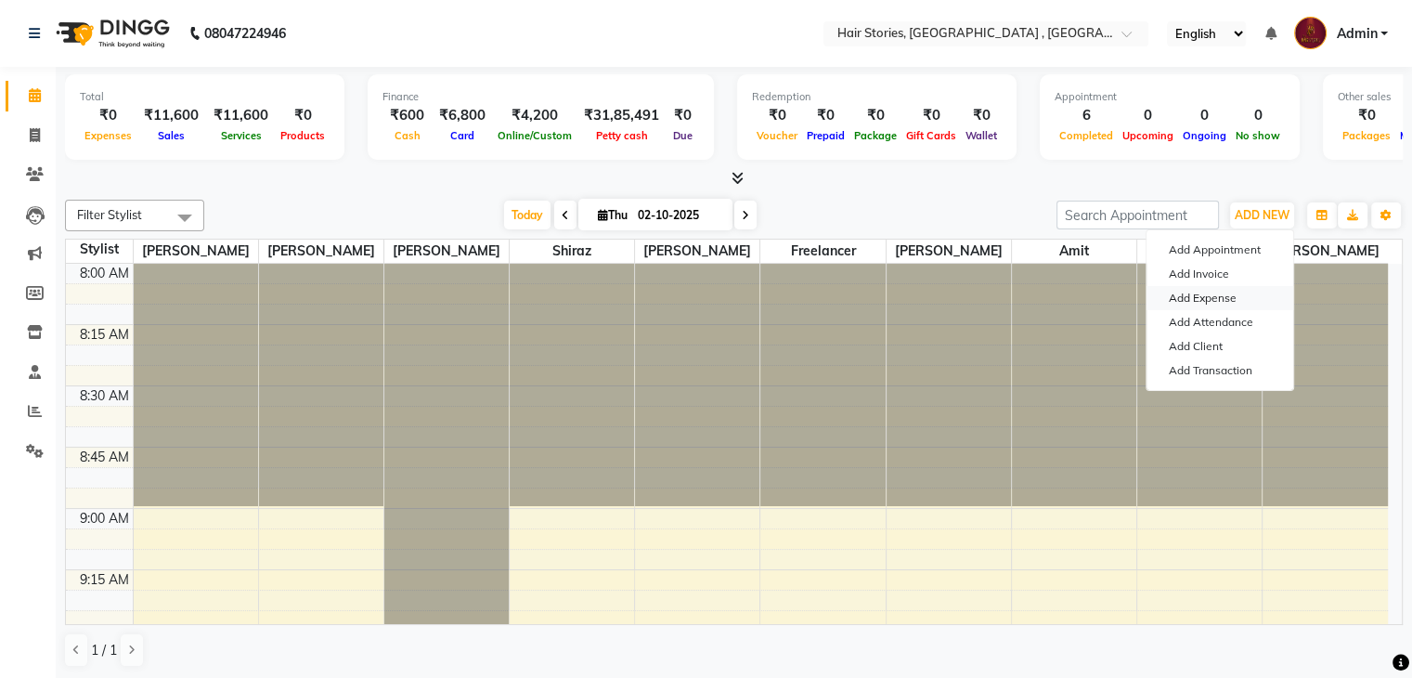
click at [1208, 293] on link "Add Expense" at bounding box center [1219, 298] width 147 height 24
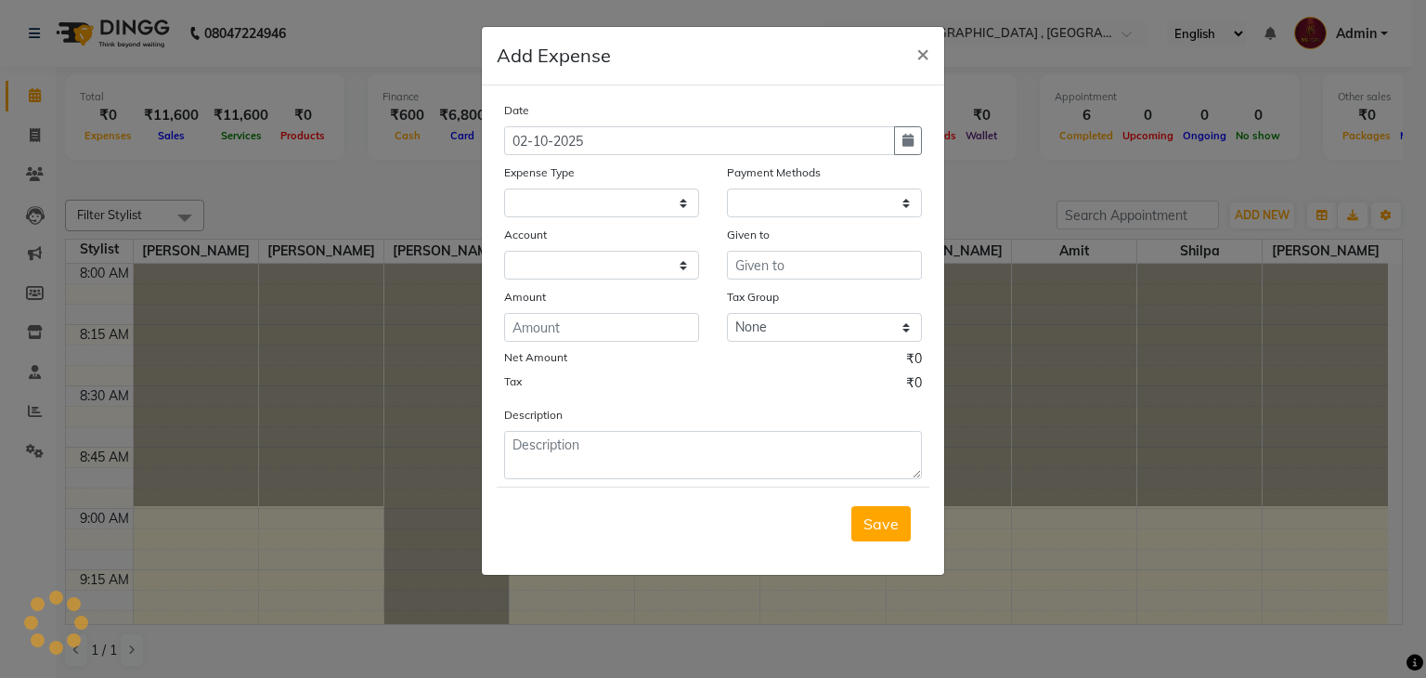
select select
select select "1"
select select "2438"
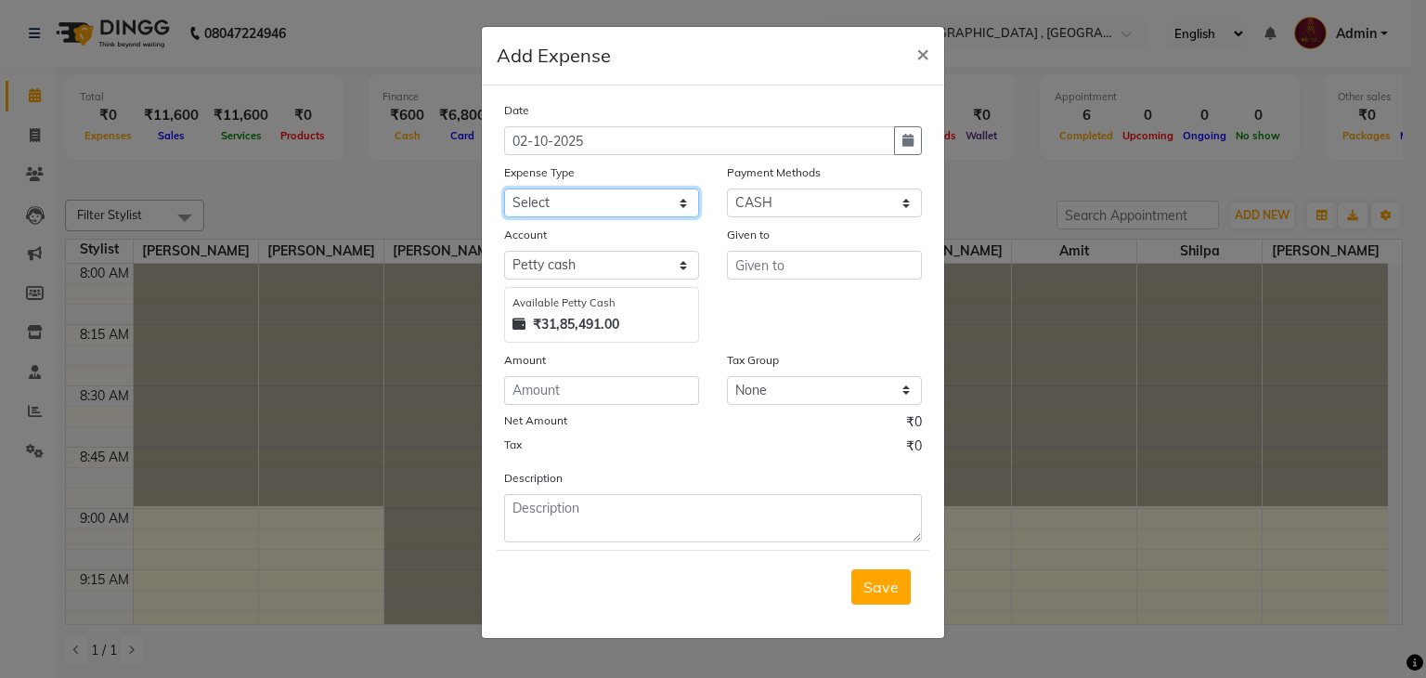
click at [646, 201] on select "Select Advance Salary Amits Expense Bank charges Car maintenance Cash transfer …" at bounding box center [601, 202] width 195 height 29
select select "6017"
click at [504, 190] on select "Select Advance Salary Amits Expense Bank charges Car maintenance Cash transfer …" at bounding box center [601, 202] width 195 height 29
click at [787, 216] on select "Select PhonePe NearBuy Package Master Card BharatPay Card CARD PayTM Prepaid Vo…" at bounding box center [824, 202] width 195 height 29
select select "5"
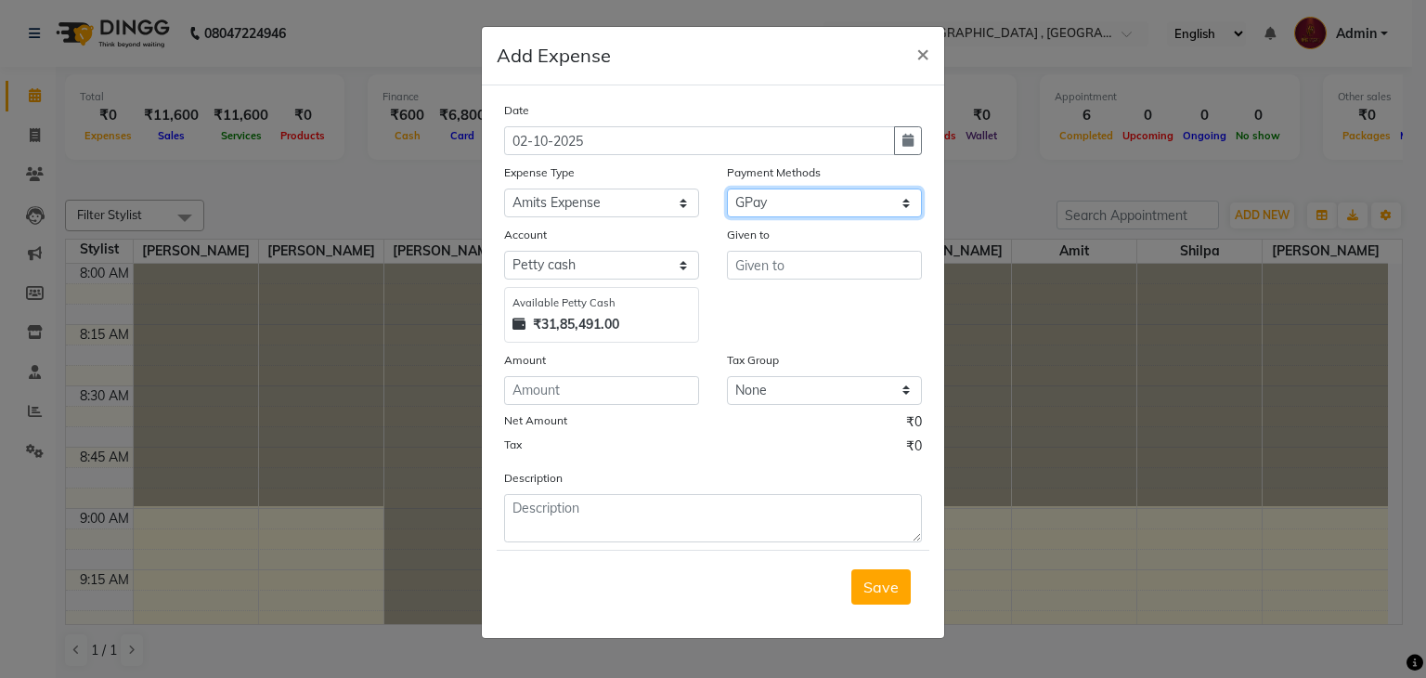
click at [727, 190] on select "Select PhonePe NearBuy Package Master Card BharatPay Card CARD PayTM Prepaid Vo…" at bounding box center [824, 202] width 195 height 29
select select "560"
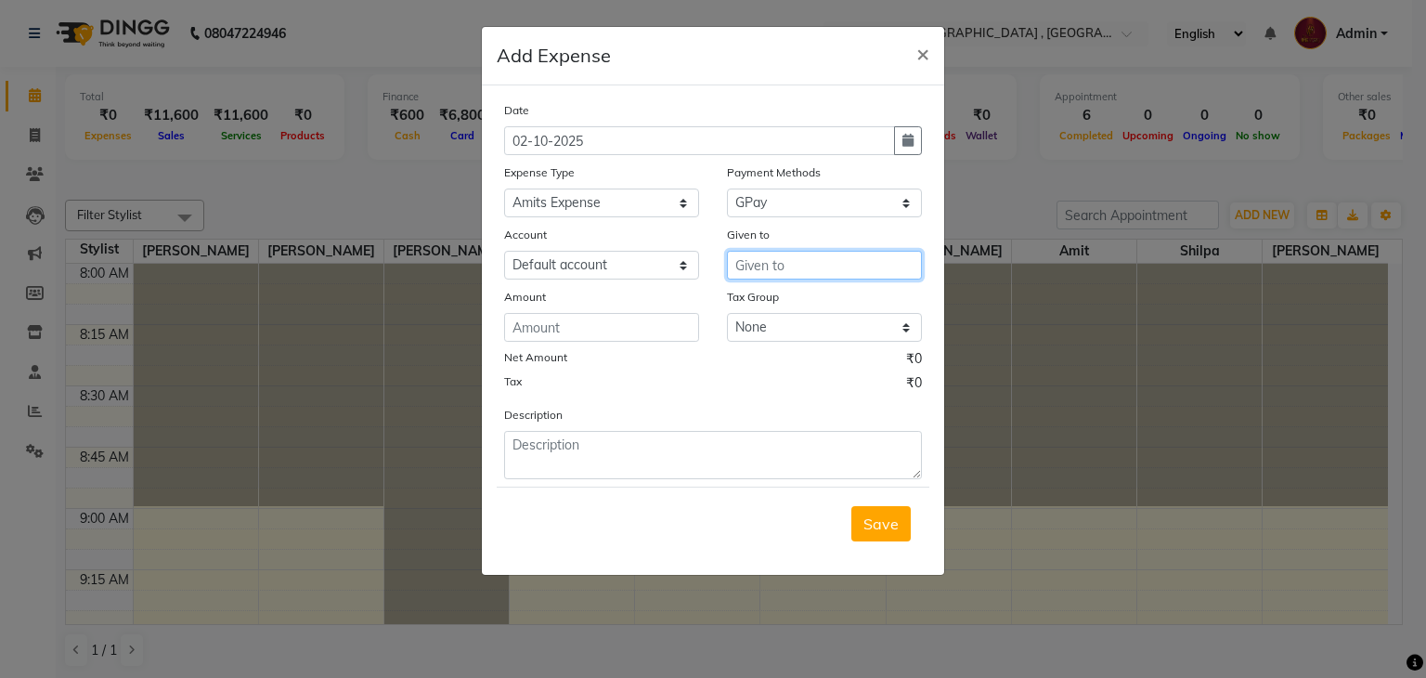
click at [757, 275] on input "text" at bounding box center [824, 265] width 195 height 29
type input "Multiple"
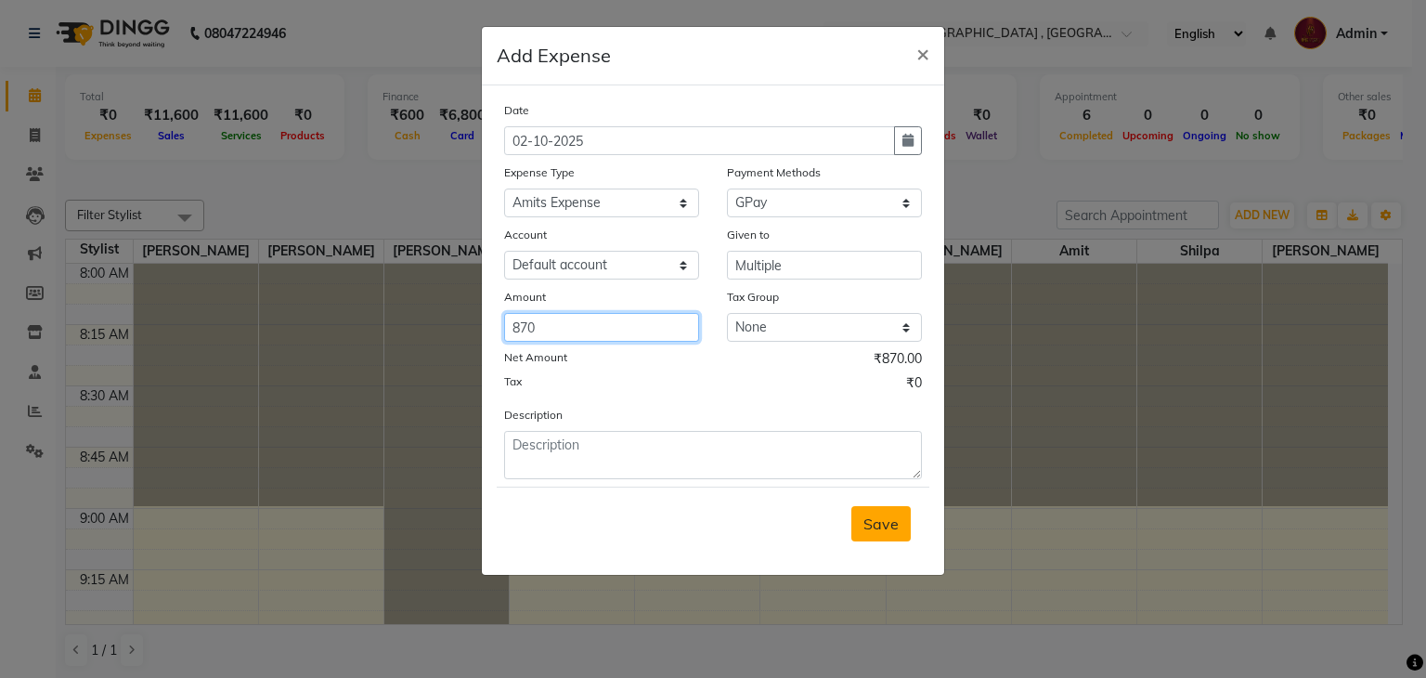
type input "870"
click at [875, 533] on span "Save" at bounding box center [880, 523] width 35 height 19
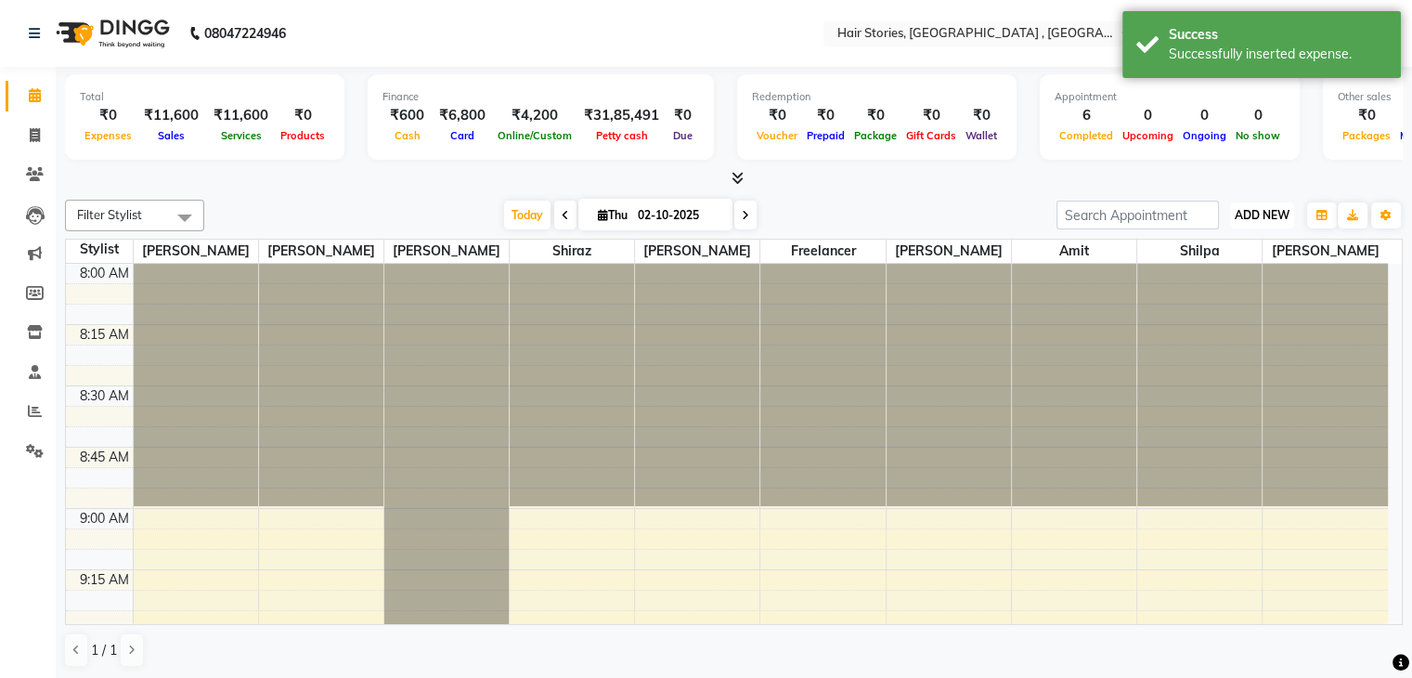
click at [1250, 215] on span "ADD NEW" at bounding box center [1261, 215] width 55 height 14
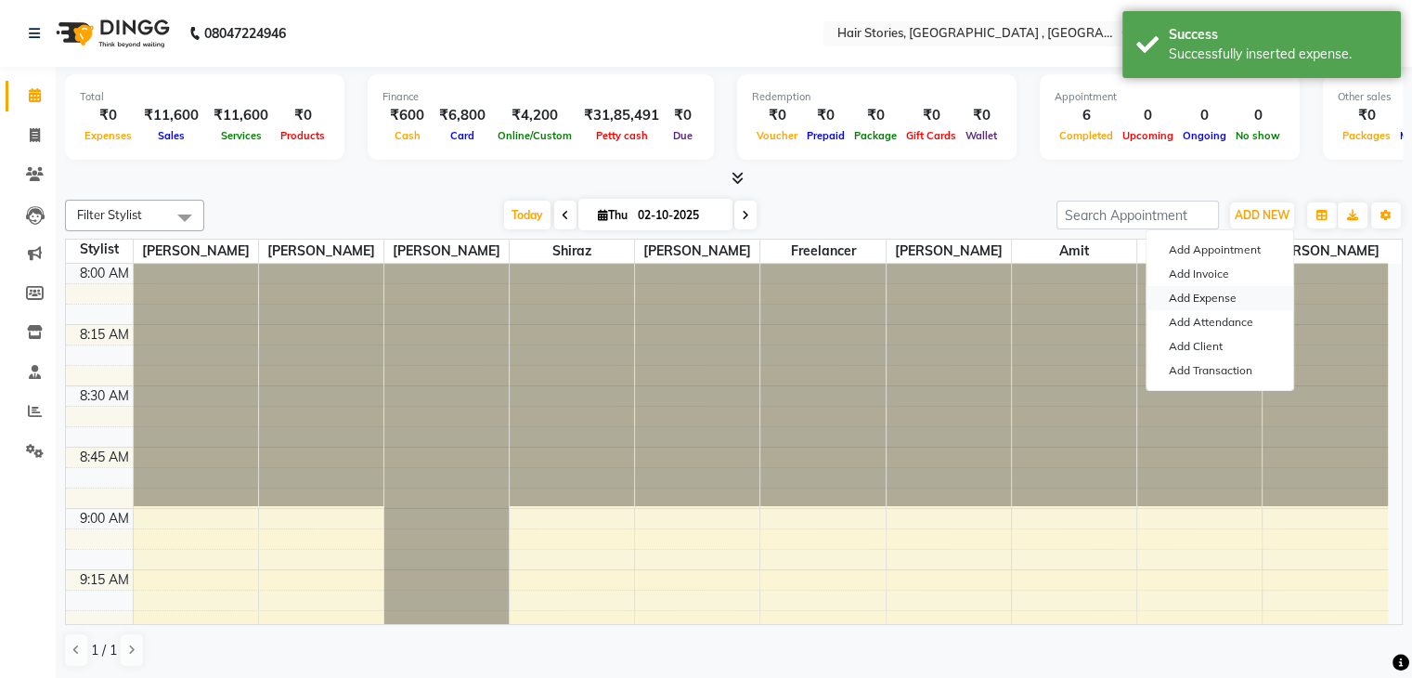
click at [1201, 297] on link "Add Expense" at bounding box center [1219, 298] width 147 height 24
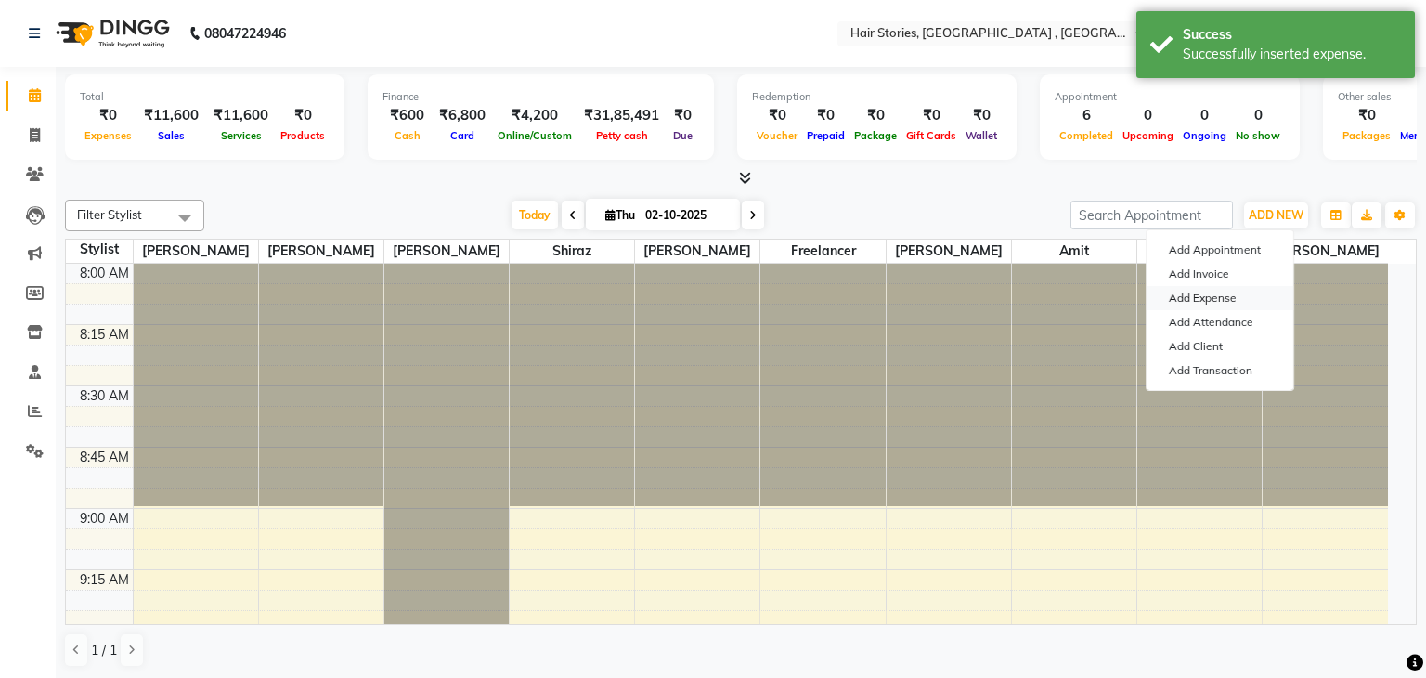
select select "1"
select select "2438"
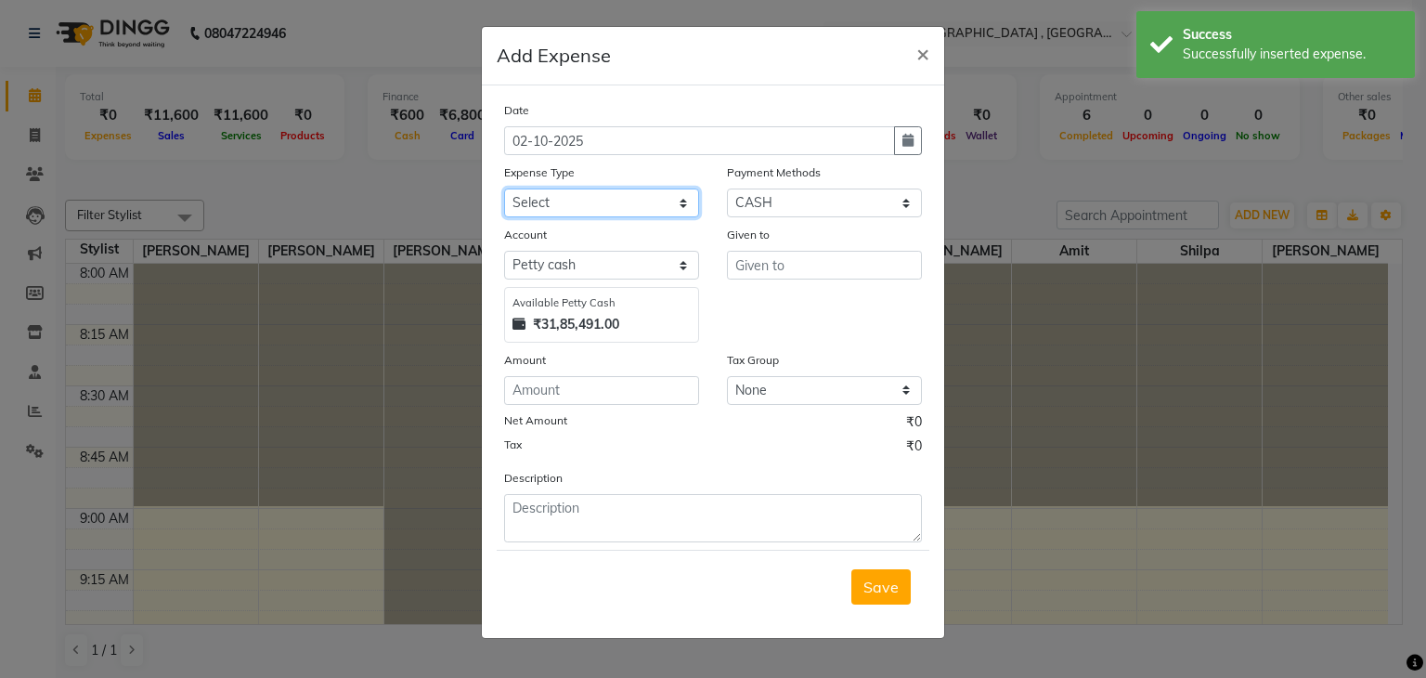
click at [662, 203] on select "Select Advance Salary Amits Expense Bank charges Car maintenance Cash transfer …" at bounding box center [601, 202] width 195 height 29
select select "4089"
click at [504, 190] on select "Select Advance Salary Amits Expense Bank charges Car maintenance Cash transfer …" at bounding box center [601, 202] width 195 height 29
click at [816, 210] on select "Select PhonePe NearBuy Package Master Card BharatPay Card CARD PayTM Prepaid Vo…" at bounding box center [824, 202] width 195 height 29
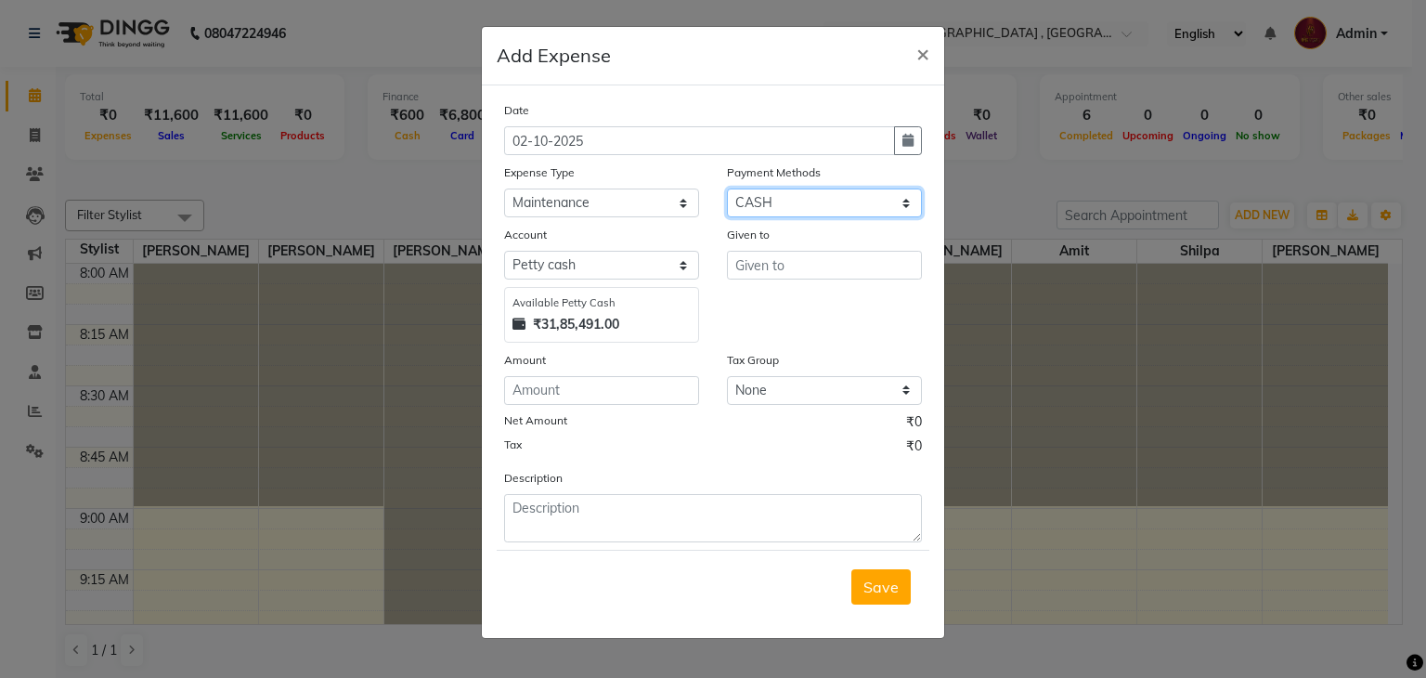
select select "5"
click at [727, 190] on select "Select PhonePe NearBuy Package Master Card BharatPay Card CARD PayTM Prepaid Vo…" at bounding box center [824, 202] width 195 height 29
select select "560"
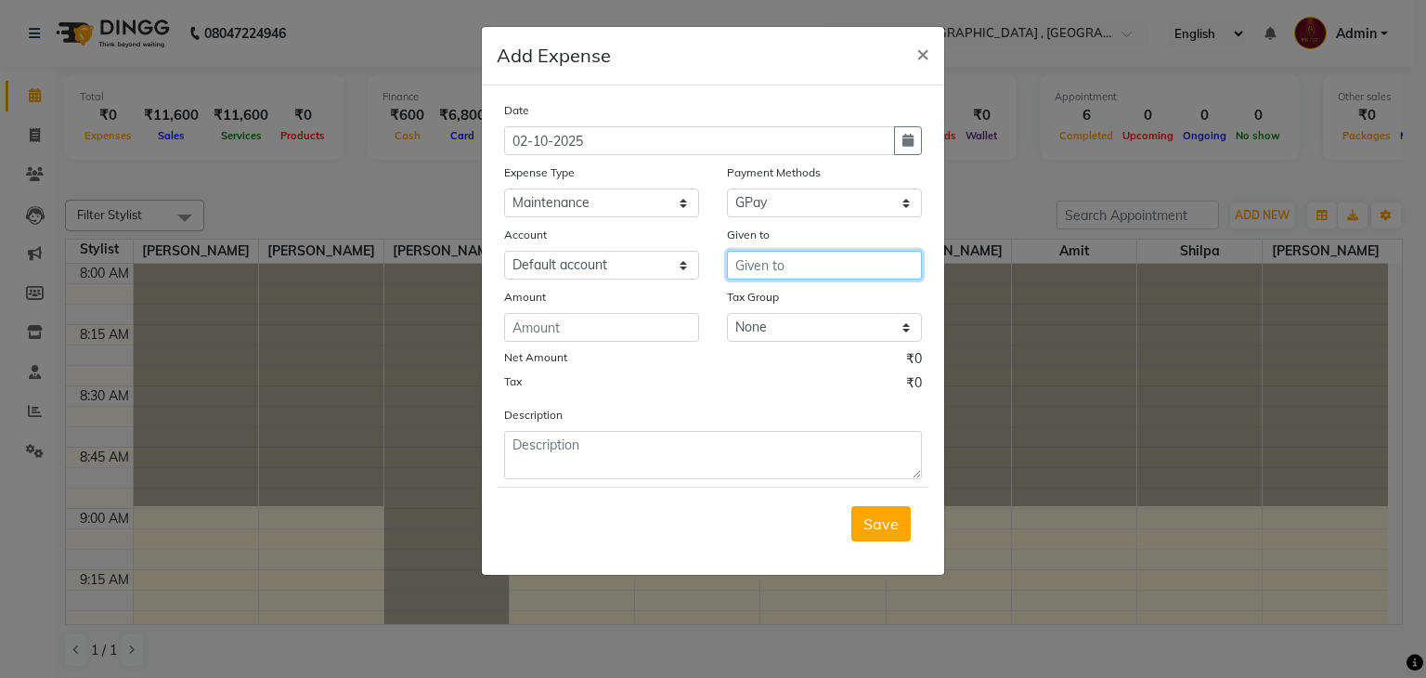
click at [768, 278] on input "text" at bounding box center [824, 265] width 195 height 29
type input "Seven Stars"
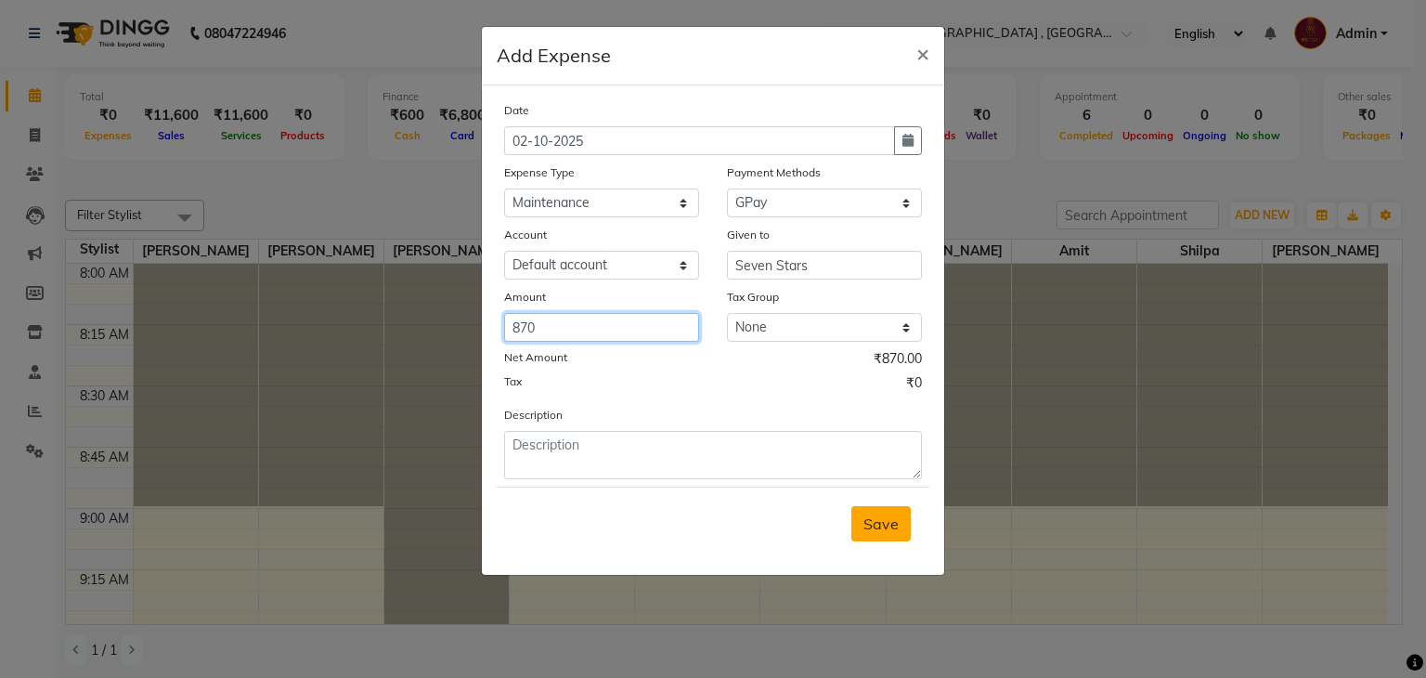
type input "870"
click at [866, 532] on span "Save" at bounding box center [880, 523] width 35 height 19
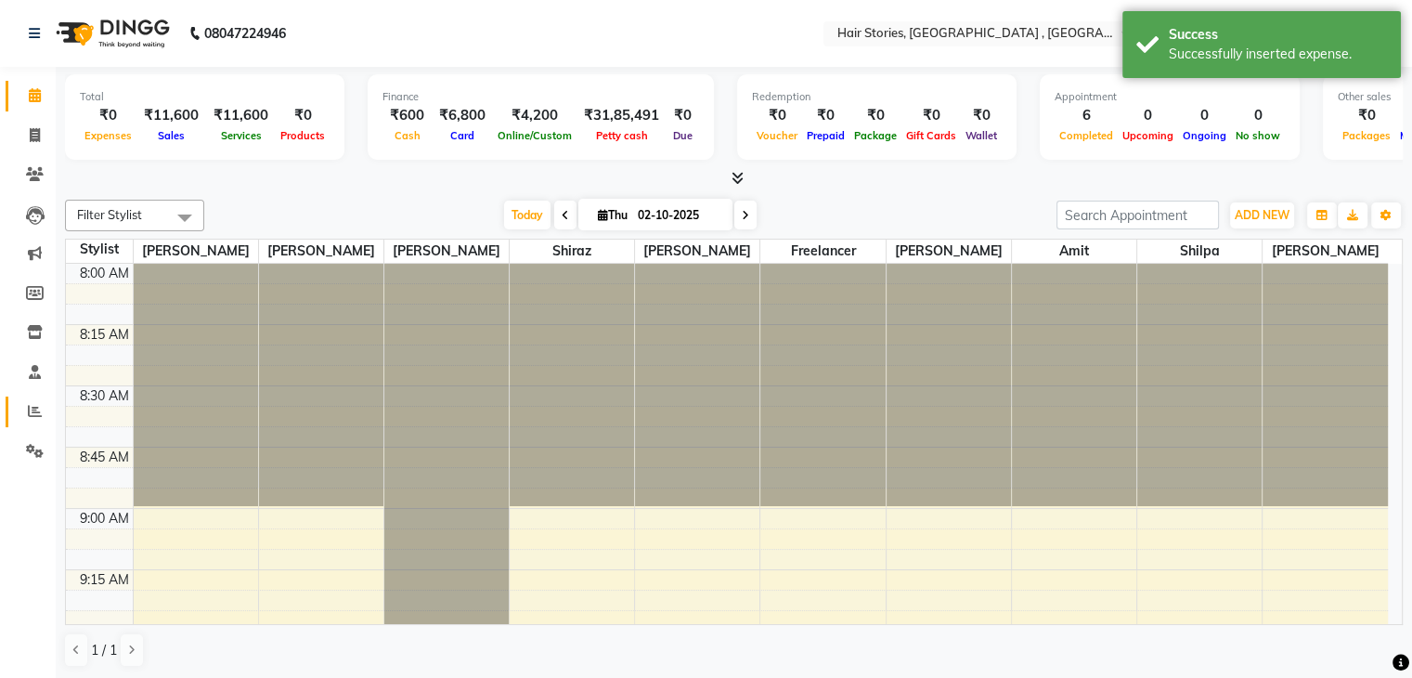
click at [46, 417] on span at bounding box center [35, 411] width 32 height 21
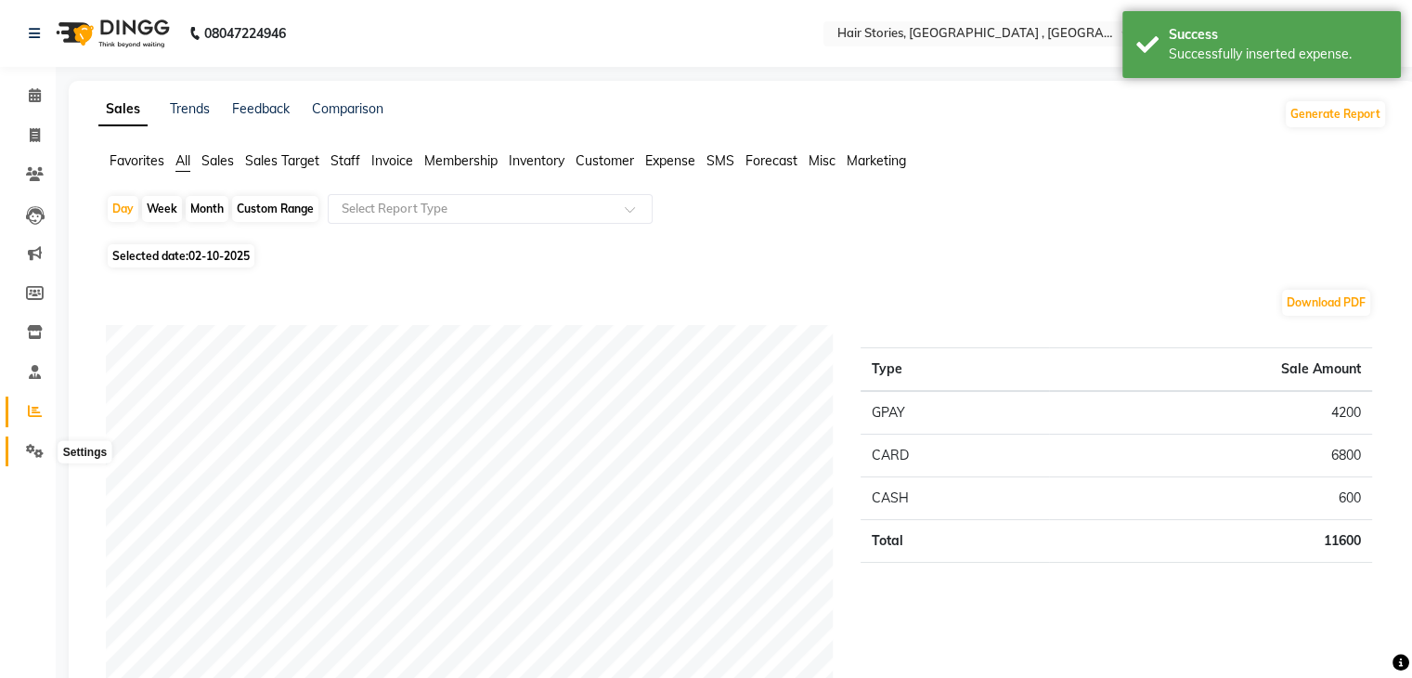
click at [32, 458] on icon at bounding box center [35, 451] width 18 height 14
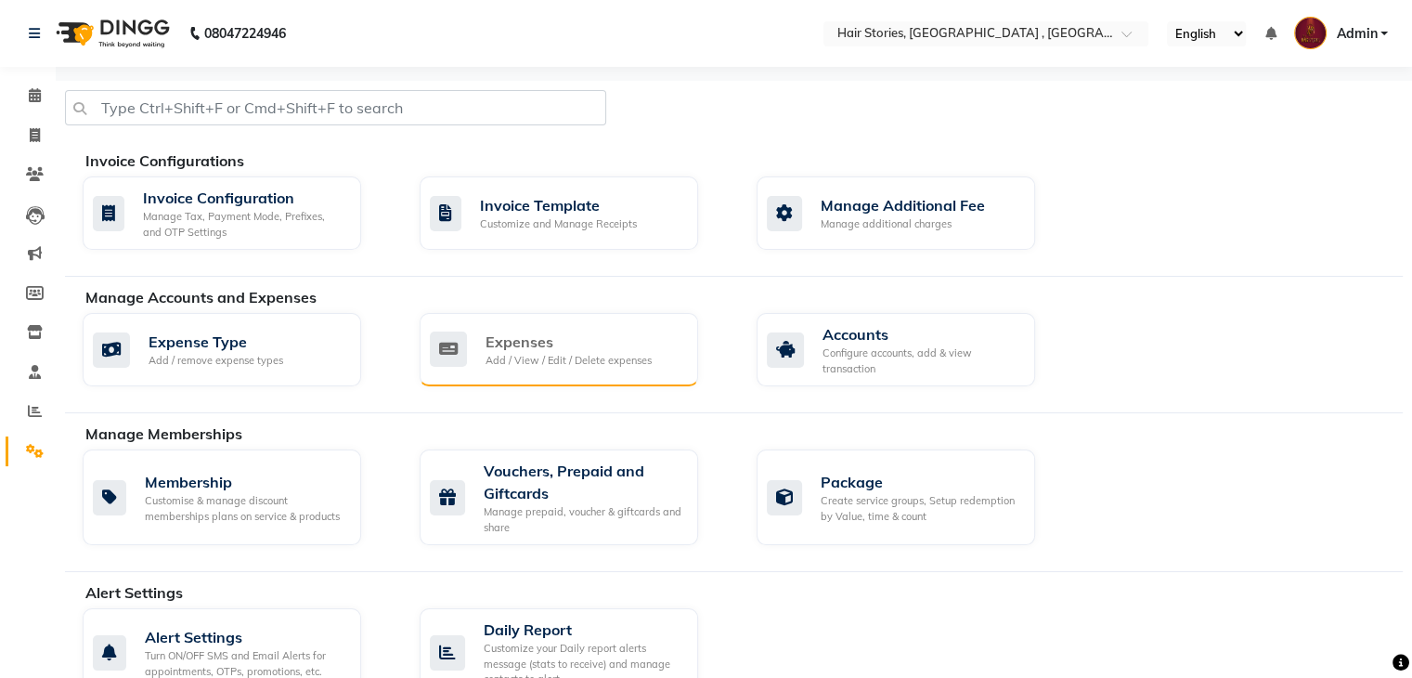
click at [544, 370] on div "Expenses Add / View / Edit / Delete expenses" at bounding box center [559, 349] width 278 height 73
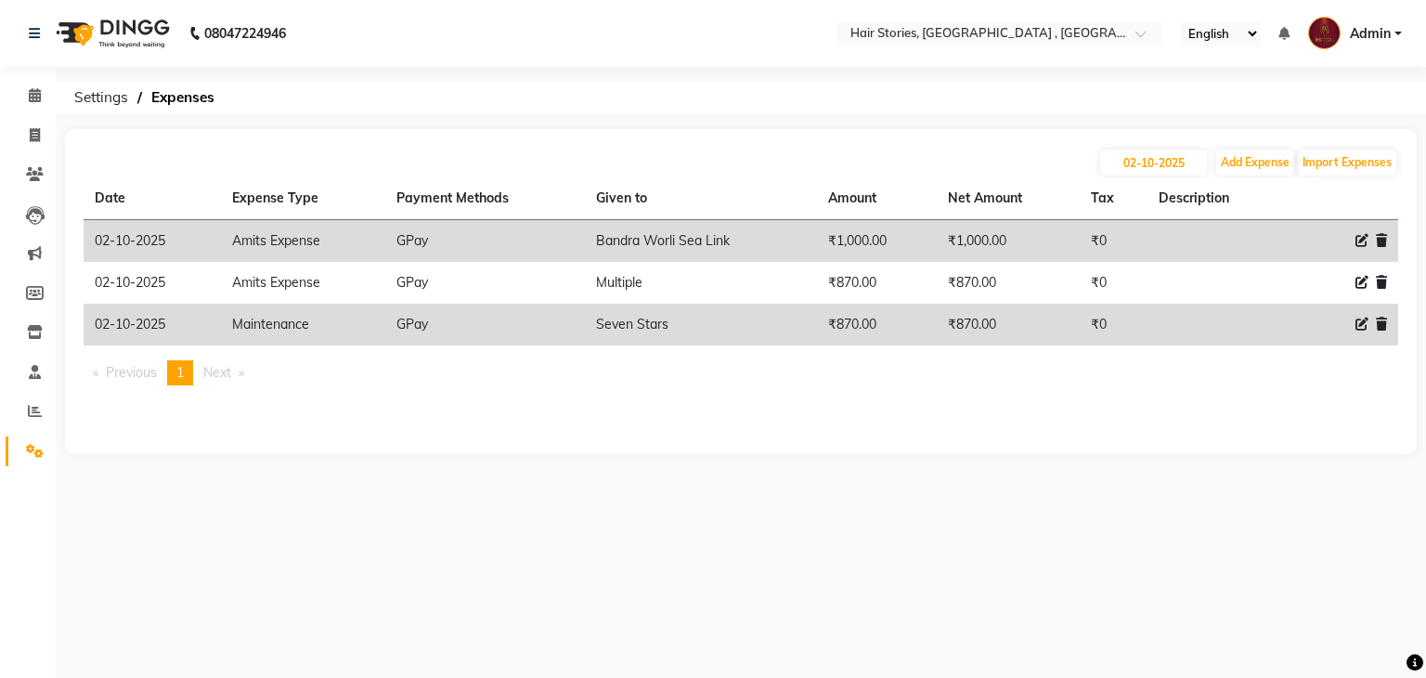
click at [1361, 324] on icon at bounding box center [1361, 323] width 13 height 13
select select "4089"
select select "5"
select select "560"
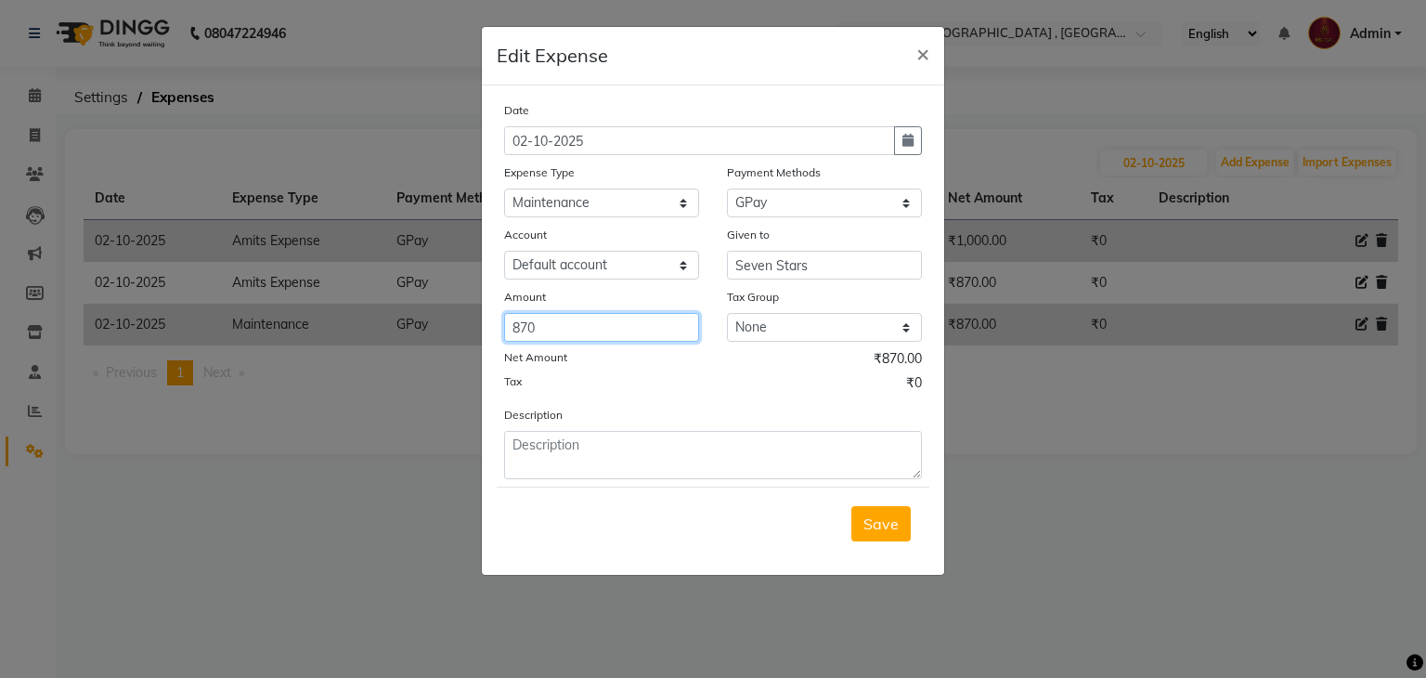
drag, startPoint x: 561, startPoint y: 330, endPoint x: 345, endPoint y: 355, distance: 216.7
click at [345, 355] on ngb-modal-window "Edit Expense × Date [DATE] Expense Type Select Advance Salary Amits Expense Ban…" at bounding box center [713, 339] width 1426 height 678
type input "708"
click at [898, 523] on span "Save" at bounding box center [880, 523] width 35 height 19
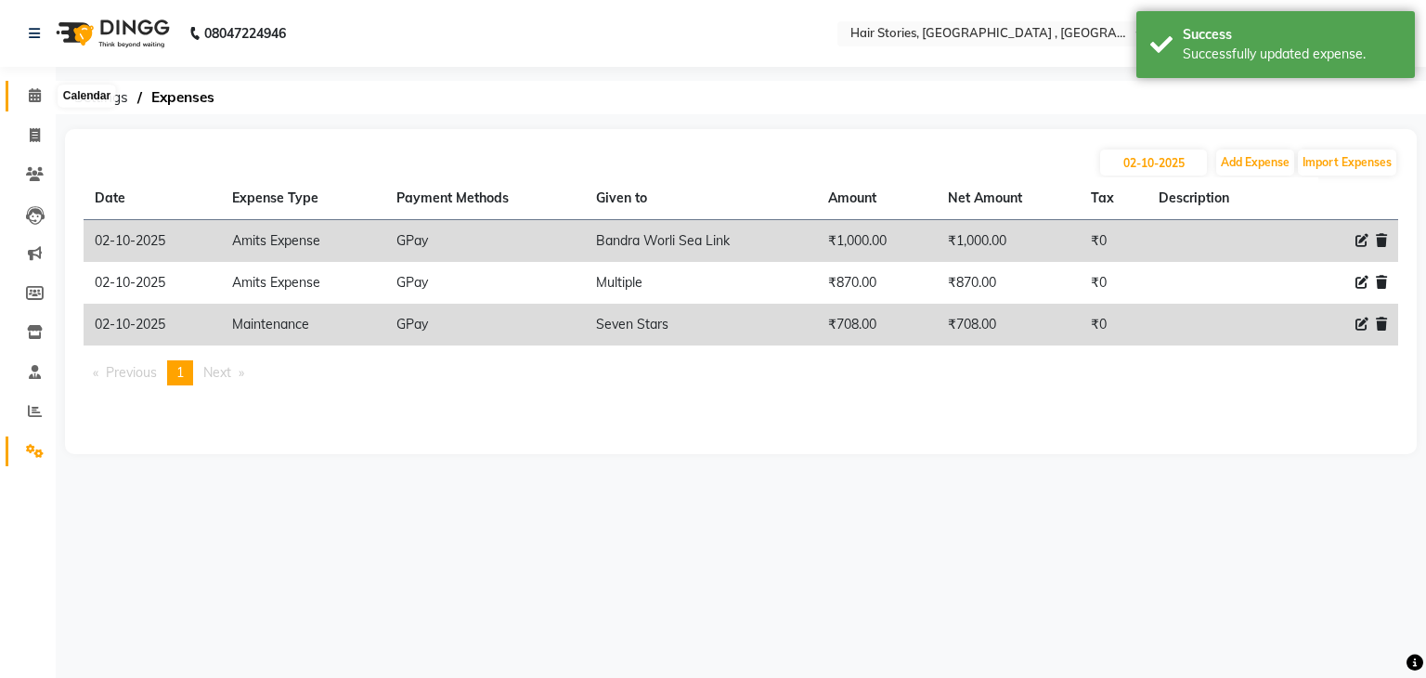
click at [37, 89] on icon at bounding box center [35, 95] width 12 height 14
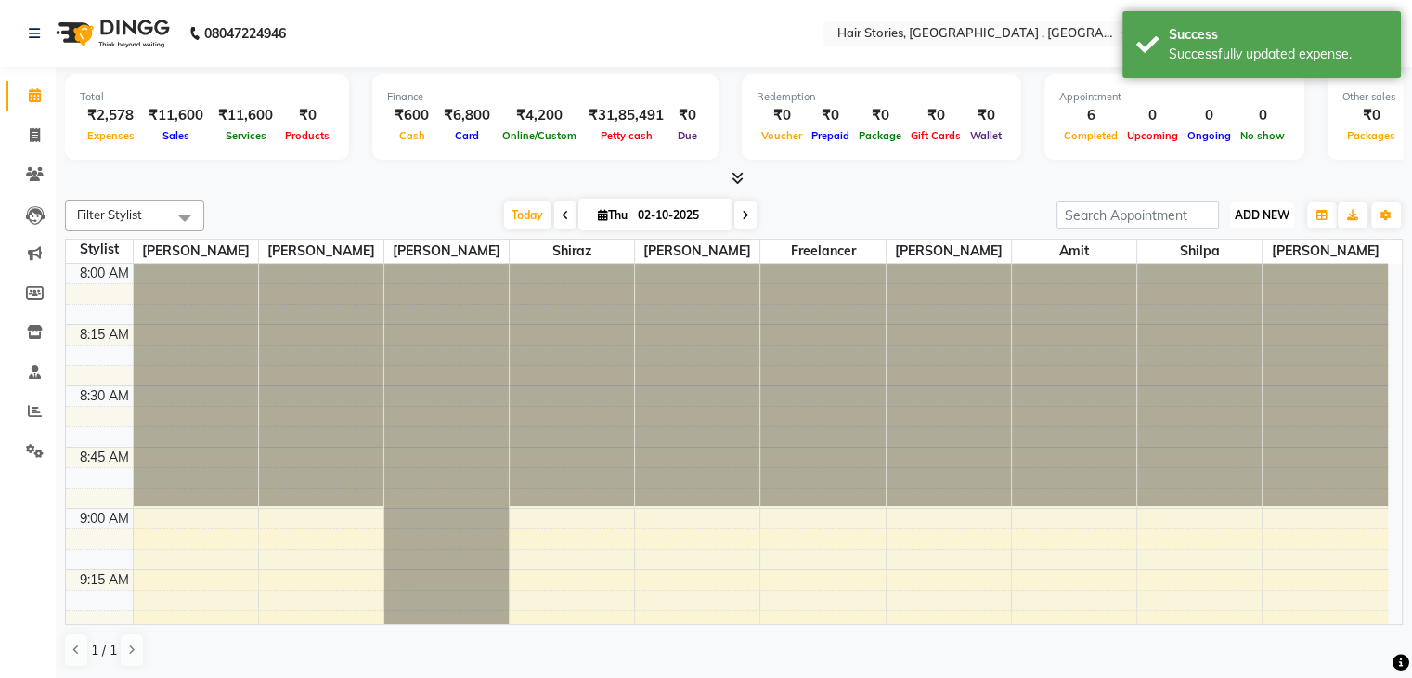
click at [1270, 218] on span "ADD NEW" at bounding box center [1261, 215] width 55 height 14
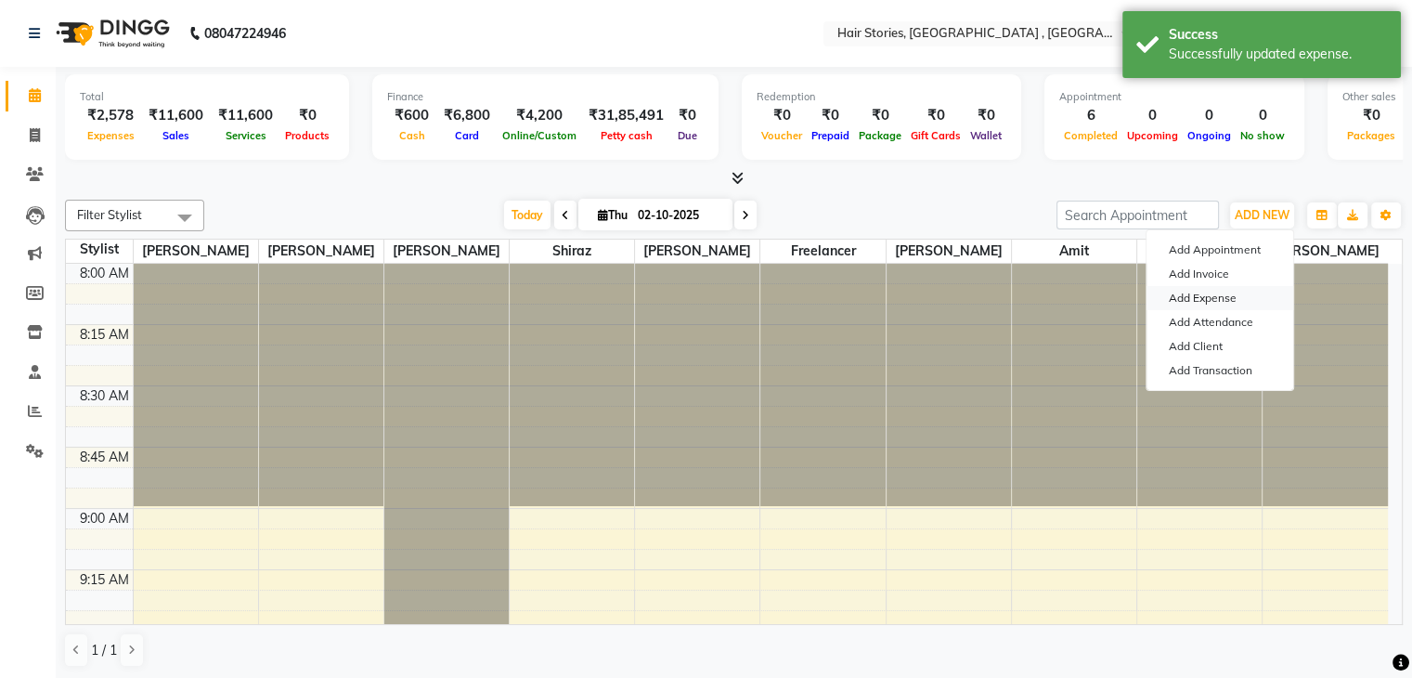
click at [1218, 298] on link "Add Expense" at bounding box center [1219, 298] width 147 height 24
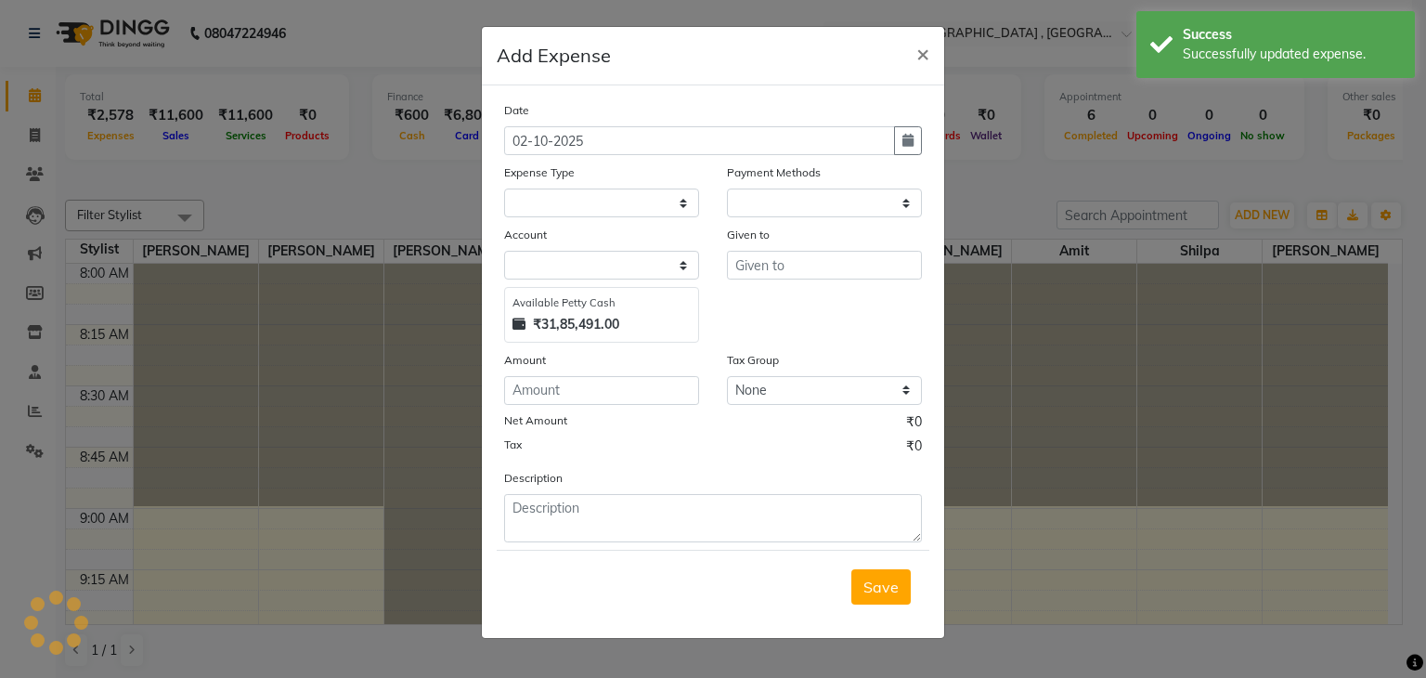
select select "1"
select select "2438"
click at [652, 210] on select "Select Advance Salary Amits Expense Bank charges Car maintenance Cash transfer …" at bounding box center [601, 202] width 195 height 29
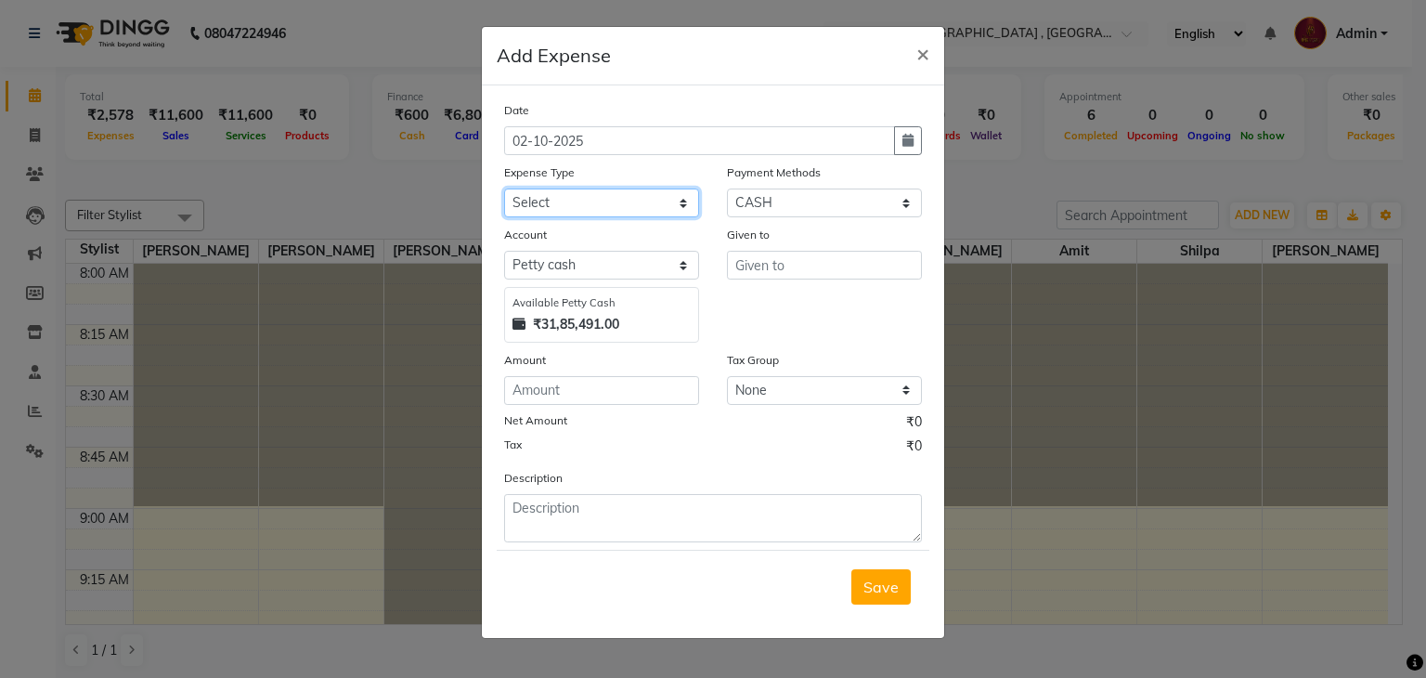
select select "6017"
click at [504, 190] on select "Select Advance Salary Amits Expense Bank charges Car maintenance Cash transfer …" at bounding box center [601, 202] width 195 height 29
click at [801, 187] on div "Payment Methods" at bounding box center [824, 175] width 195 height 26
click at [802, 199] on select "Select PhonePe NearBuy Package Master Card BharatPay Card CARD PayTM Prepaid Vo…" at bounding box center [824, 202] width 195 height 29
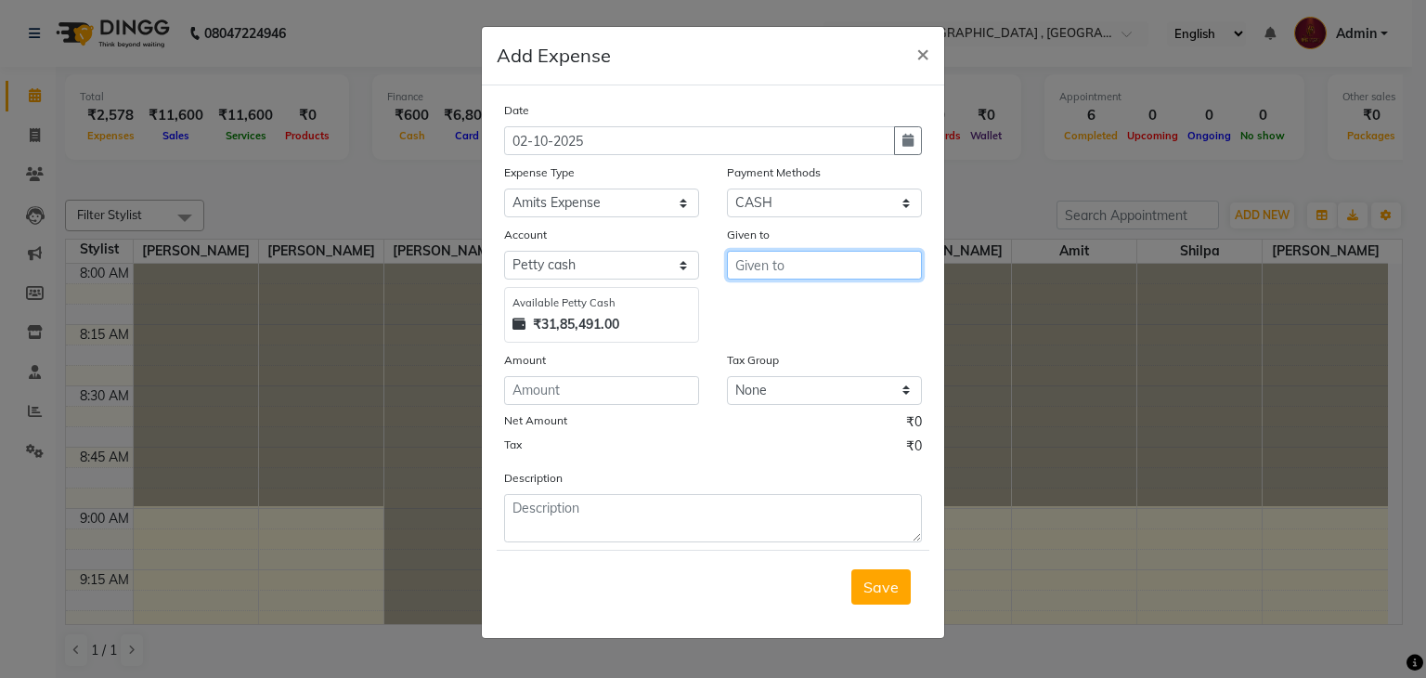
click at [754, 274] on input "text" at bounding box center [824, 265] width 195 height 29
click at [788, 268] on input "Multip'e" at bounding box center [824, 265] width 195 height 29
click at [820, 266] on input "Multip'e" at bounding box center [824, 265] width 195 height 29
type input "Multiple"
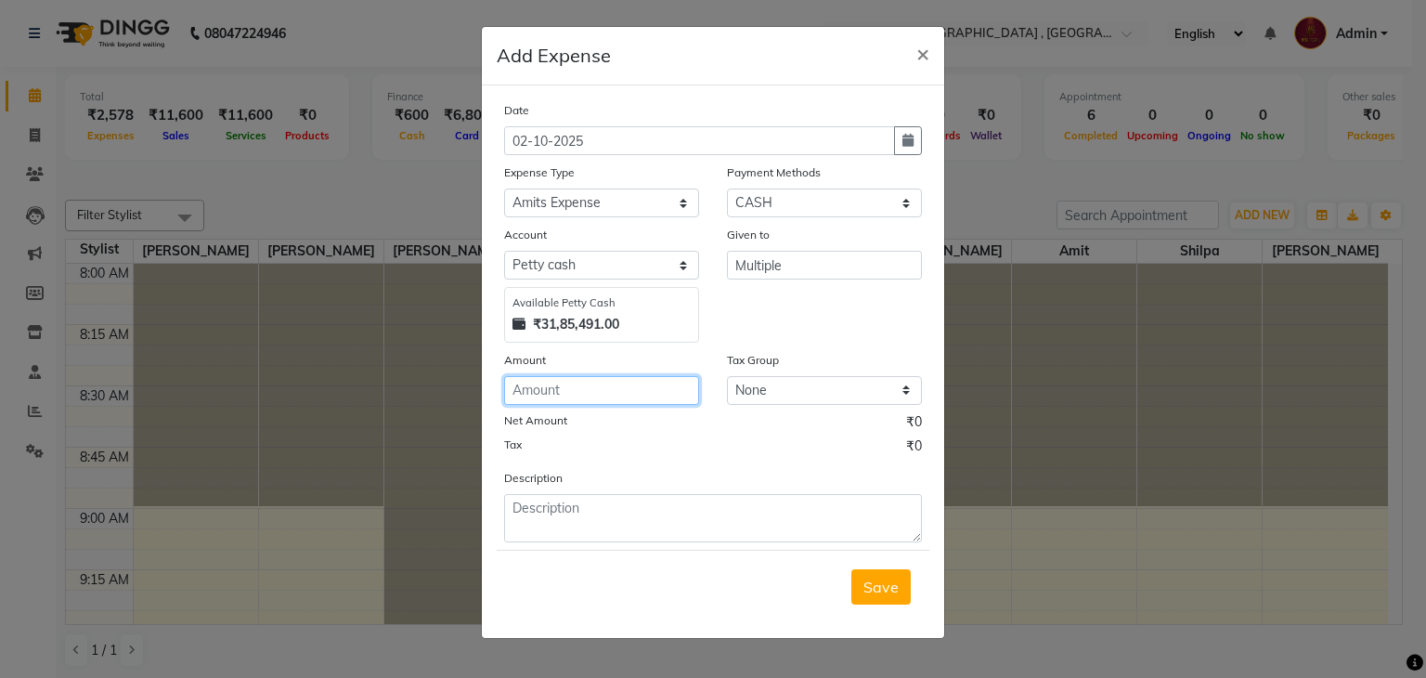
click at [631, 405] on input "number" at bounding box center [601, 390] width 195 height 29
type input "1000"
click at [886, 596] on span "Save" at bounding box center [880, 586] width 35 height 19
